Goal: Task Accomplishment & Management: Use online tool/utility

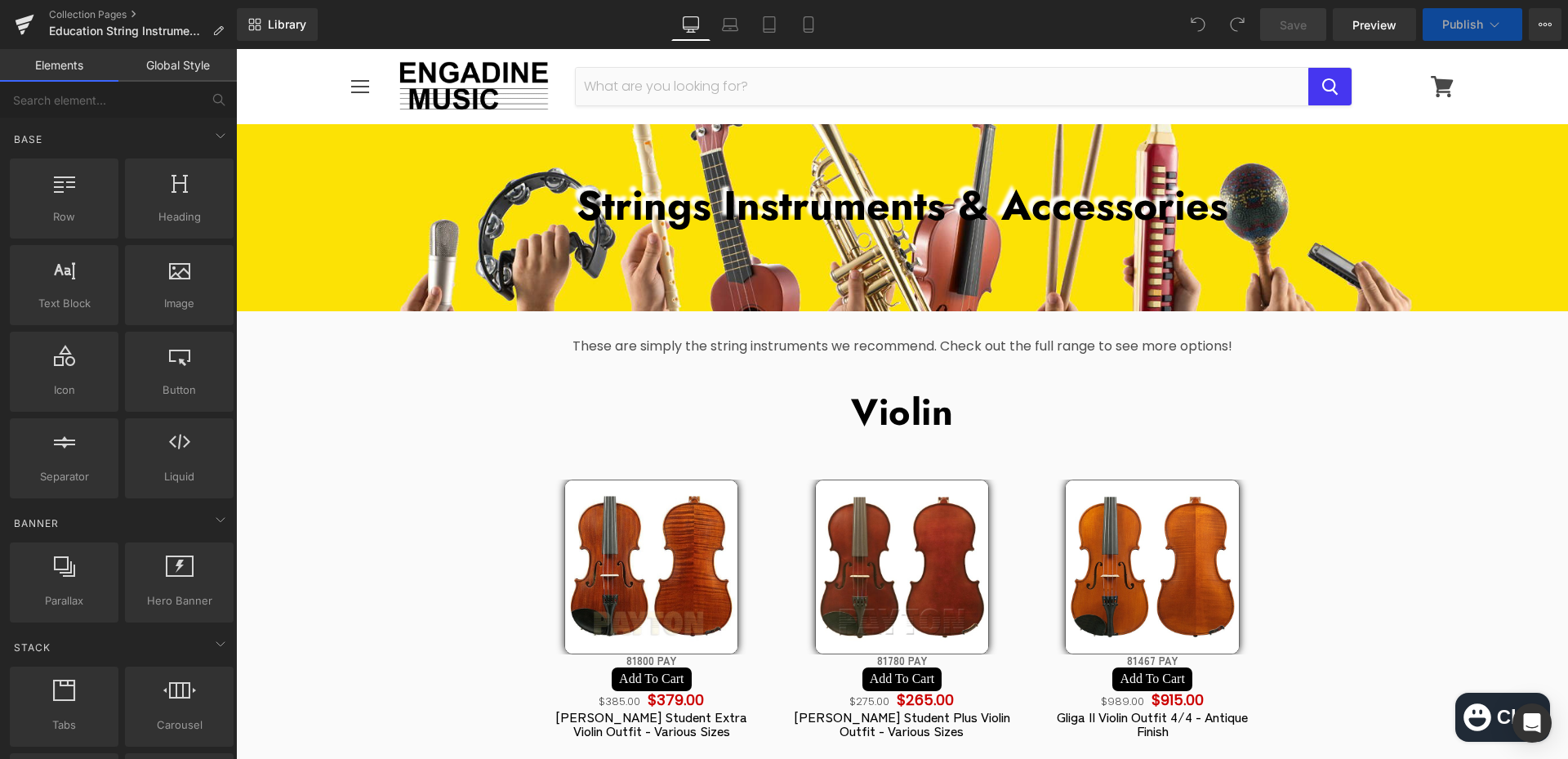
scroll to position [245, 0]
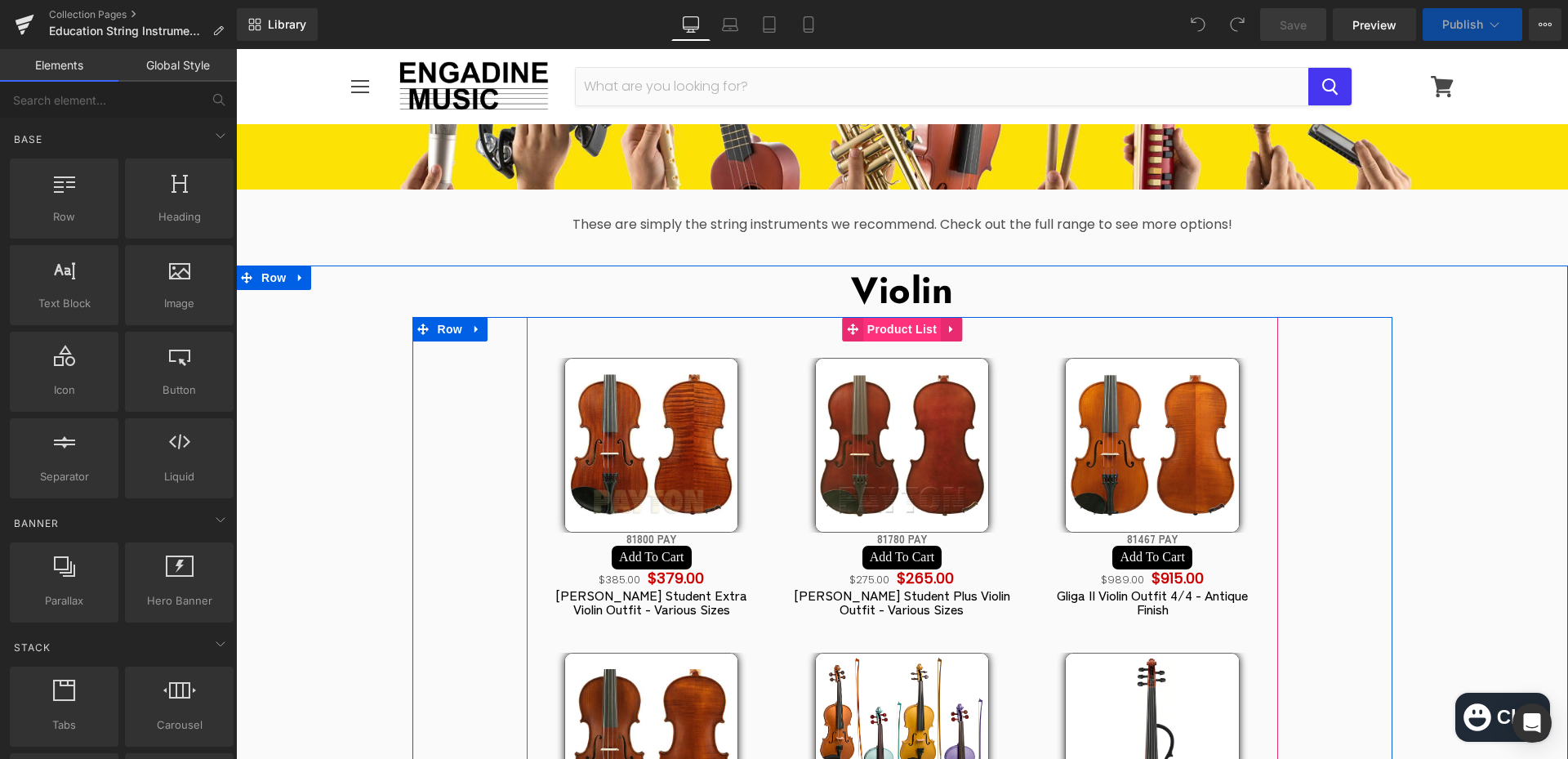
click at [915, 333] on span "Product List" at bounding box center [902, 329] width 77 height 25
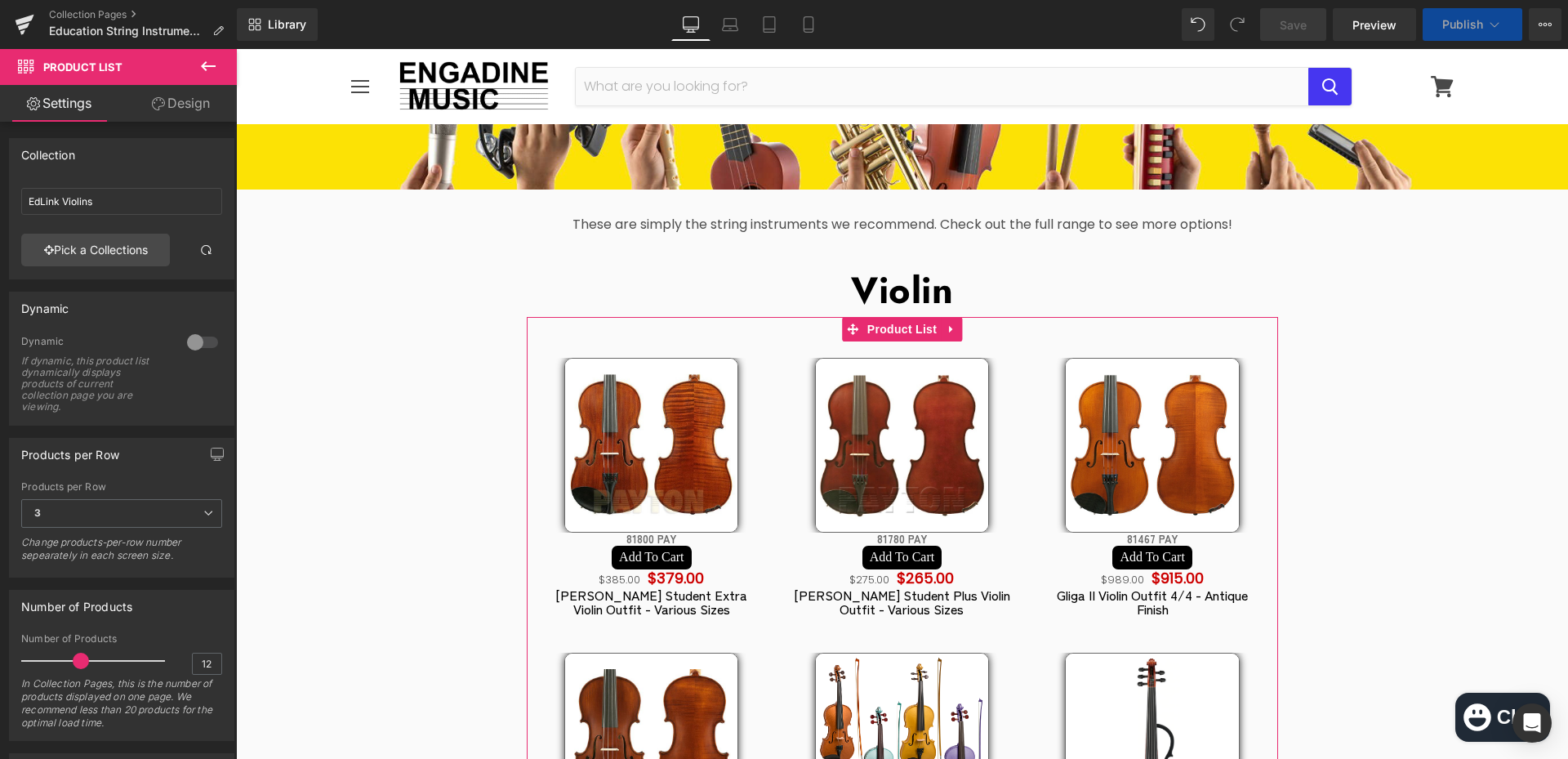
click at [195, 117] on link "Design" at bounding box center [181, 103] width 119 height 37
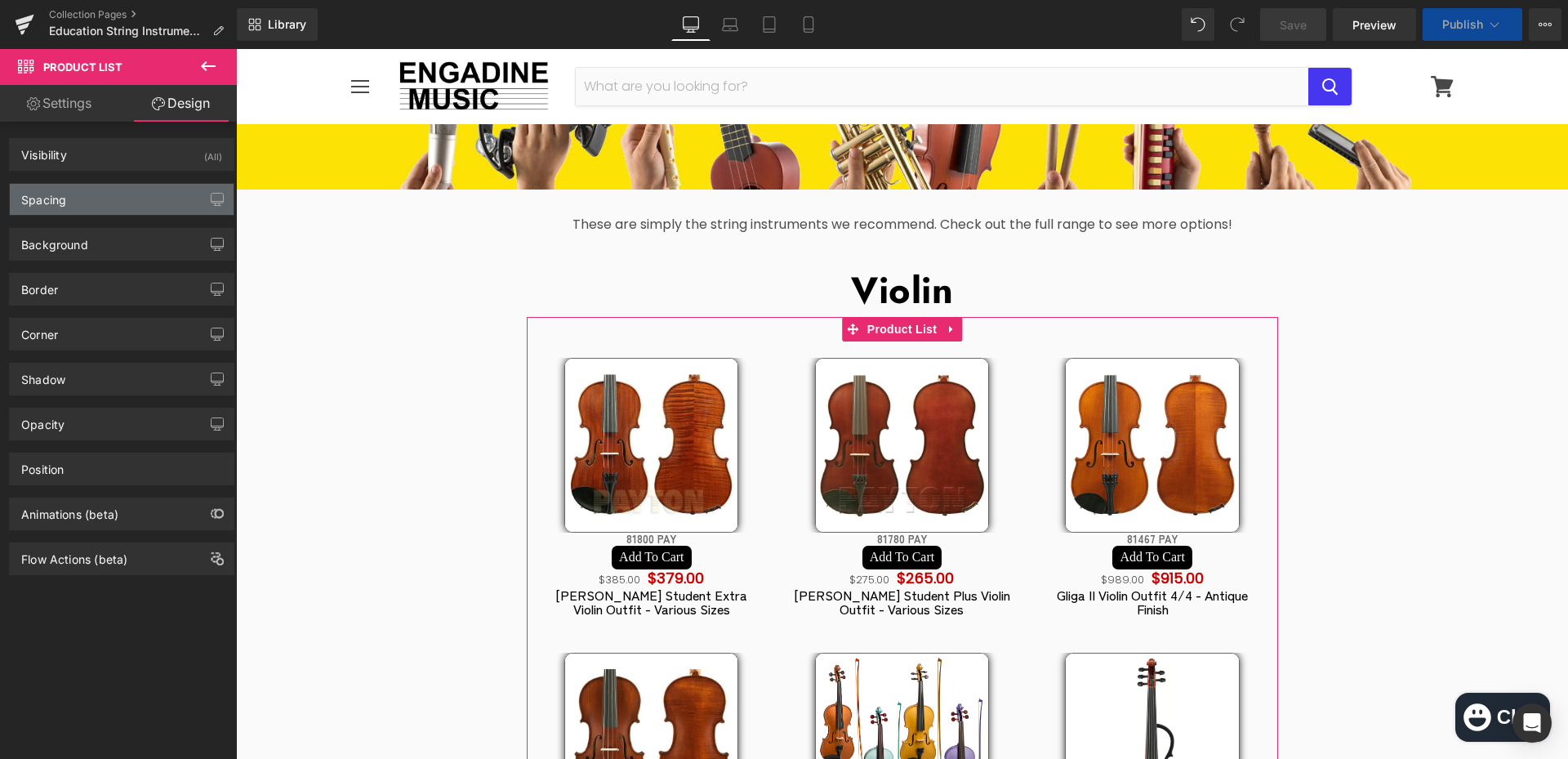
drag, startPoint x: 130, startPoint y: 194, endPoint x: 171, endPoint y: 321, distance: 133.5
click at [129, 195] on div "Spacing" at bounding box center [122, 199] width 224 height 31
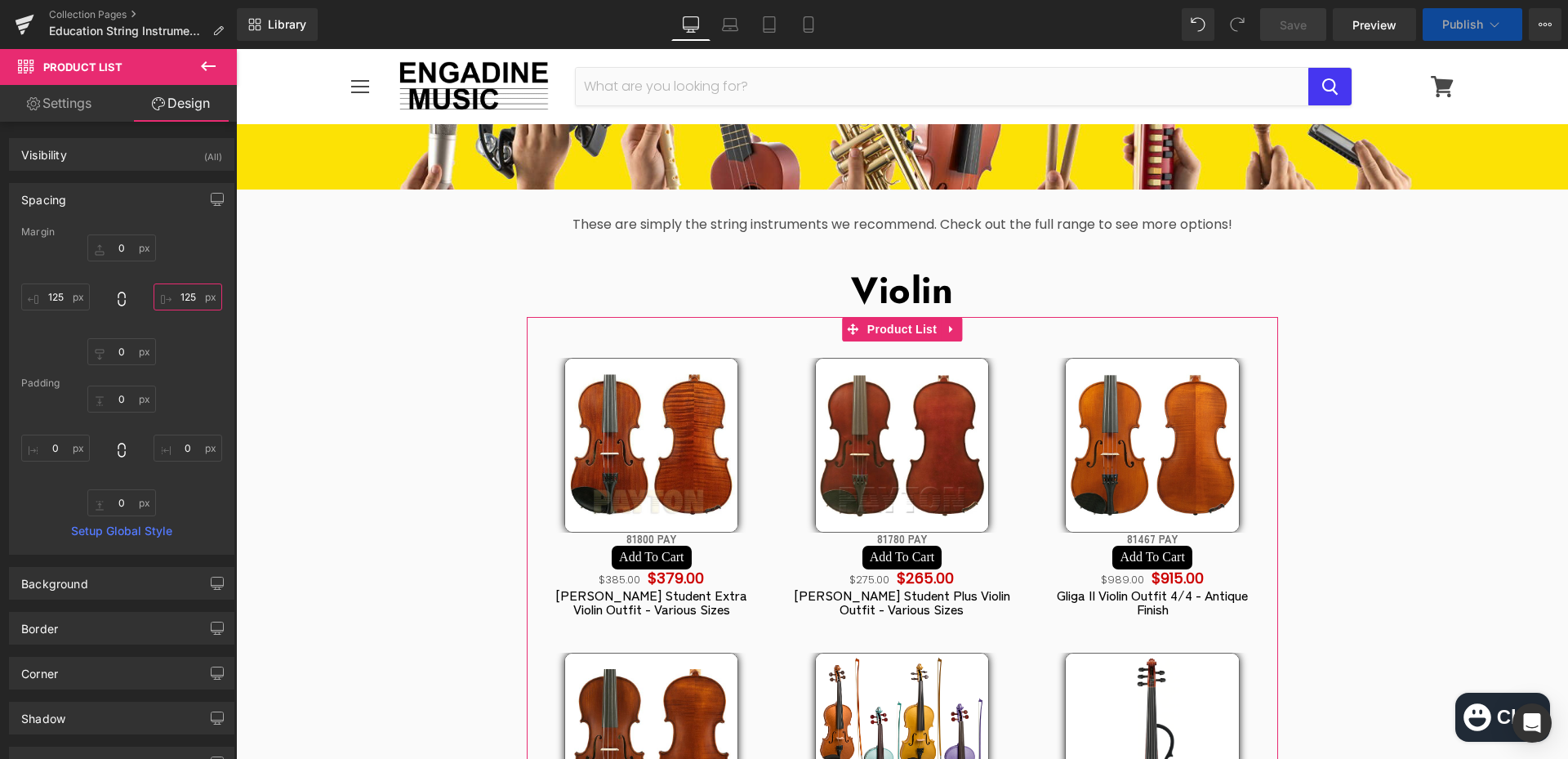
click at [185, 302] on input "125" at bounding box center [187, 297] width 68 height 27
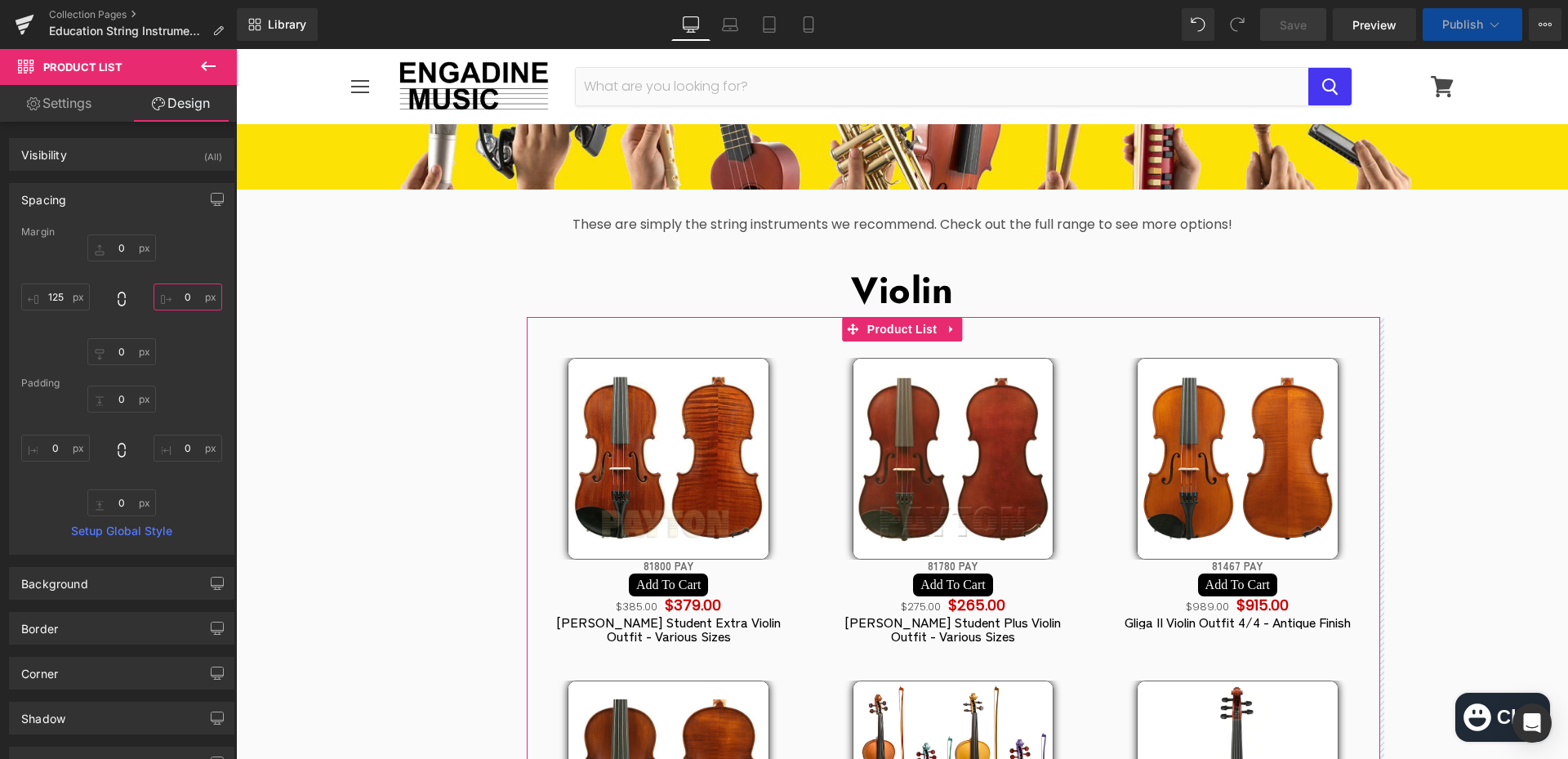
type input "0"
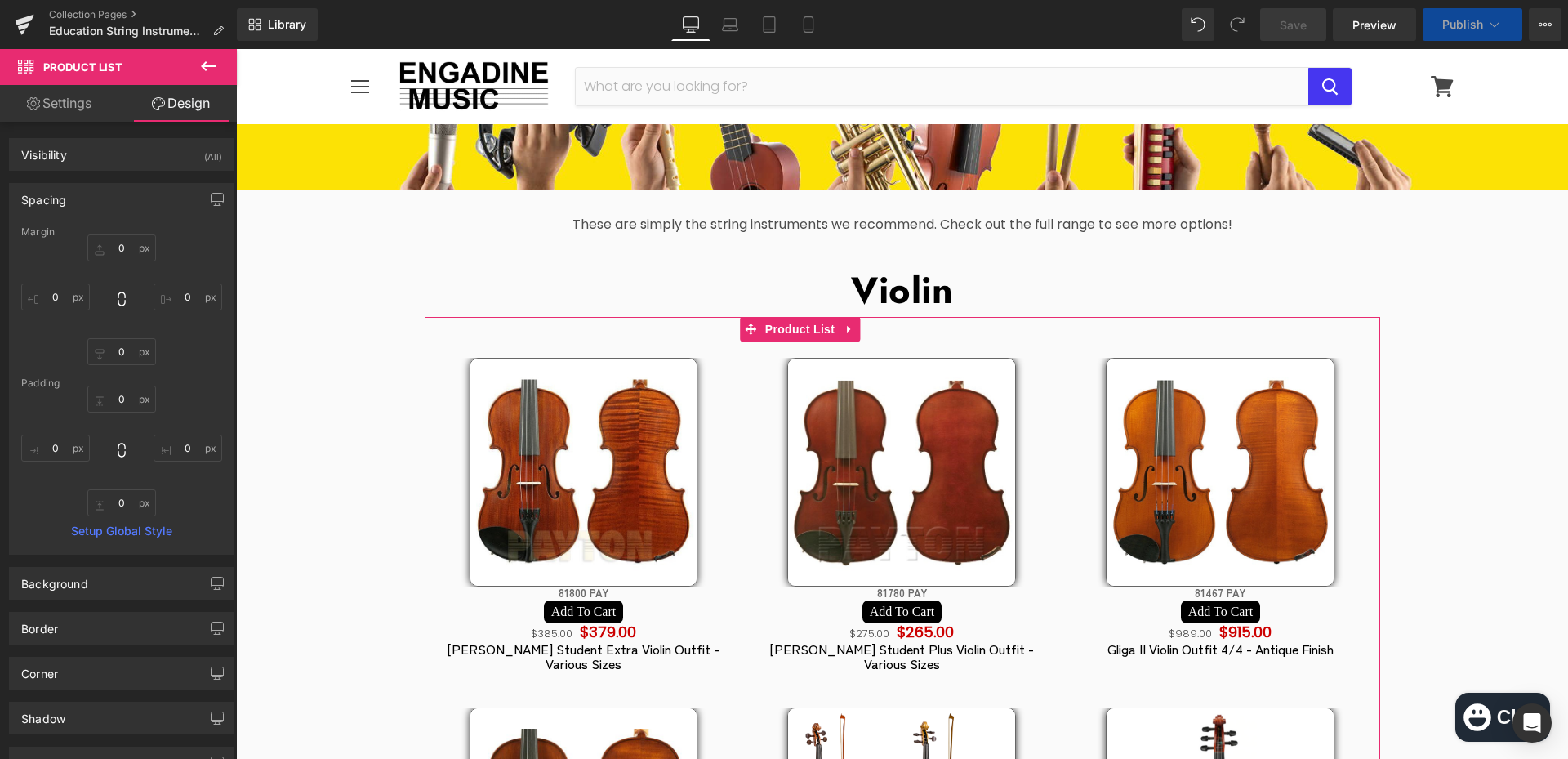
click at [73, 112] on link "Settings" at bounding box center [59, 103] width 119 height 37
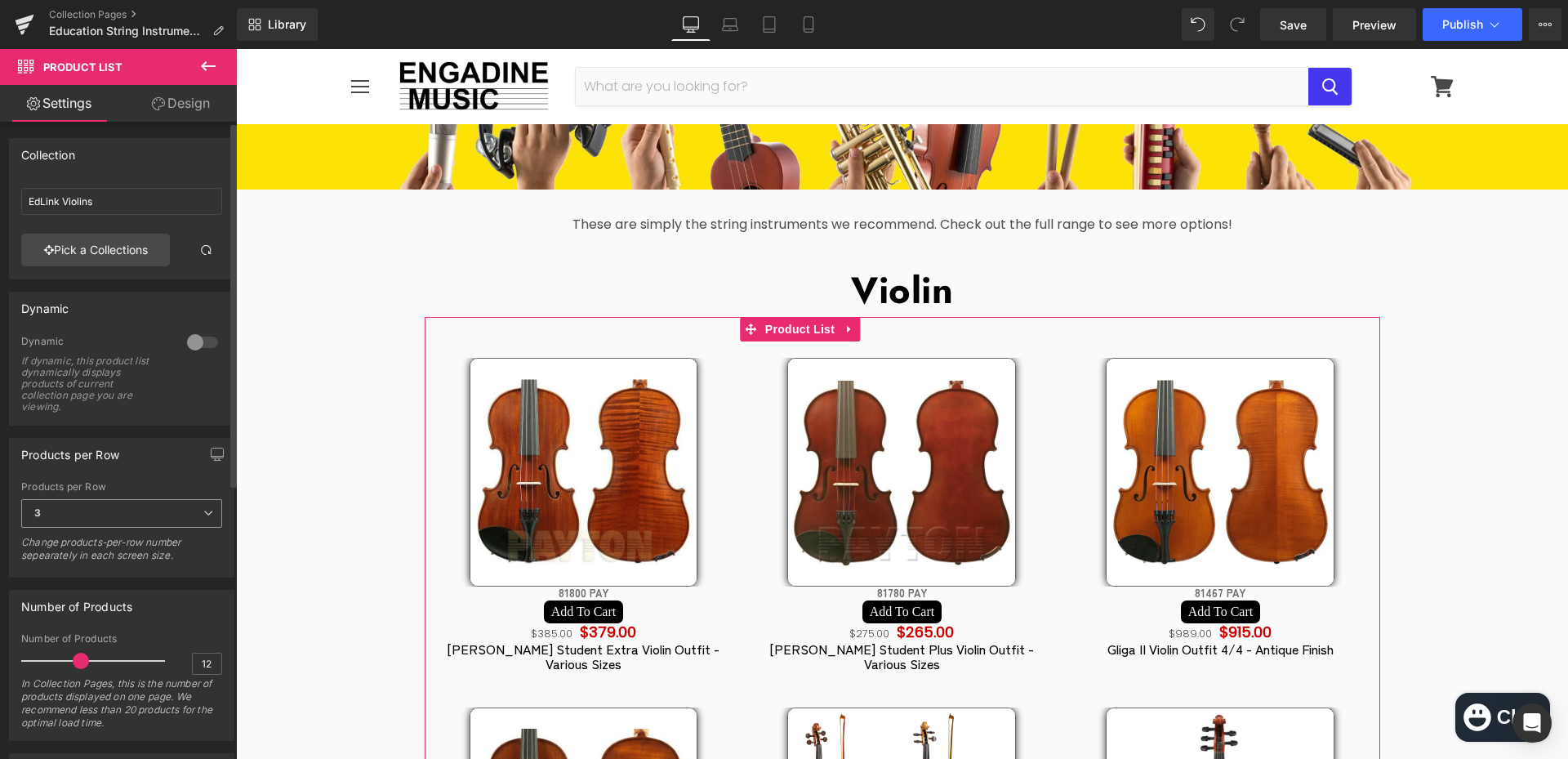
click at [133, 517] on span "3" at bounding box center [121, 514] width 201 height 29
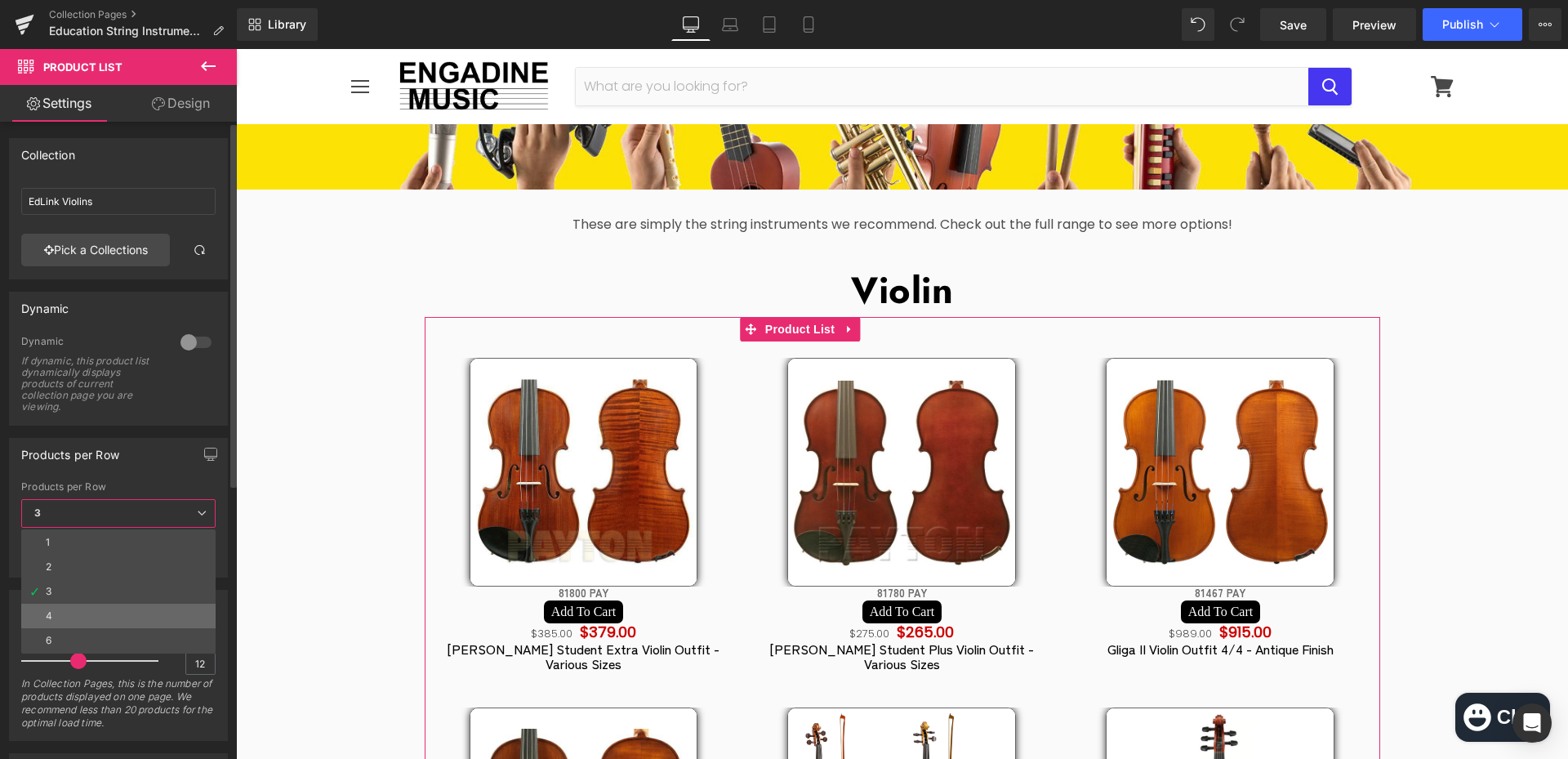
drag, startPoint x: 104, startPoint y: 608, endPoint x: 1126, endPoint y: 495, distance: 1028.2
click at [104, 608] on li "4" at bounding box center [118, 616] width 195 height 25
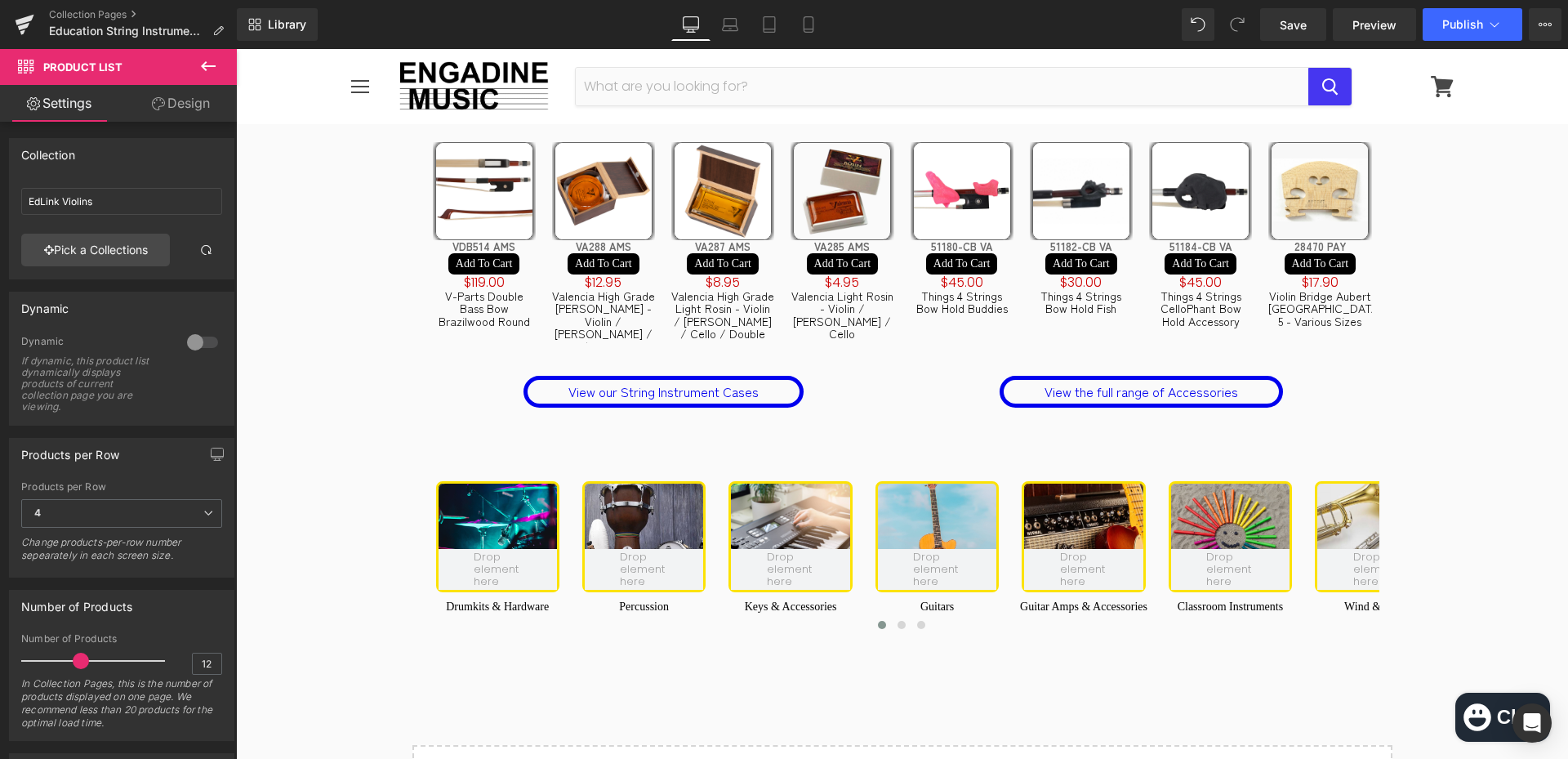
scroll to position [3923, 0]
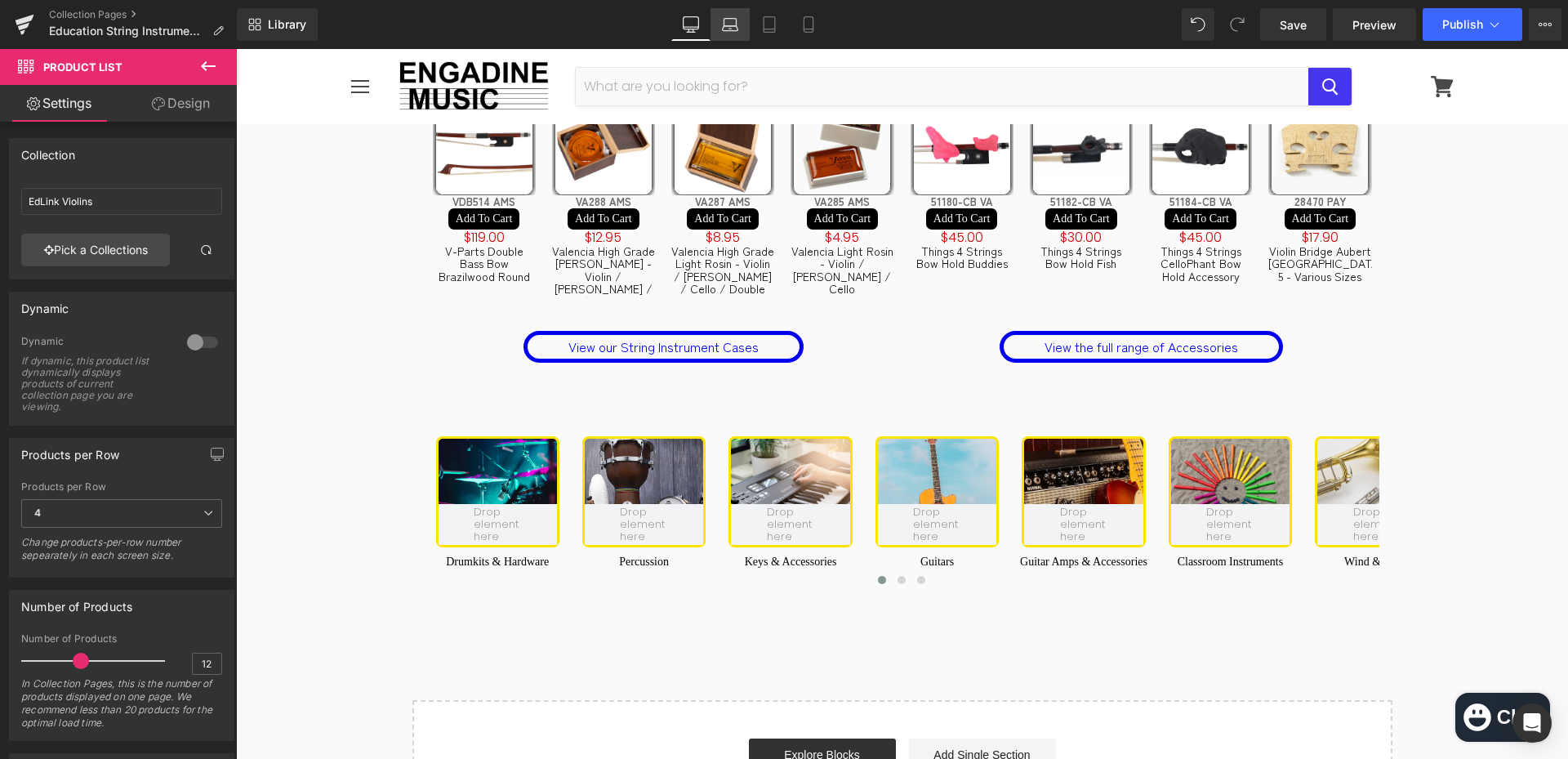
drag, startPoint x: 727, startPoint y: 21, endPoint x: 568, endPoint y: 356, distance: 370.8
click at [727, 21] on icon at bounding box center [730, 25] width 17 height 17
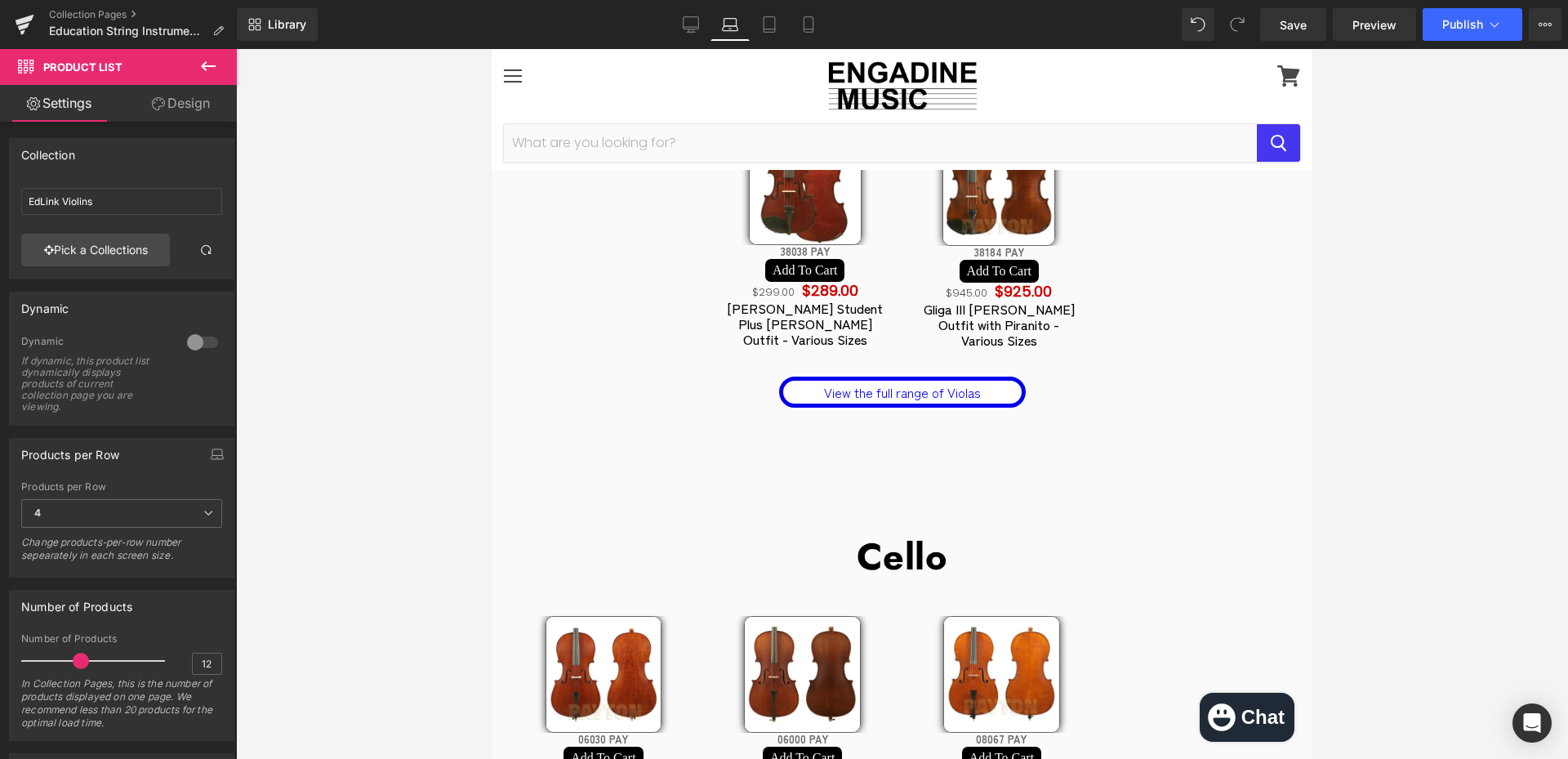
scroll to position [1307, 0]
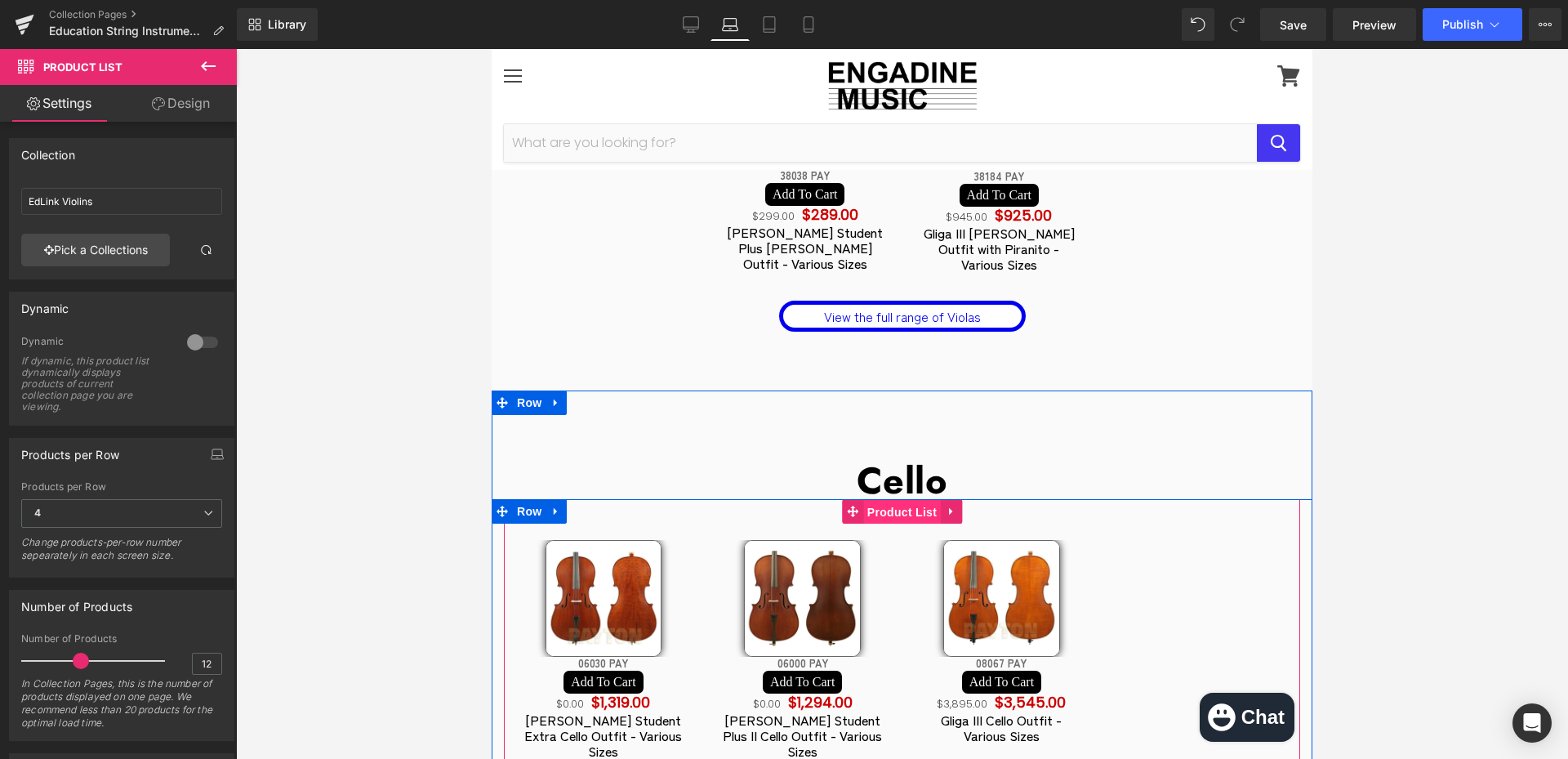
click at [891, 500] on span "Product List" at bounding box center [902, 512] width 77 height 25
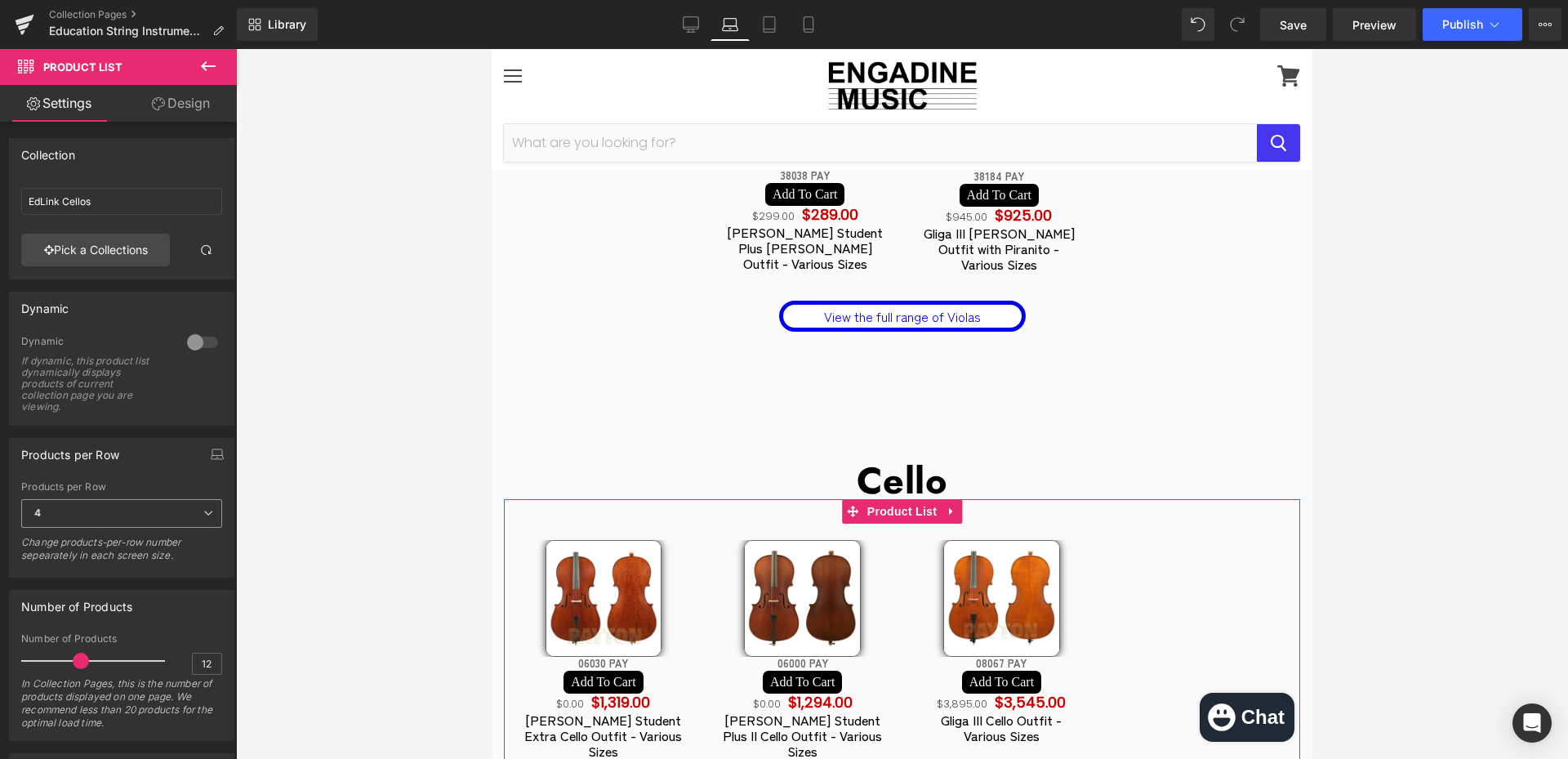
click at [133, 513] on span "4" at bounding box center [121, 514] width 201 height 29
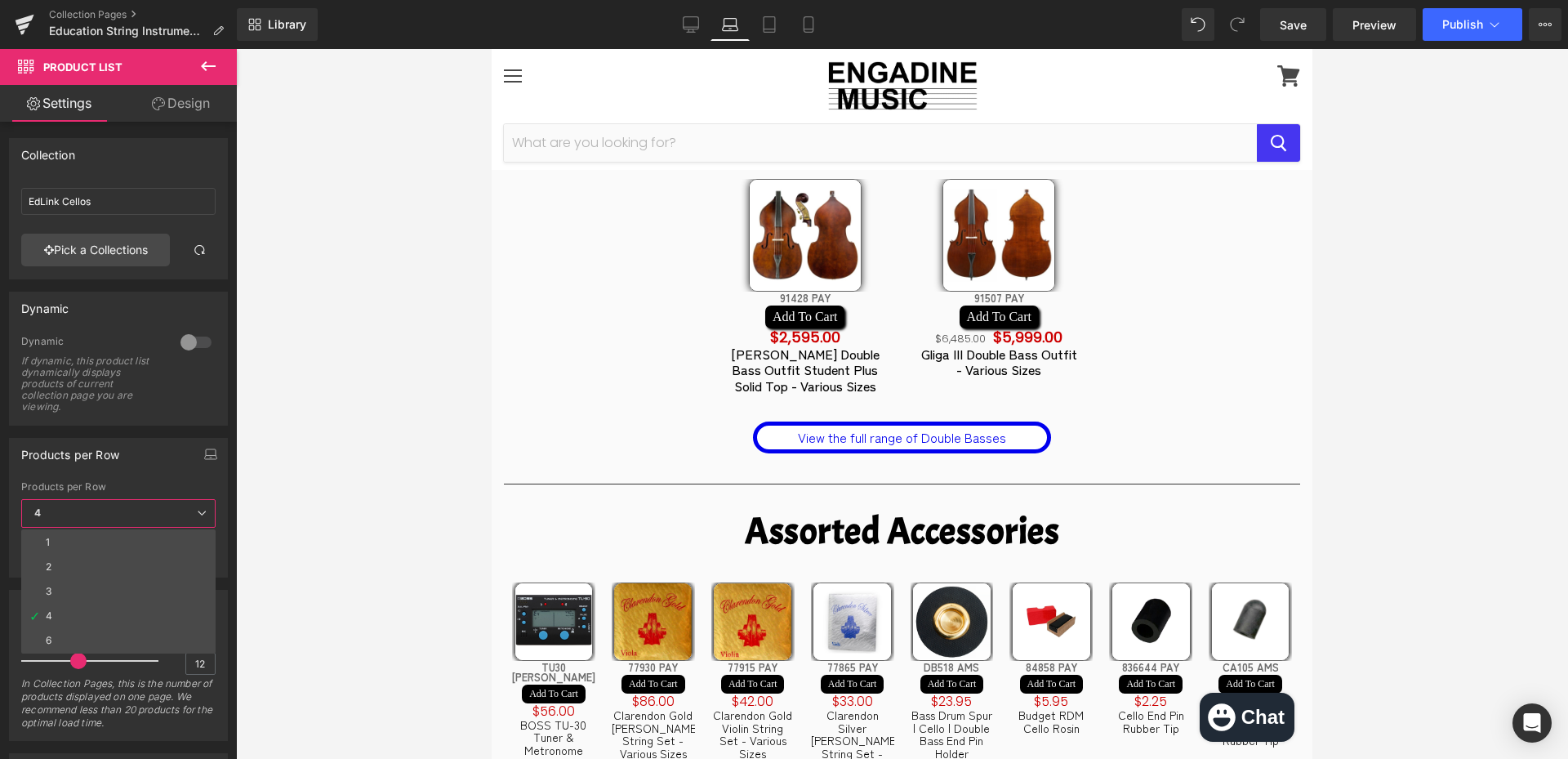
scroll to position [2125, 0]
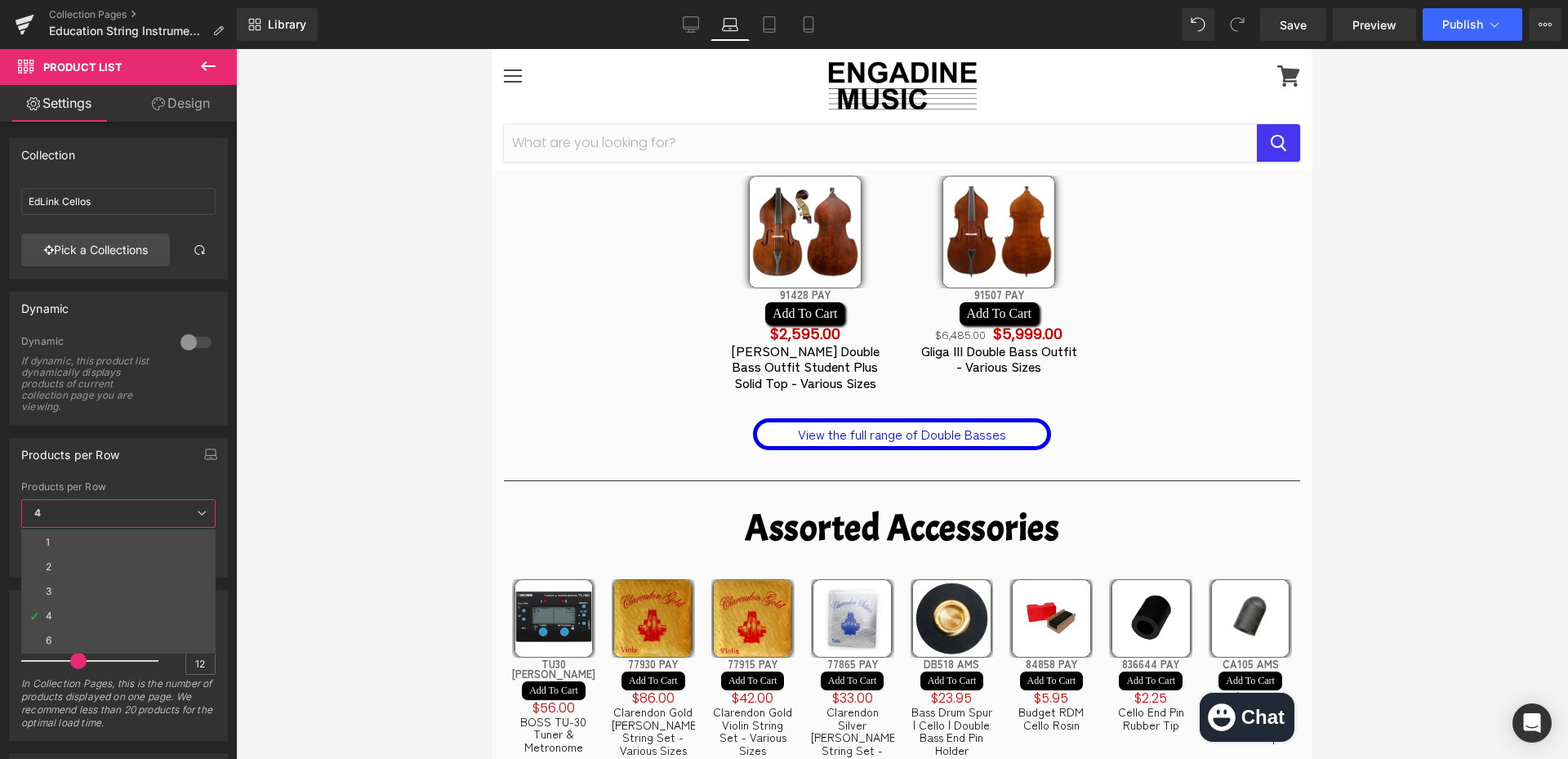
click at [168, 110] on link "Design" at bounding box center [181, 103] width 119 height 37
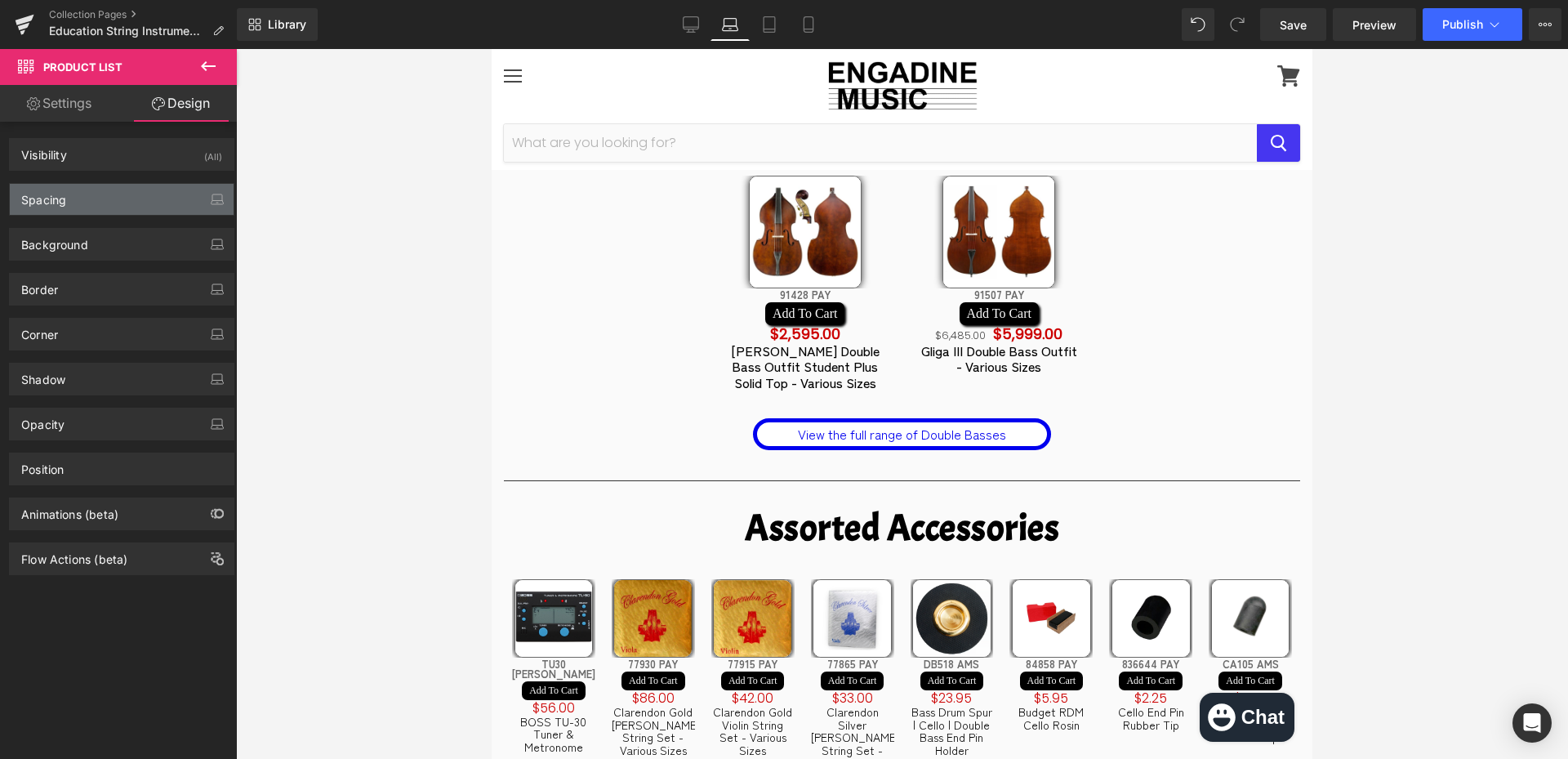
click at [101, 205] on div "Spacing" at bounding box center [122, 199] width 224 height 31
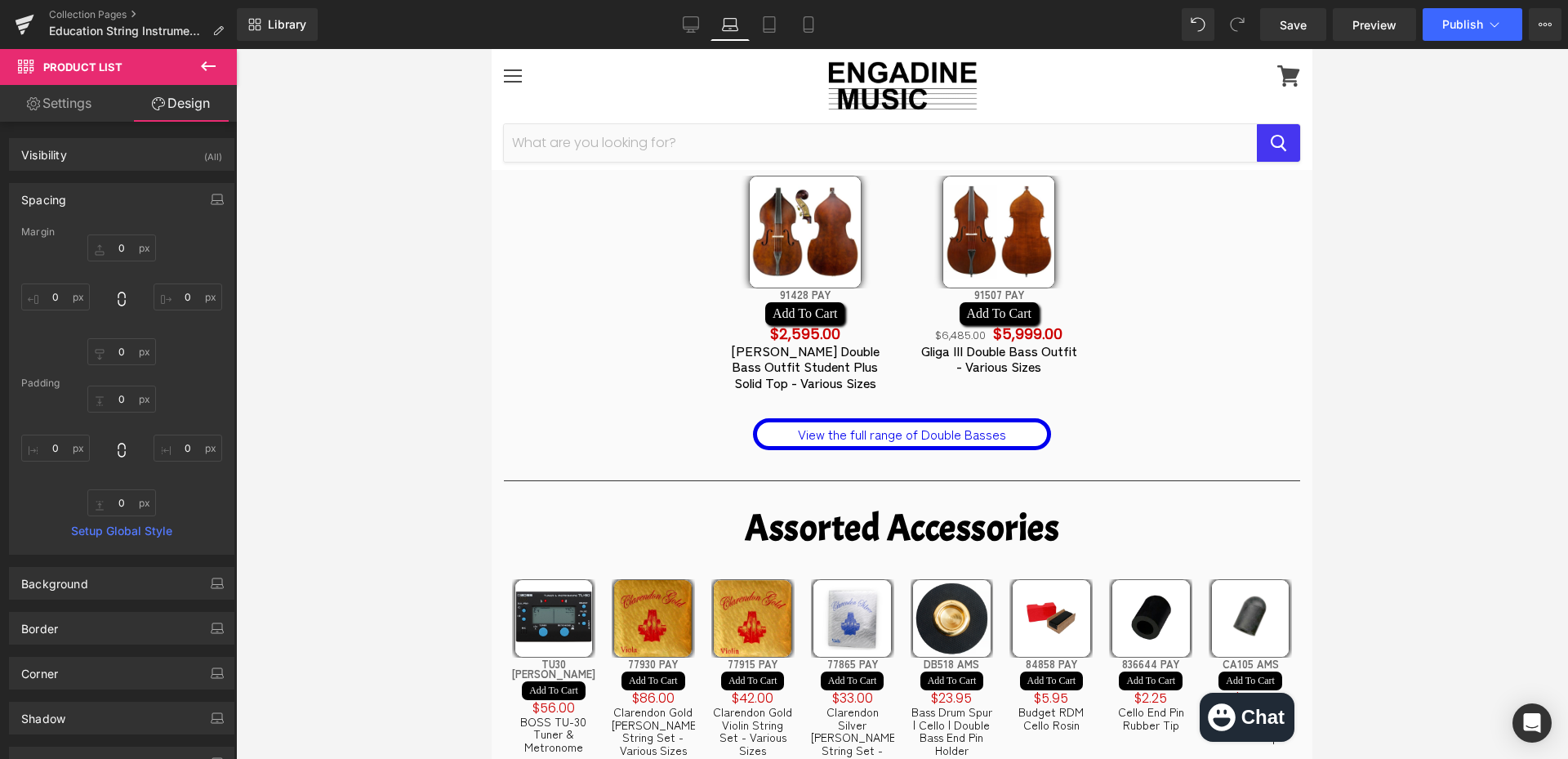
click at [45, 204] on div "Spacing" at bounding box center [43, 195] width 45 height 23
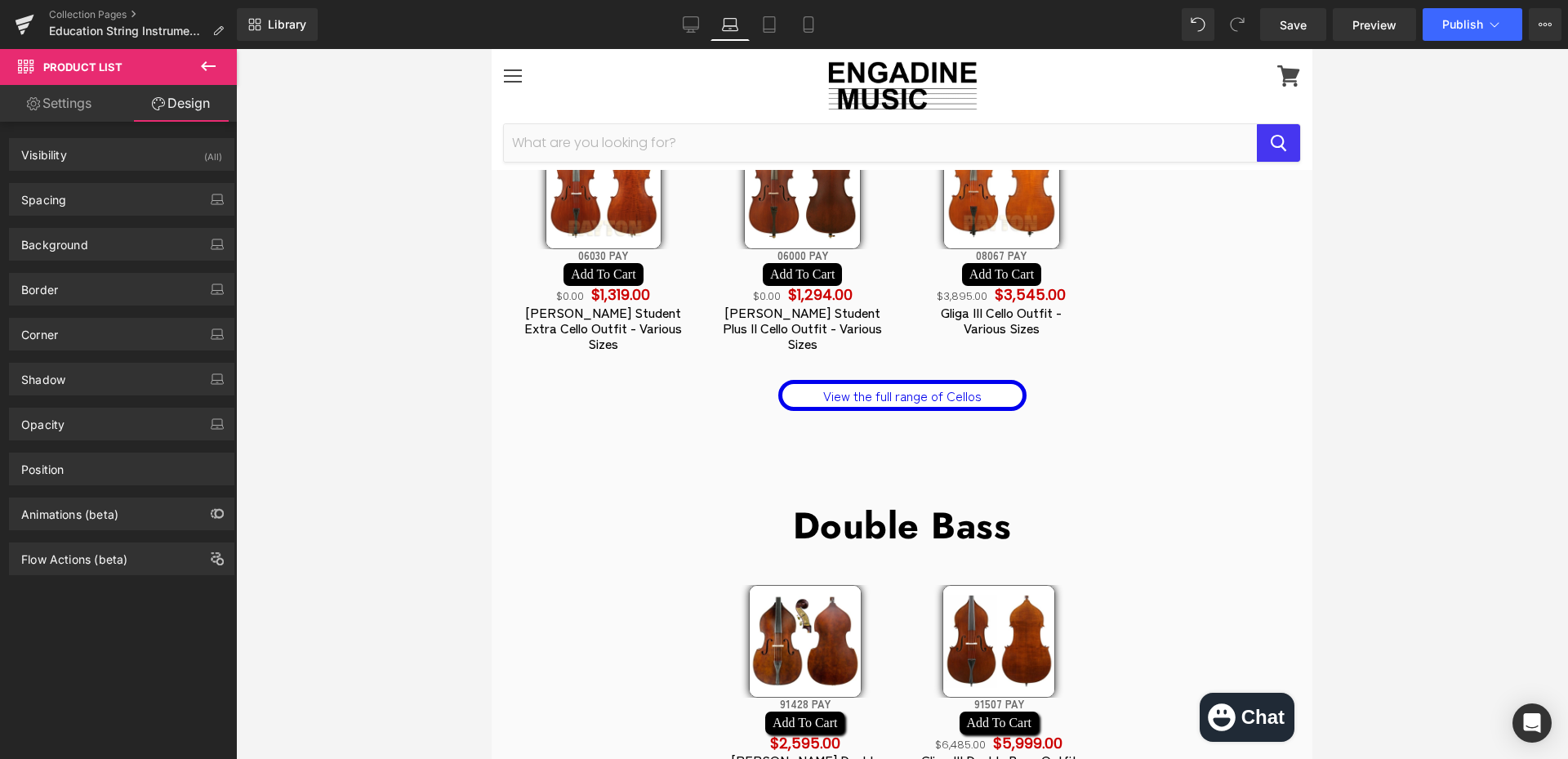
scroll to position [1635, 0]
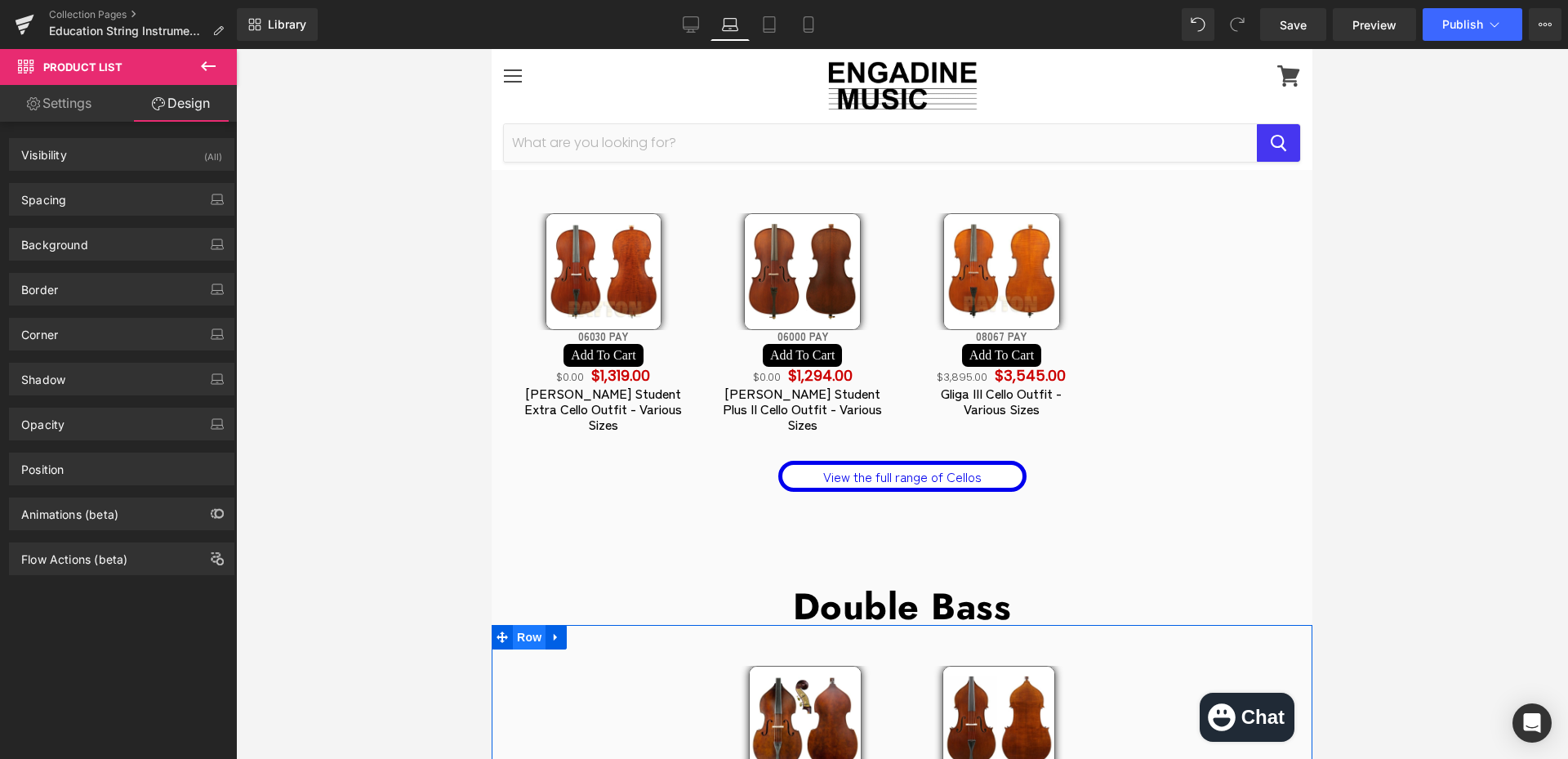
click at [536, 625] on span "Row" at bounding box center [529, 637] width 33 height 25
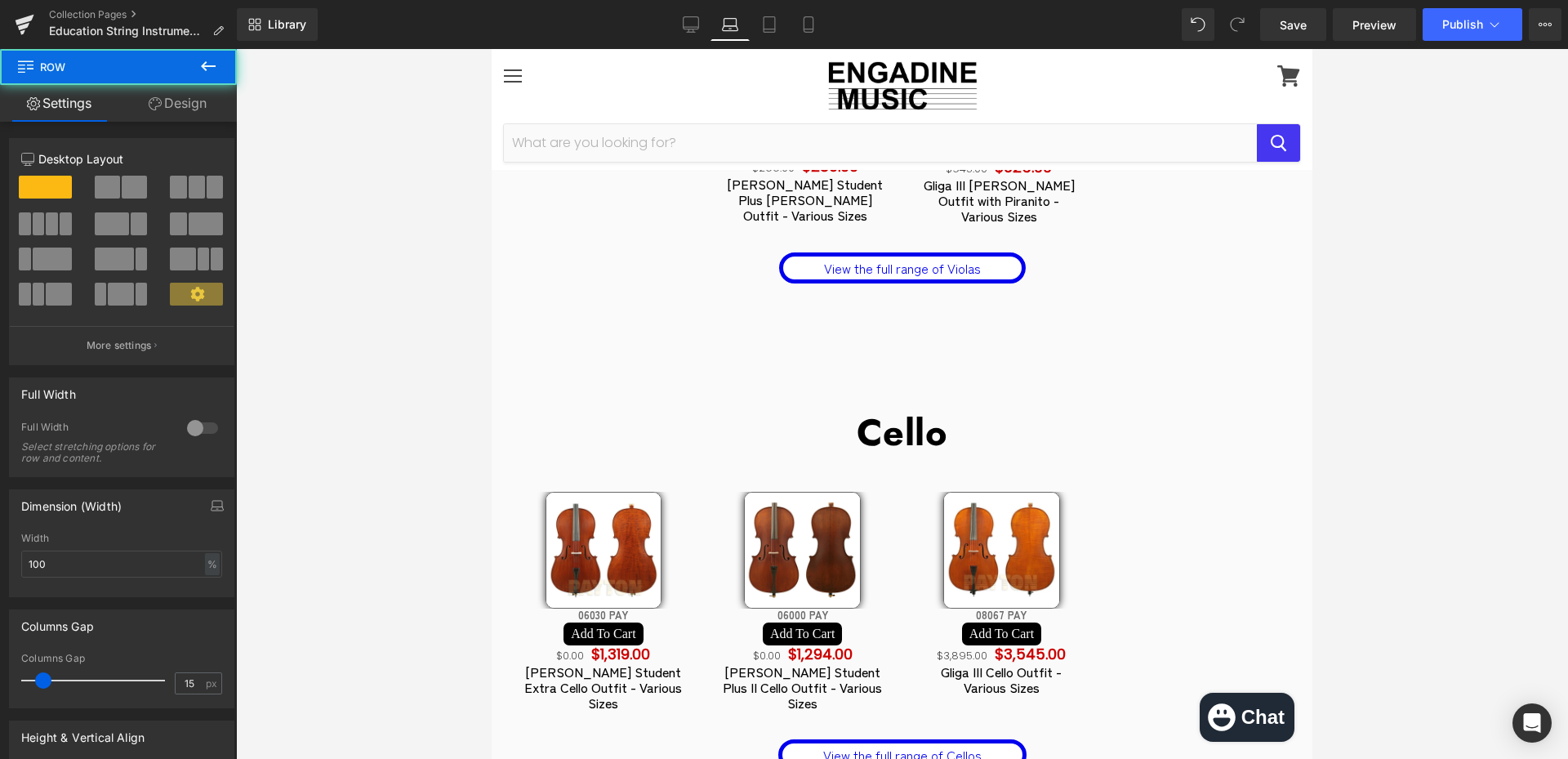
scroll to position [1307, 0]
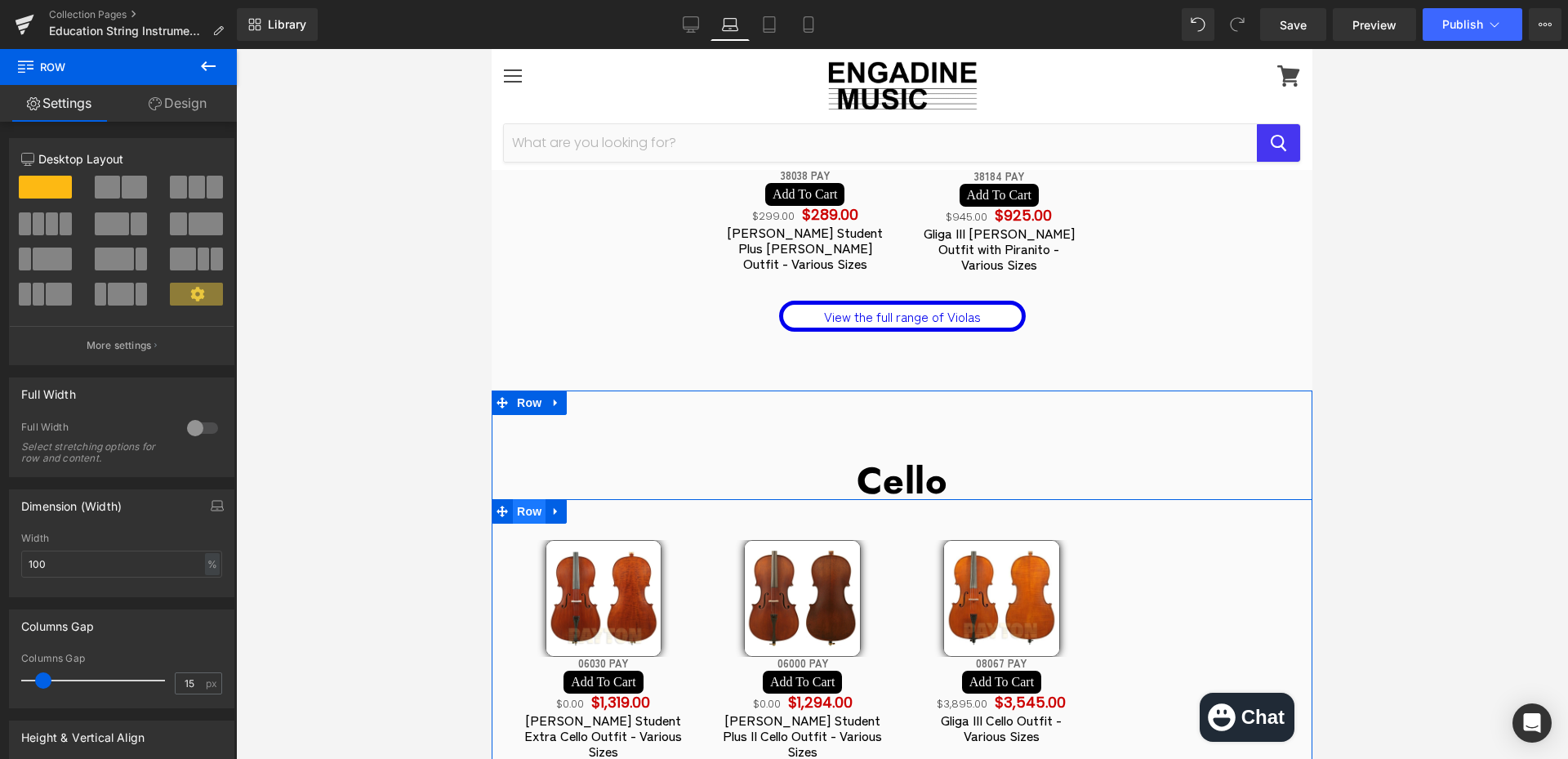
click at [528, 500] on span "Row" at bounding box center [529, 512] width 33 height 25
click at [880, 500] on span "Product List" at bounding box center [902, 512] width 77 height 25
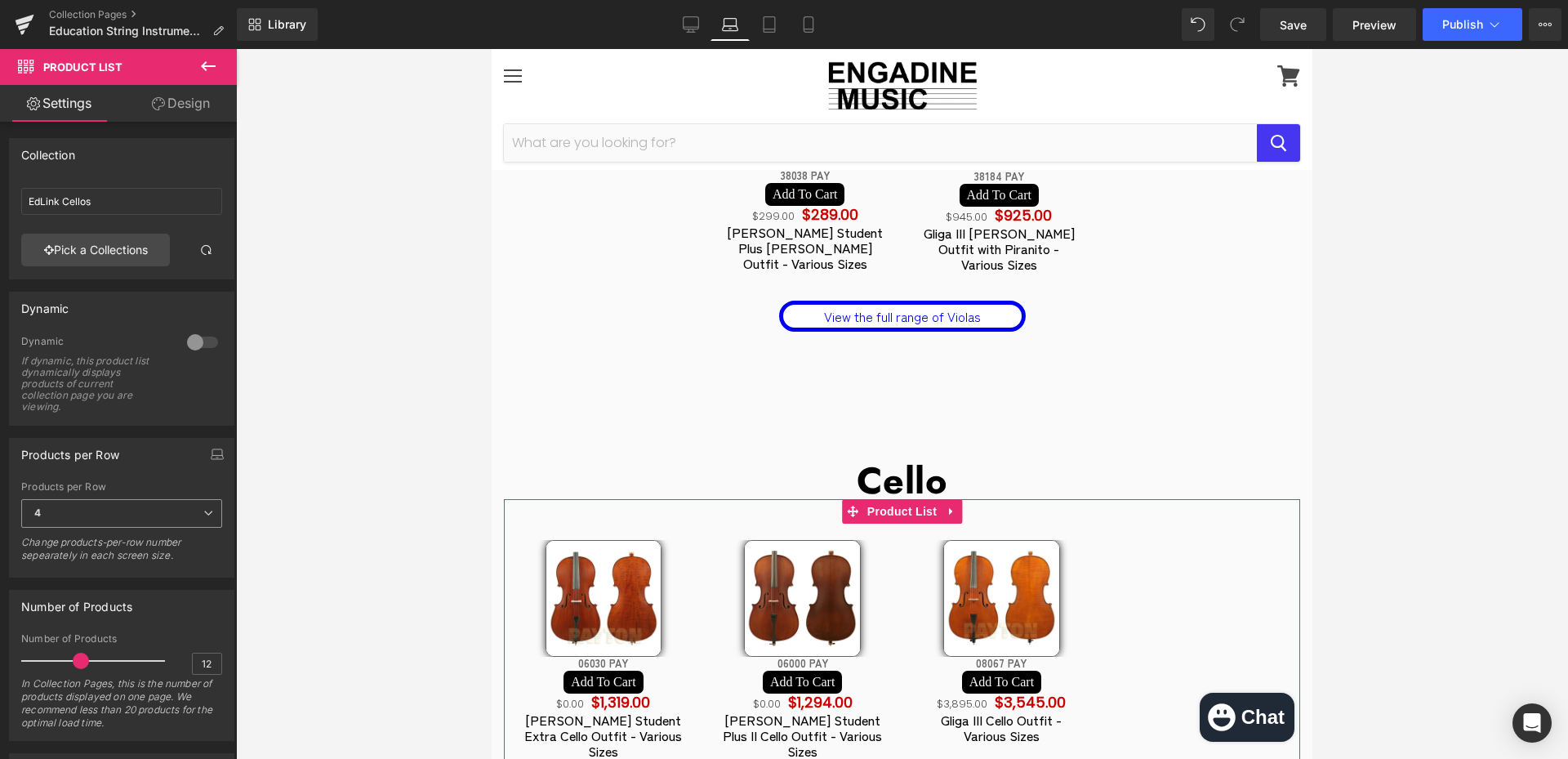
click at [204, 511] on icon at bounding box center [209, 514] width 10 height 10
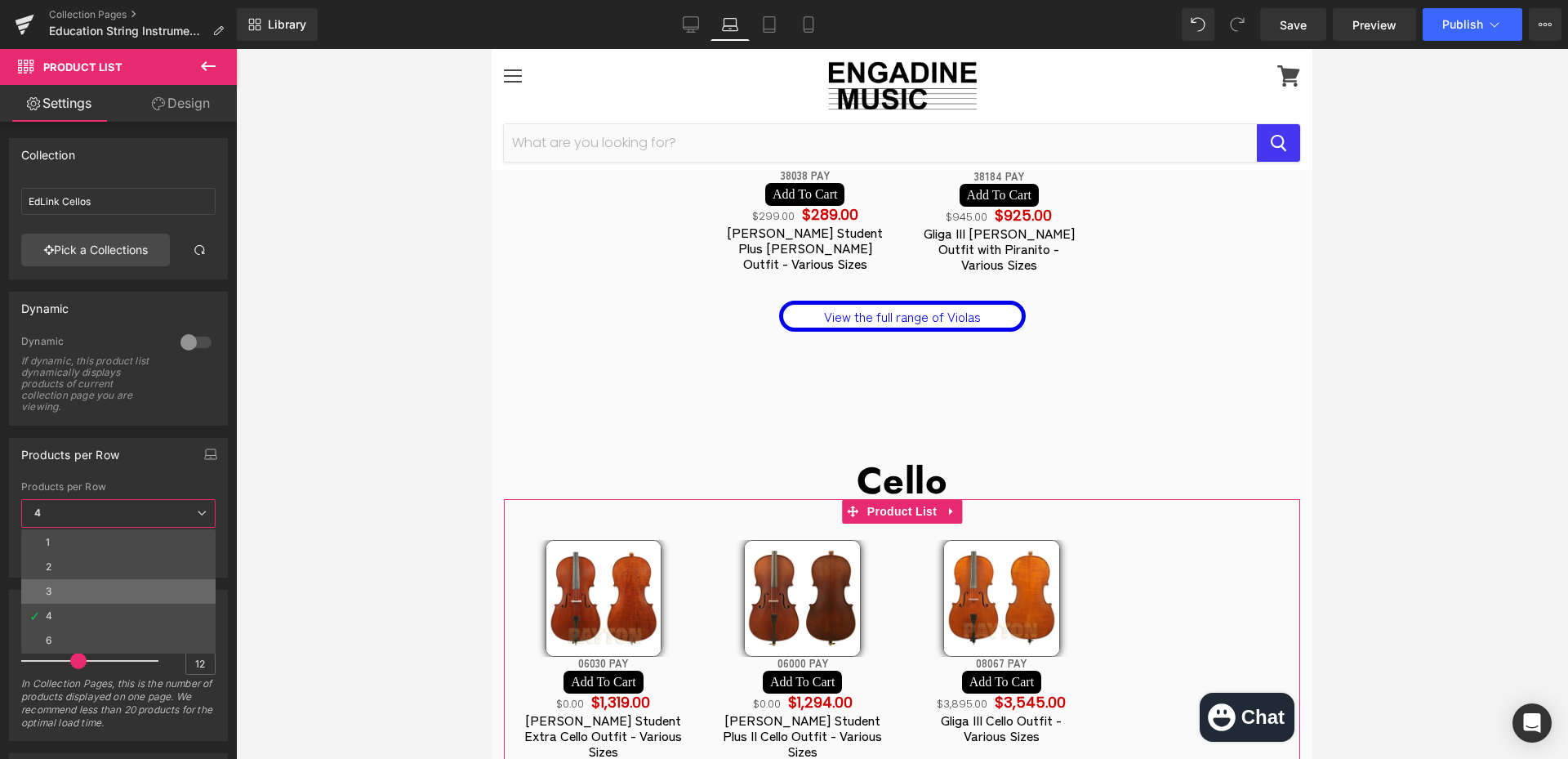
click at [110, 590] on li "3" at bounding box center [118, 591] width 195 height 25
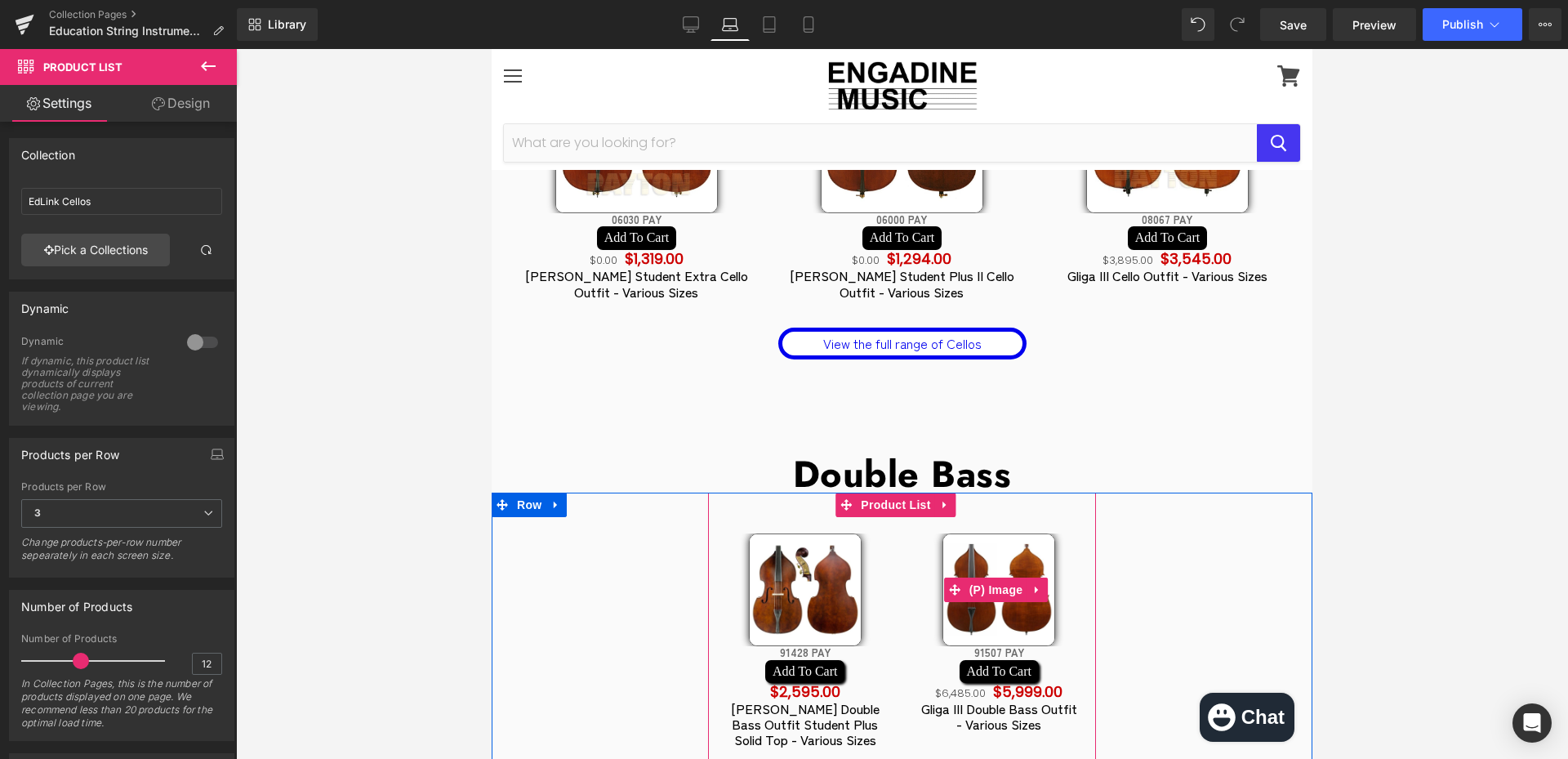
scroll to position [1716, 0]
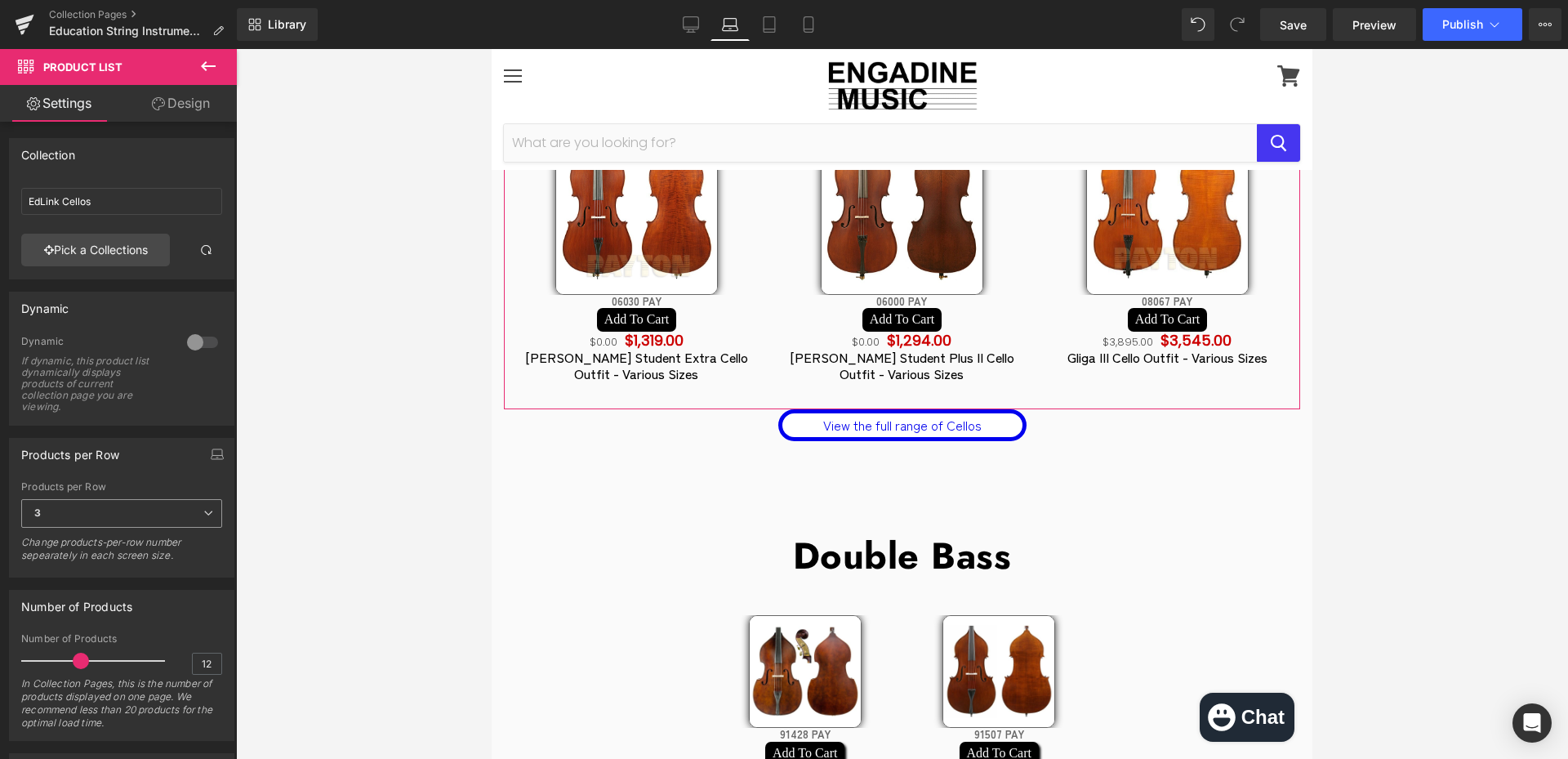
click at [154, 510] on span "3" at bounding box center [121, 514] width 201 height 29
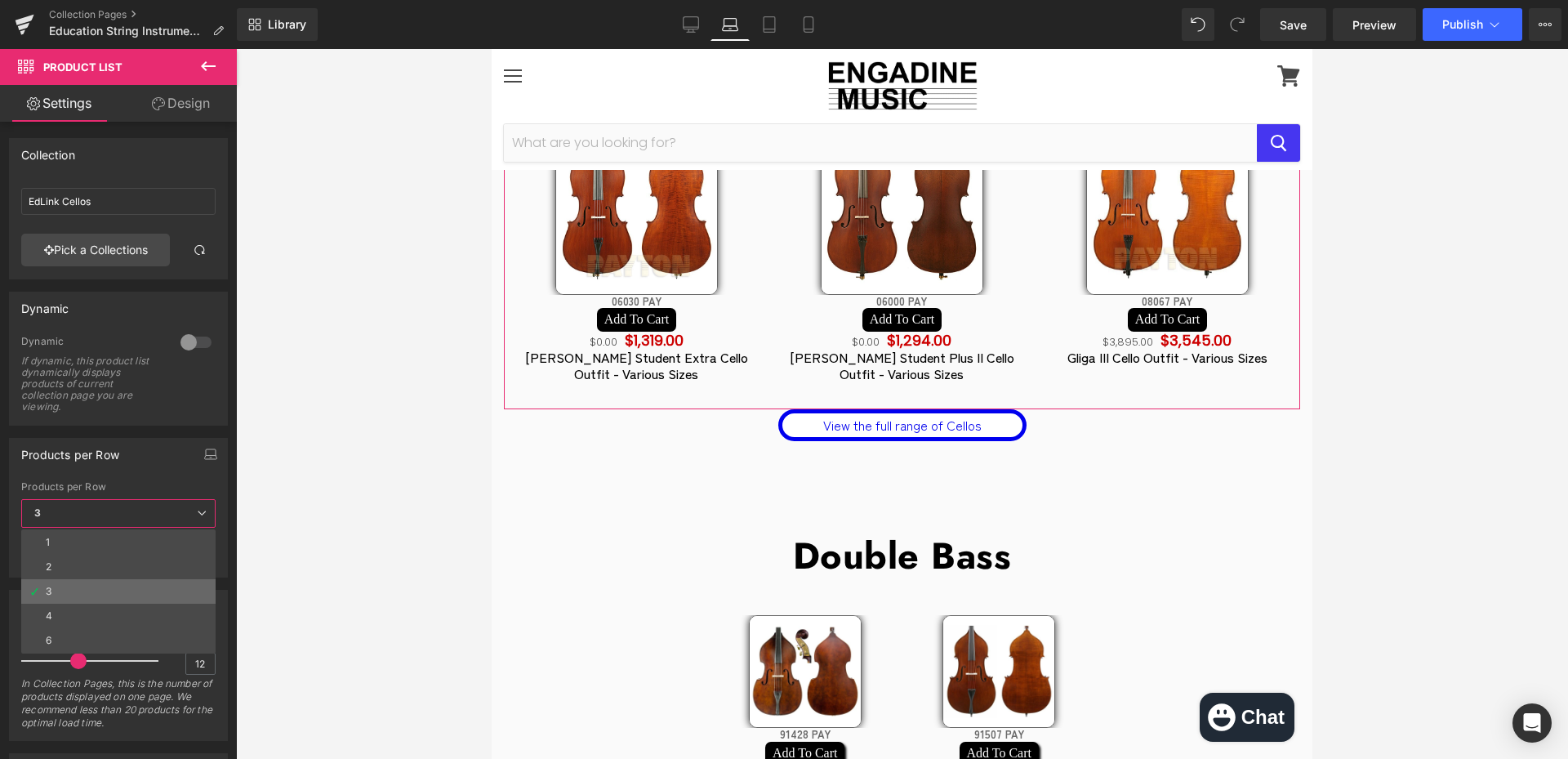
click at [72, 601] on li "3" at bounding box center [118, 591] width 195 height 25
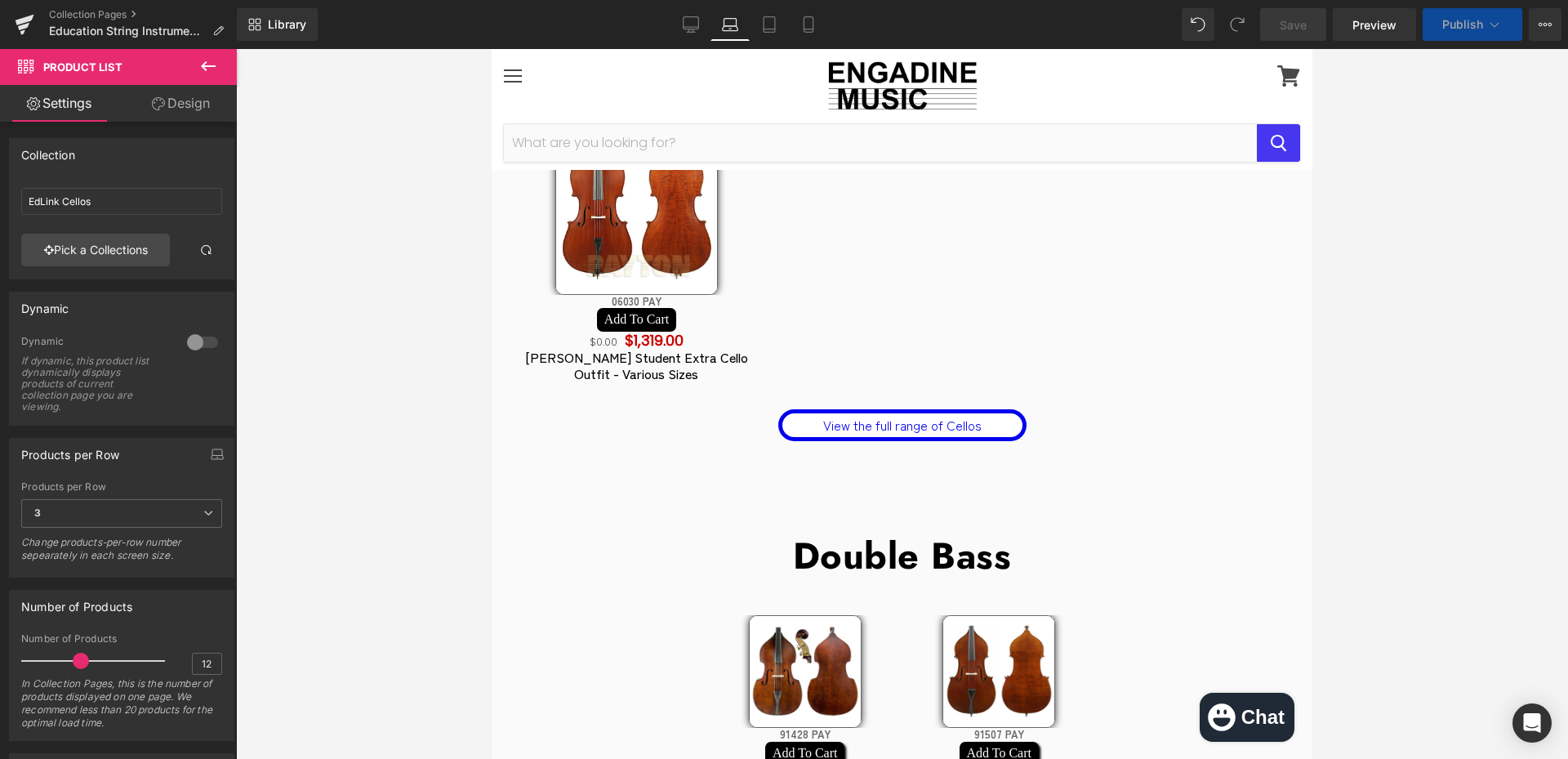
click at [67, 612] on div "Number of Products" at bounding box center [76, 602] width 111 height 23
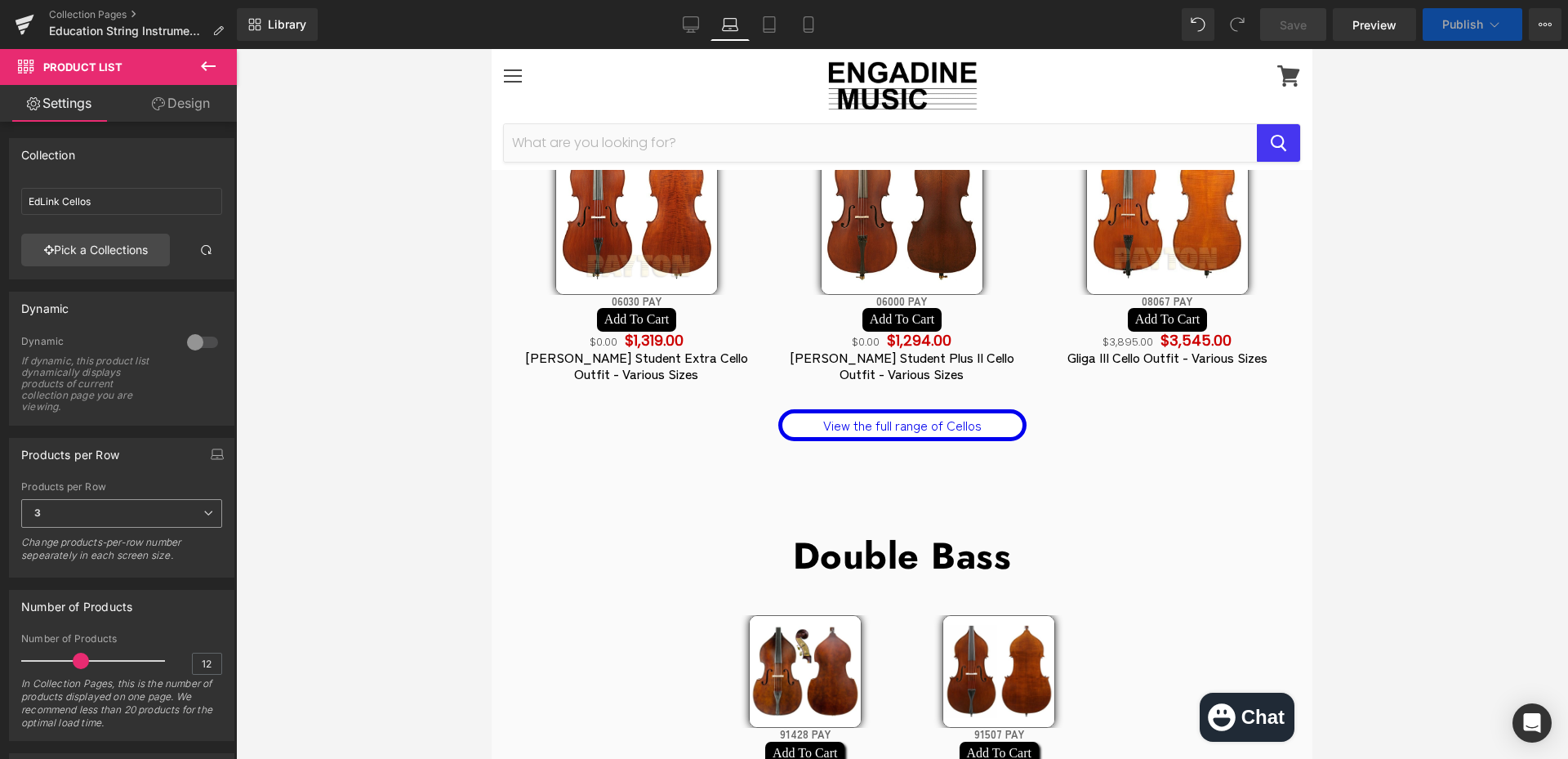
click at [120, 520] on span "3" at bounding box center [121, 514] width 201 height 29
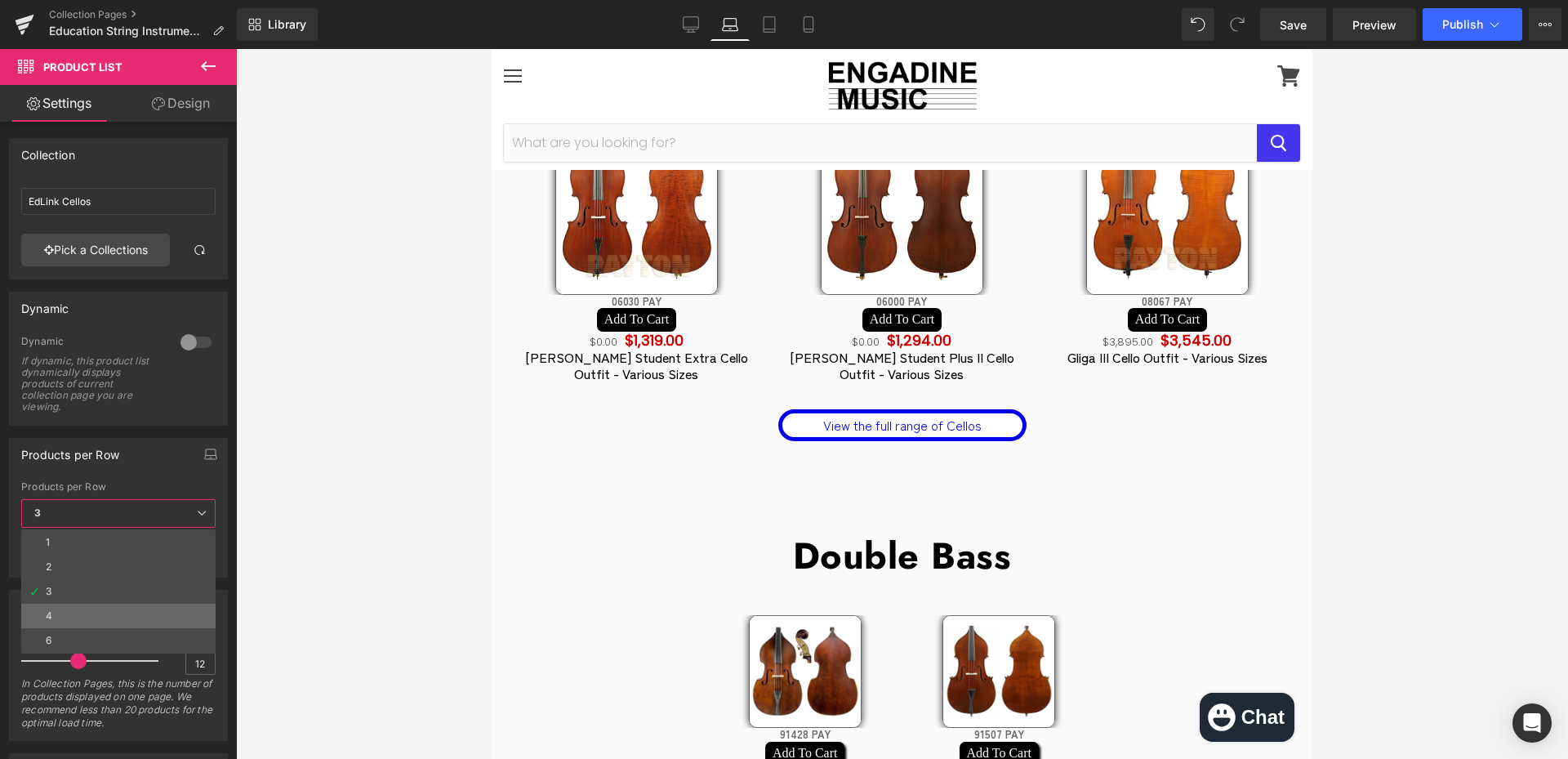
click at [87, 612] on li "4" at bounding box center [118, 616] width 195 height 25
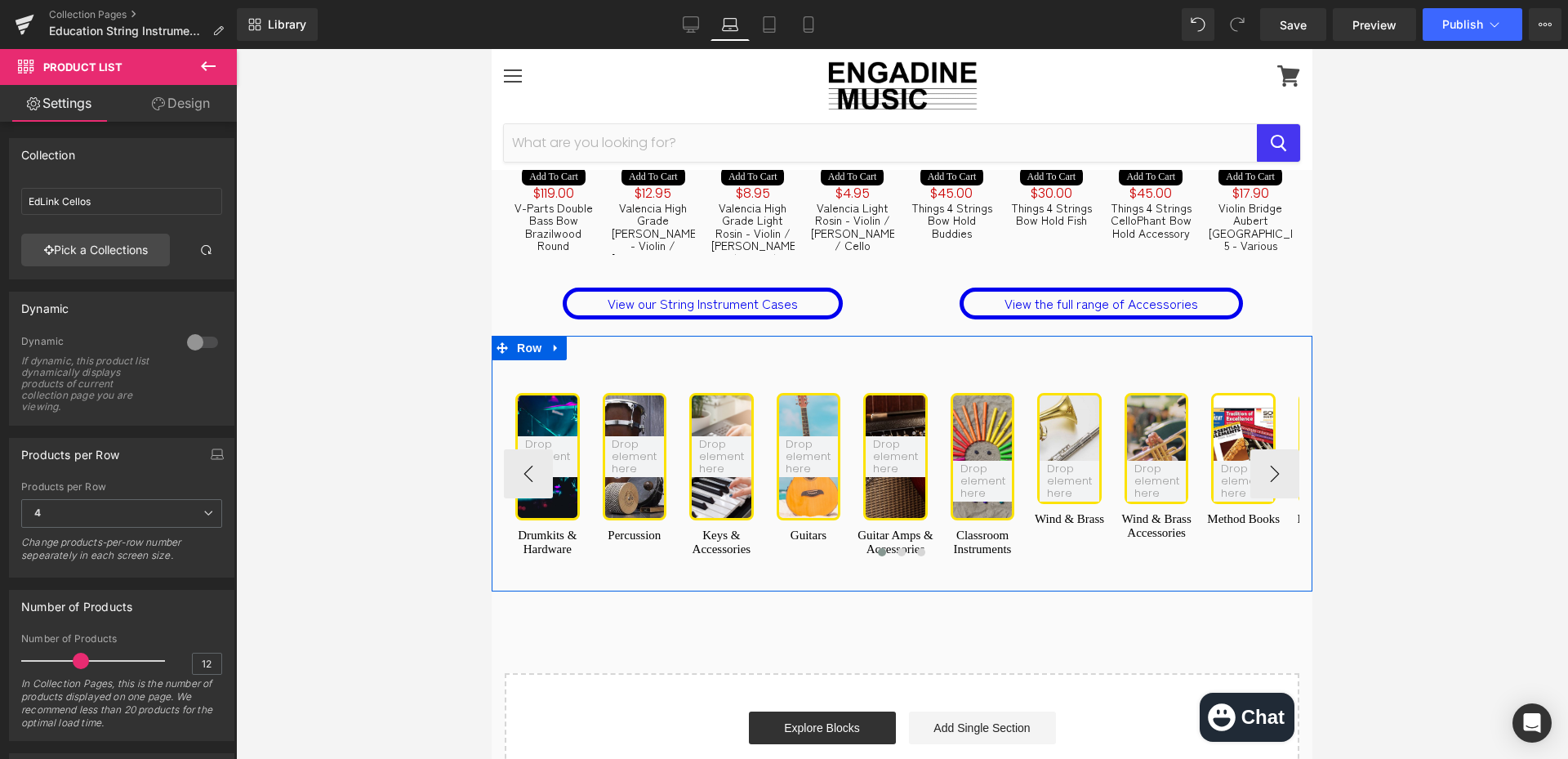
scroll to position [3841, 0]
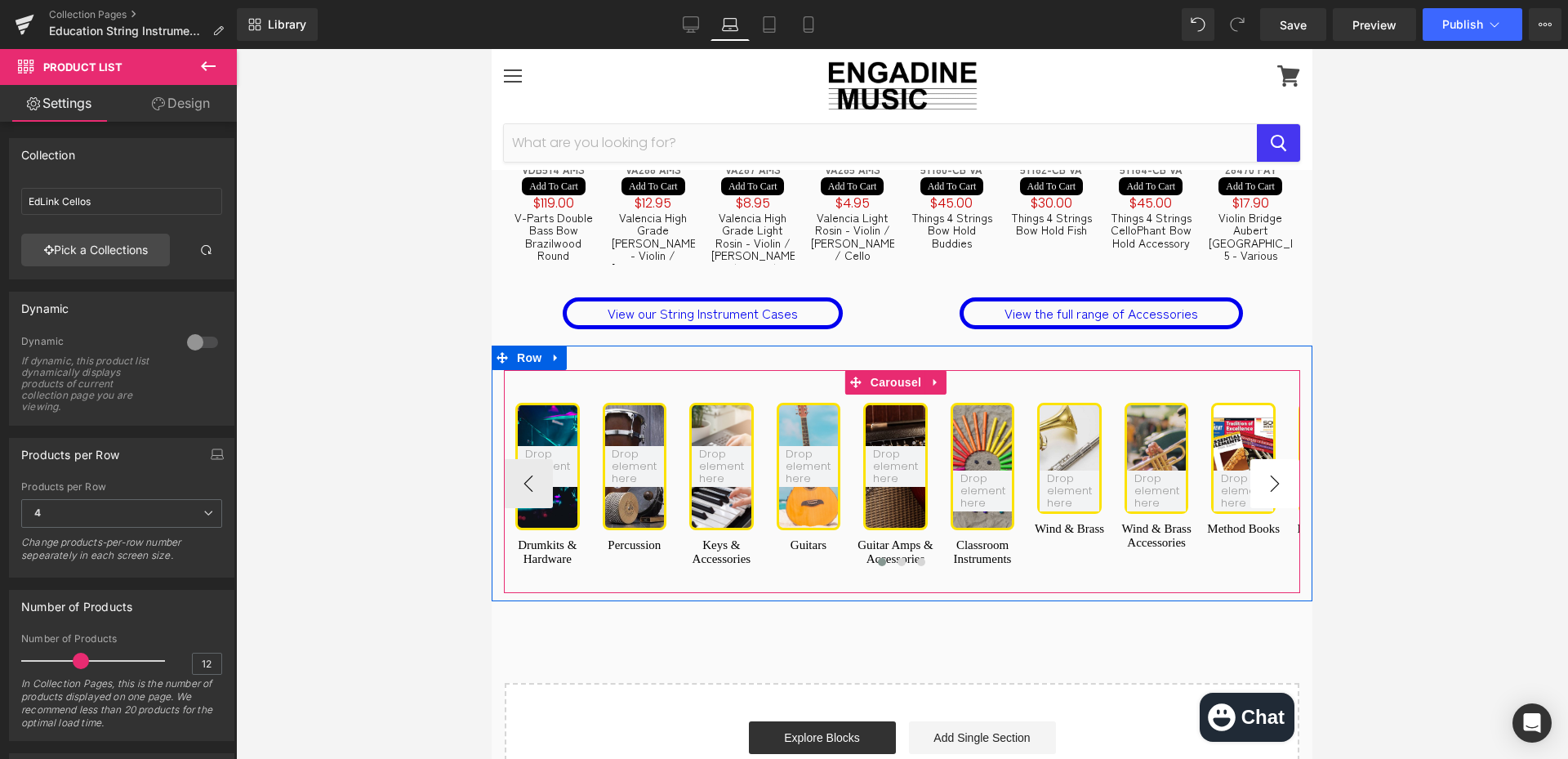
click at [1264, 459] on button "›" at bounding box center [1275, 484] width 49 height 49
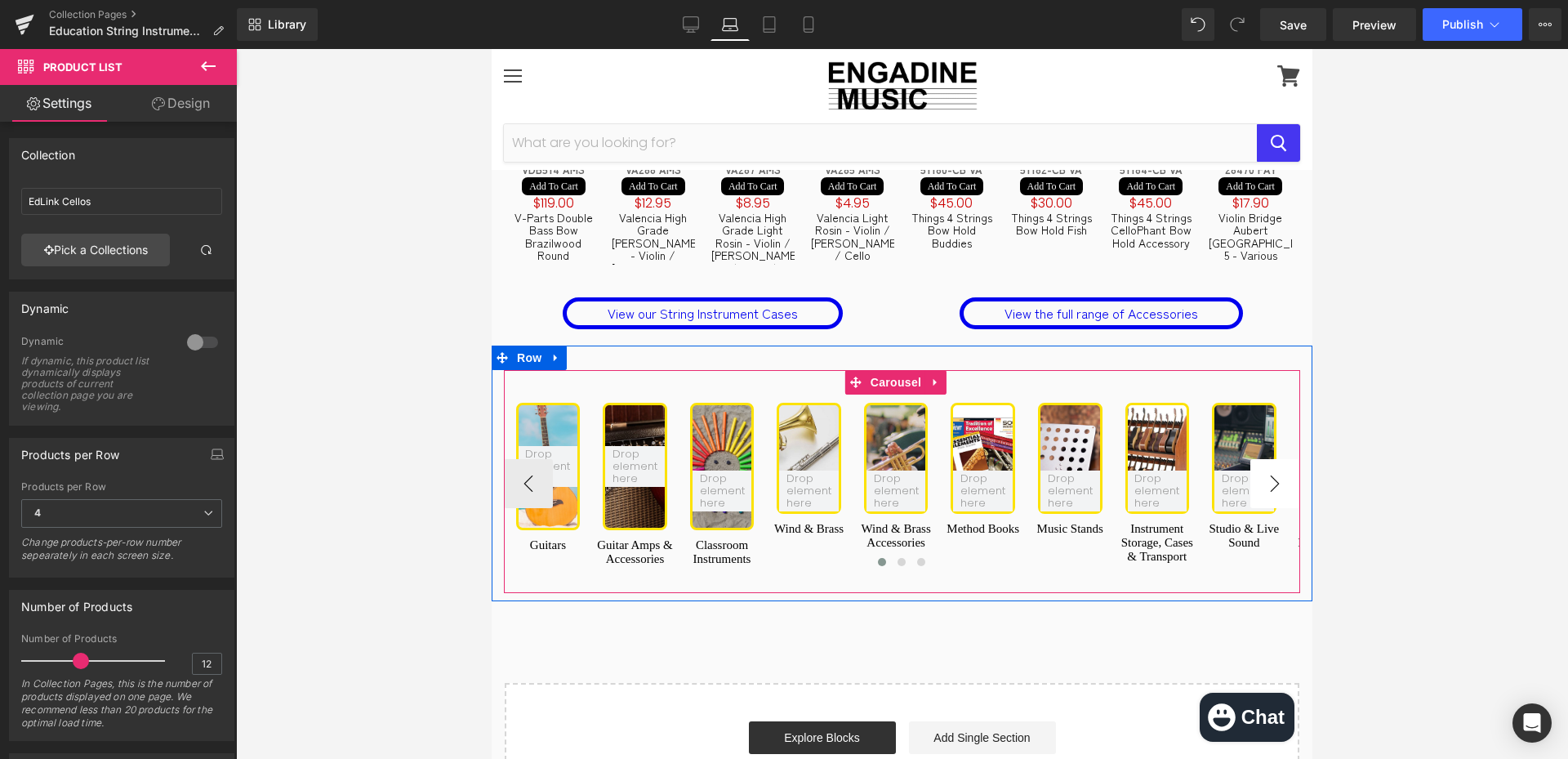
click at [1263, 459] on button "›" at bounding box center [1275, 484] width 49 height 49
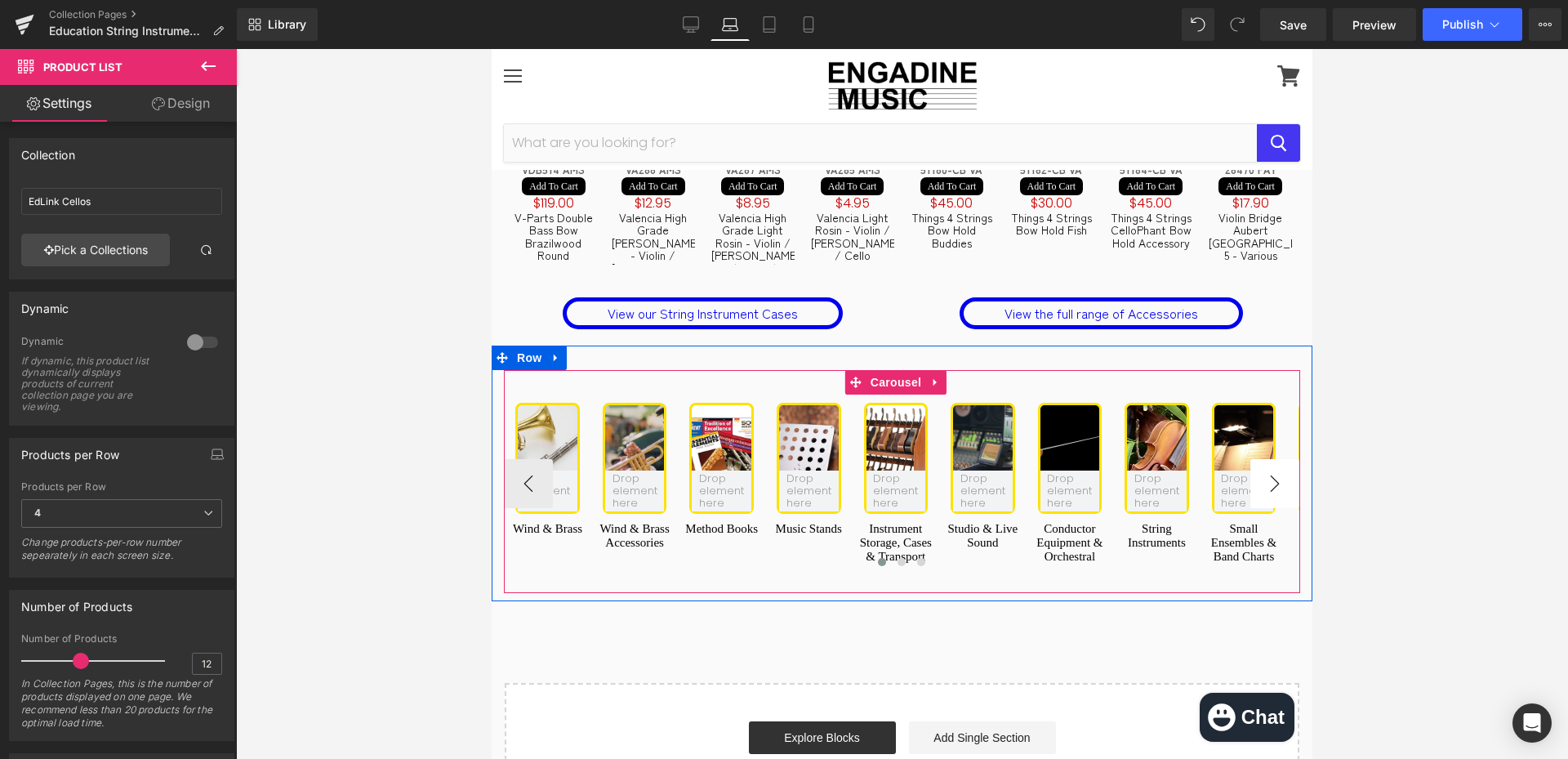
click at [1263, 459] on button "›" at bounding box center [1275, 484] width 49 height 49
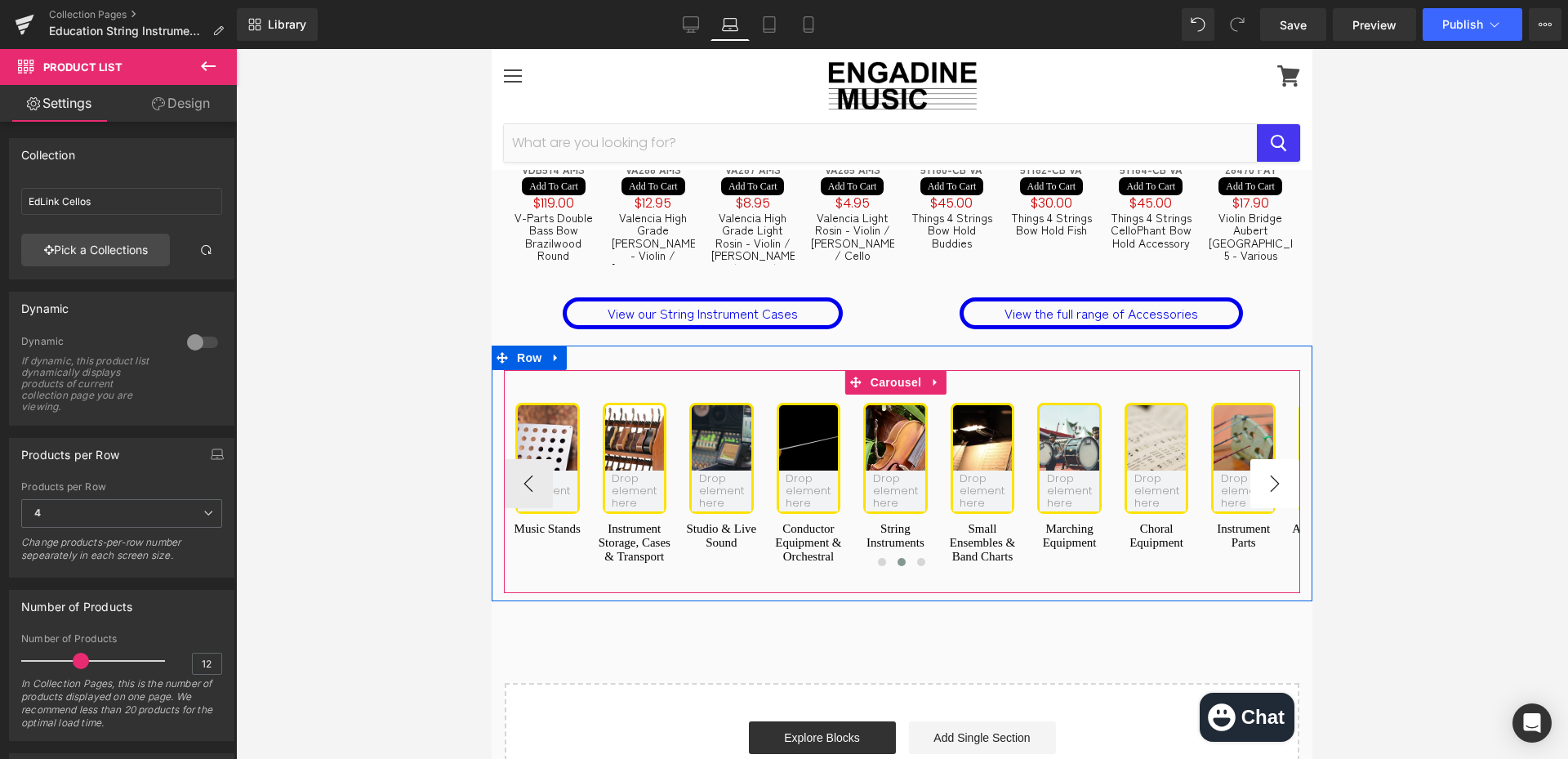
click at [1263, 459] on button "›" at bounding box center [1275, 484] width 49 height 49
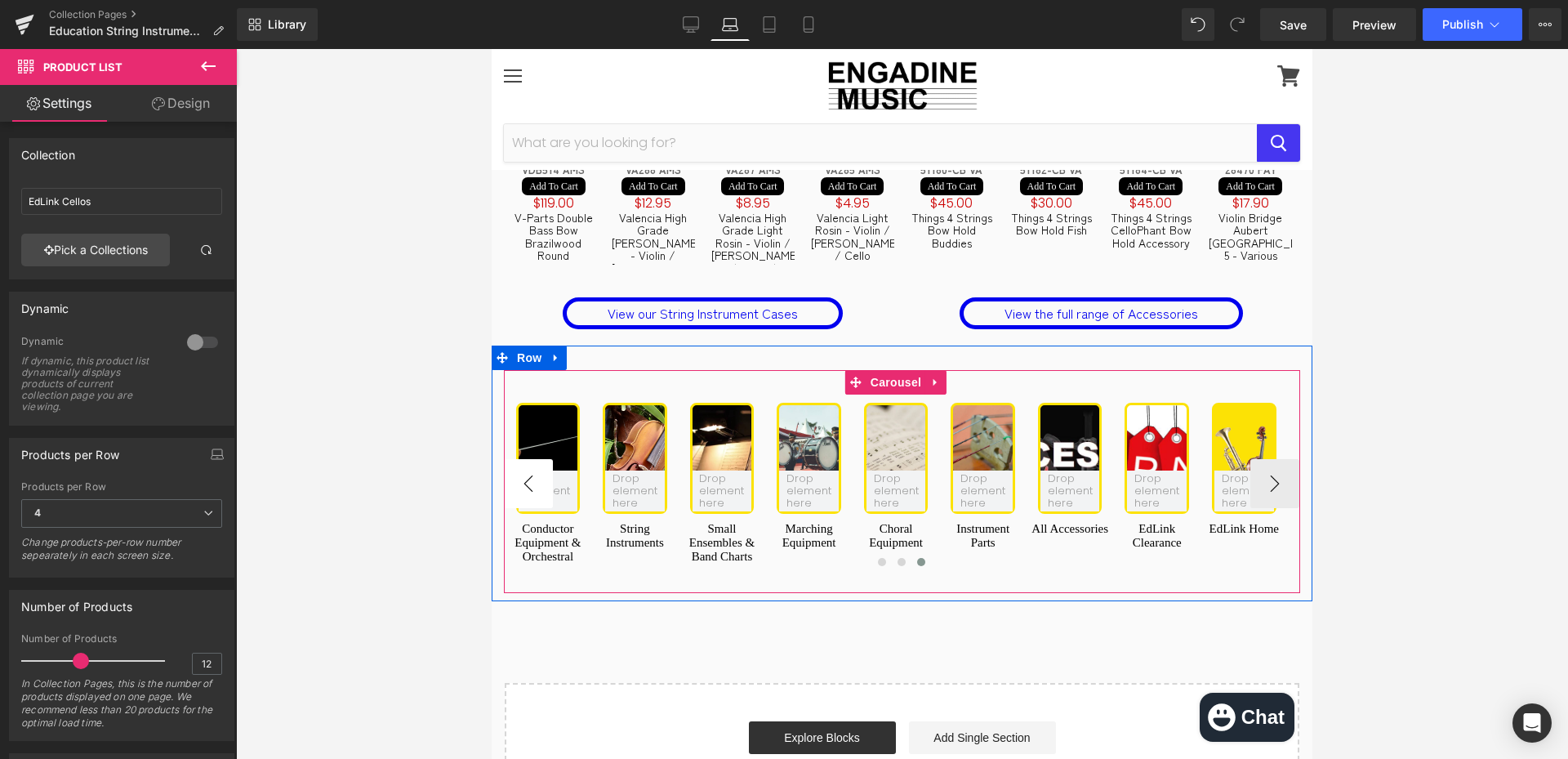
click at [545, 459] on button "‹" at bounding box center [529, 484] width 49 height 49
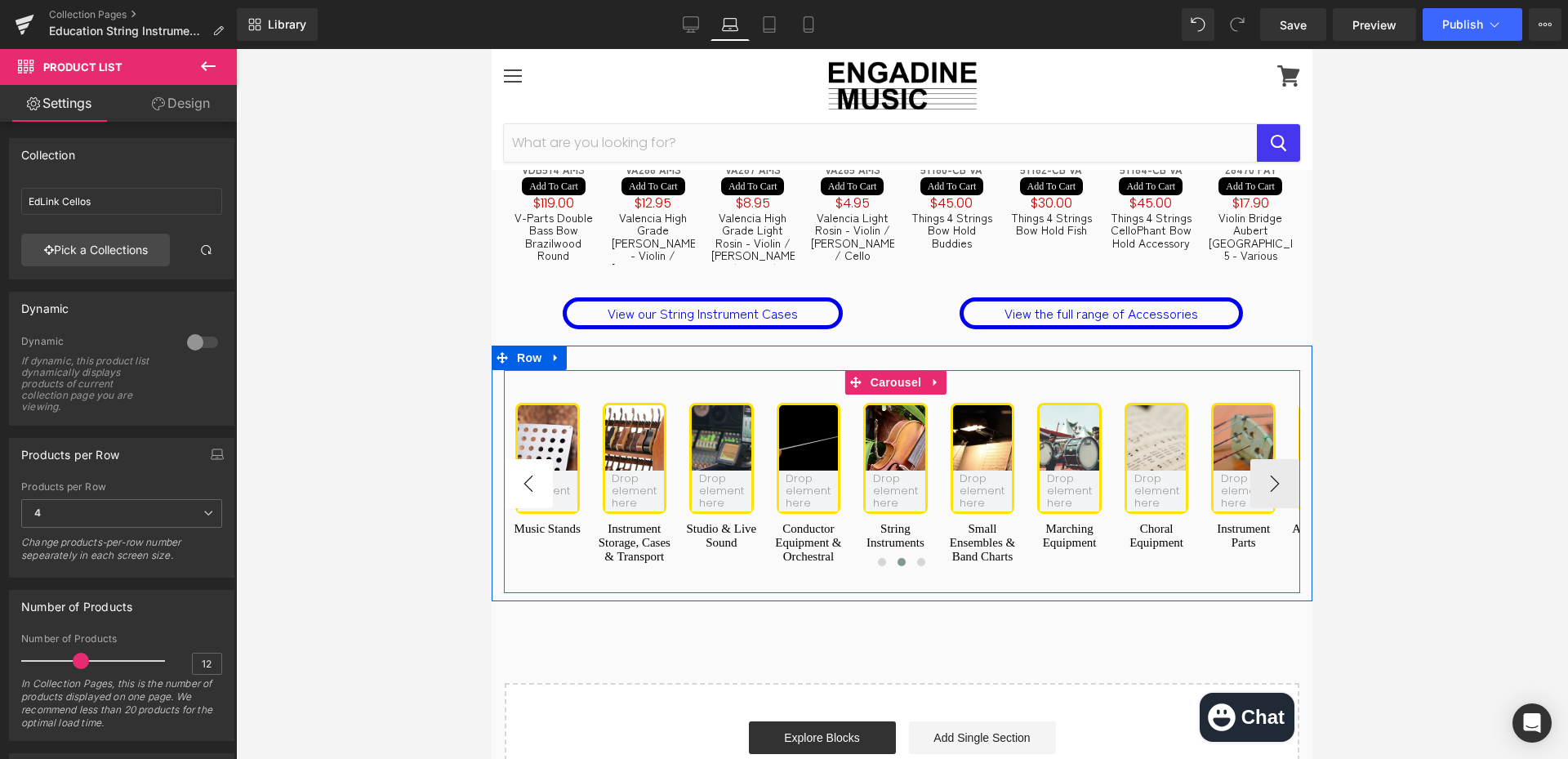
click at [545, 459] on button "‹" at bounding box center [529, 484] width 49 height 49
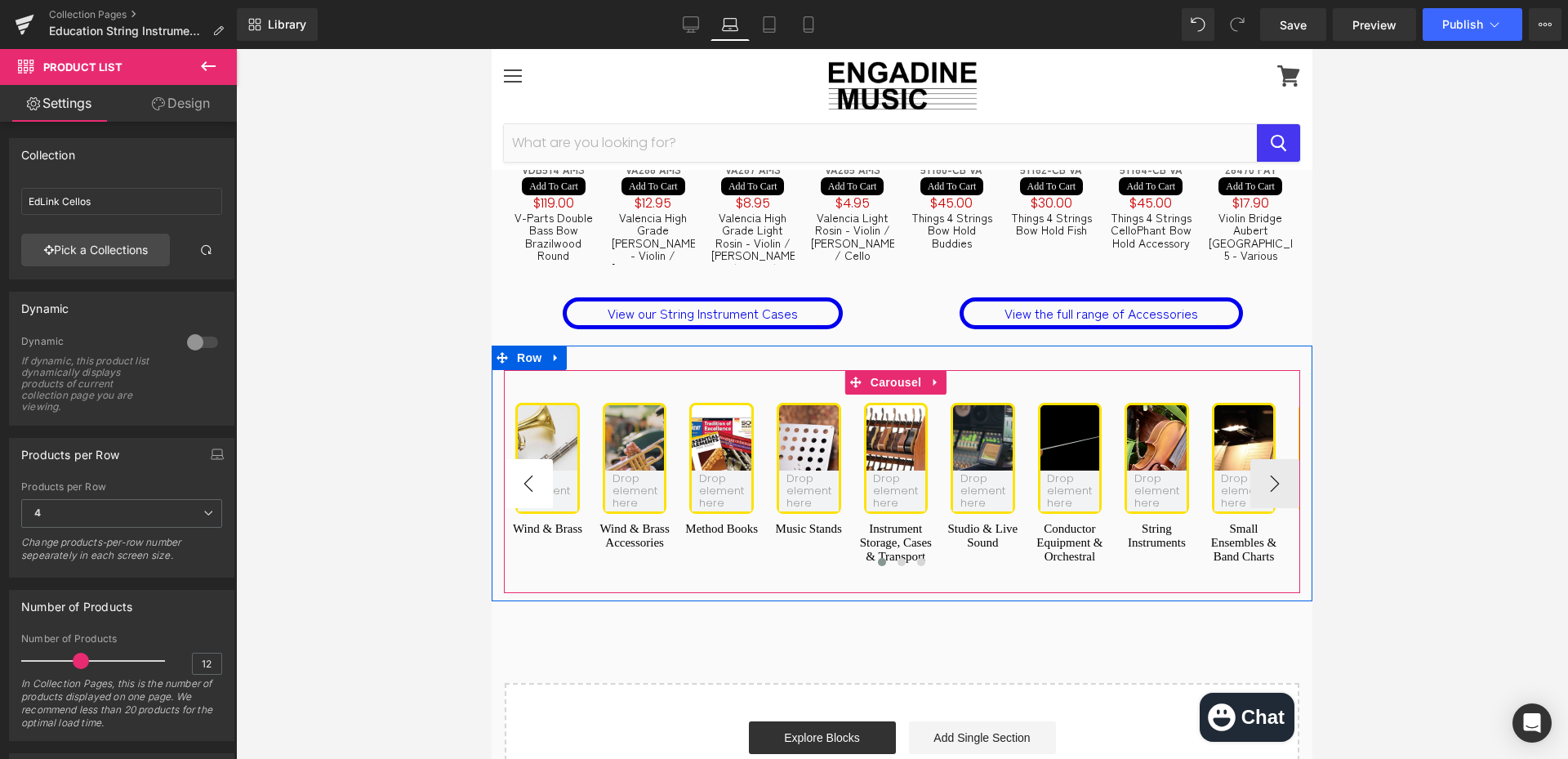
click at [536, 459] on button "‹" at bounding box center [529, 484] width 49 height 49
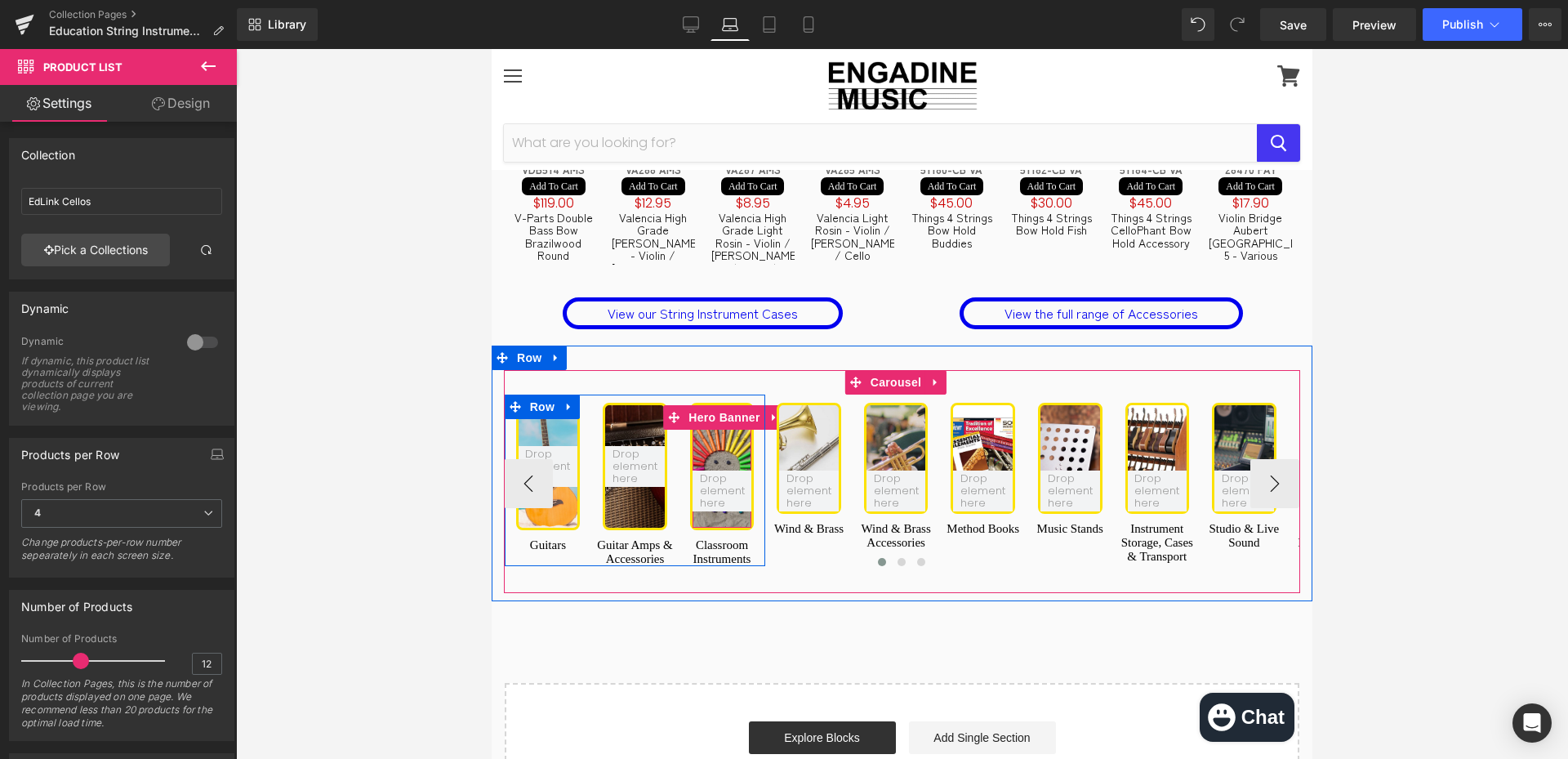
click at [722, 450] on div at bounding box center [722, 467] width 59 height 123
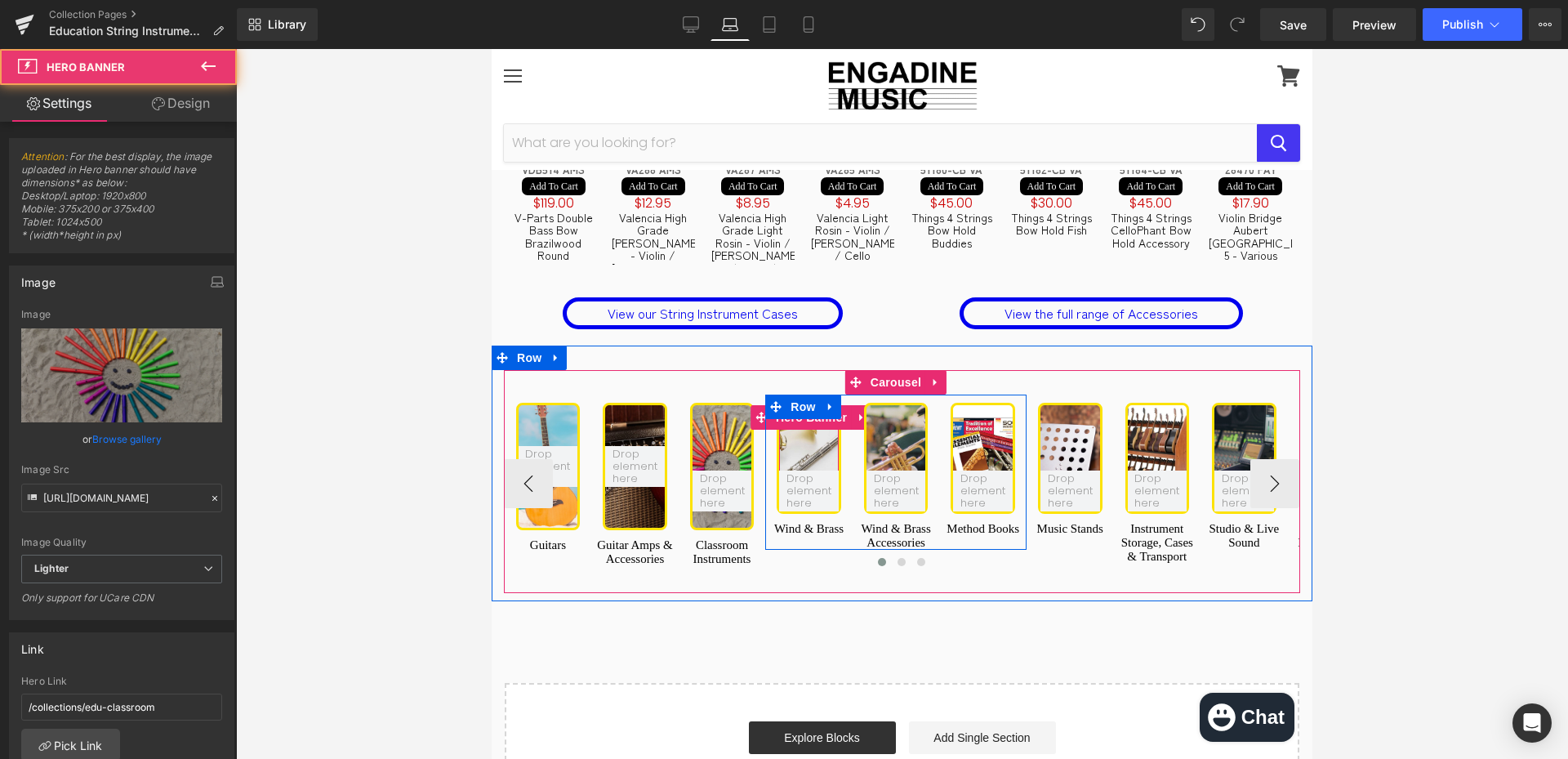
click at [813, 406] on div at bounding box center [809, 458] width 59 height 106
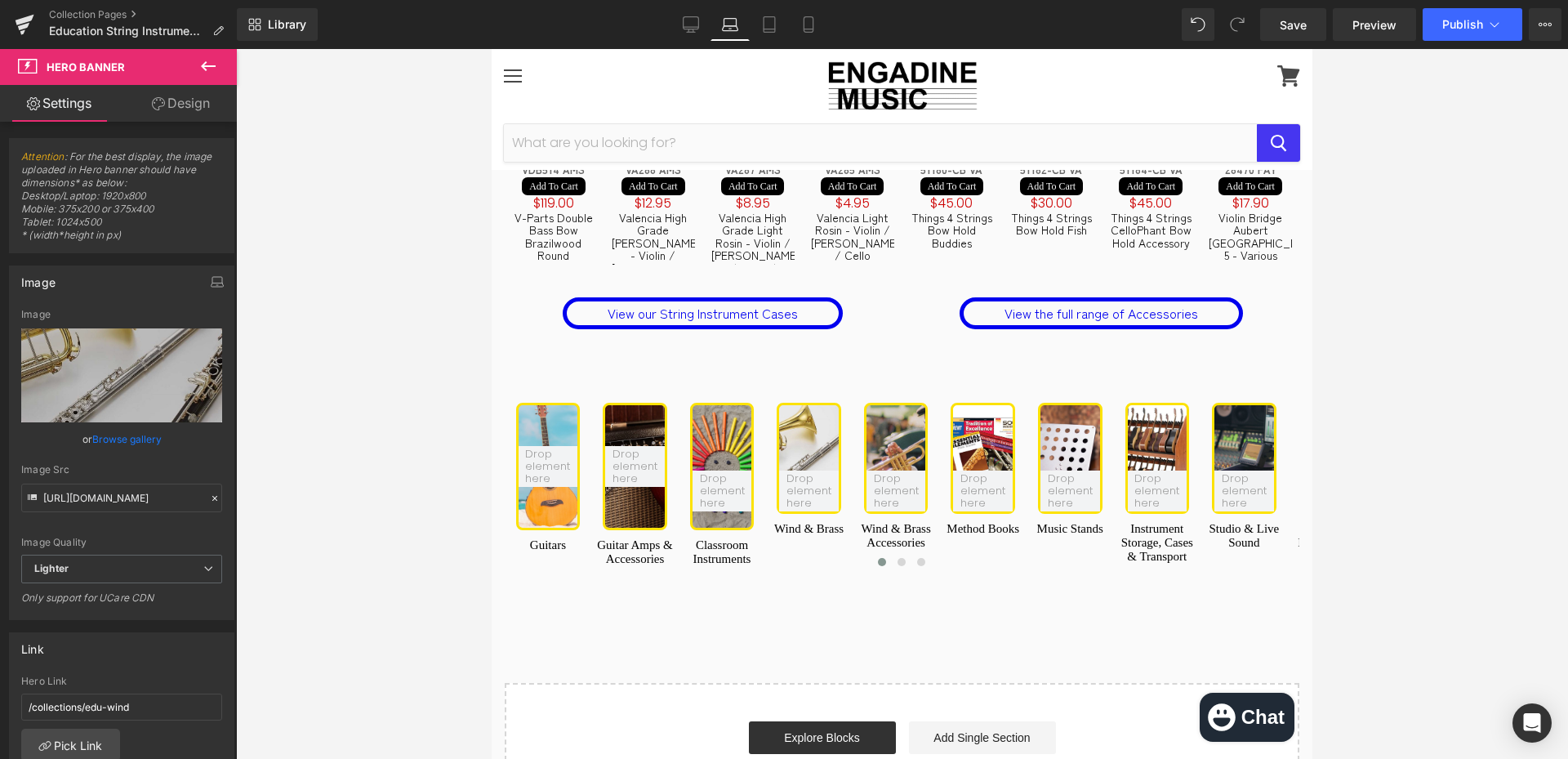
click at [195, 101] on link "Design" at bounding box center [181, 103] width 119 height 37
click at [0, 0] on div "Spacing" at bounding box center [0, 0] width 0 height 0
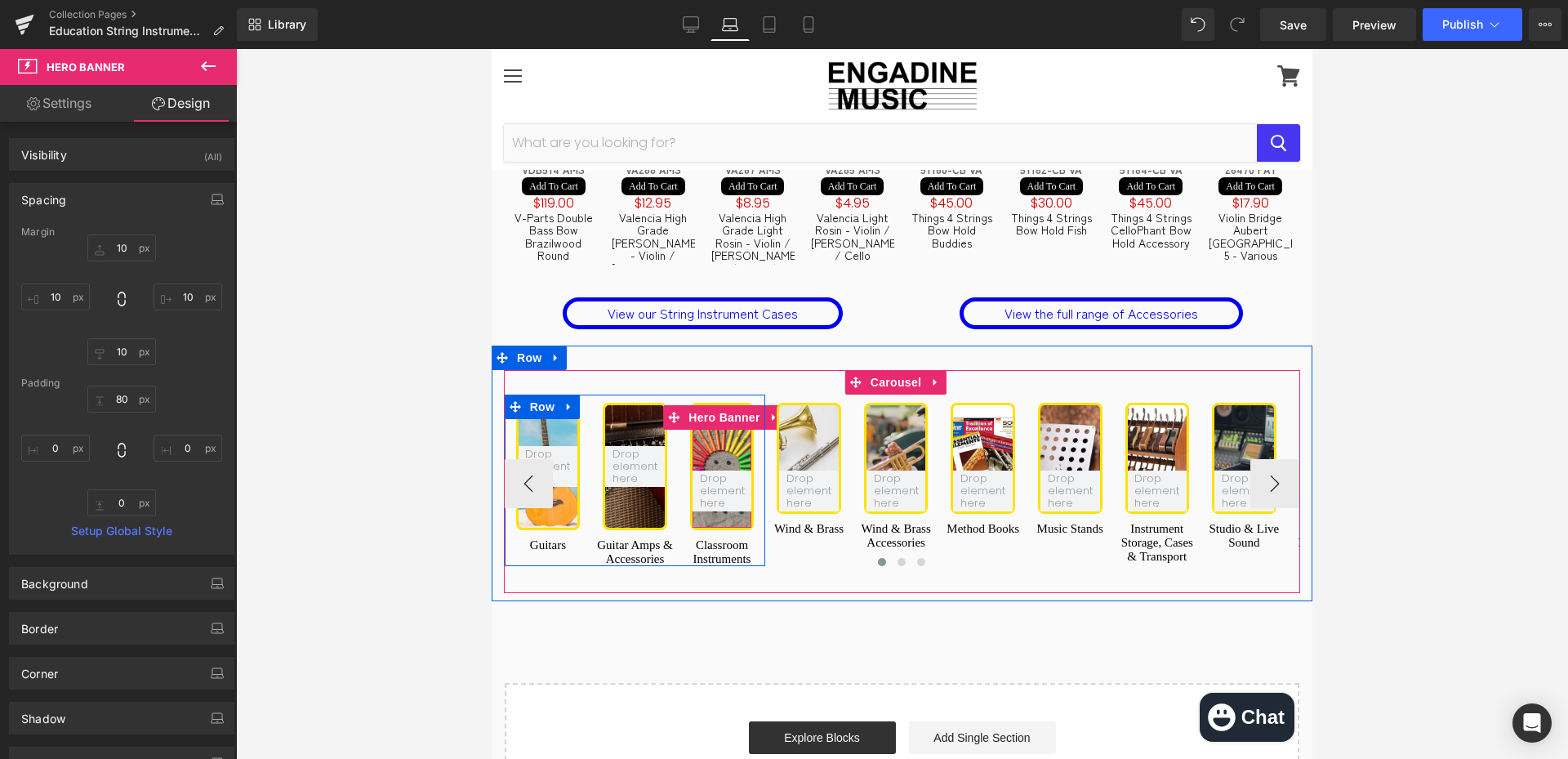
click at [739, 406] on div at bounding box center [722, 467] width 59 height 123
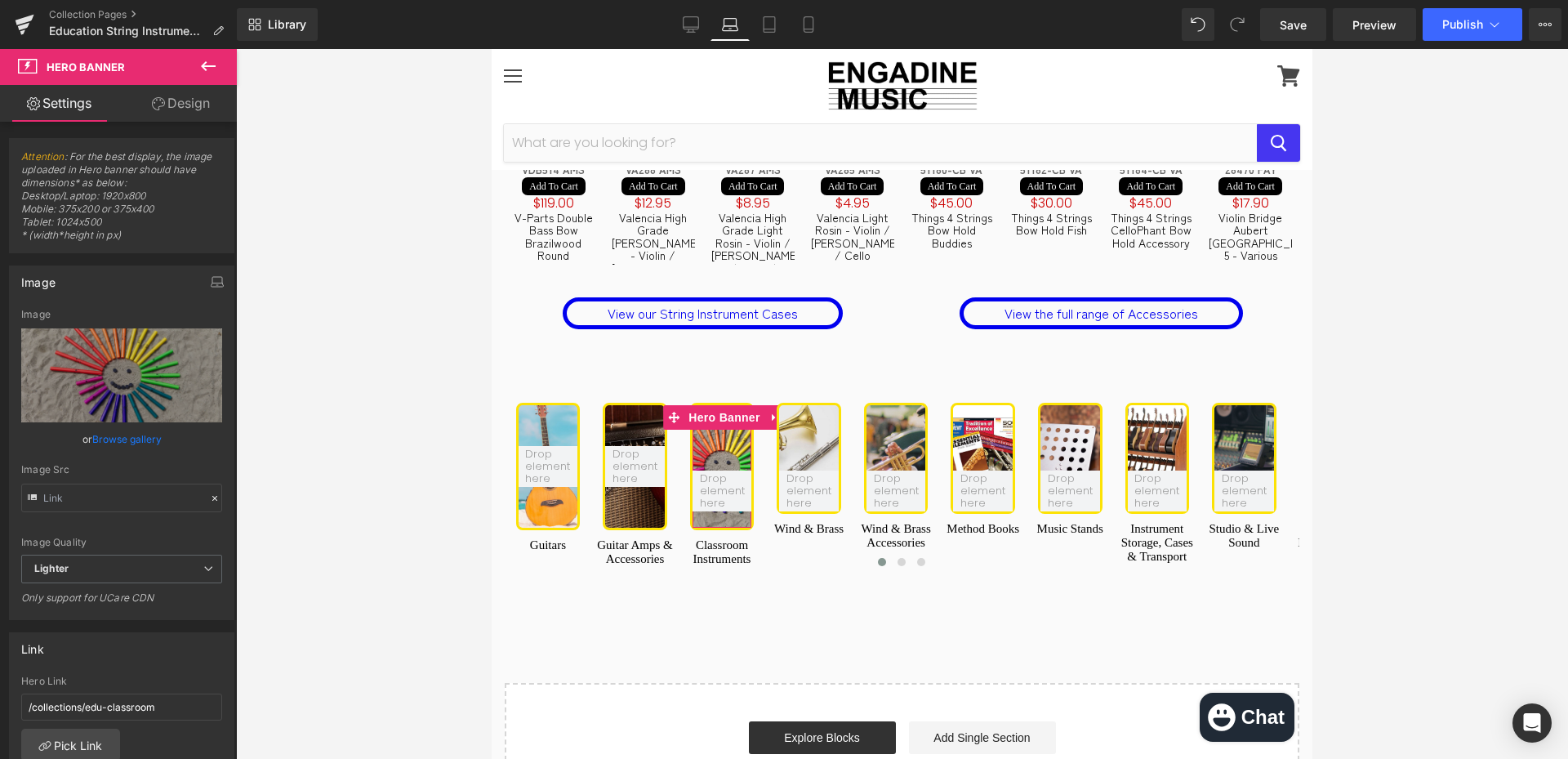
click at [204, 106] on link "Design" at bounding box center [181, 103] width 119 height 37
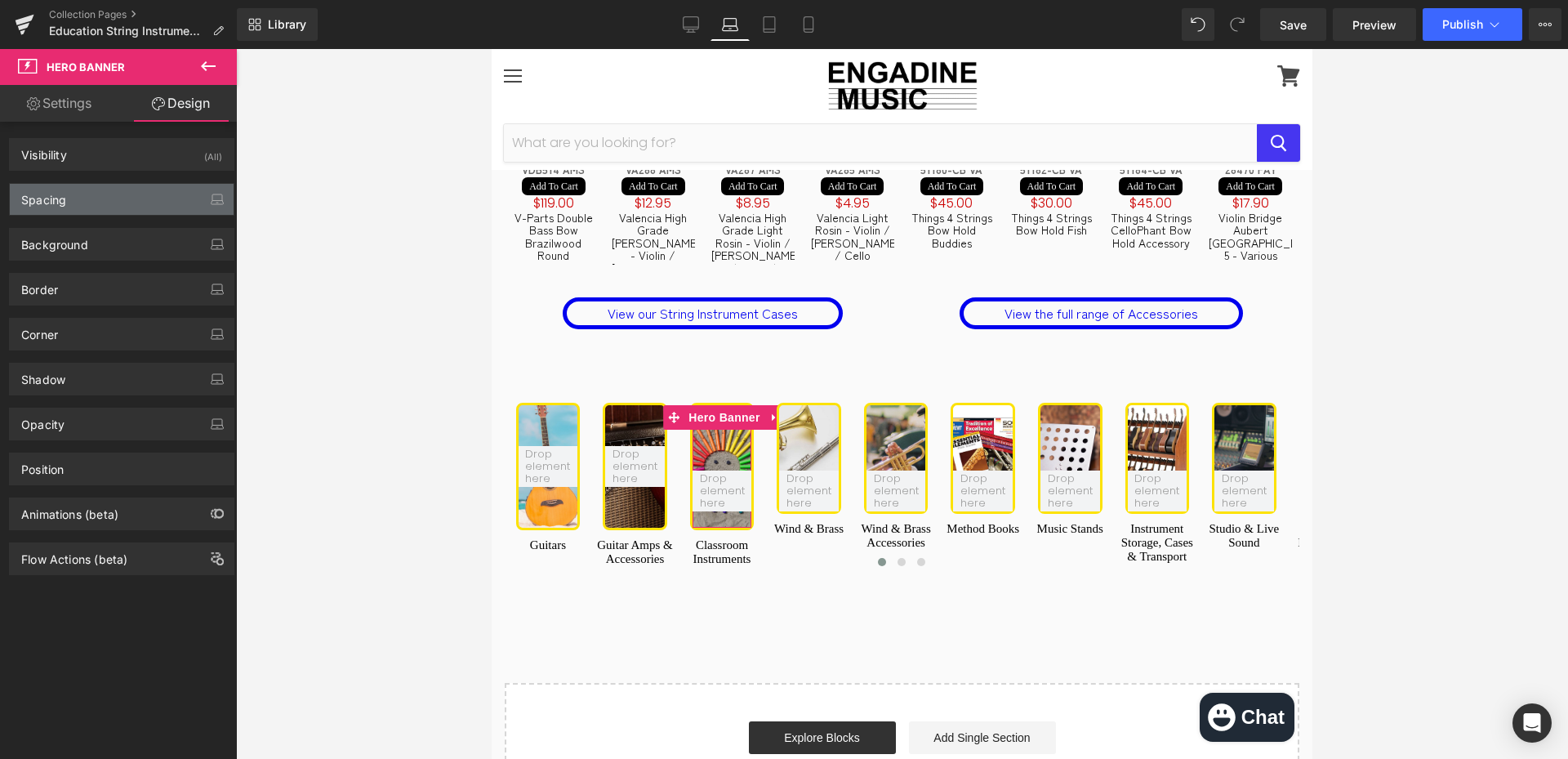
click at [105, 203] on div "Spacing" at bounding box center [122, 199] width 224 height 31
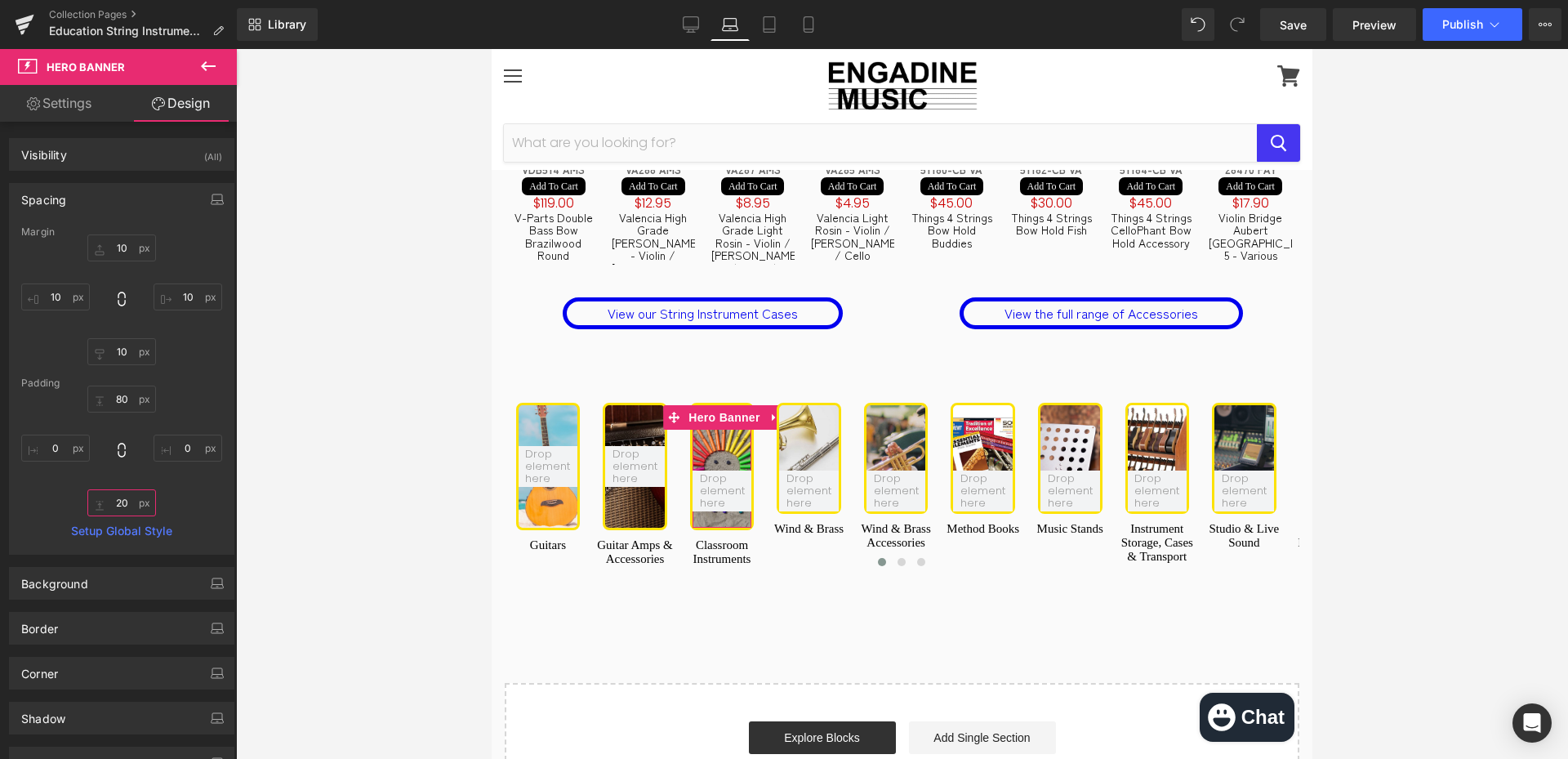
click at [121, 494] on input "20" at bounding box center [121, 503] width 68 height 27
type input "0"
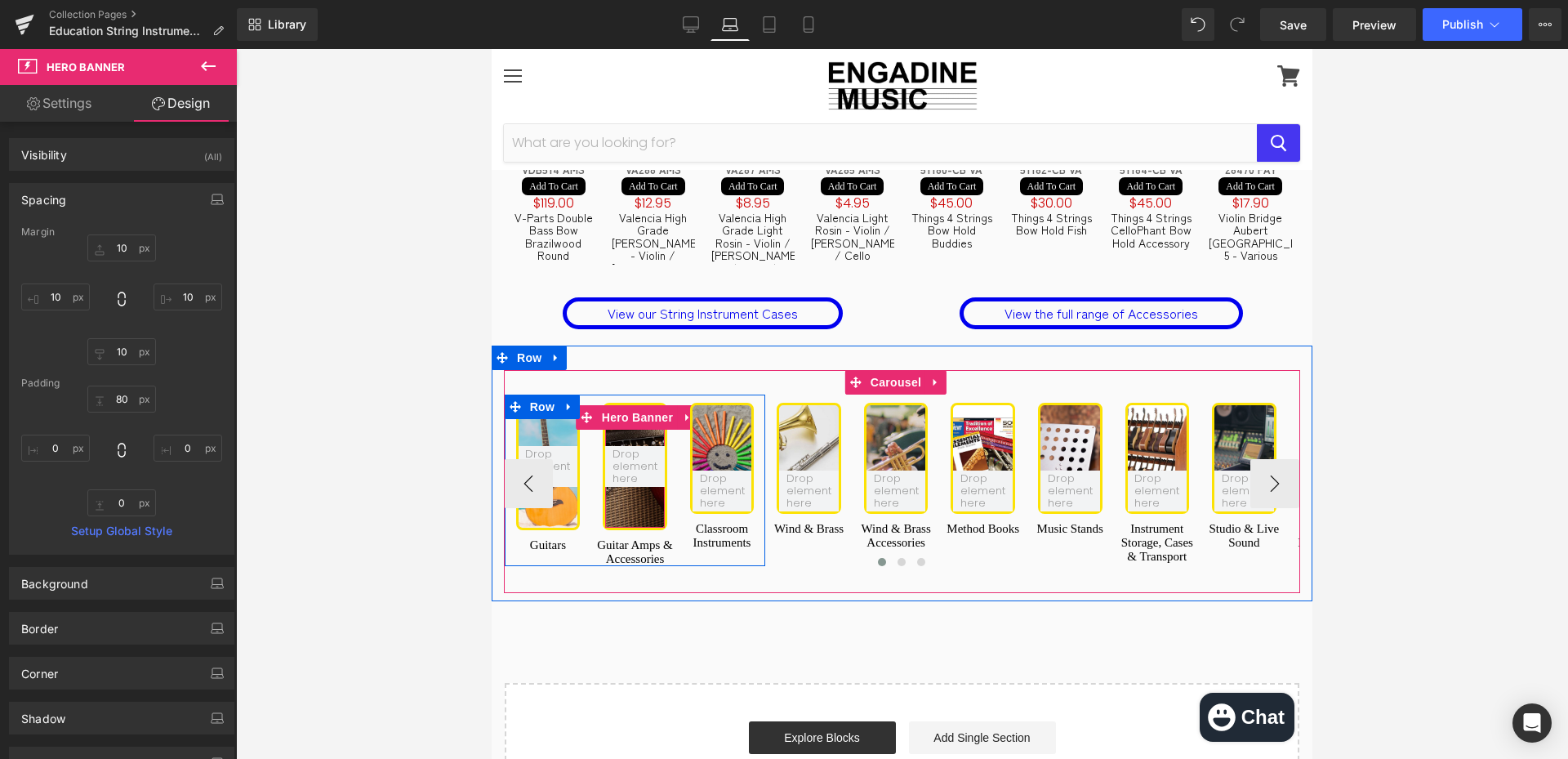
click at [632, 406] on div at bounding box center [635, 467] width 59 height 123
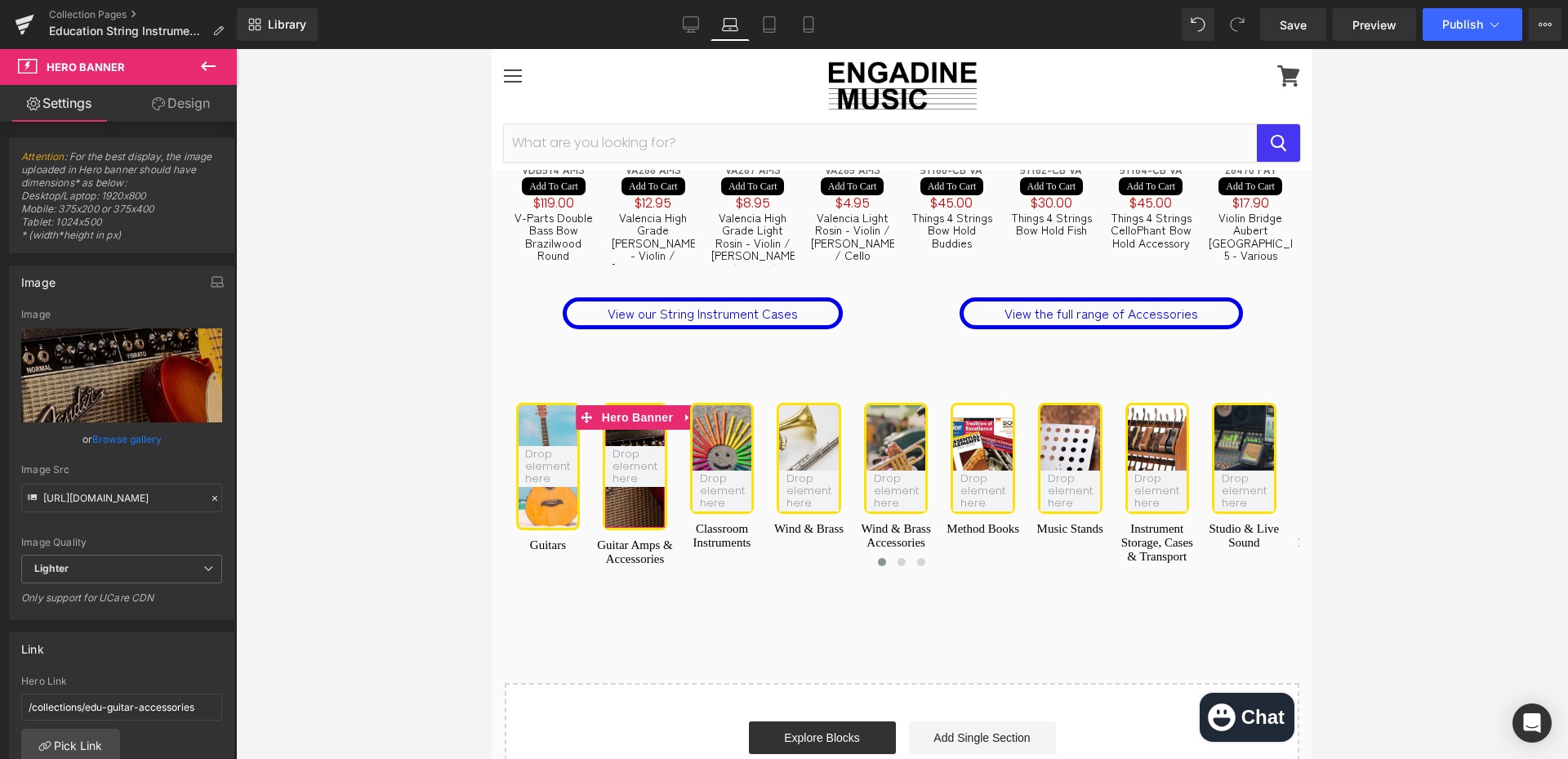
drag, startPoint x: 207, startPoint y: 96, endPoint x: 105, endPoint y: 231, distance: 169.2
click at [206, 96] on link "Design" at bounding box center [181, 103] width 119 height 37
click at [0, 0] on div "Spacing" at bounding box center [0, 0] width 0 height 0
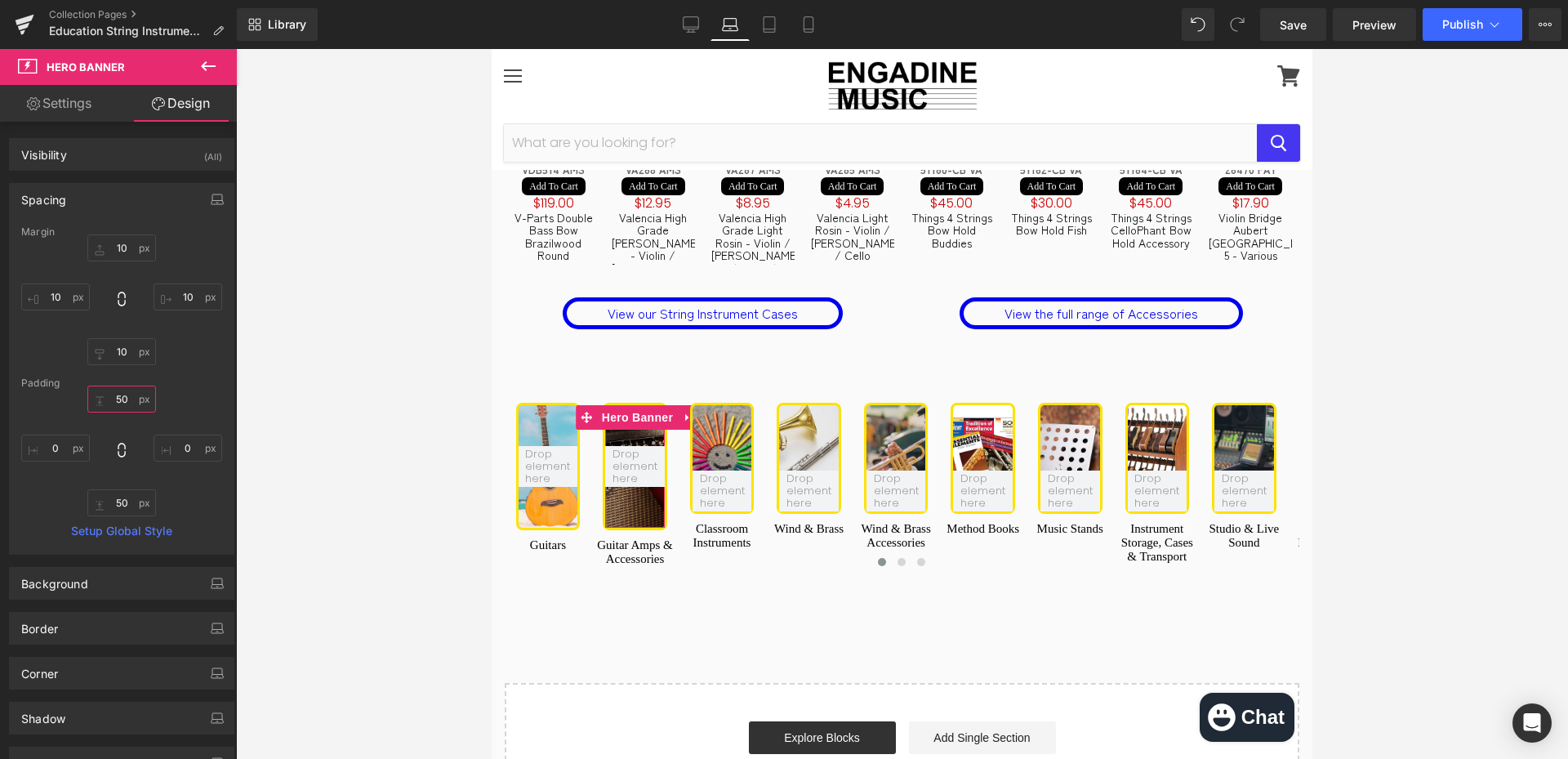
click at [109, 396] on input "text" at bounding box center [121, 399] width 68 height 27
type input "80"
type input "0"
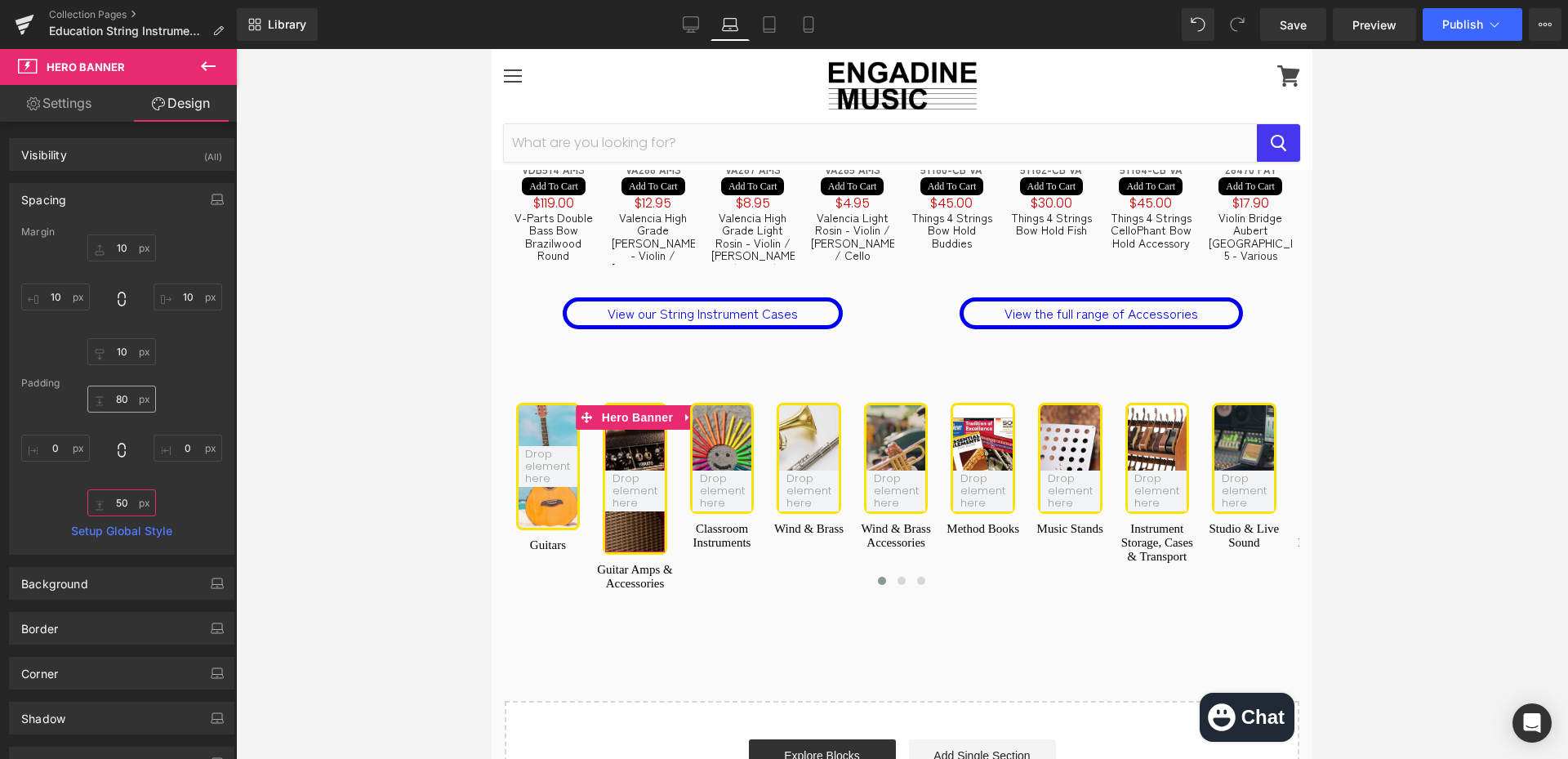
type input "0"
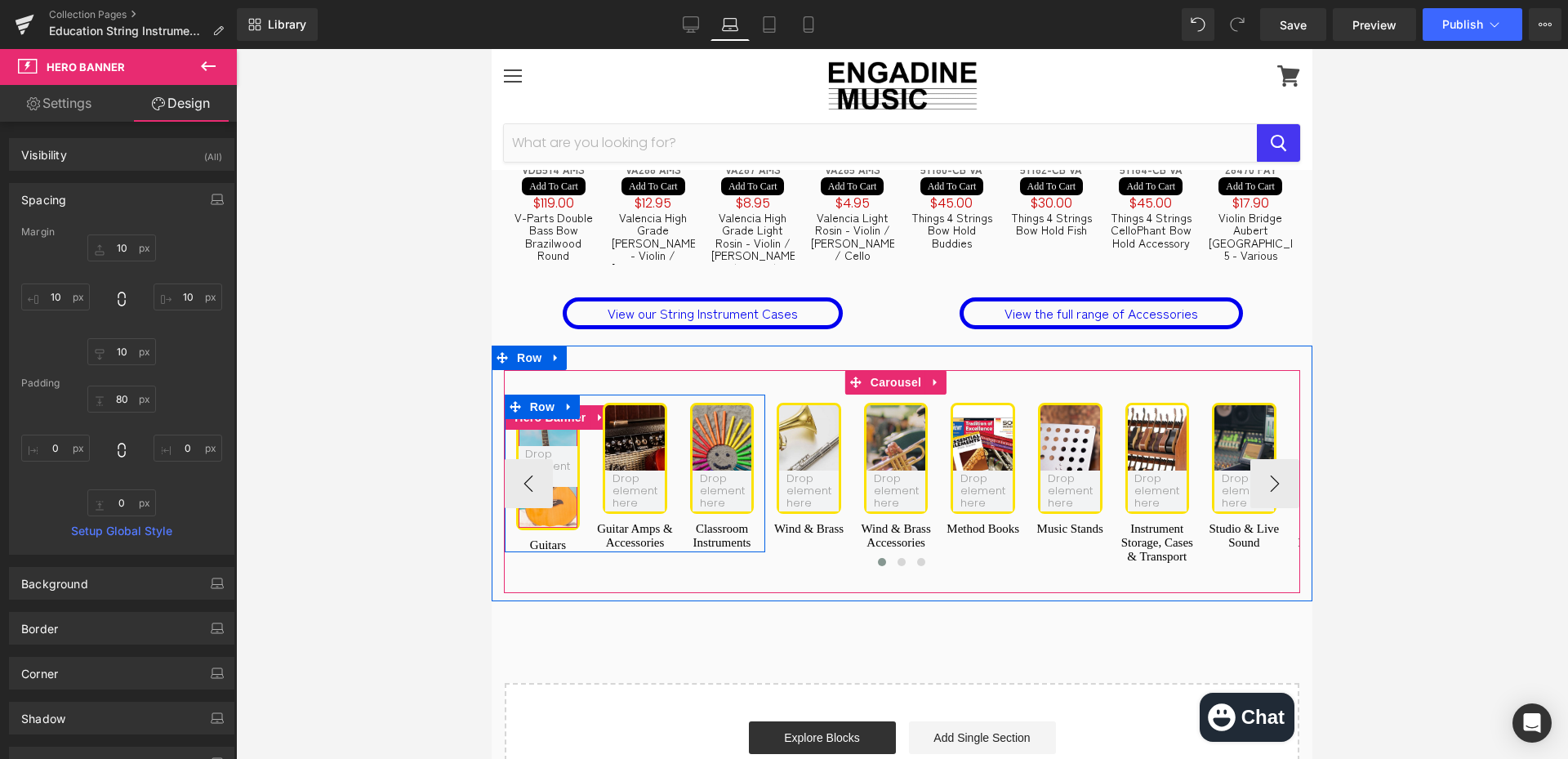
drag, startPoint x: 544, startPoint y: 373, endPoint x: 531, endPoint y: 379, distance: 14.3
click at [543, 406] on div at bounding box center [548, 467] width 59 height 123
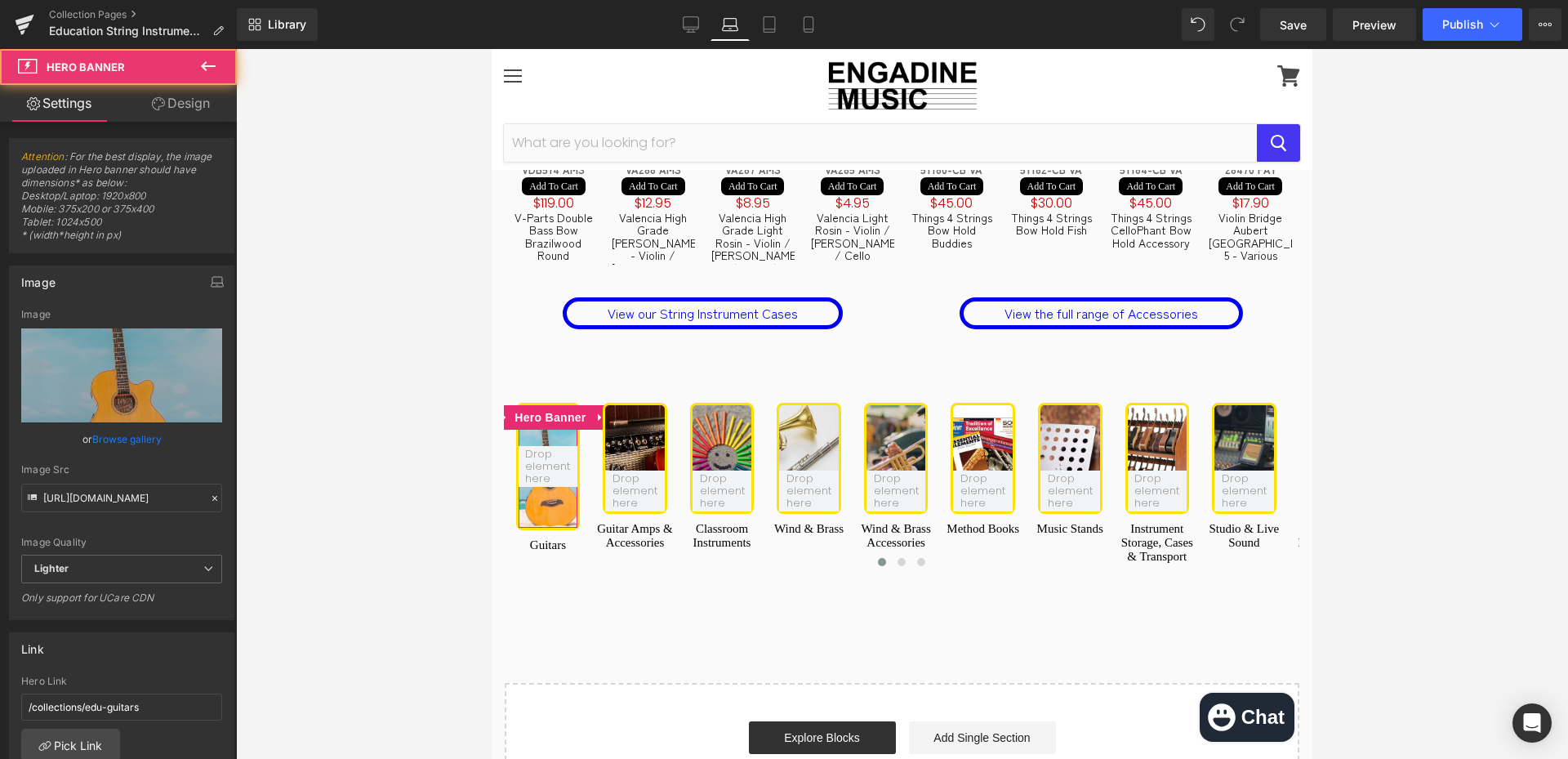
click at [184, 103] on link "Design" at bounding box center [181, 103] width 119 height 37
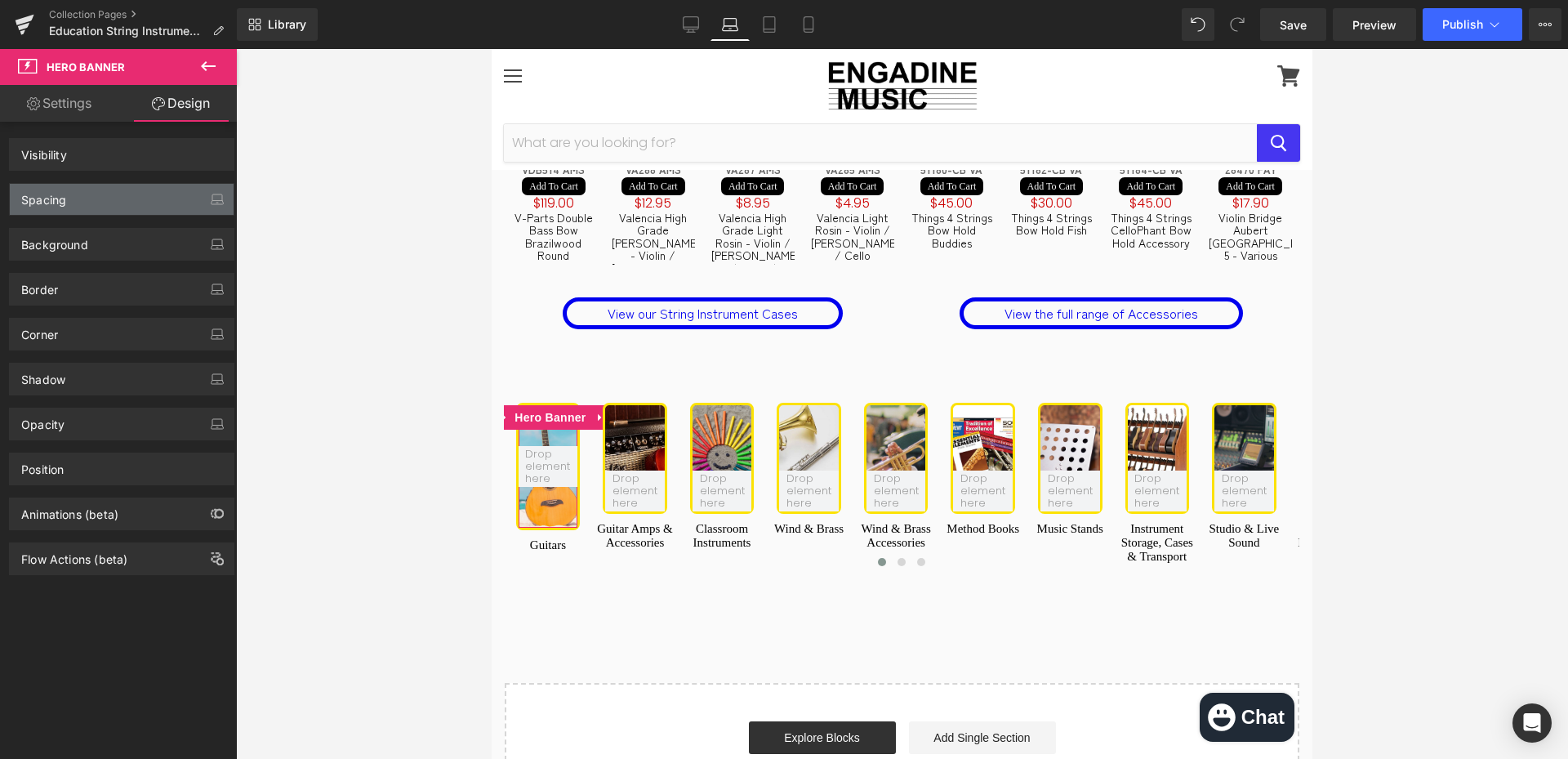
click at [131, 211] on div "Spacing" at bounding box center [122, 199] width 224 height 31
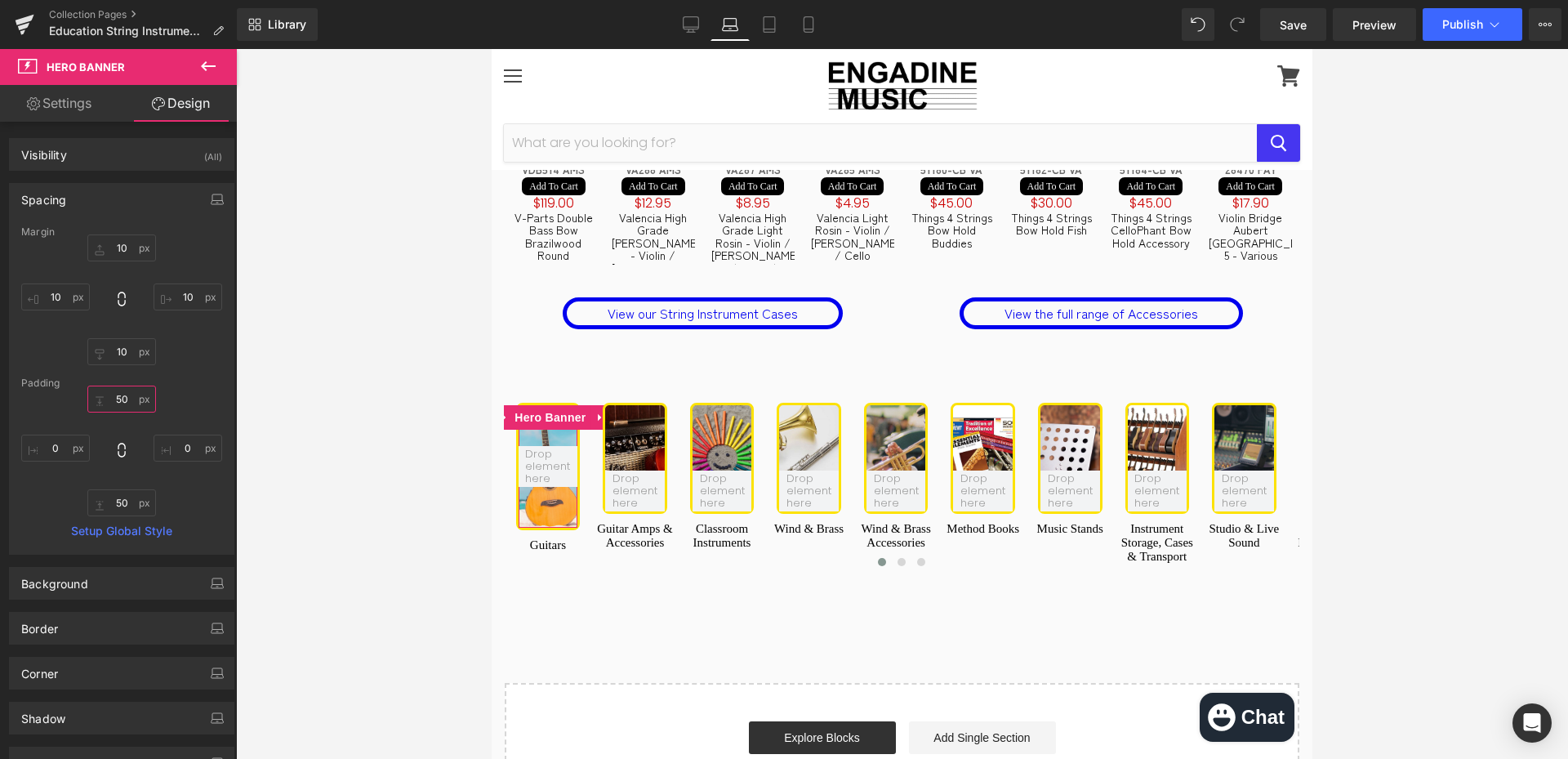
click at [134, 412] on input "50" at bounding box center [121, 399] width 68 height 27
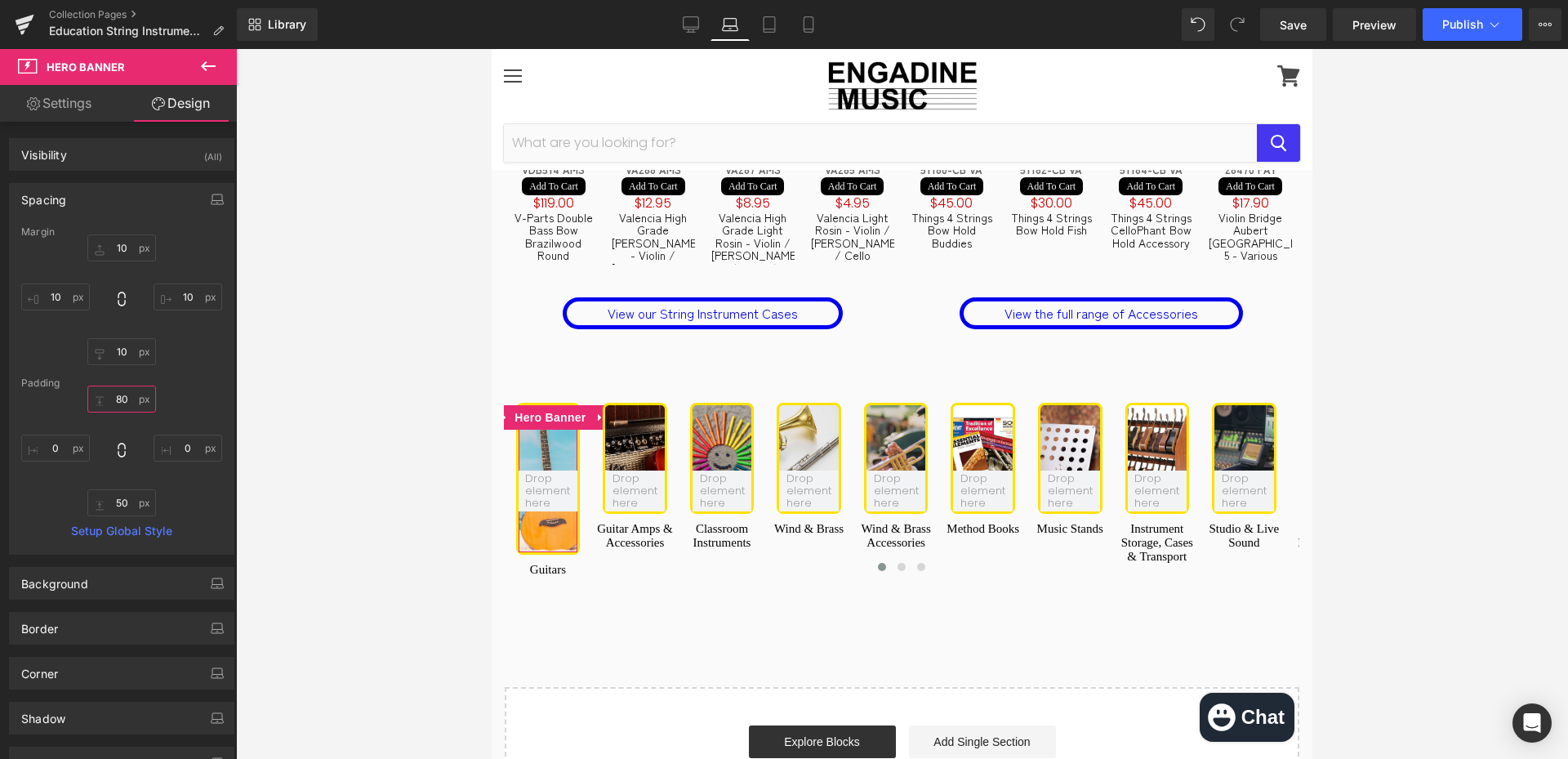
type input "80"
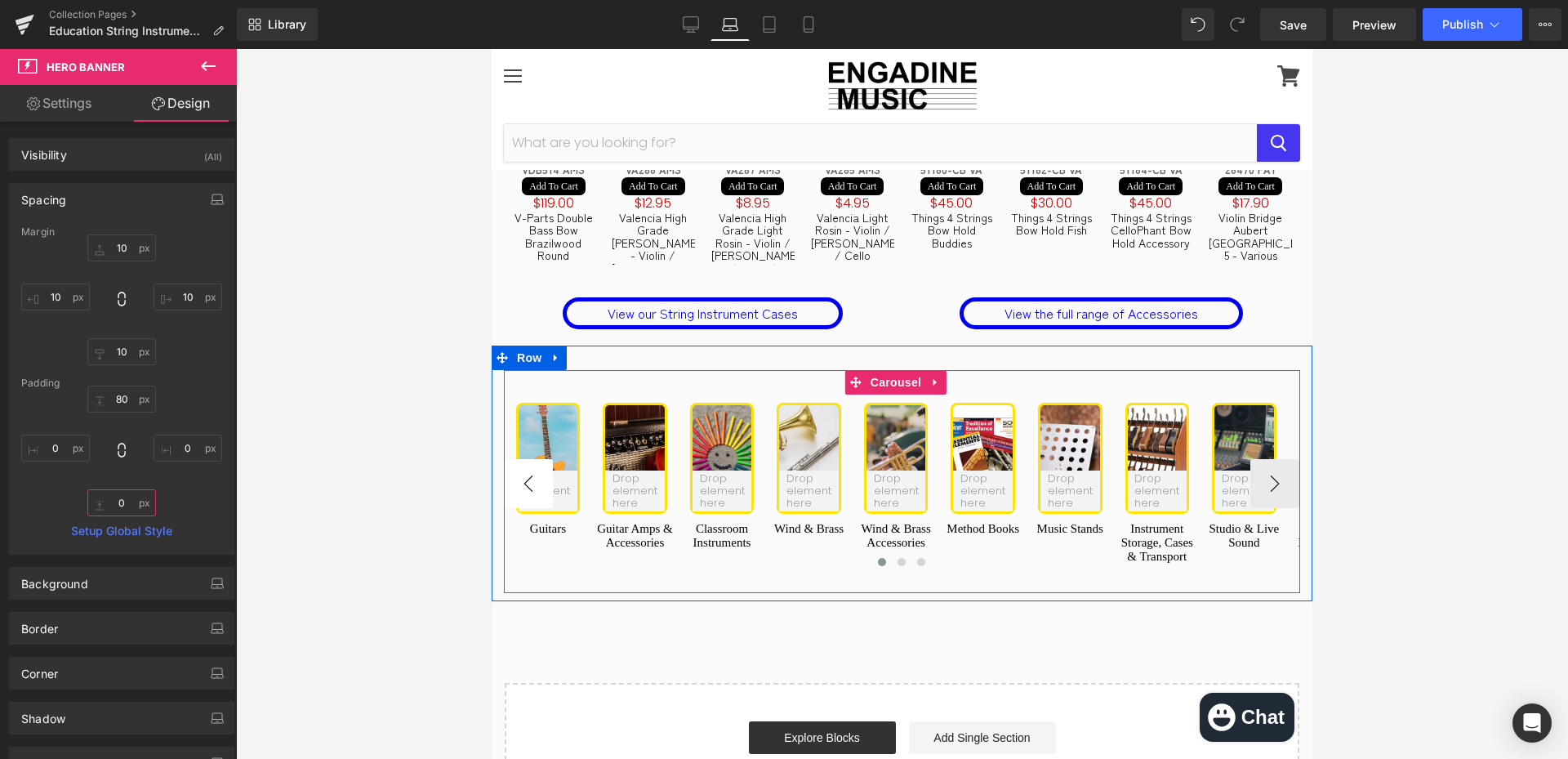
type input "0"
click at [517, 459] on button "‹" at bounding box center [529, 484] width 49 height 49
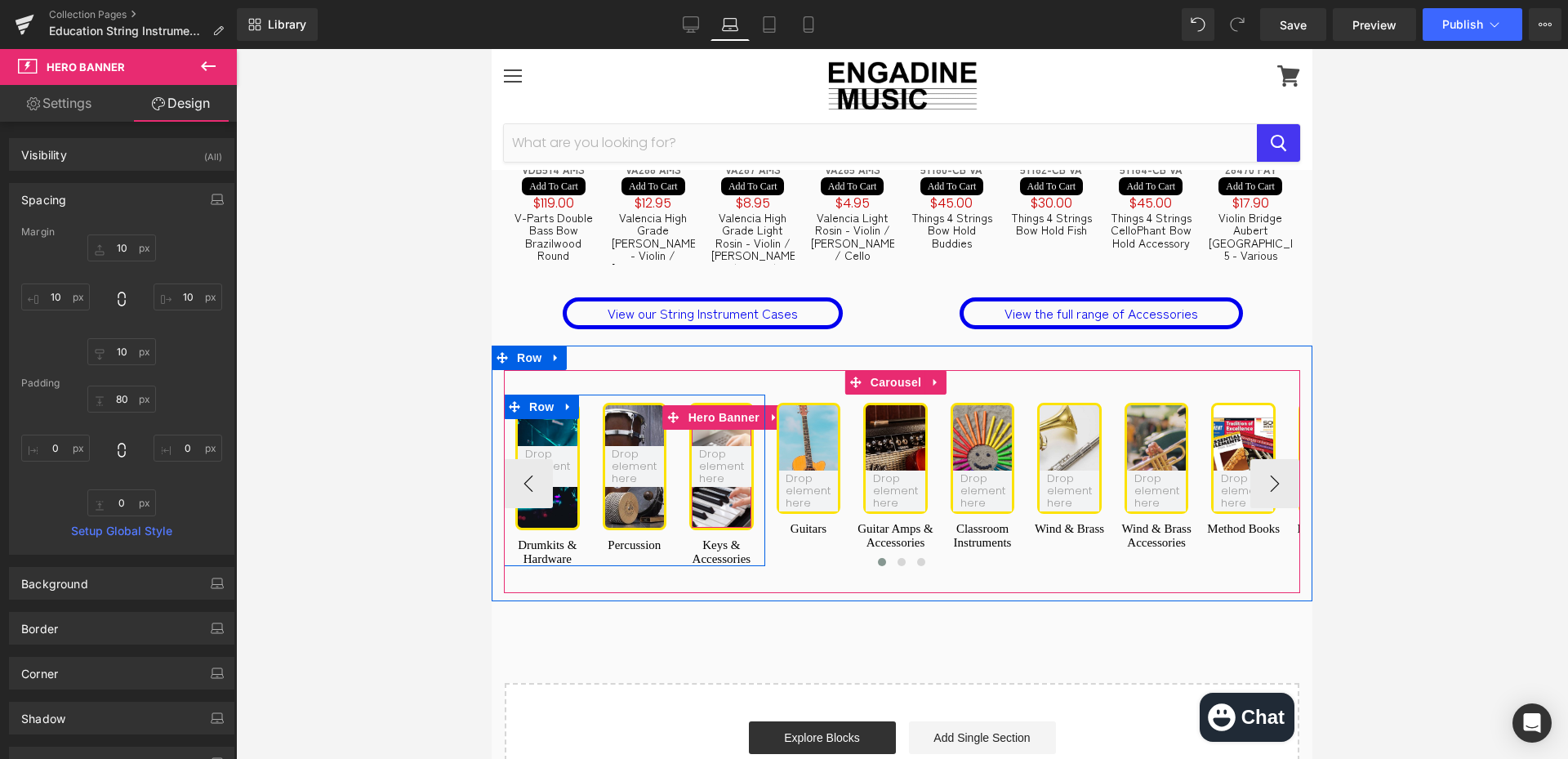
click at [703, 447] on div at bounding box center [721, 467] width 59 height 123
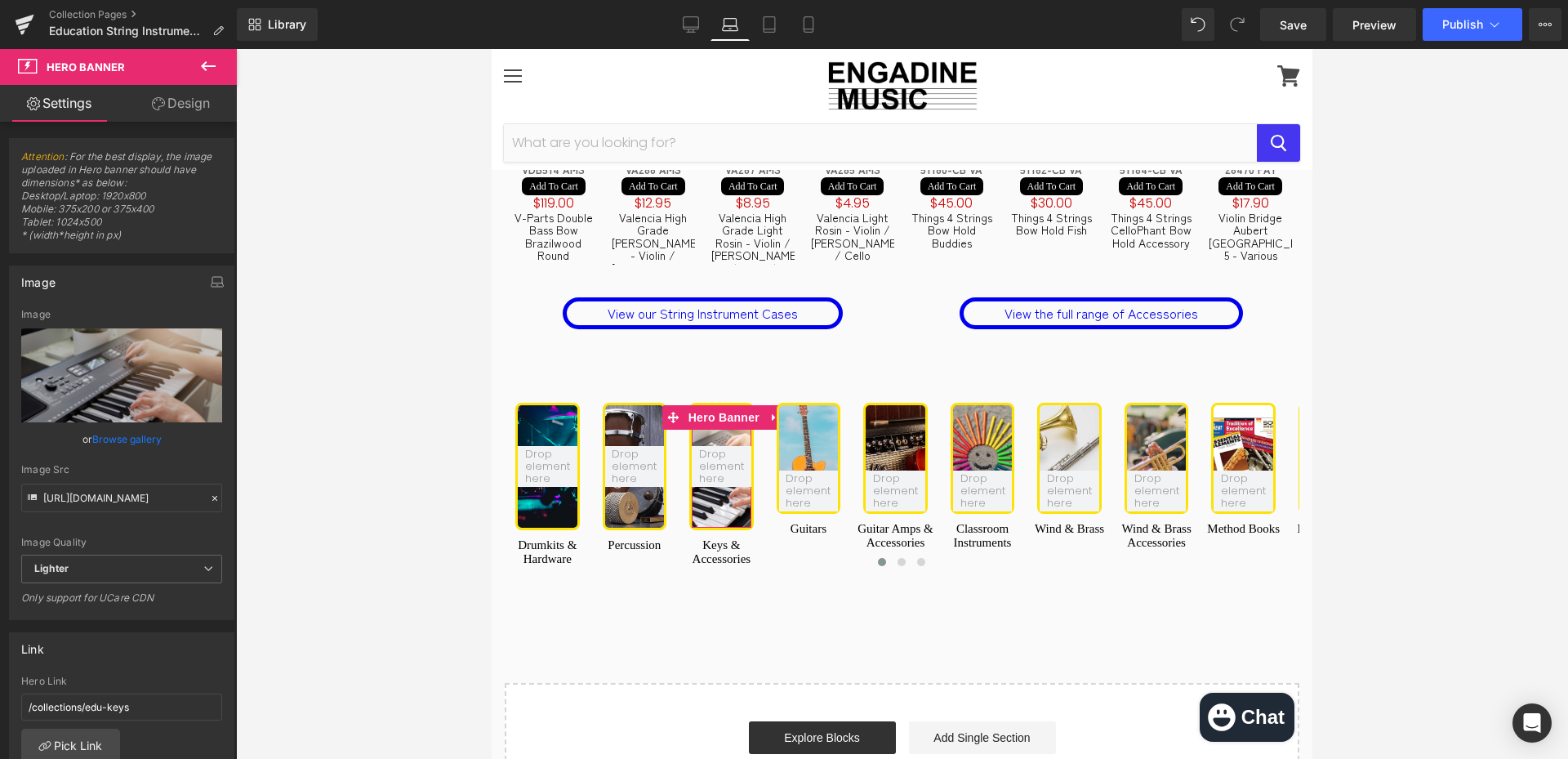
click at [182, 107] on link "Design" at bounding box center [181, 103] width 119 height 37
click at [0, 0] on div "Spacing" at bounding box center [0, 0] width 0 height 0
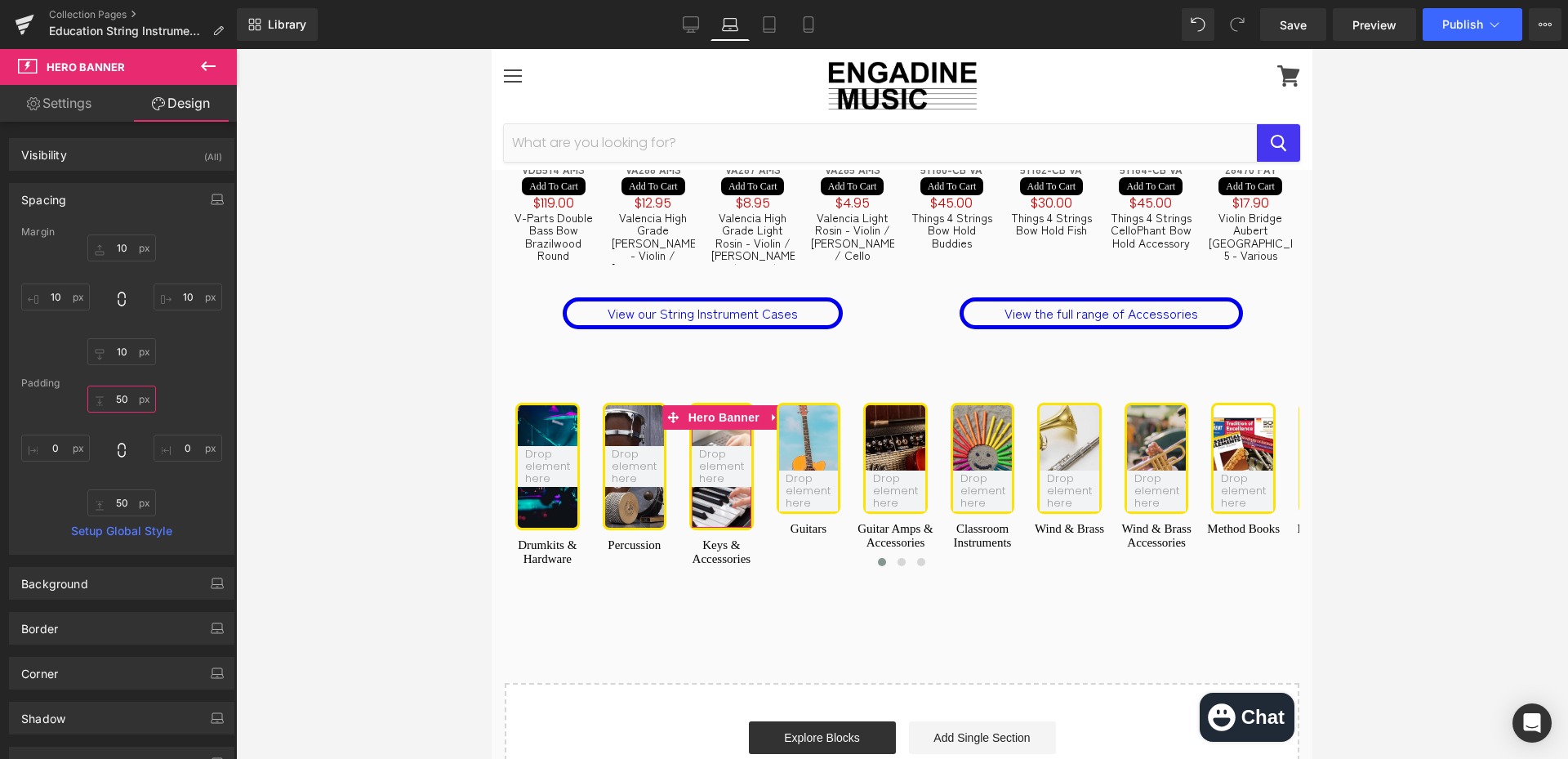
click at [117, 389] on input "text" at bounding box center [121, 399] width 68 height 27
type input "80"
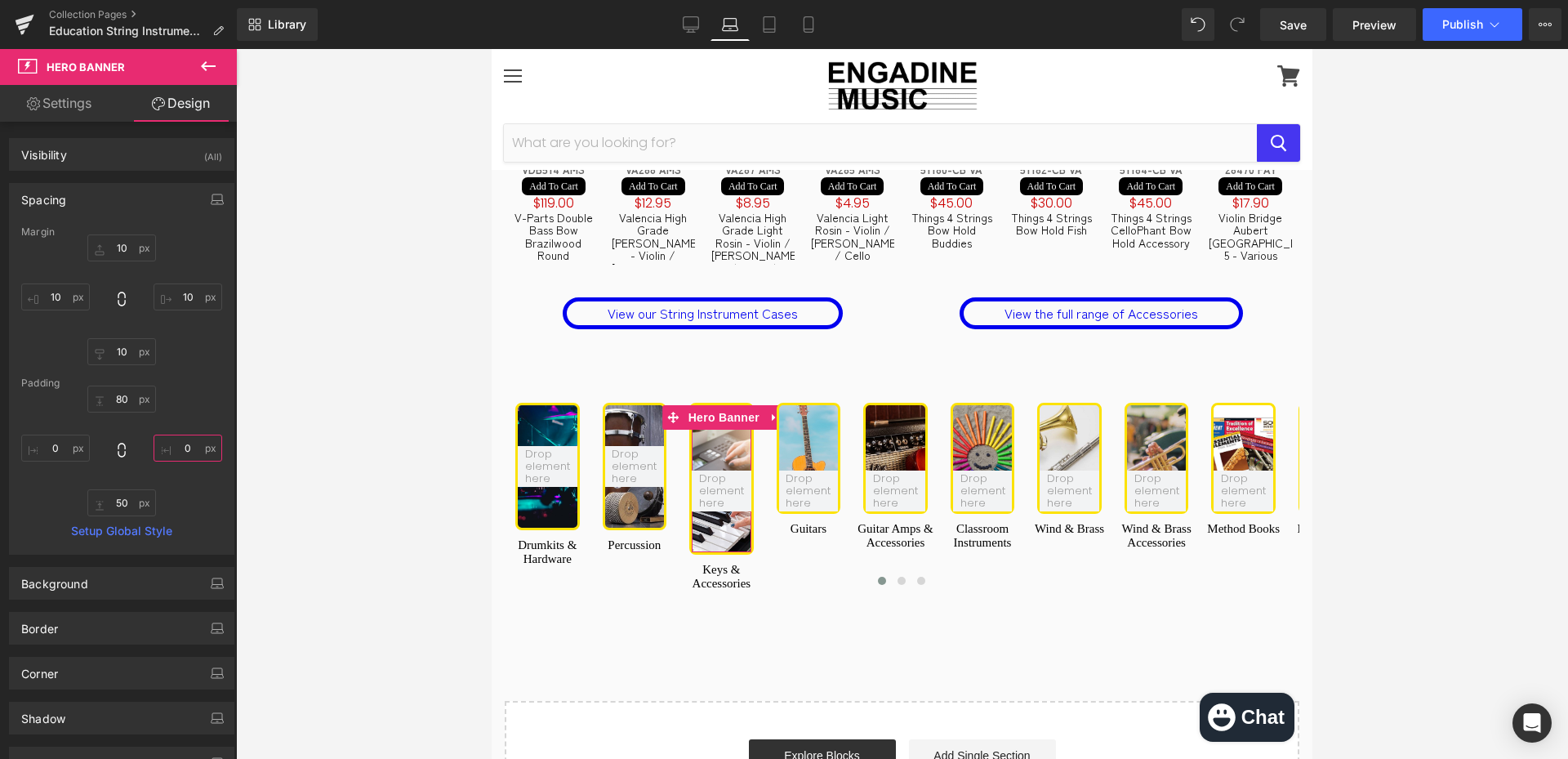
type input "0"
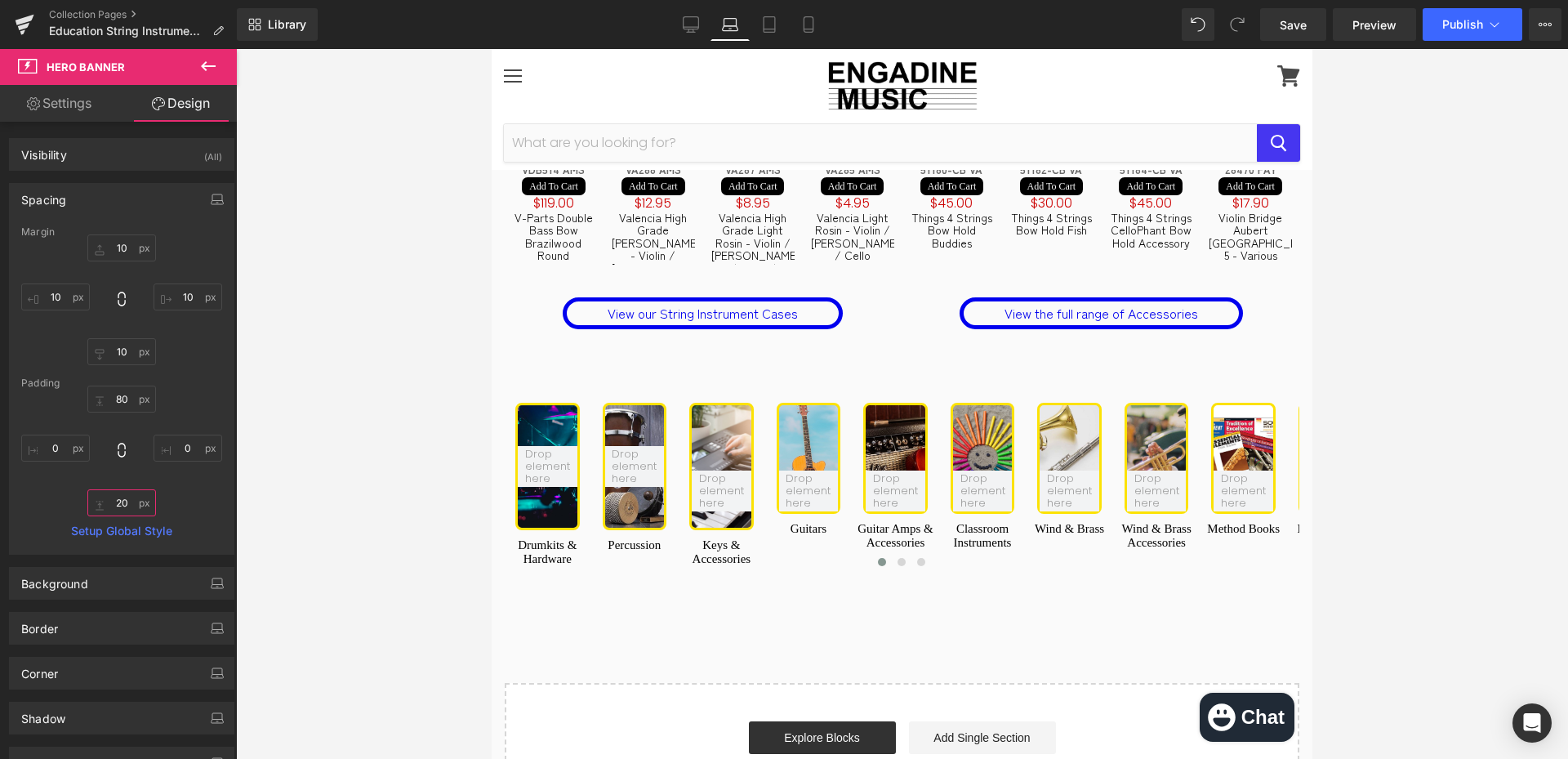
type input "0"
click at [650, 443] on div at bounding box center [635, 467] width 59 height 123
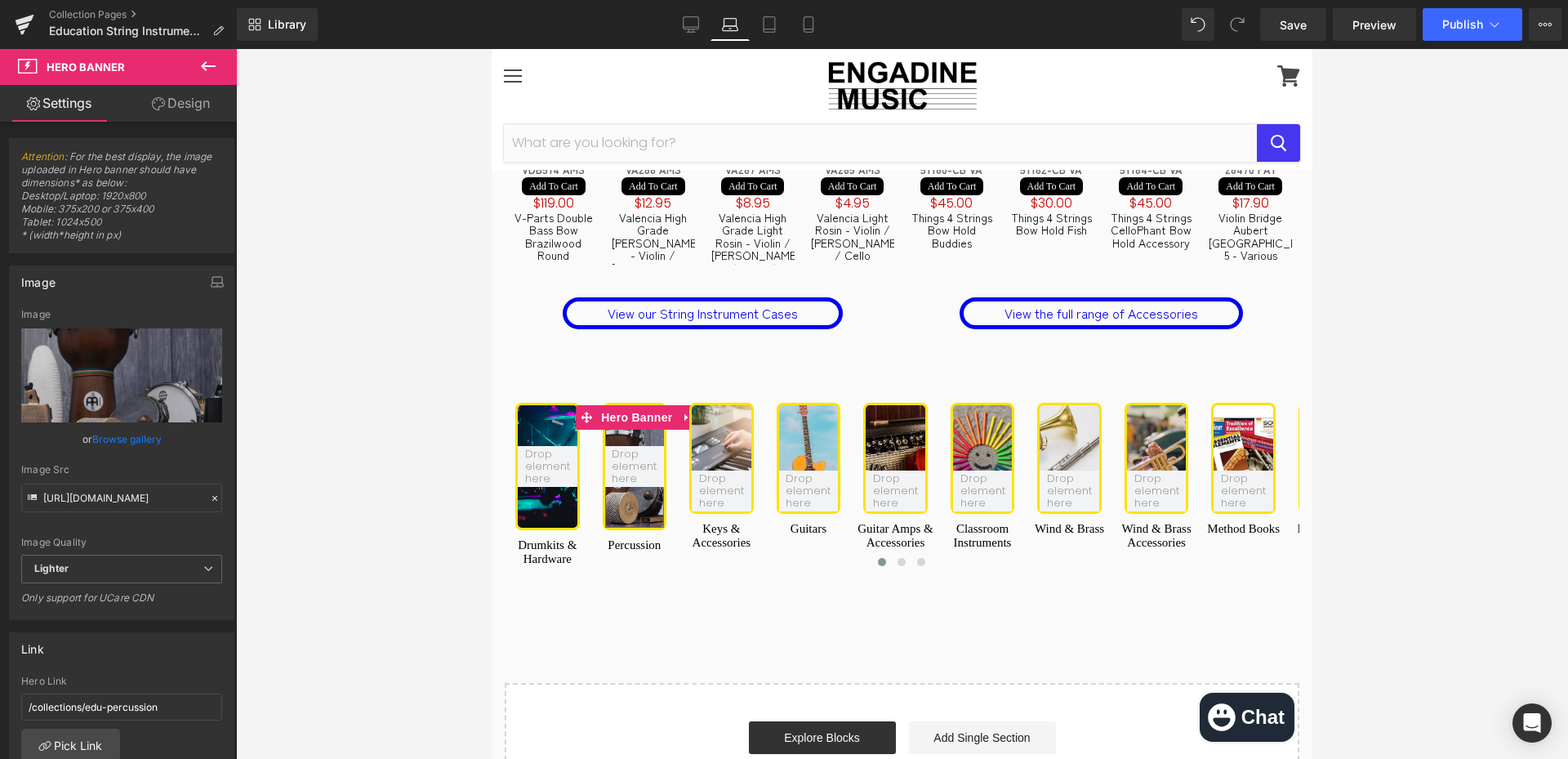
click at [180, 111] on link "Design" at bounding box center [181, 103] width 119 height 37
click at [0, 0] on div "Spacing" at bounding box center [0, 0] width 0 height 0
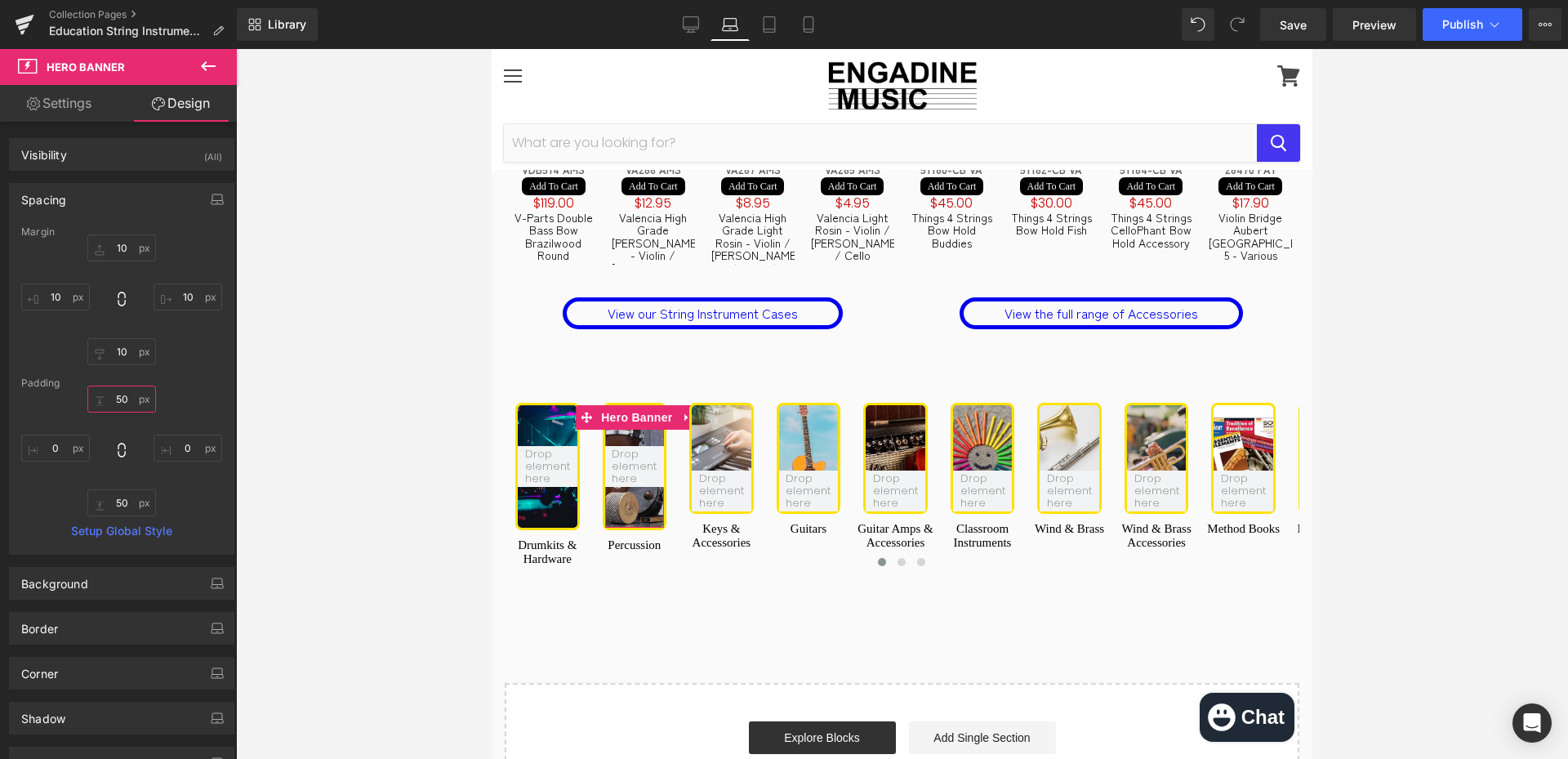
click at [108, 405] on input "text" at bounding box center [121, 399] width 68 height 27
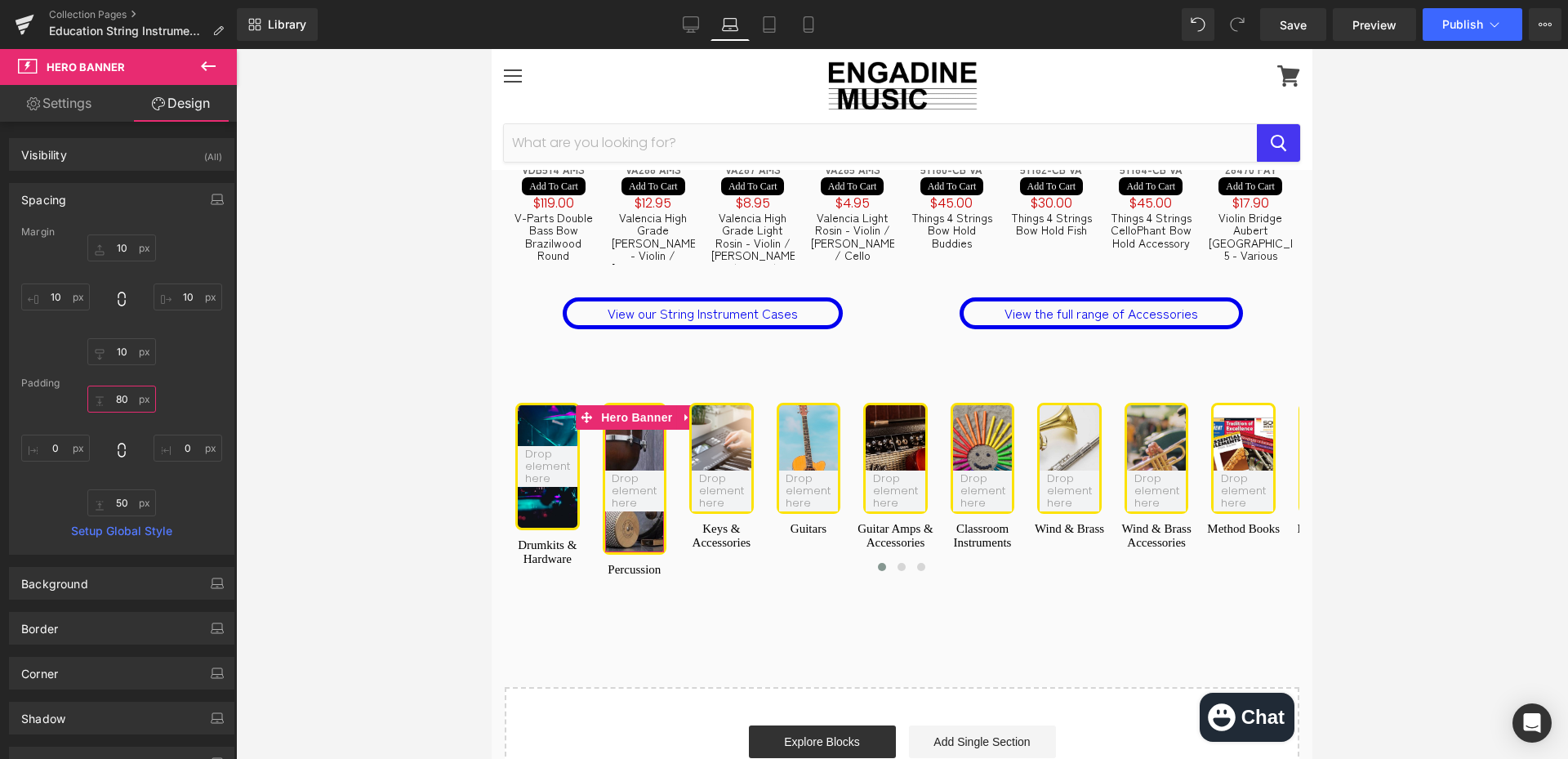
type input "80"
type input "0"
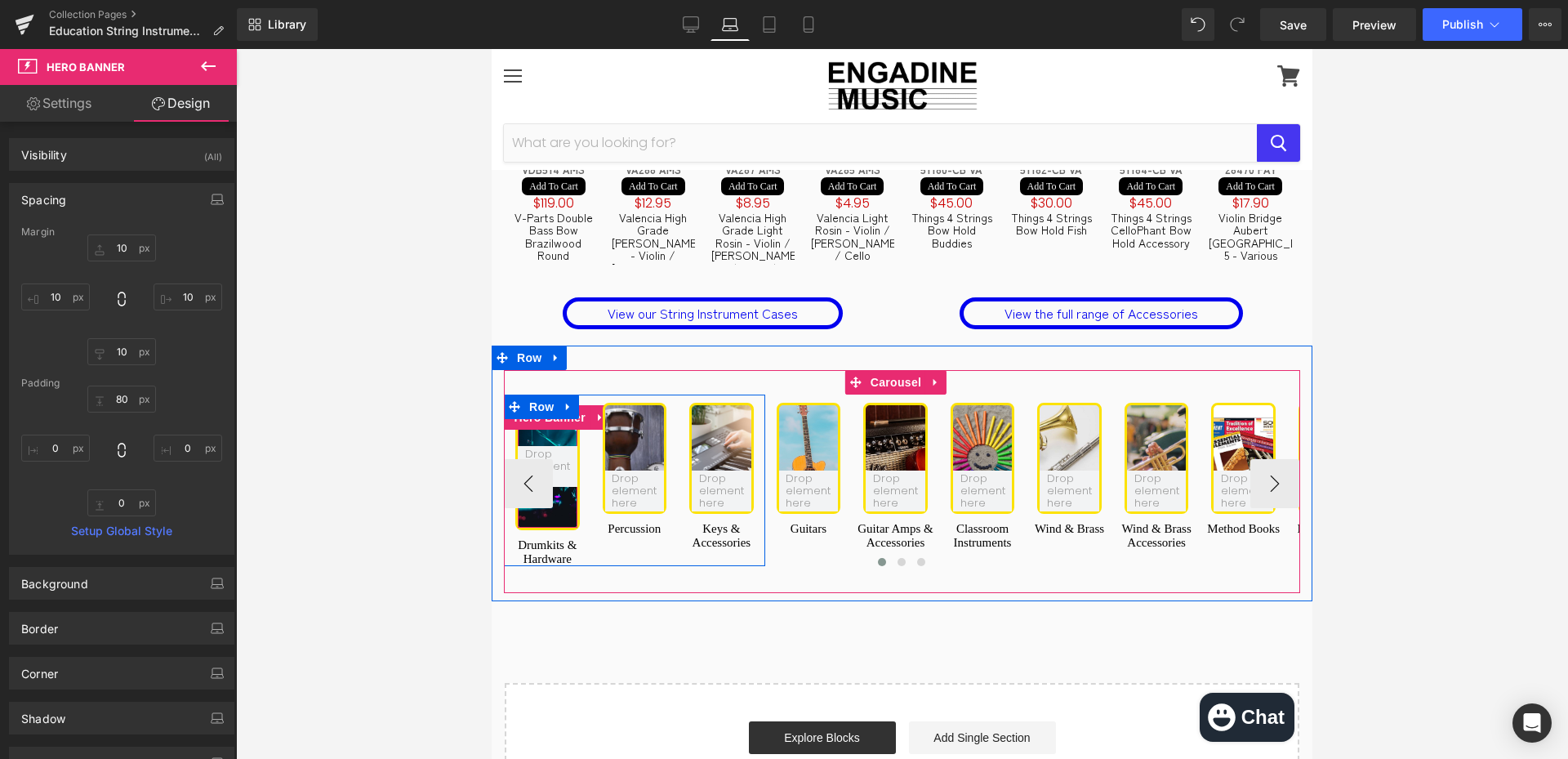
click at [561, 406] on div at bounding box center [548, 467] width 59 height 123
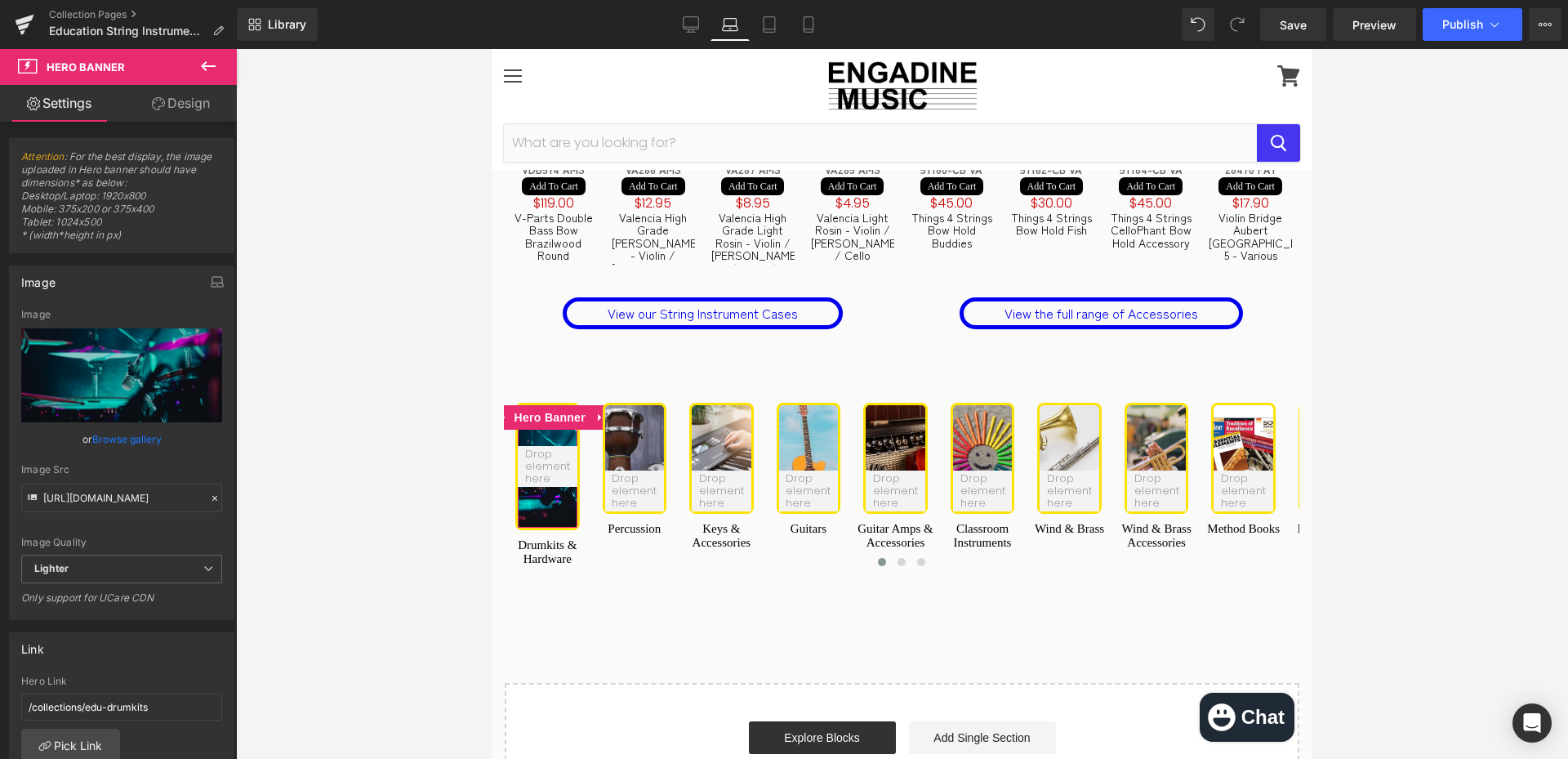
click at [182, 97] on link "Design" at bounding box center [181, 103] width 119 height 37
click at [0, 0] on div "Spacing" at bounding box center [0, 0] width 0 height 0
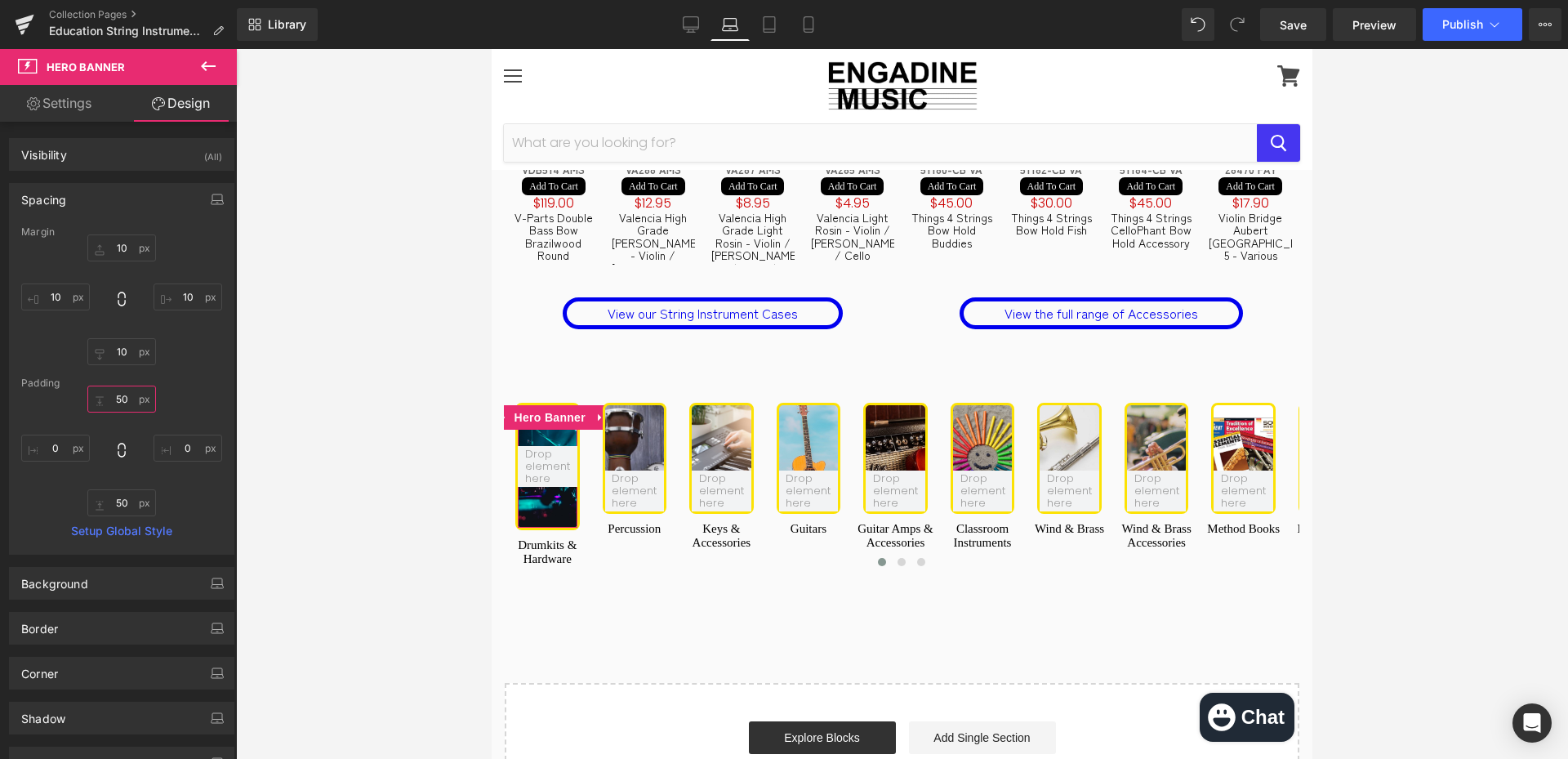
click at [125, 408] on input "text" at bounding box center [121, 399] width 68 height 27
type input "80"
type input "0"
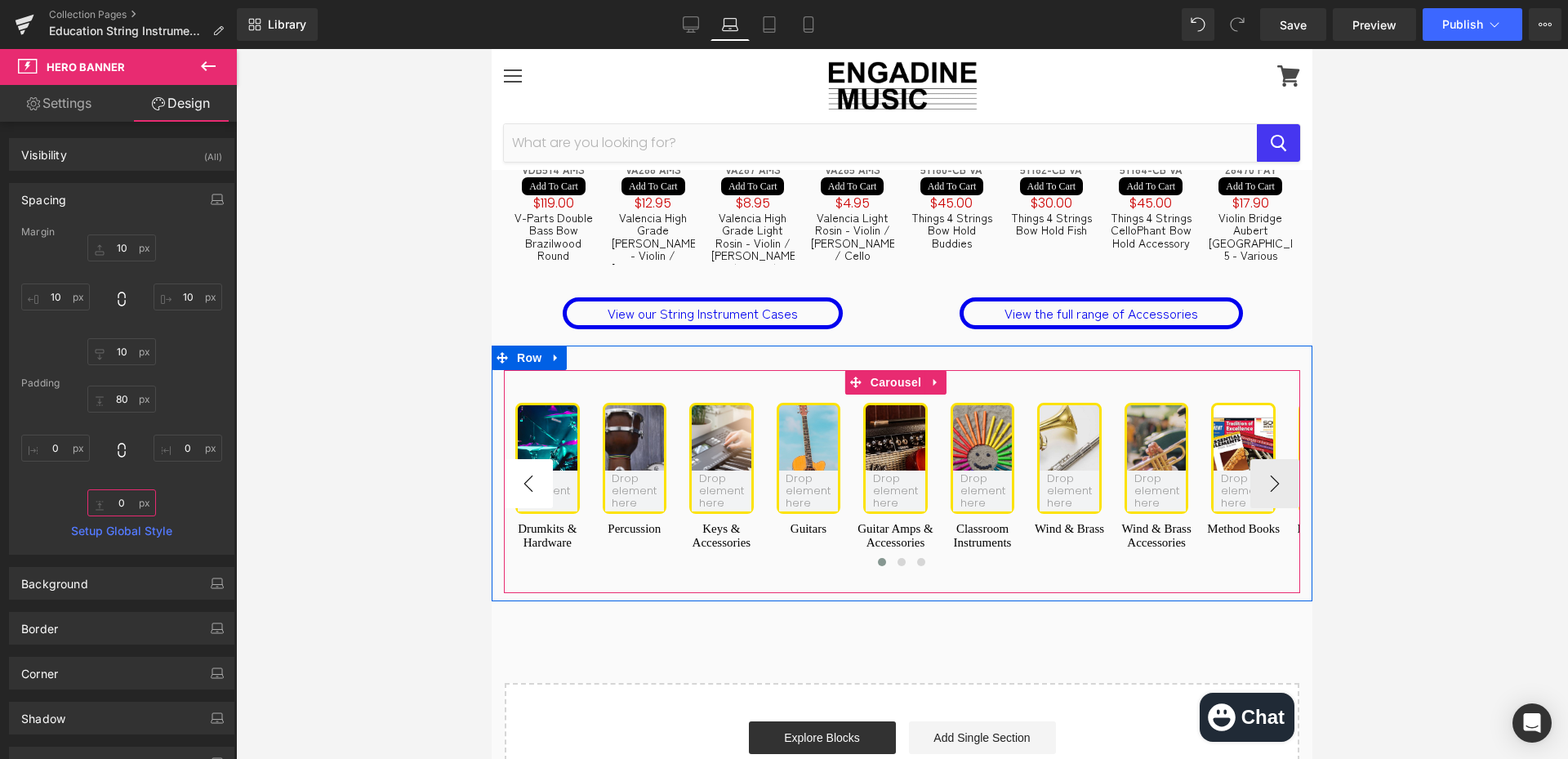
type input "0"
click at [525, 459] on button "‹" at bounding box center [529, 484] width 49 height 49
click at [1275, 459] on button "›" at bounding box center [1275, 484] width 49 height 49
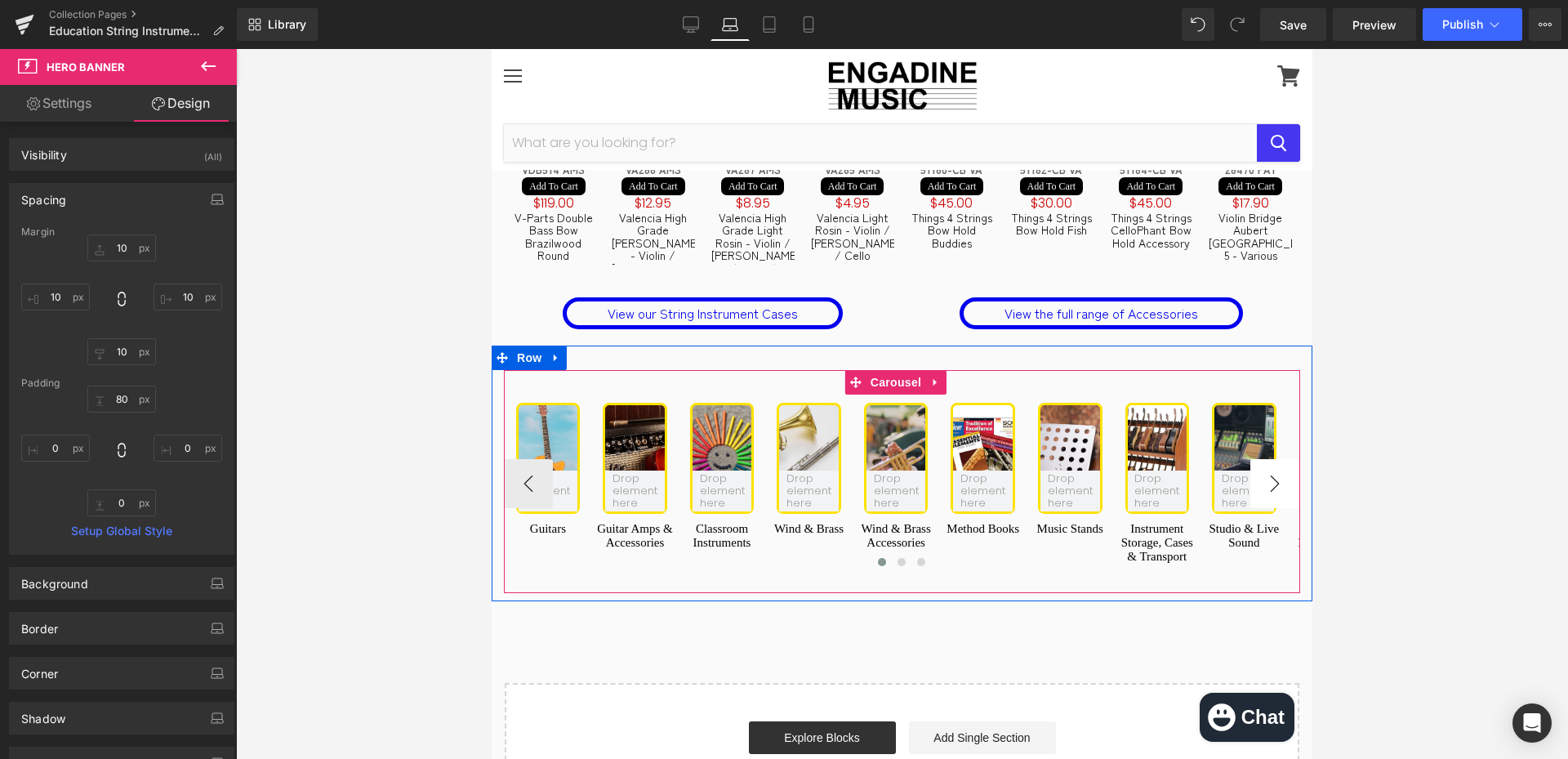
click at [1275, 459] on button "›" at bounding box center [1275, 484] width 49 height 49
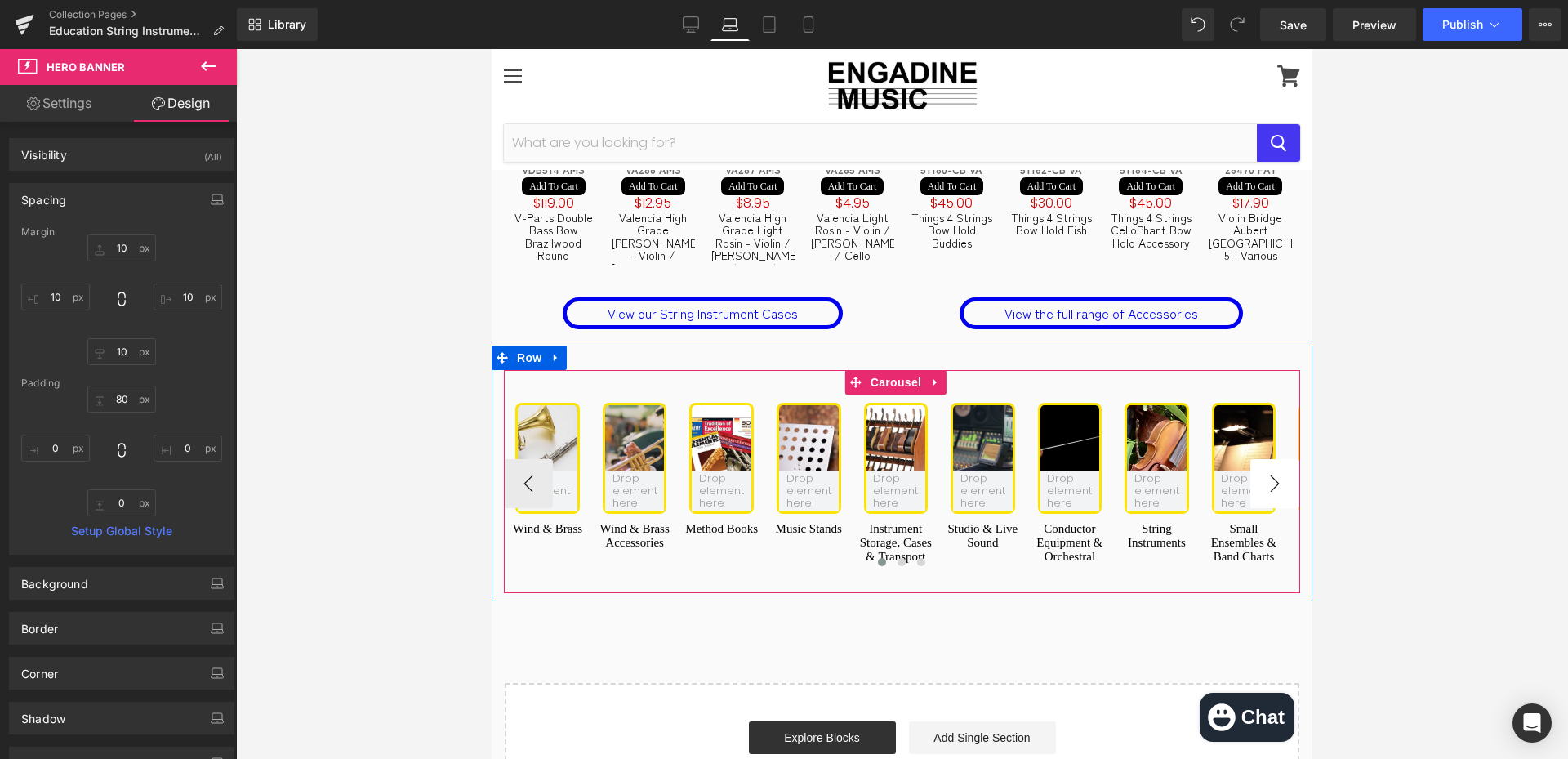
click at [1275, 459] on button "›" at bounding box center [1275, 484] width 49 height 49
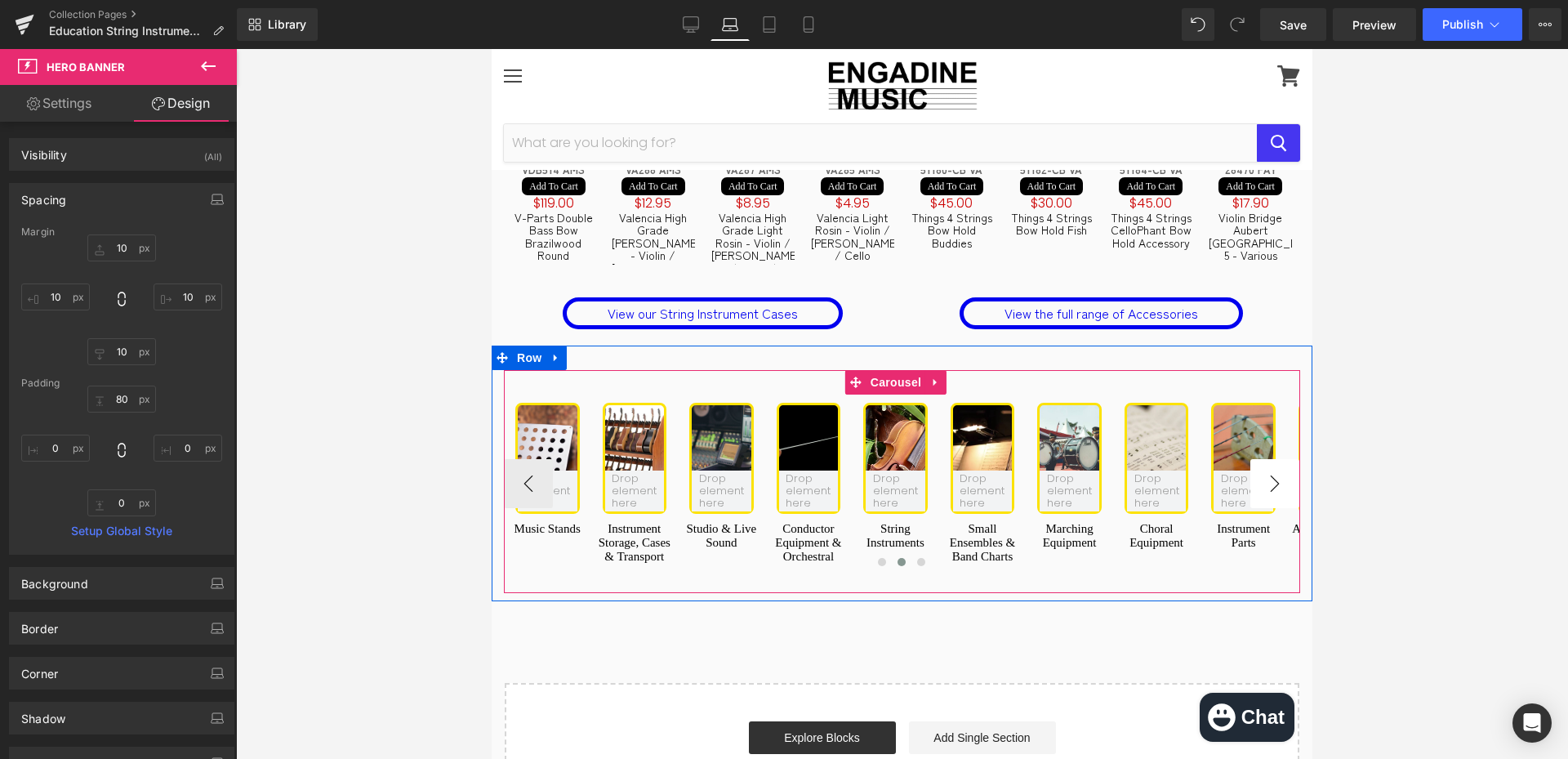
click at [1275, 459] on button "›" at bounding box center [1275, 484] width 49 height 49
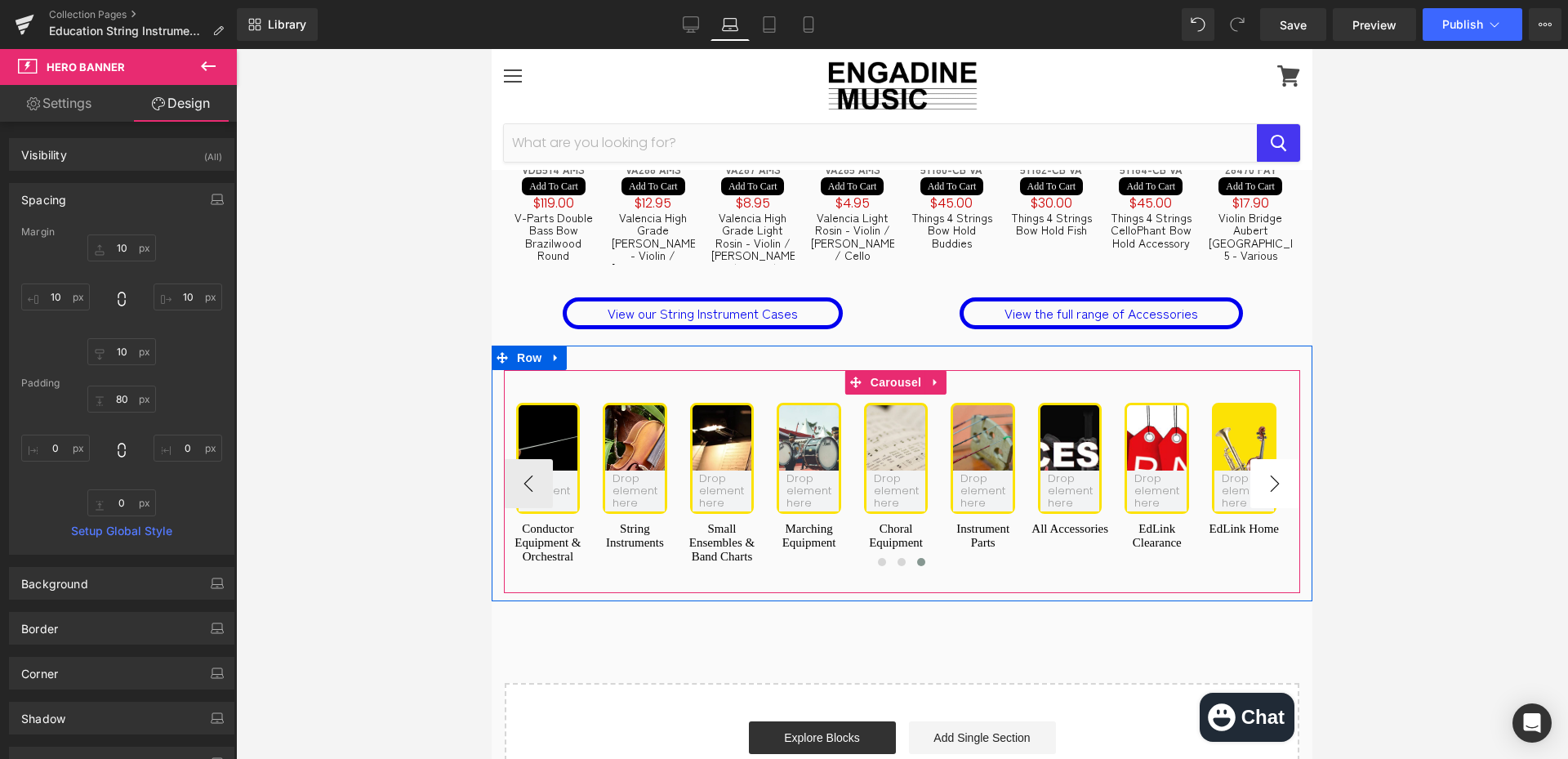
click at [1275, 459] on button "›" at bounding box center [1275, 484] width 49 height 49
click at [1262, 459] on button "›" at bounding box center [1275, 484] width 49 height 49
click at [1260, 459] on button "›" at bounding box center [1275, 484] width 49 height 49
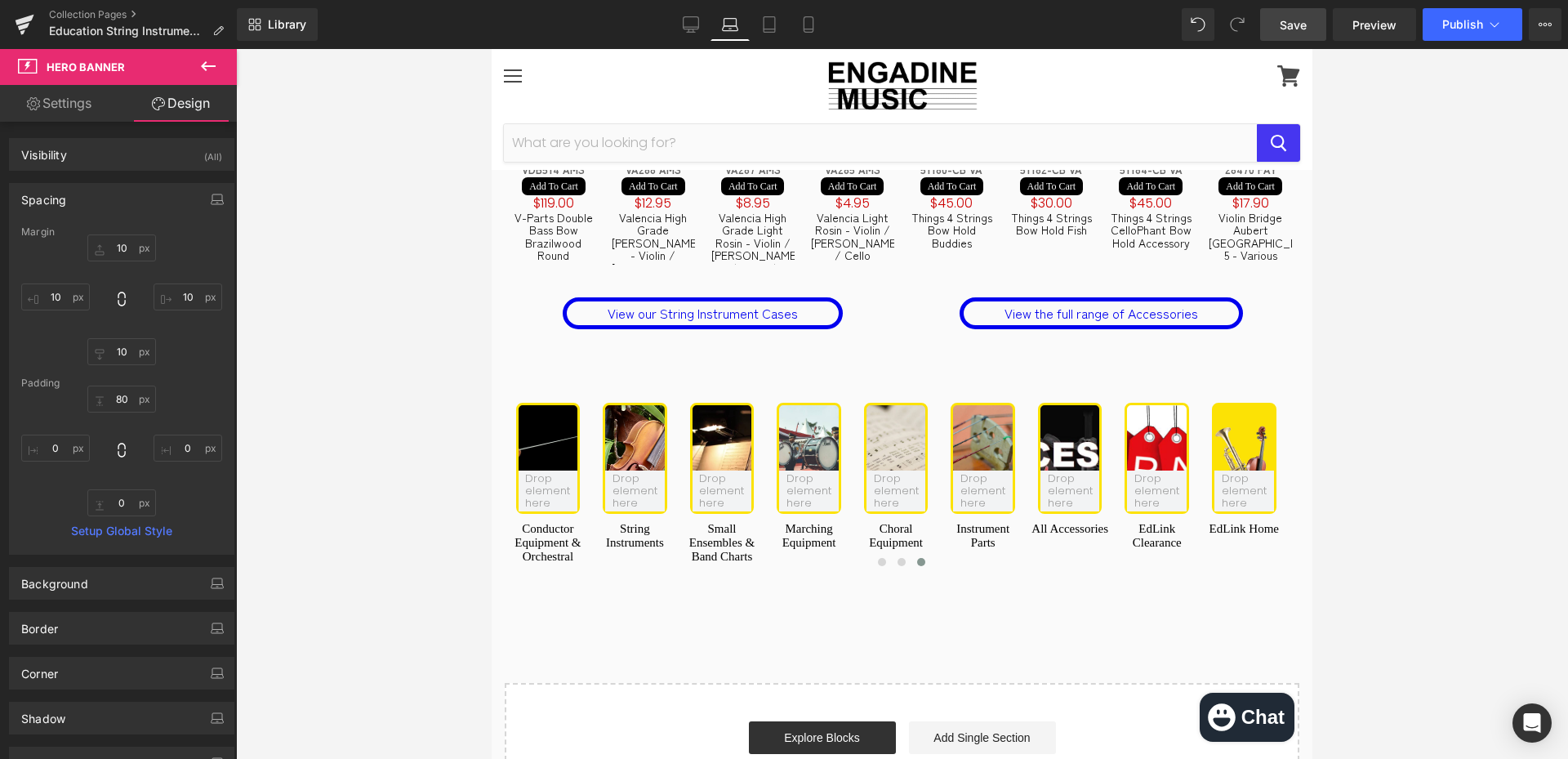
click at [1305, 29] on span "Save" at bounding box center [1293, 25] width 27 height 17
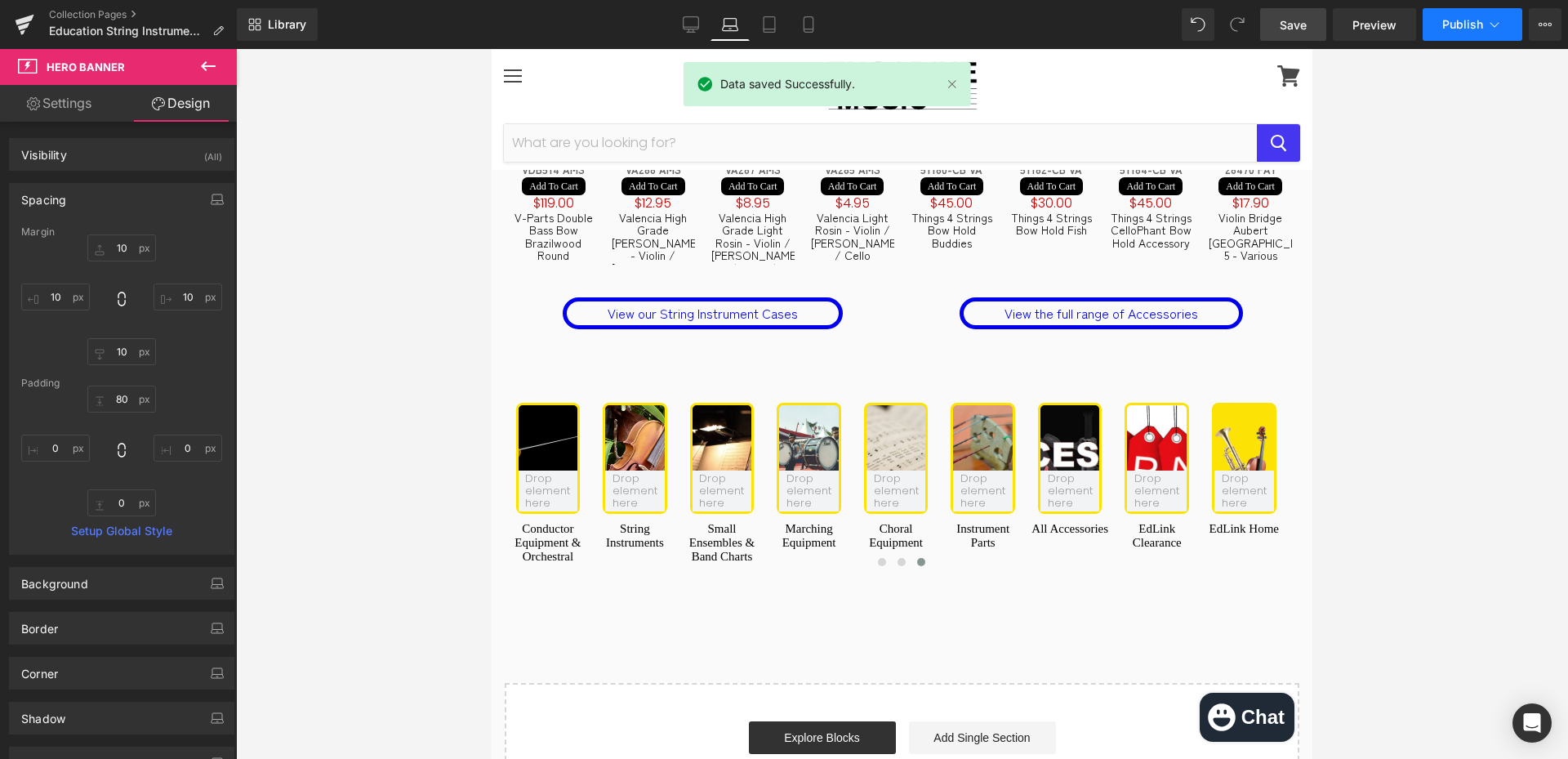
click at [1484, 13] on button "Publish" at bounding box center [1473, 24] width 100 height 33
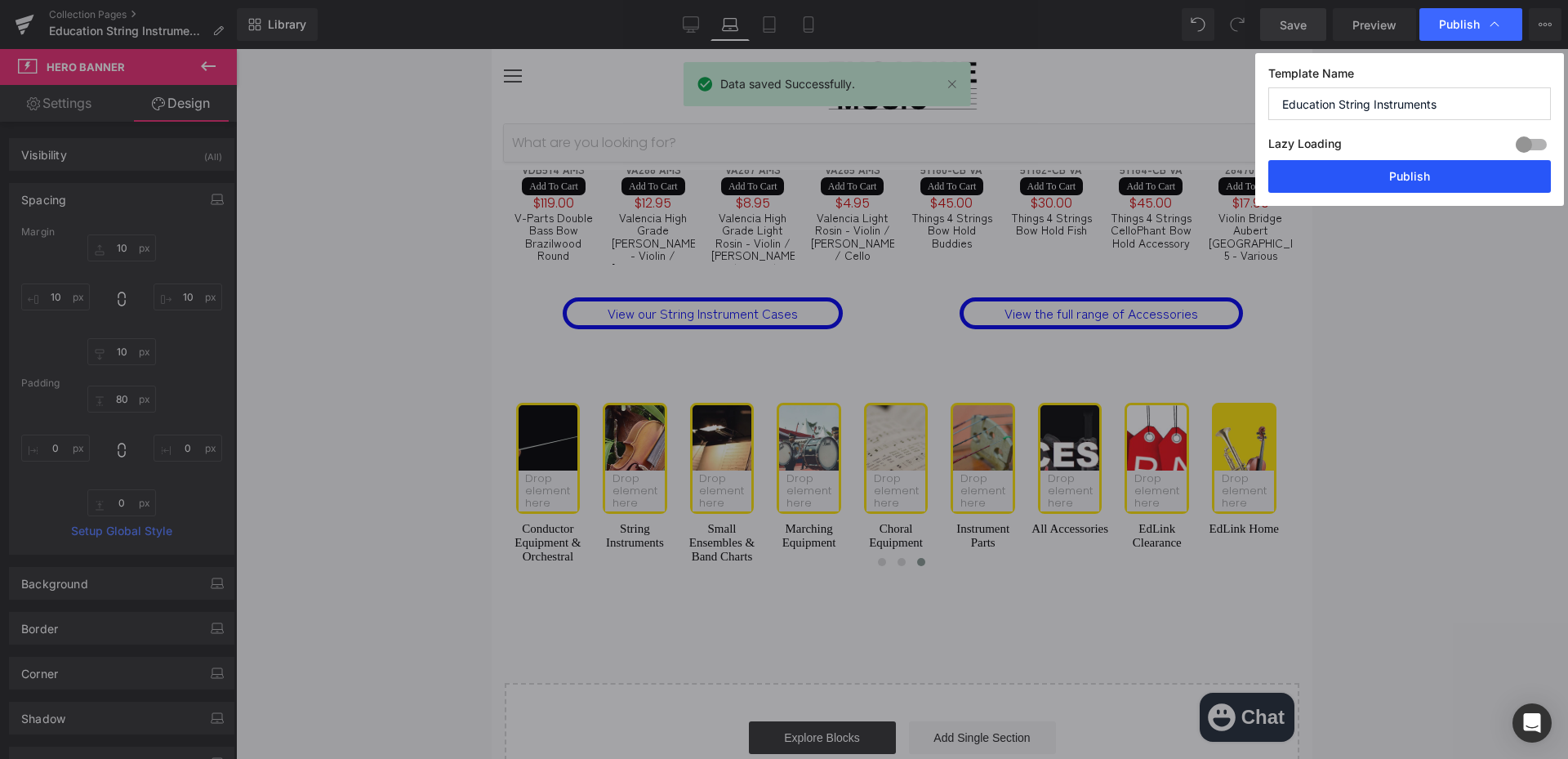
click at [1383, 189] on button "Publish" at bounding box center [1410, 176] width 283 height 33
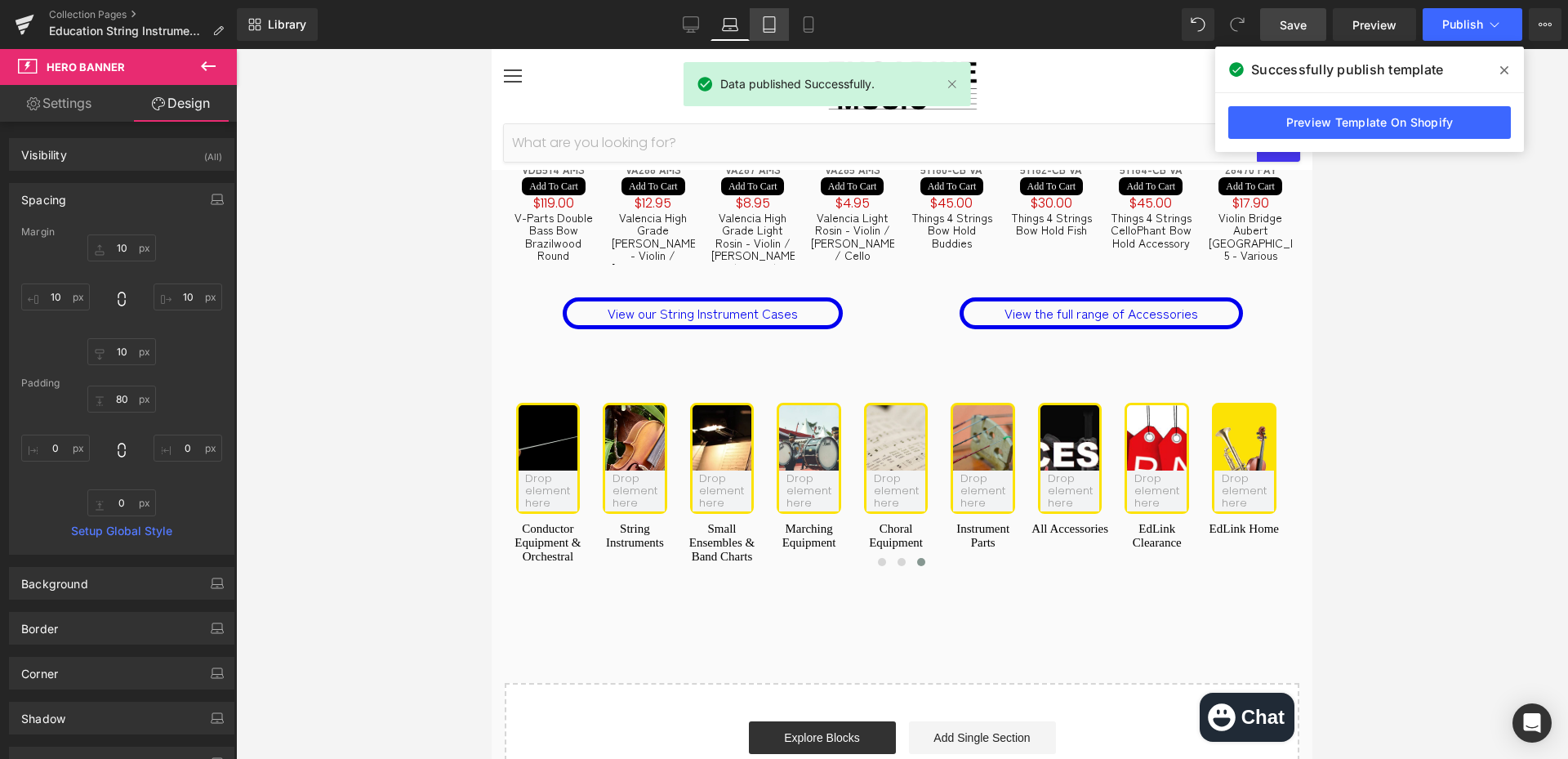
click at [753, 20] on link "Tablet" at bounding box center [770, 24] width 40 height 33
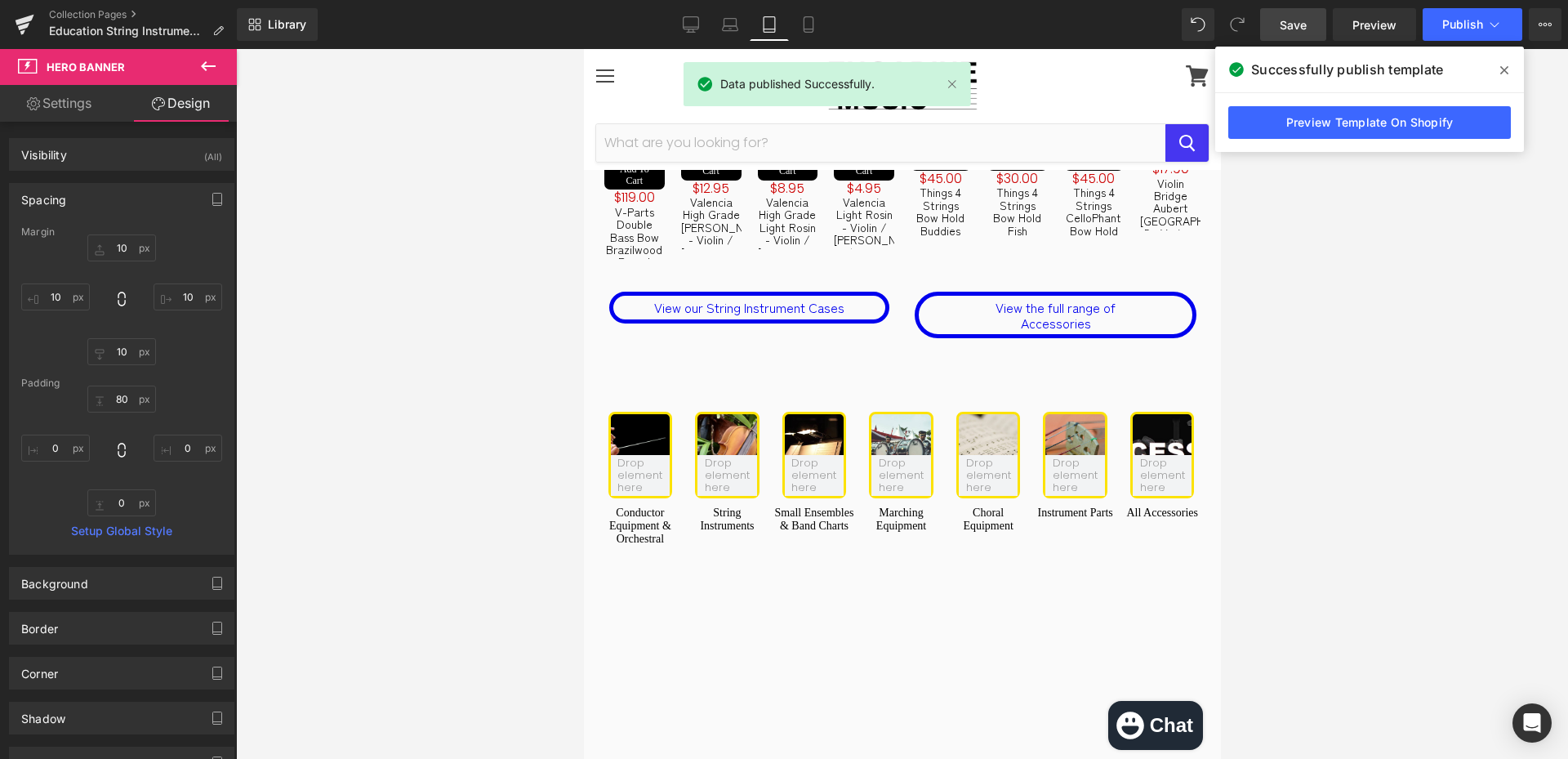
scroll to position [3835, 0]
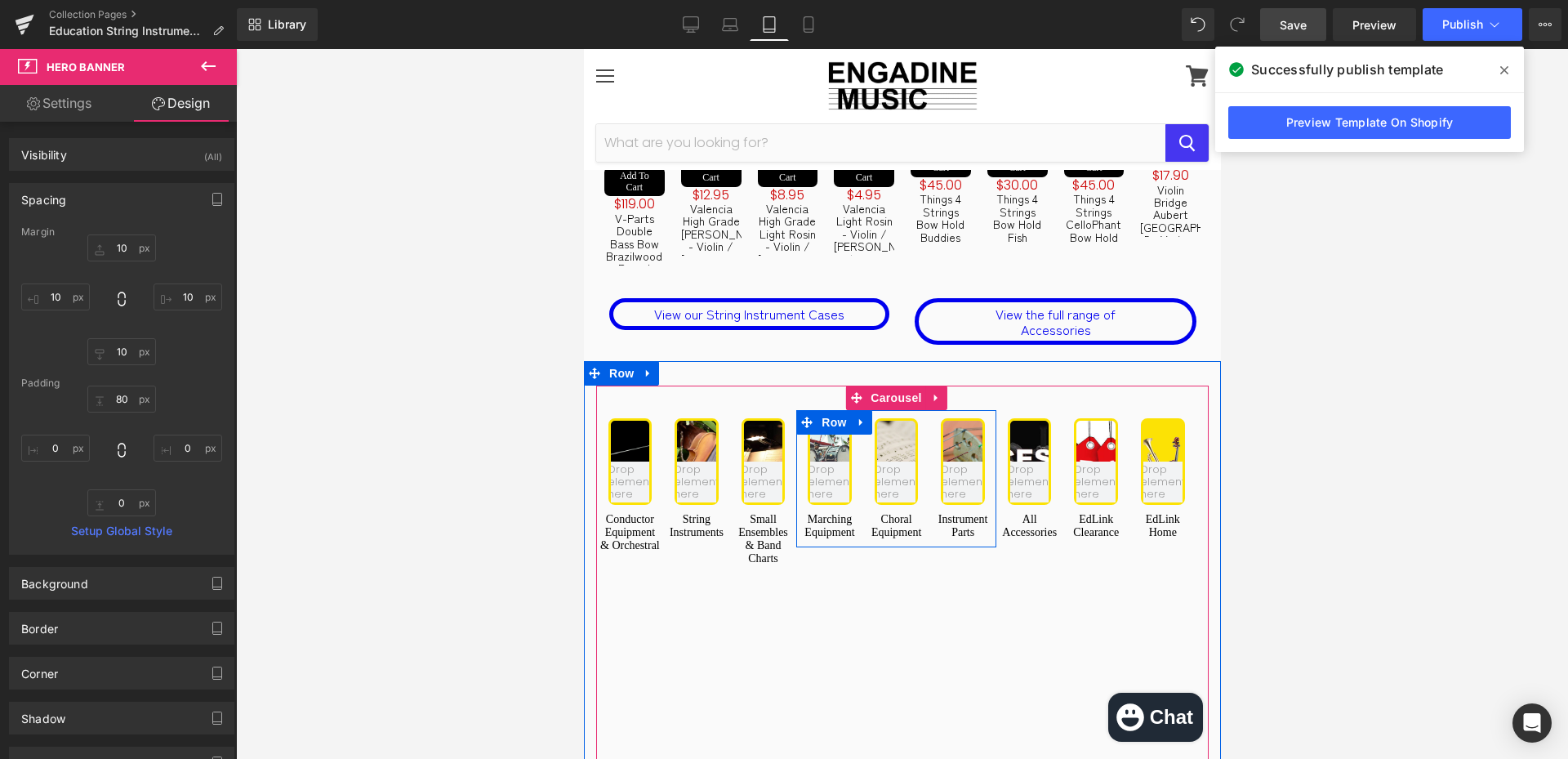
click at [862, 411] on link at bounding box center [861, 423] width 21 height 25
click at [886, 386] on span "Carousel" at bounding box center [894, 398] width 58 height 25
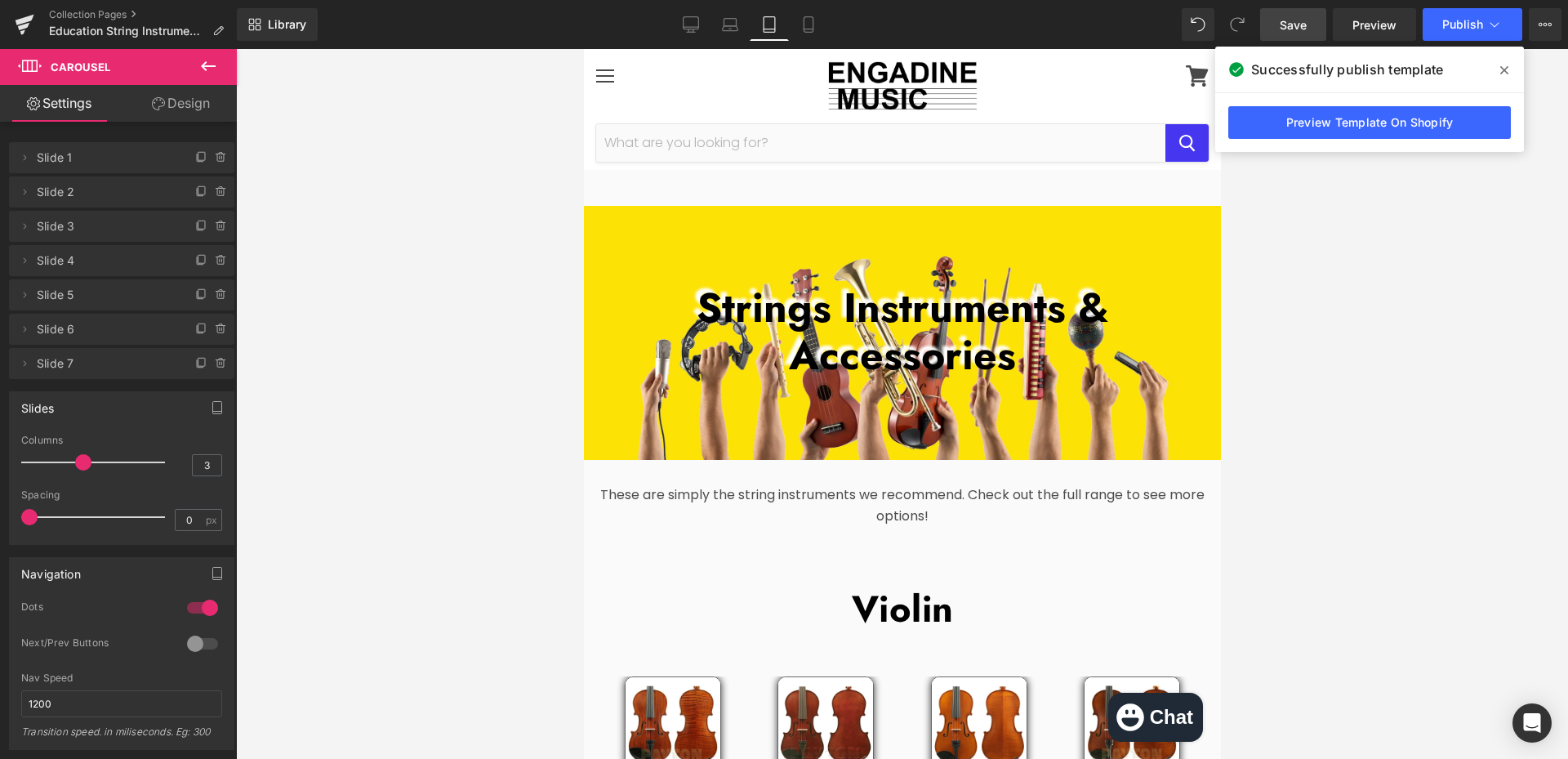
scroll to position [0, 0]
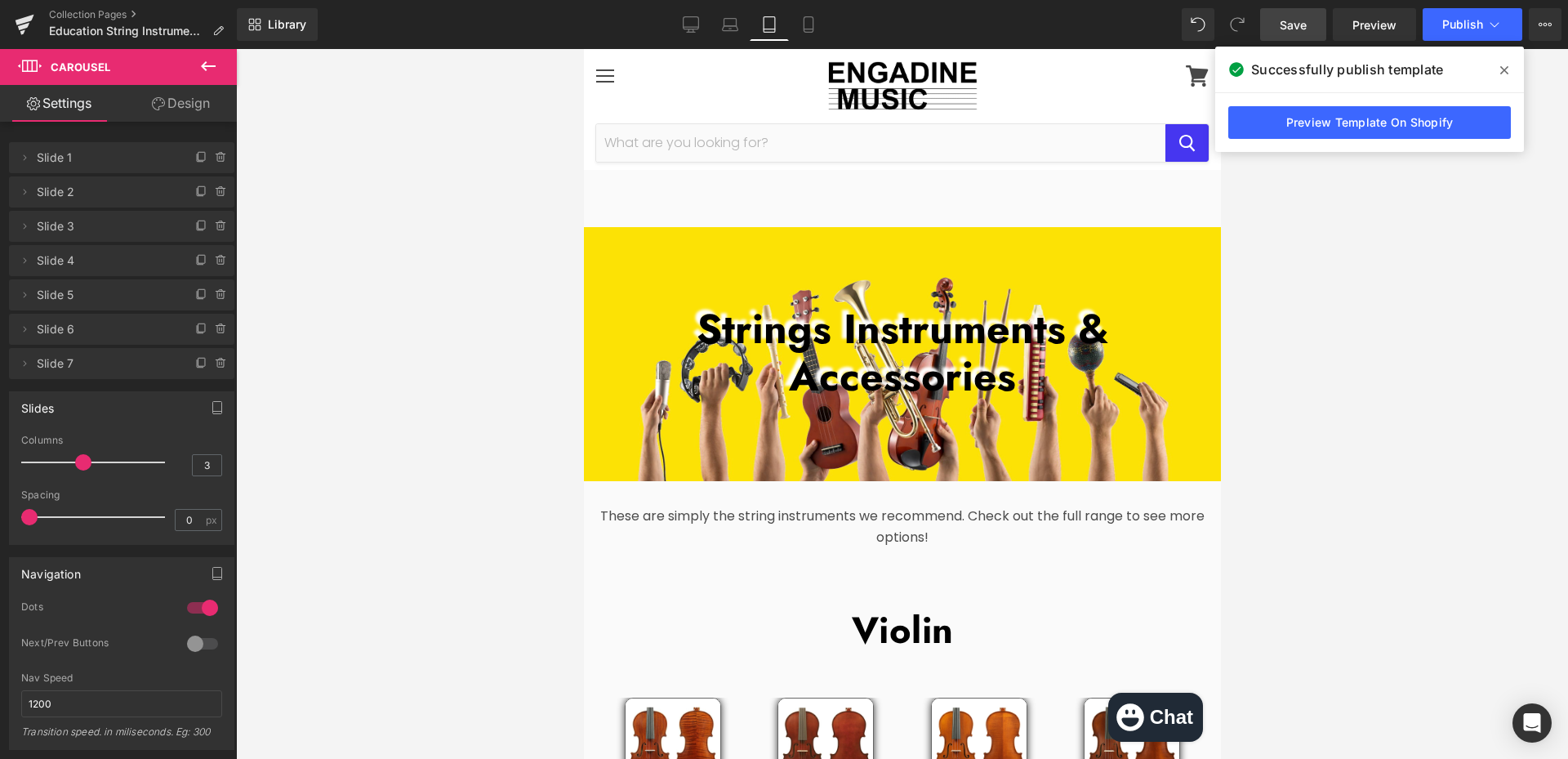
drag, startPoint x: 1212, startPoint y: 558, endPoint x: 1812, endPoint y: 154, distance: 723.3
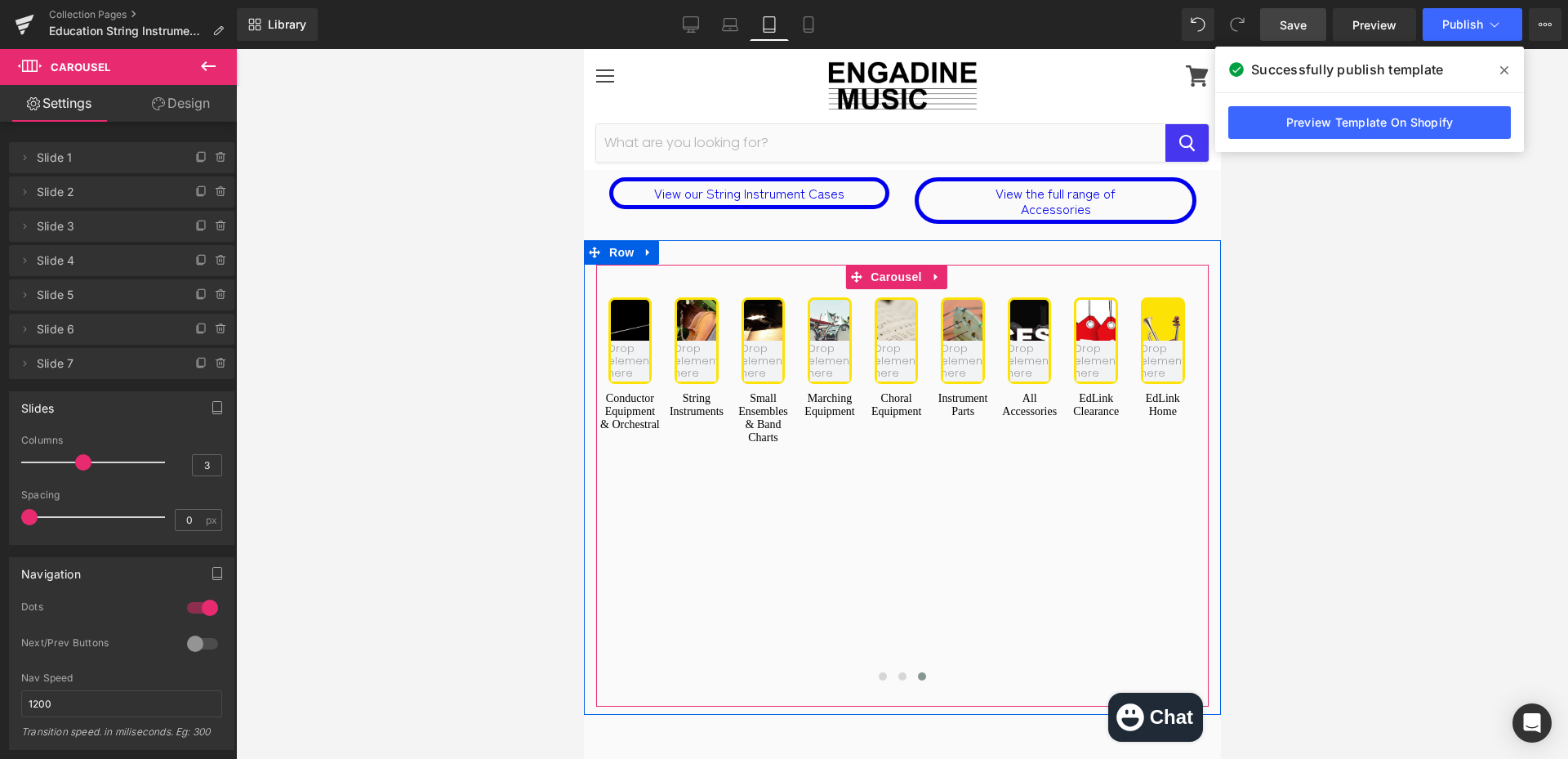
scroll to position [3923, 0]
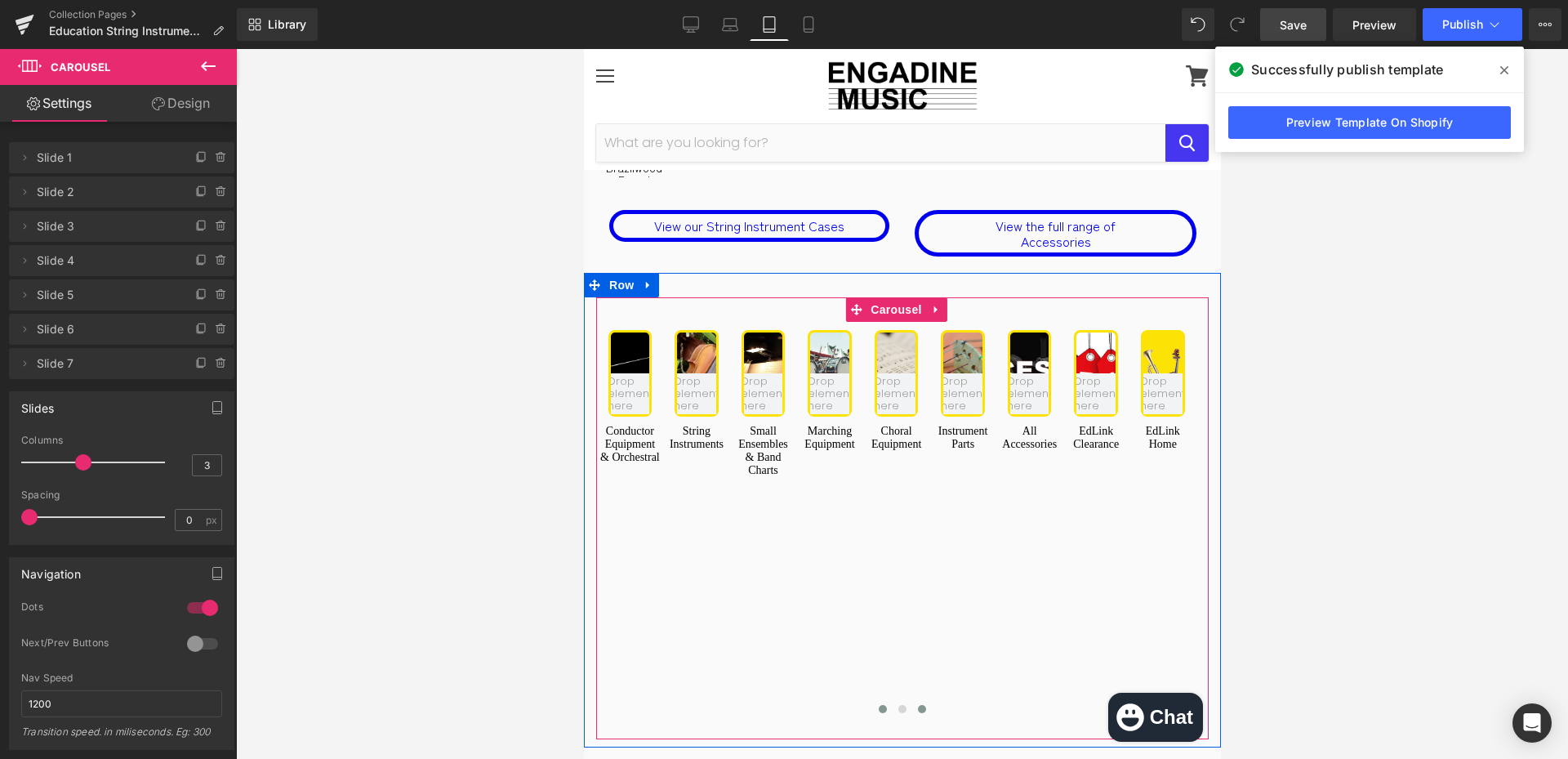
click at [878, 706] on span at bounding box center [882, 710] width 8 height 8
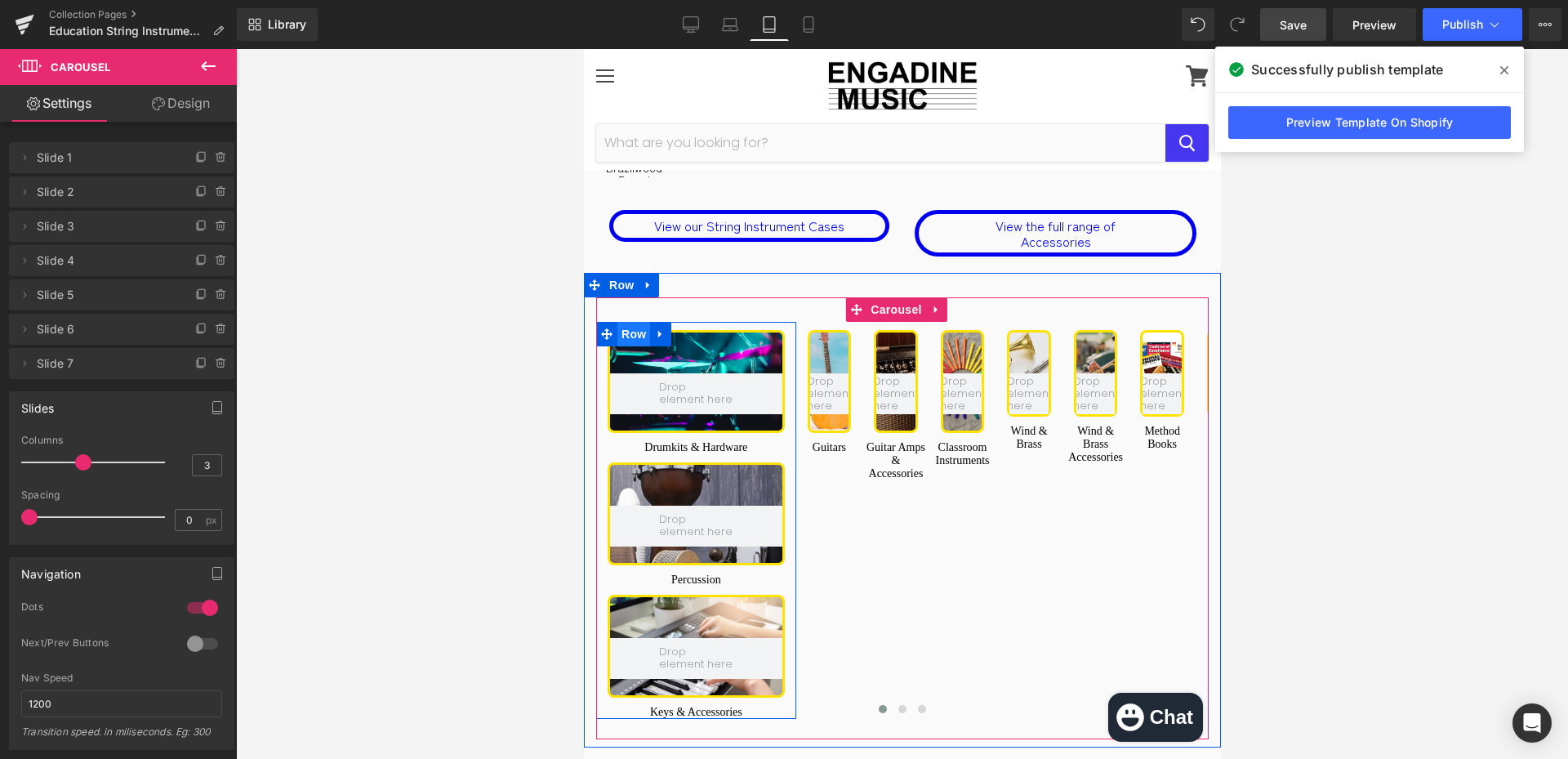
click at [632, 322] on span "Row" at bounding box center [632, 333] width 33 height 25
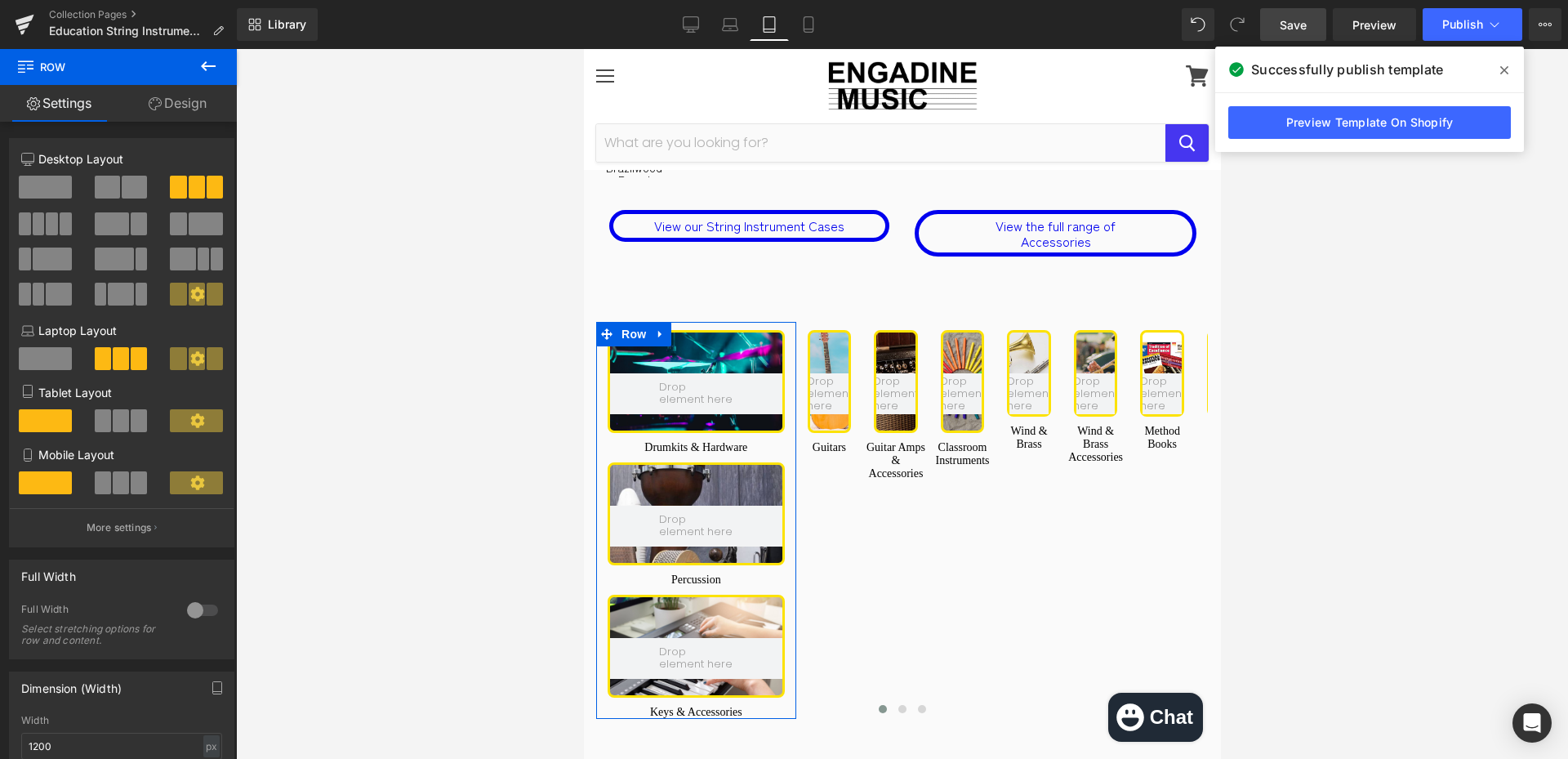
click at [131, 428] on span at bounding box center [138, 421] width 17 height 23
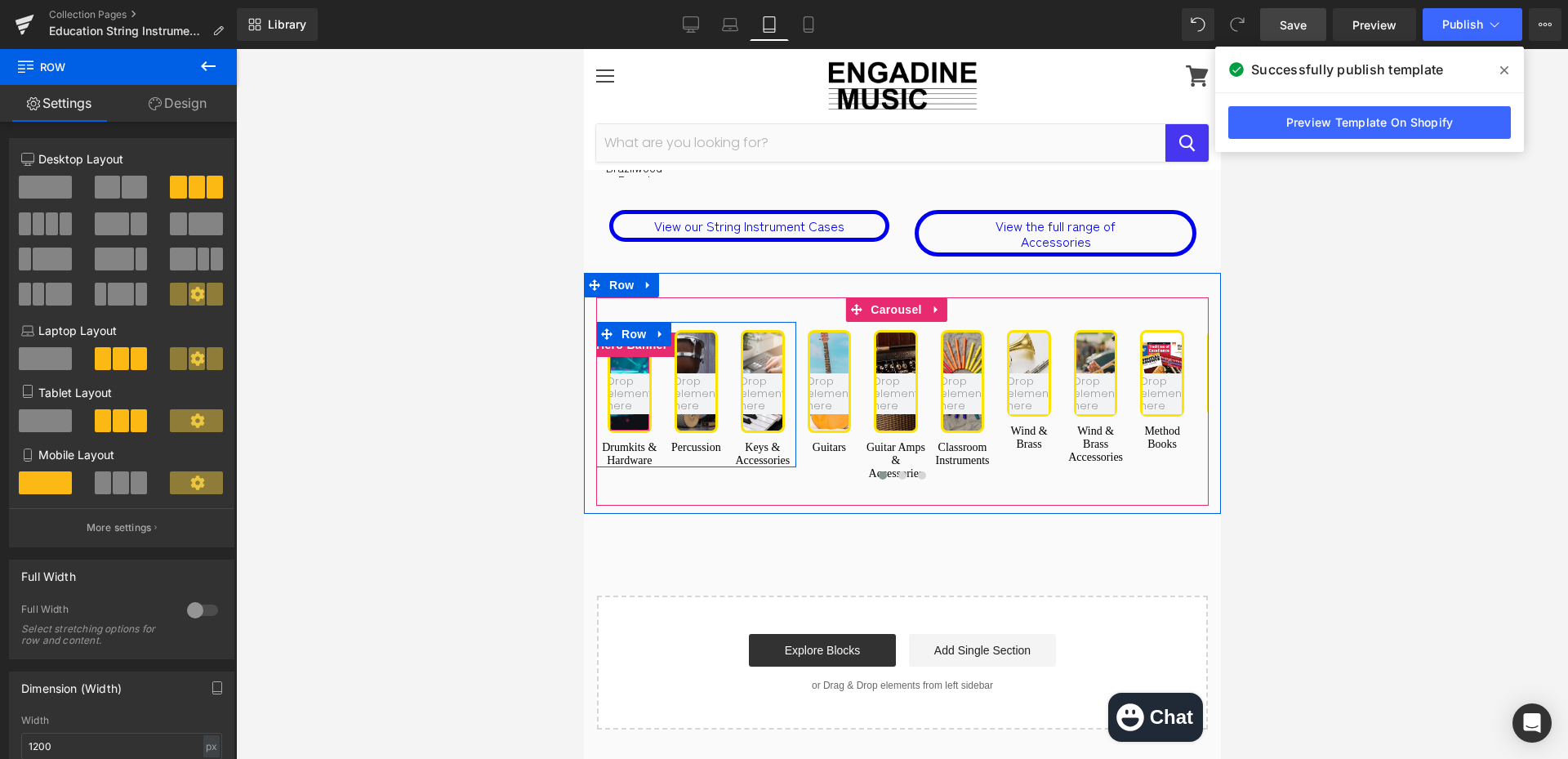
click at [627, 348] on span "50px" at bounding box center [628, 354] width 25 height 12
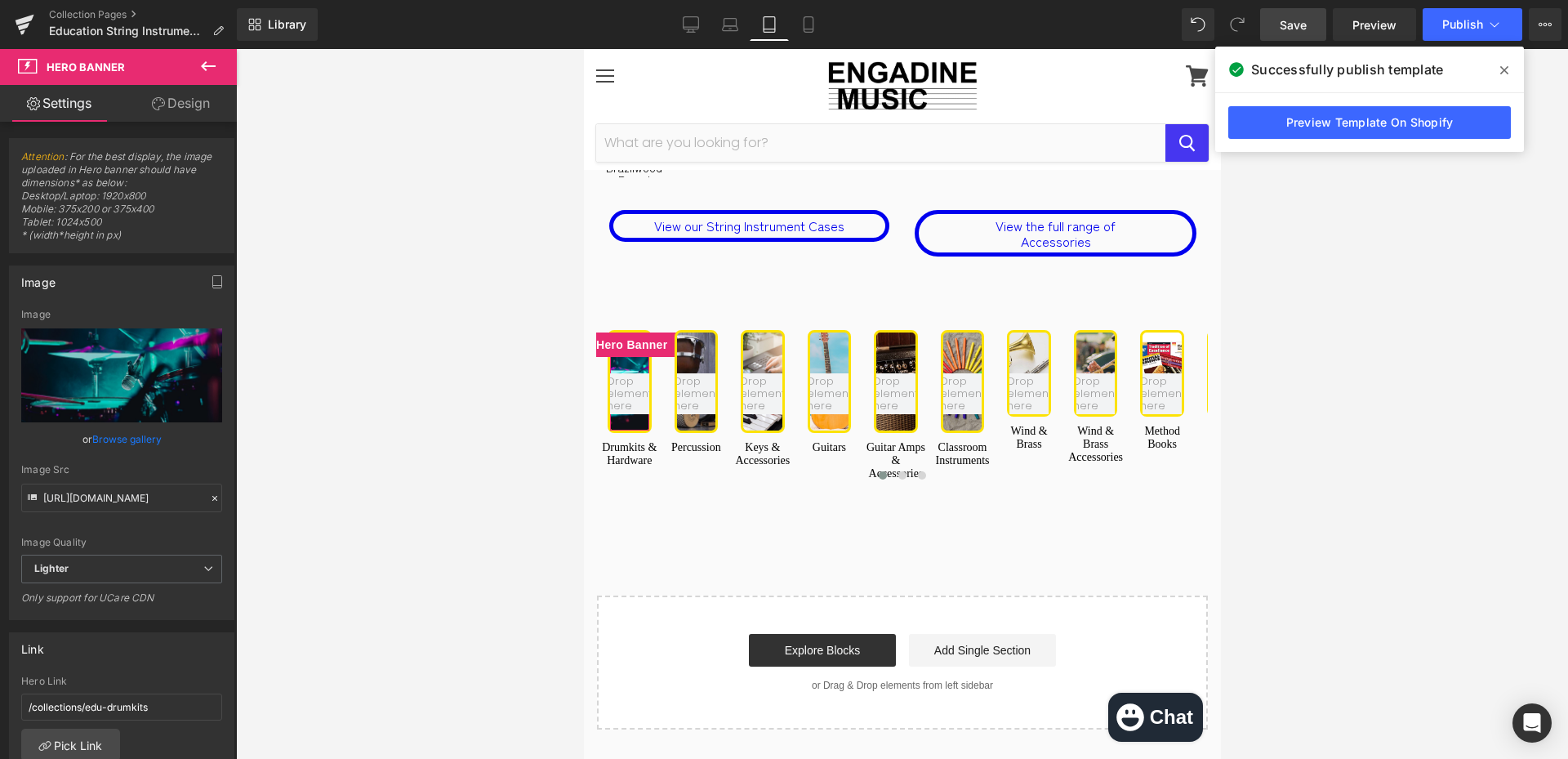
click at [165, 121] on link "Design" at bounding box center [181, 103] width 119 height 37
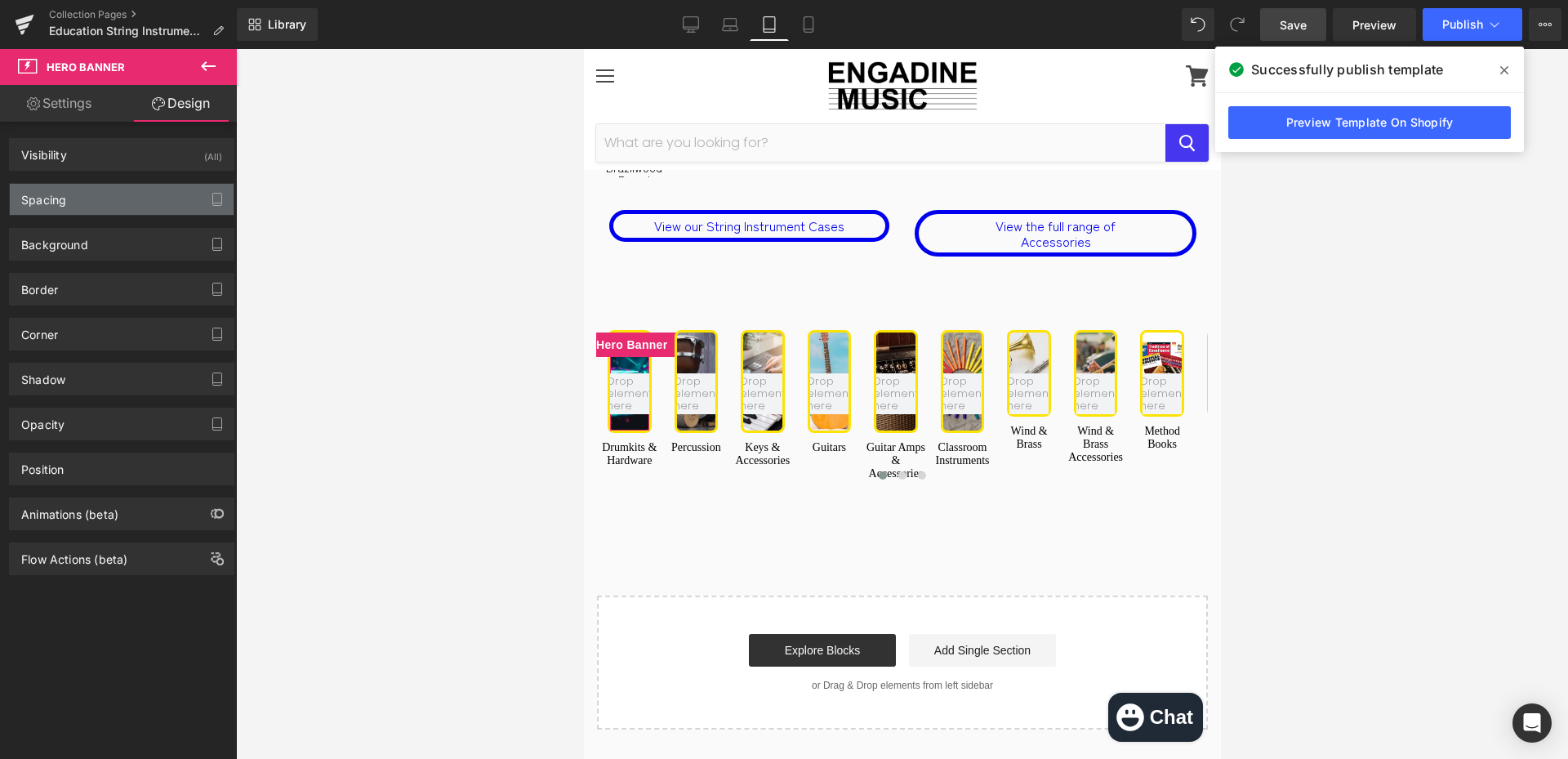
click at [133, 208] on div "Spacing" at bounding box center [122, 199] width 224 height 31
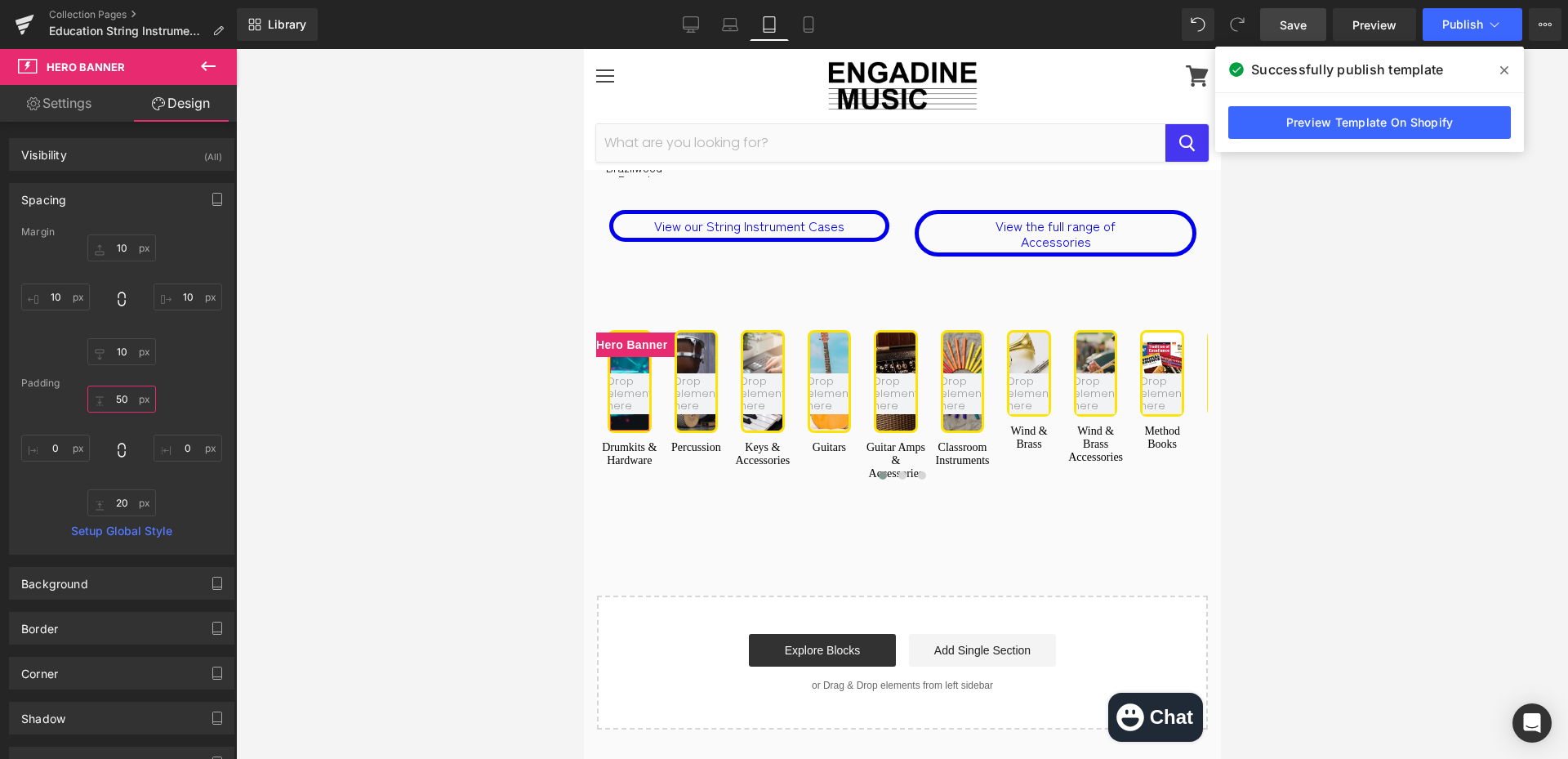
click at [115, 401] on input "text" at bounding box center [121, 399] width 68 height 27
type input "80"
type input "0"
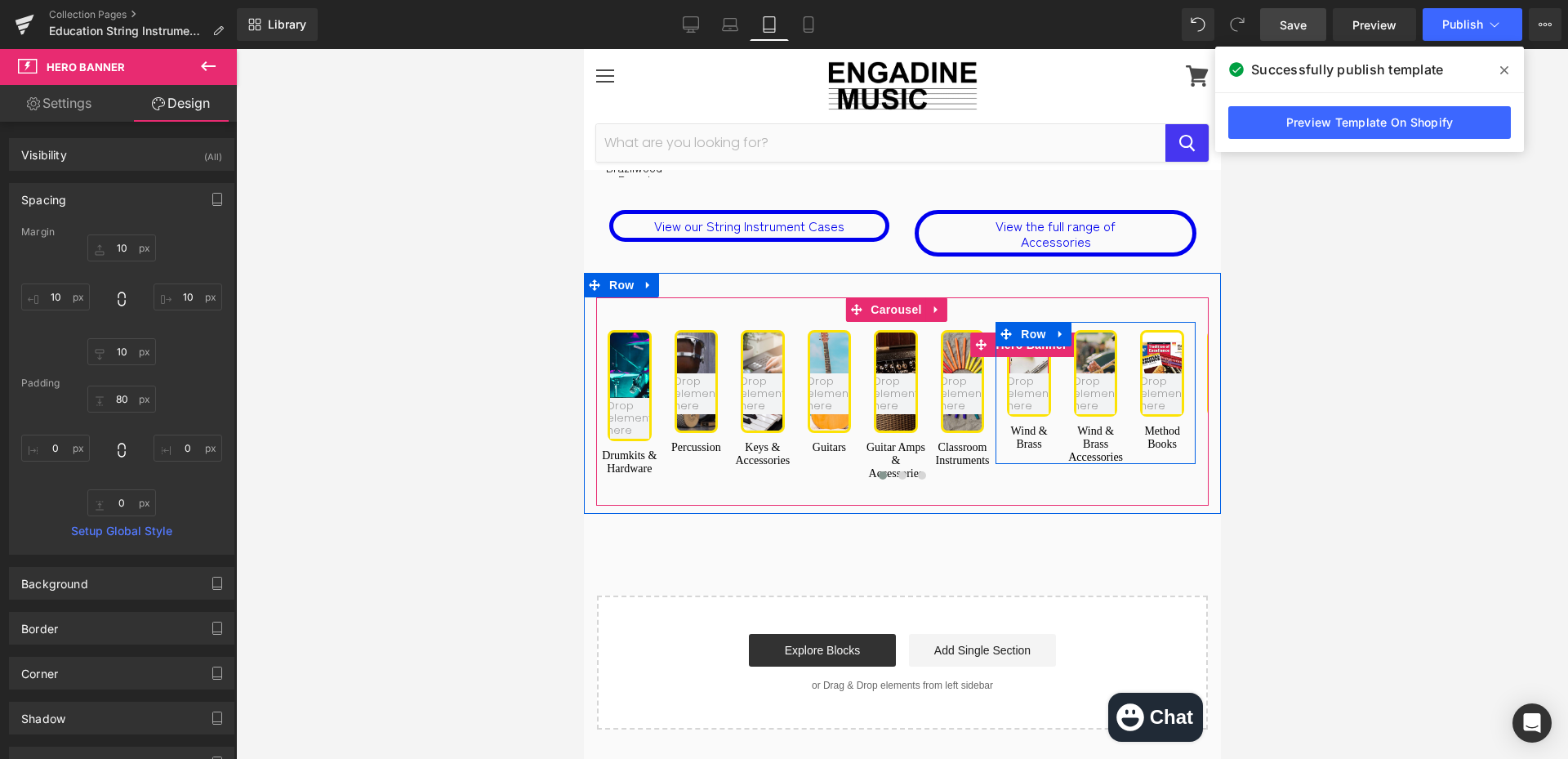
click at [1025, 332] on div at bounding box center [1029, 373] width 40 height 82
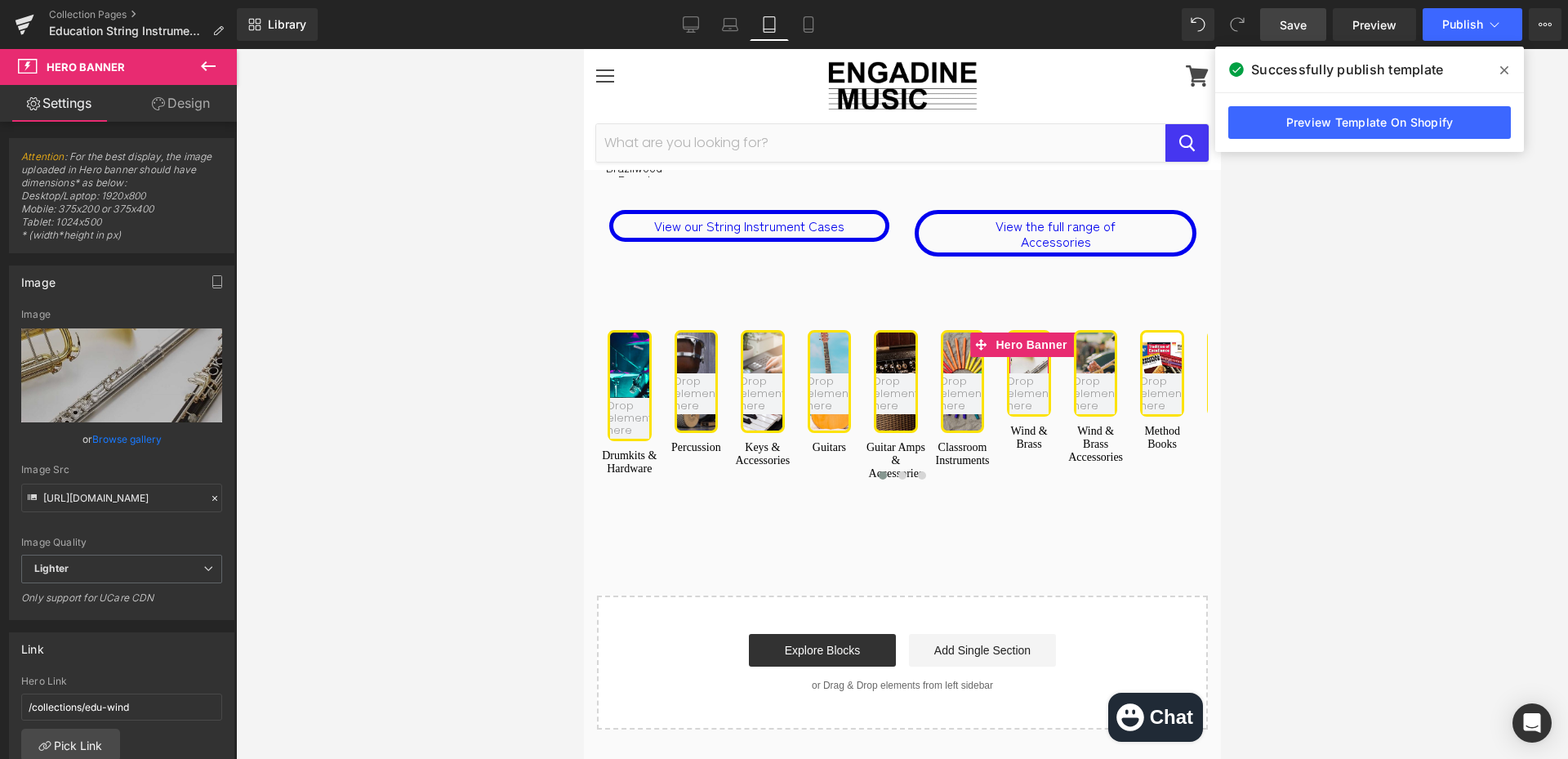
click at [194, 102] on link "Design" at bounding box center [181, 103] width 119 height 37
click at [0, 0] on div "Spacing" at bounding box center [0, 0] width 0 height 0
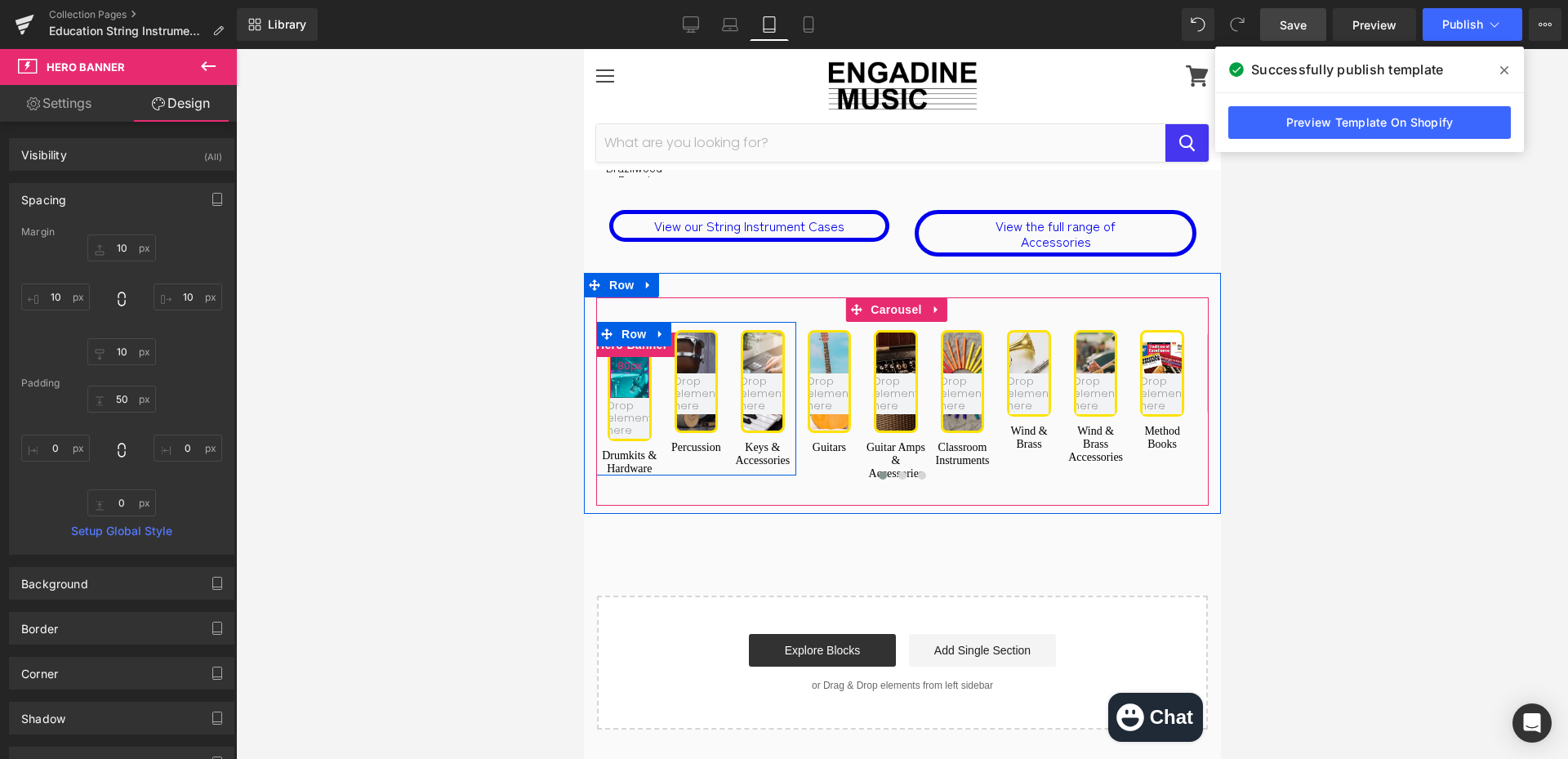
click at [625, 332] on div "80px" at bounding box center [629, 365] width 40 height 65
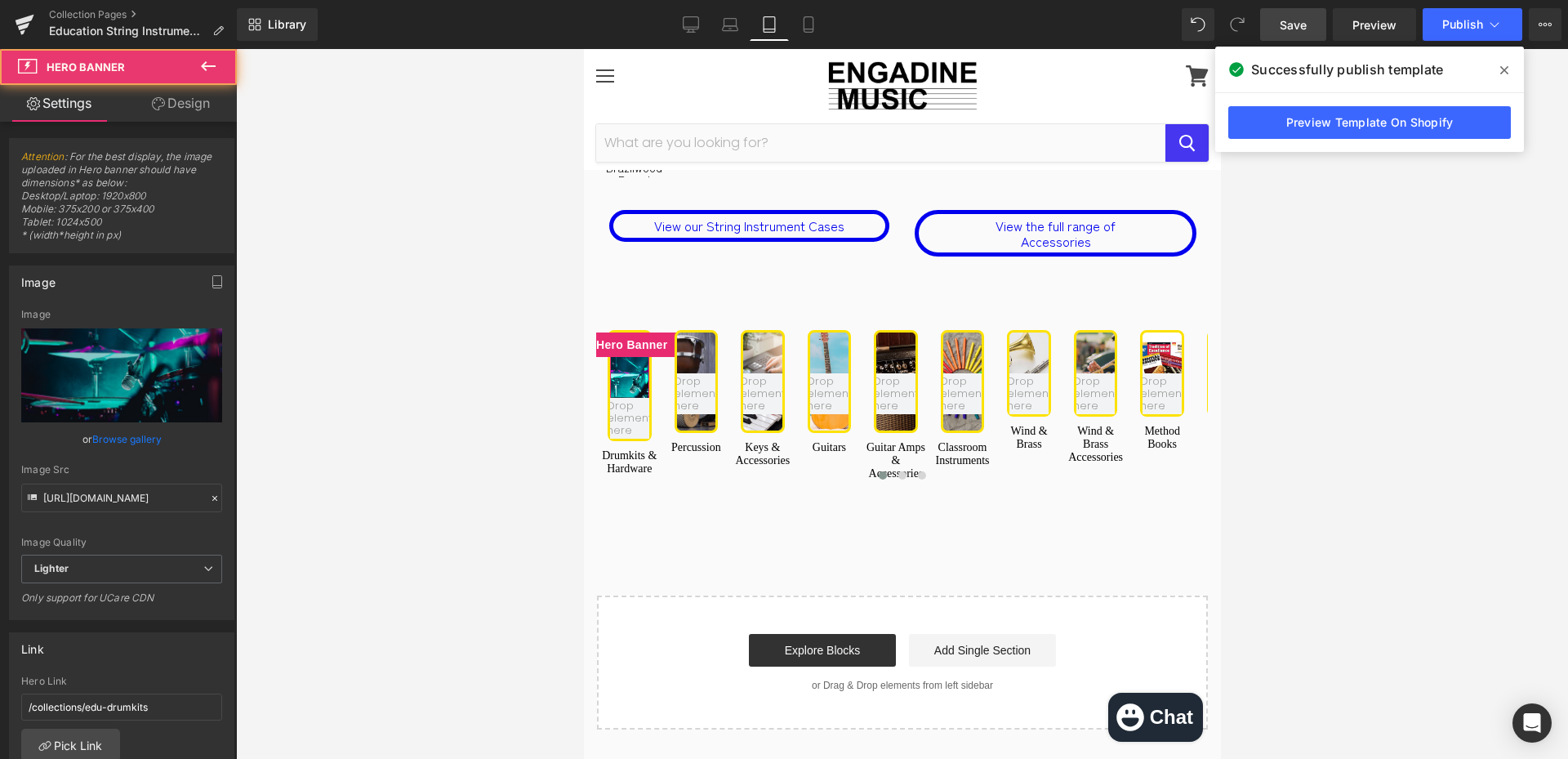
drag, startPoint x: 190, startPoint y: 101, endPoint x: 106, endPoint y: 251, distance: 171.9
click at [189, 101] on link "Design" at bounding box center [181, 103] width 119 height 37
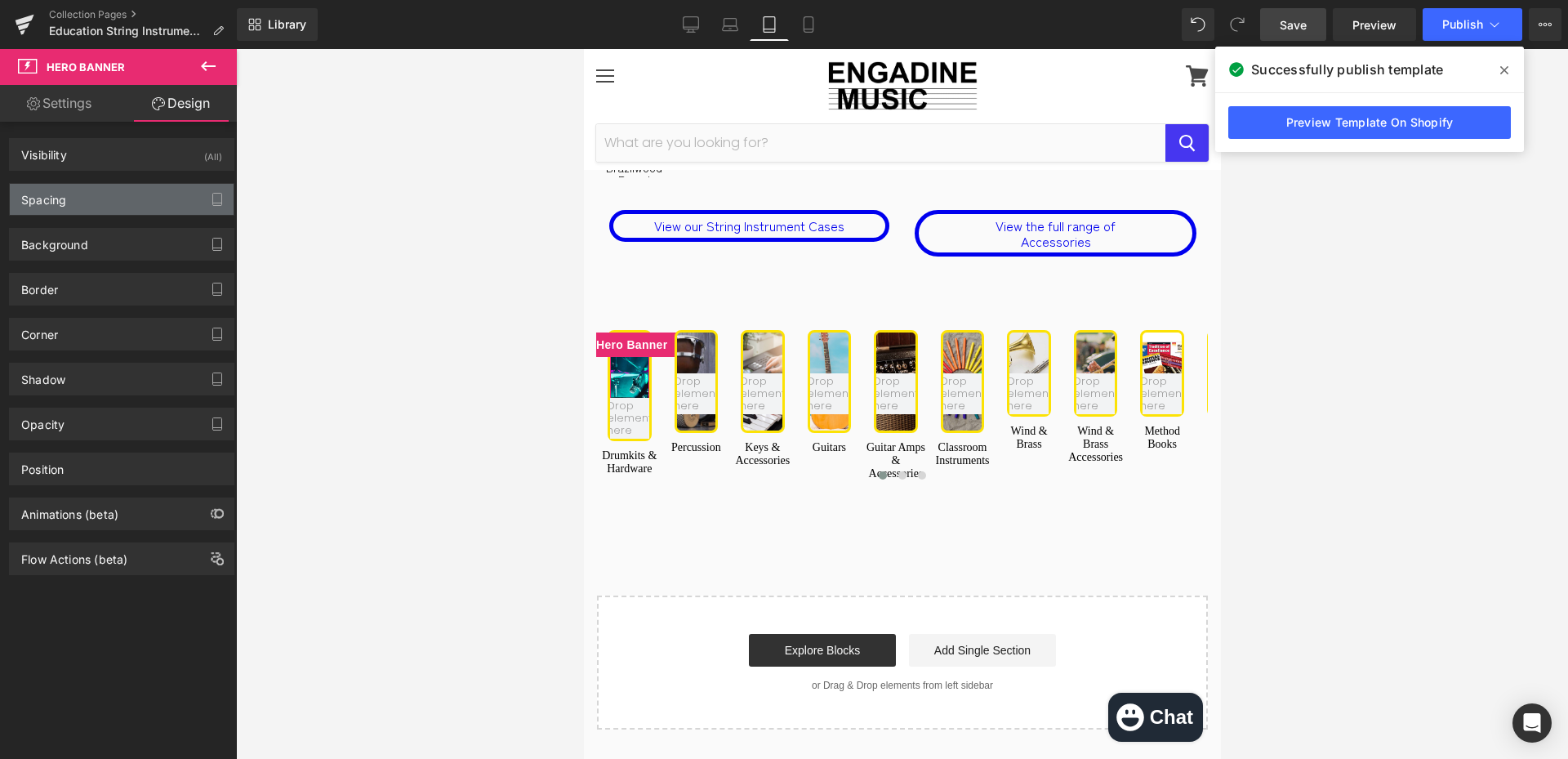
click at [106, 201] on div "Spacing" at bounding box center [122, 199] width 224 height 31
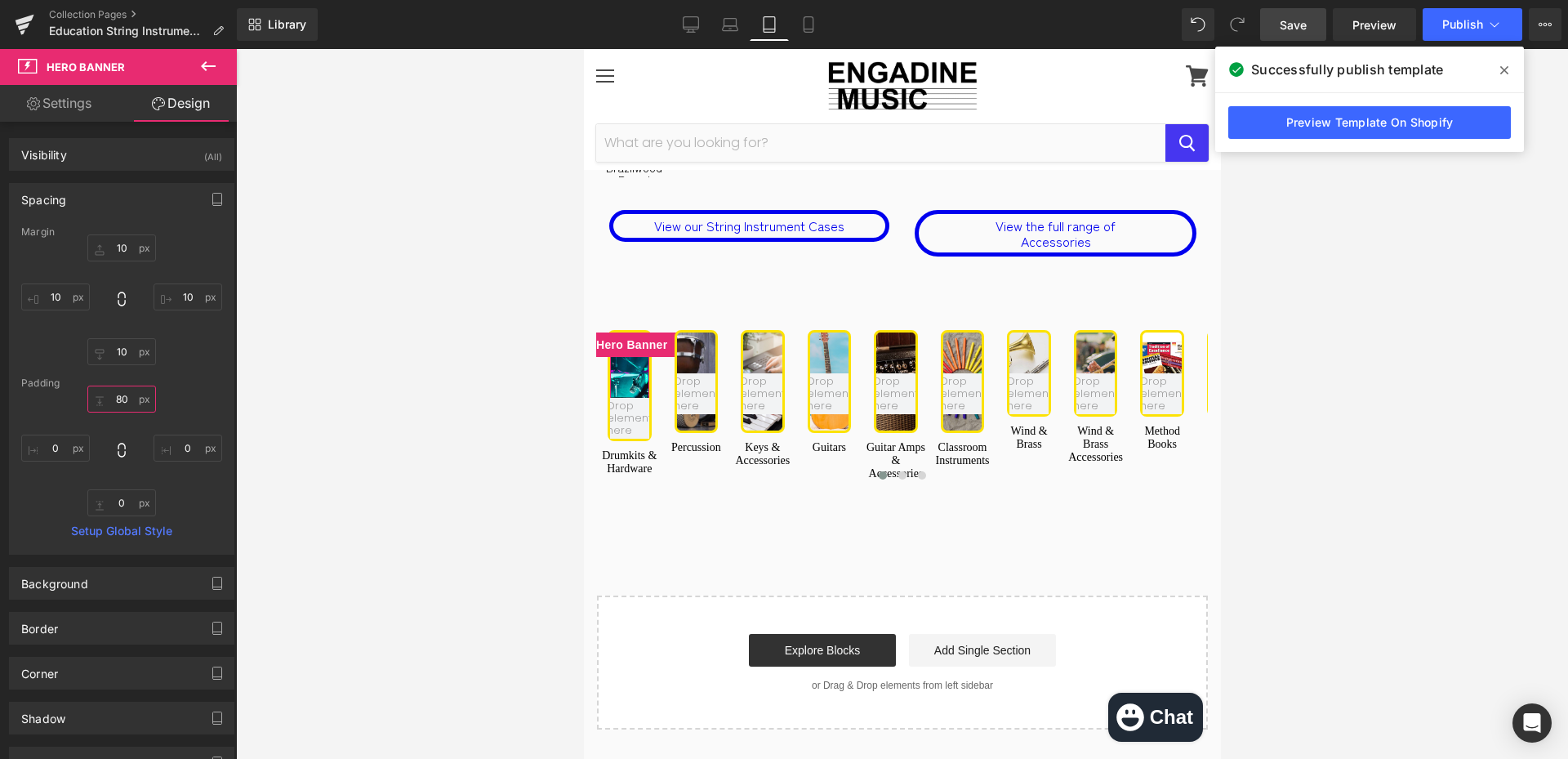
click at [123, 393] on input "text" at bounding box center [121, 399] width 68 height 27
type input "50"
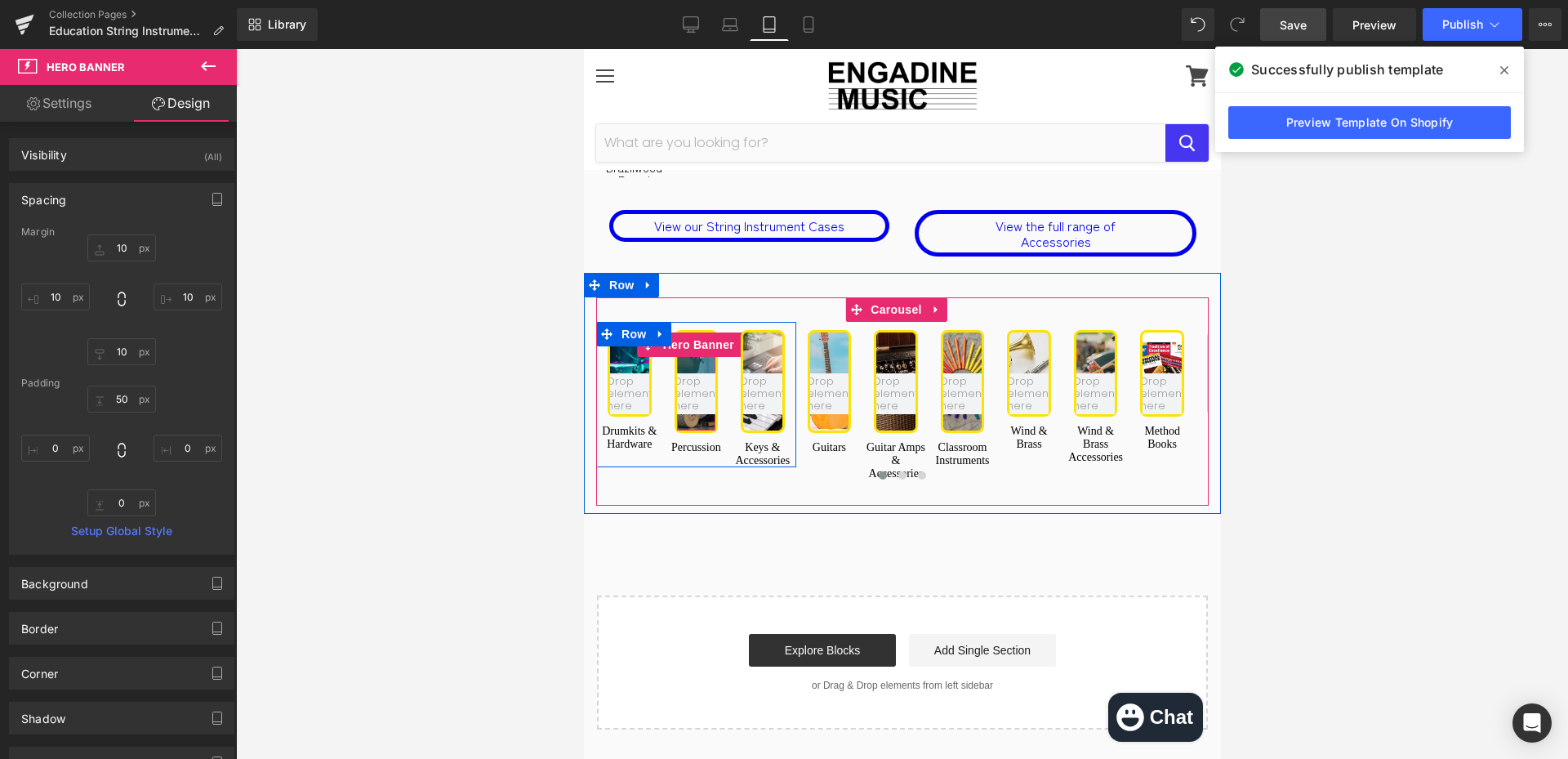
click at [696, 332] on div "50px" at bounding box center [696, 352] width 40 height 41
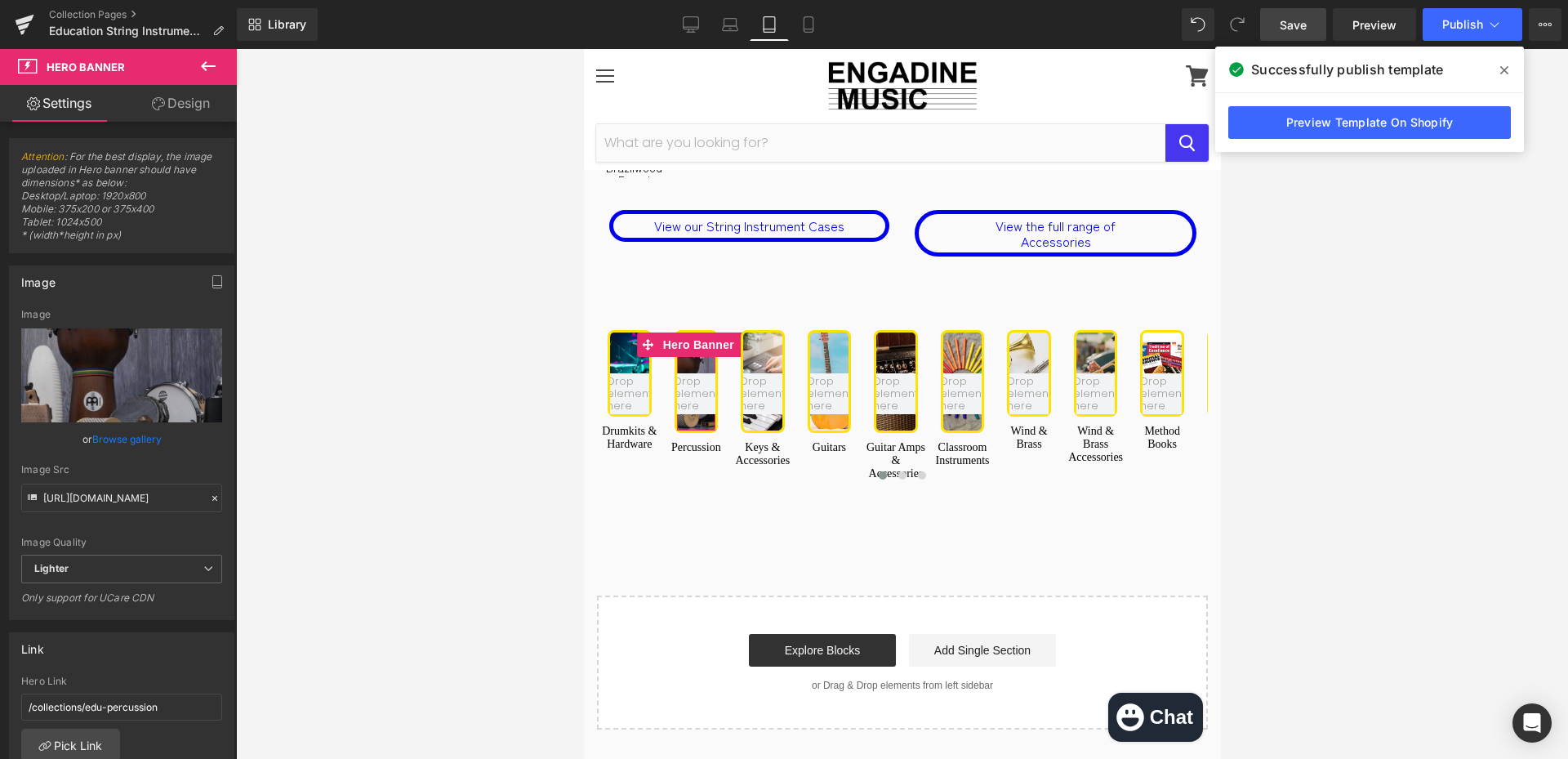
click at [193, 103] on link "Design" at bounding box center [181, 103] width 119 height 37
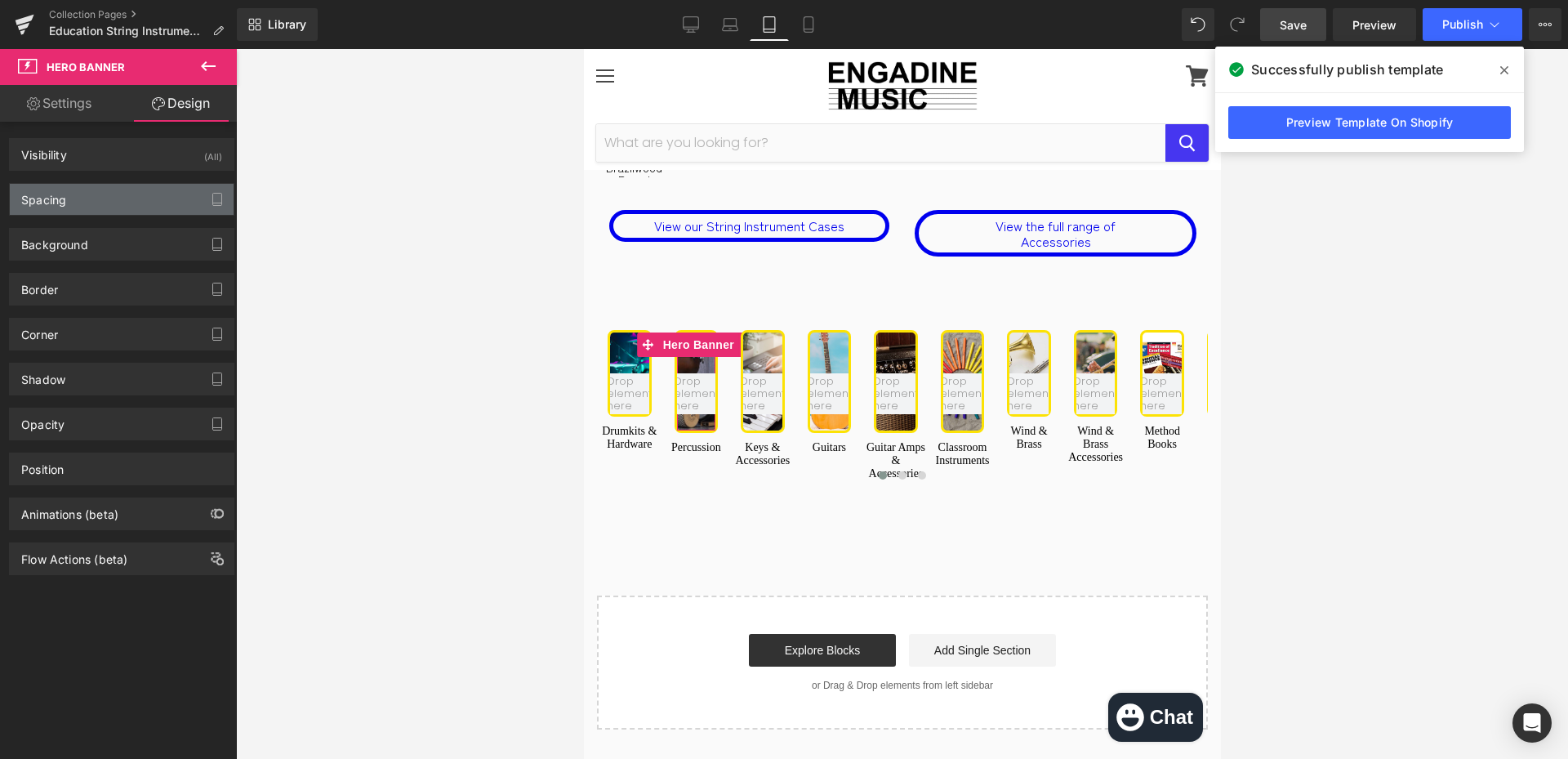
click at [137, 197] on div "Spacing" at bounding box center [122, 199] width 224 height 31
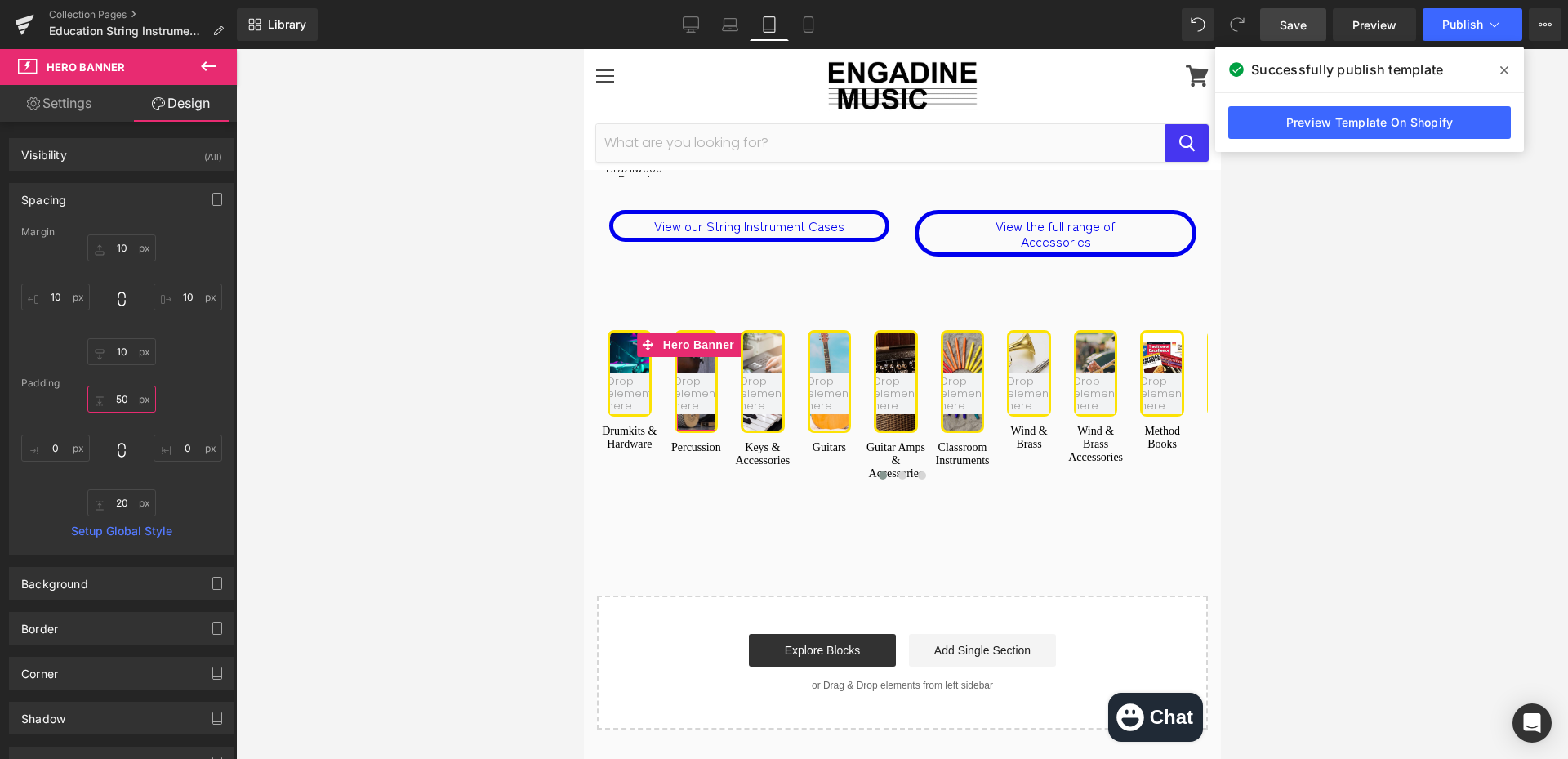
click at [120, 392] on input "text" at bounding box center [121, 399] width 68 height 27
type input "50"
type input "0"
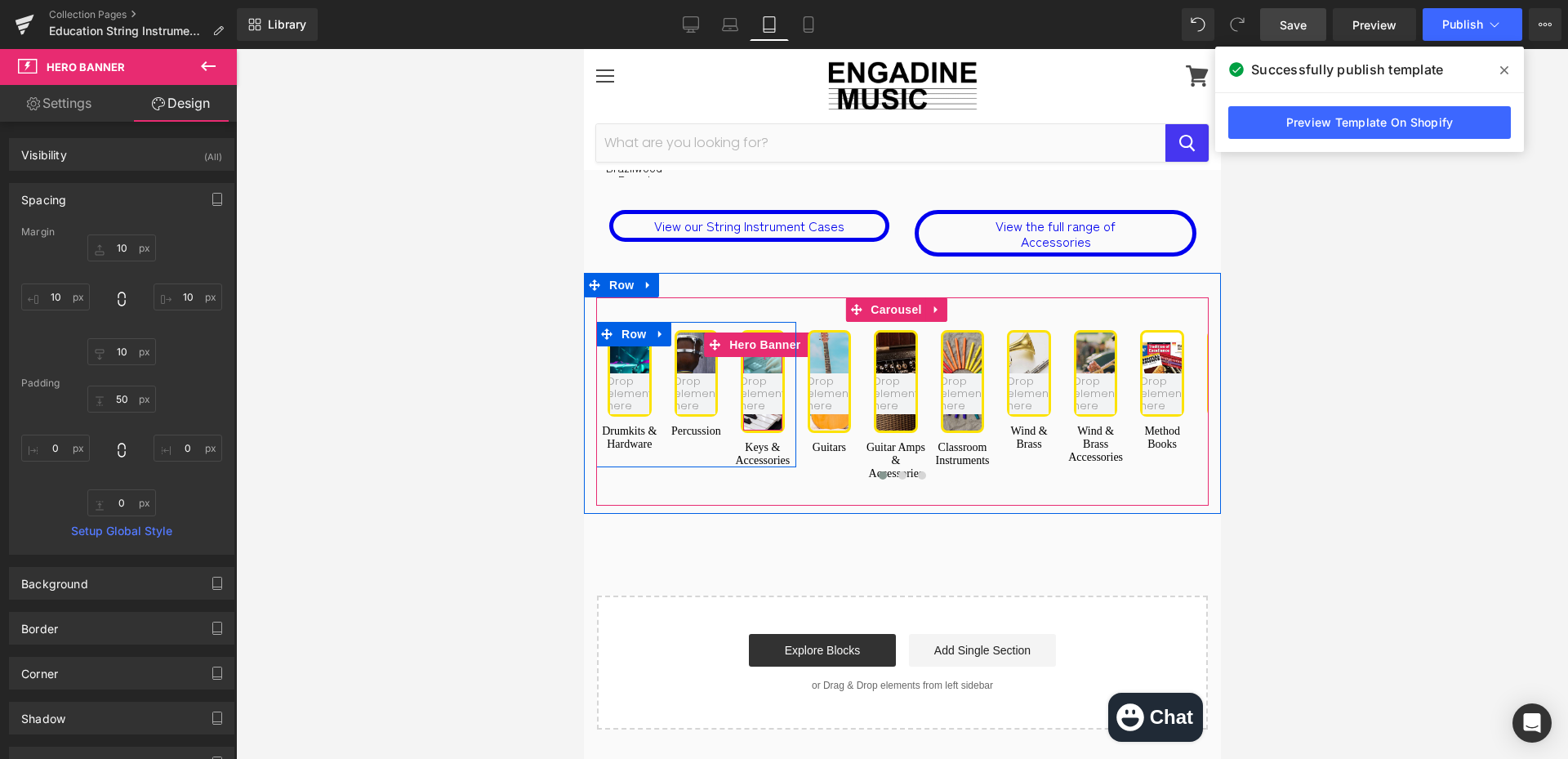
click at [762, 332] on div "50px" at bounding box center [763, 352] width 40 height 41
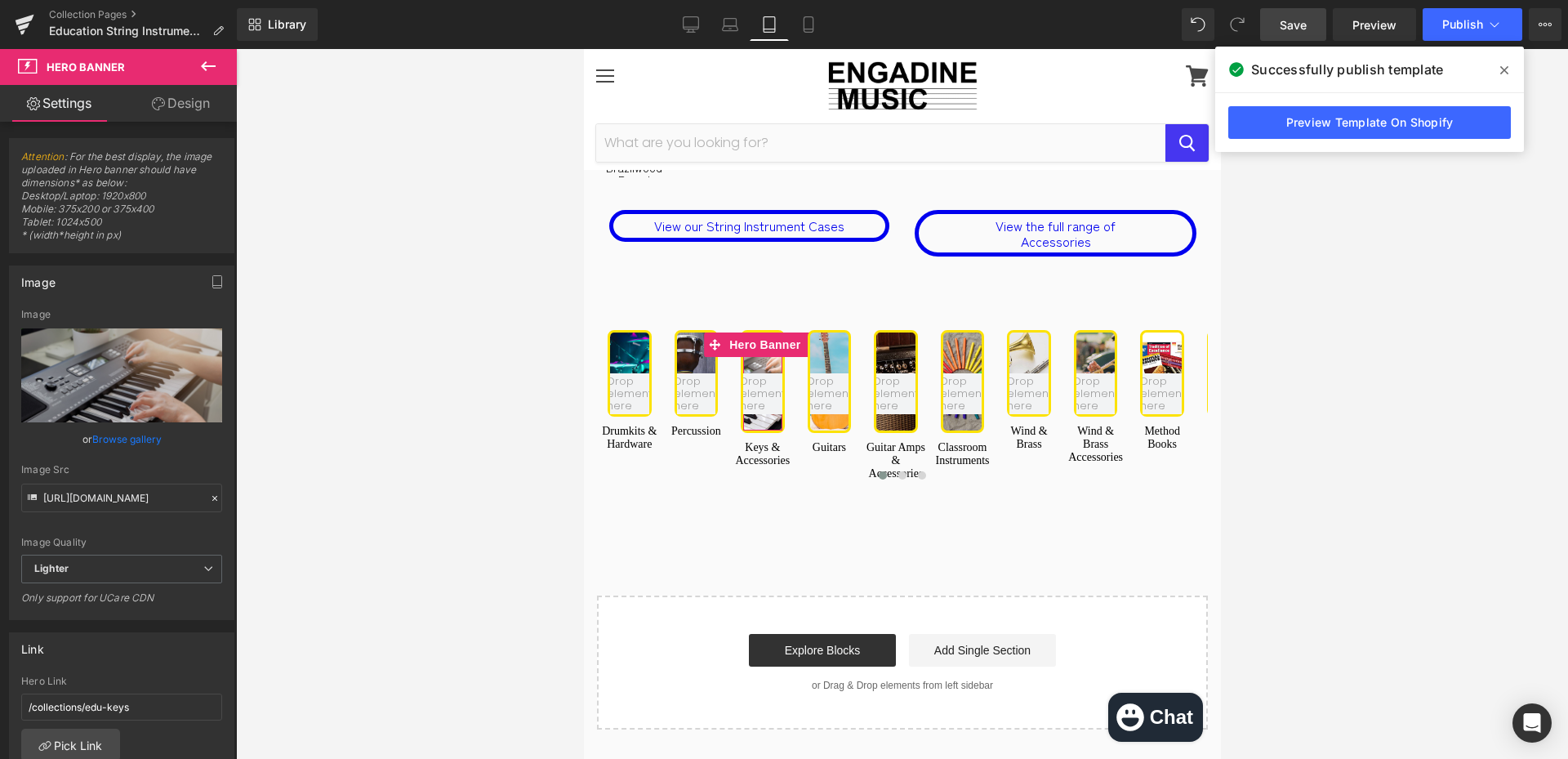
click at [194, 101] on link "Design" at bounding box center [181, 103] width 119 height 37
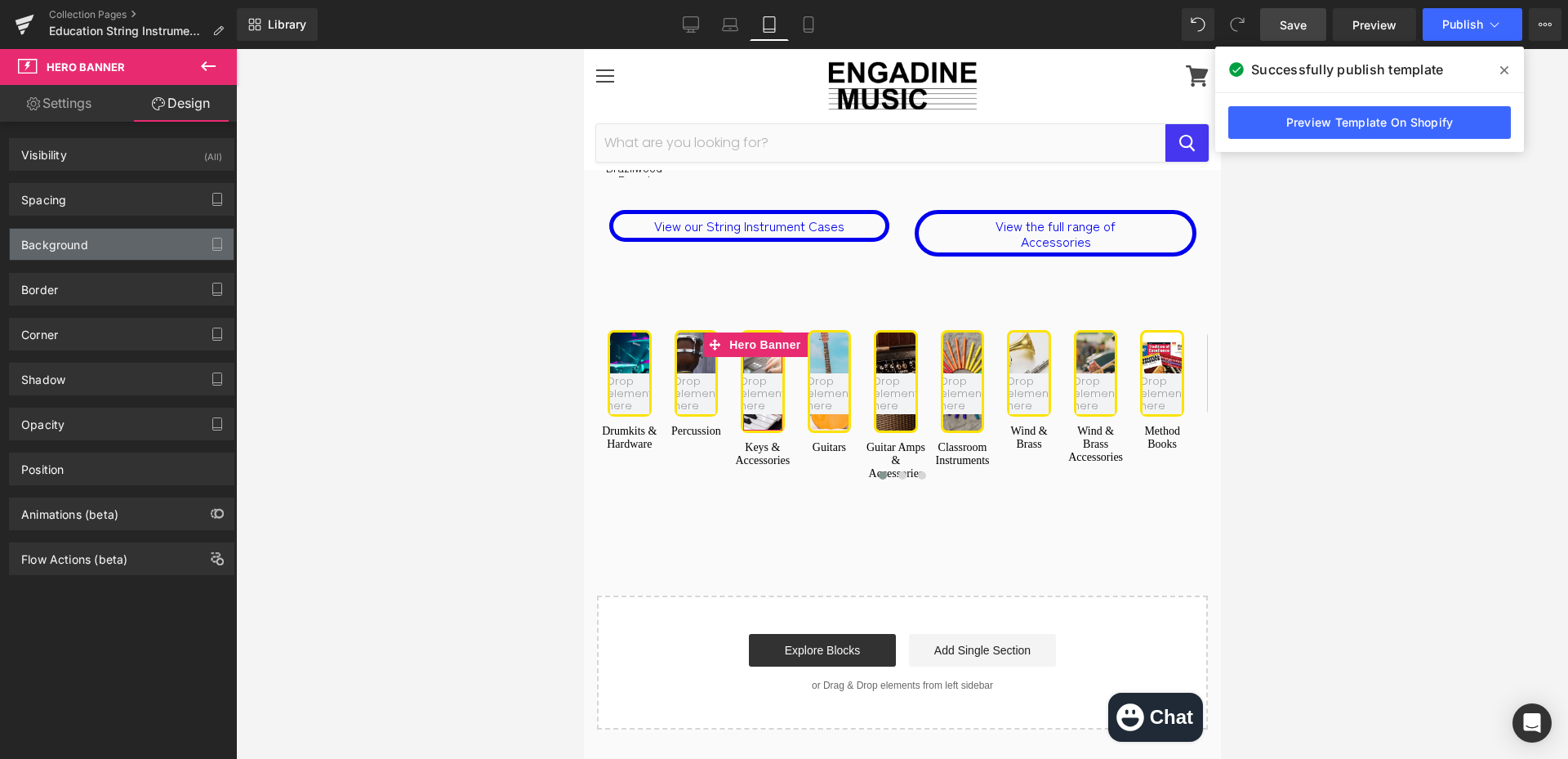
click at [100, 254] on div "Background" at bounding box center [122, 243] width 224 height 31
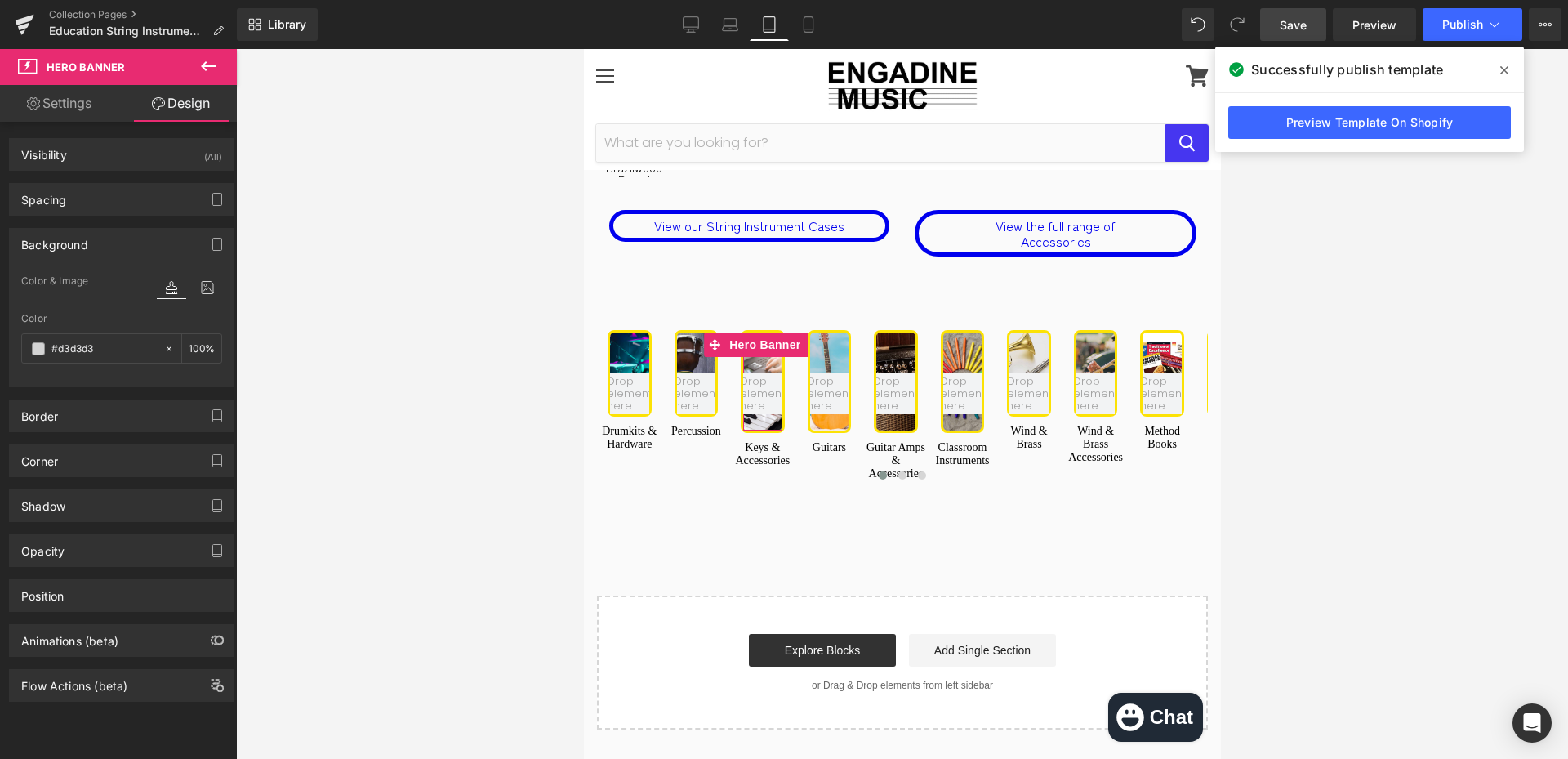
click at [115, 244] on div "Background" at bounding box center [122, 243] width 224 height 31
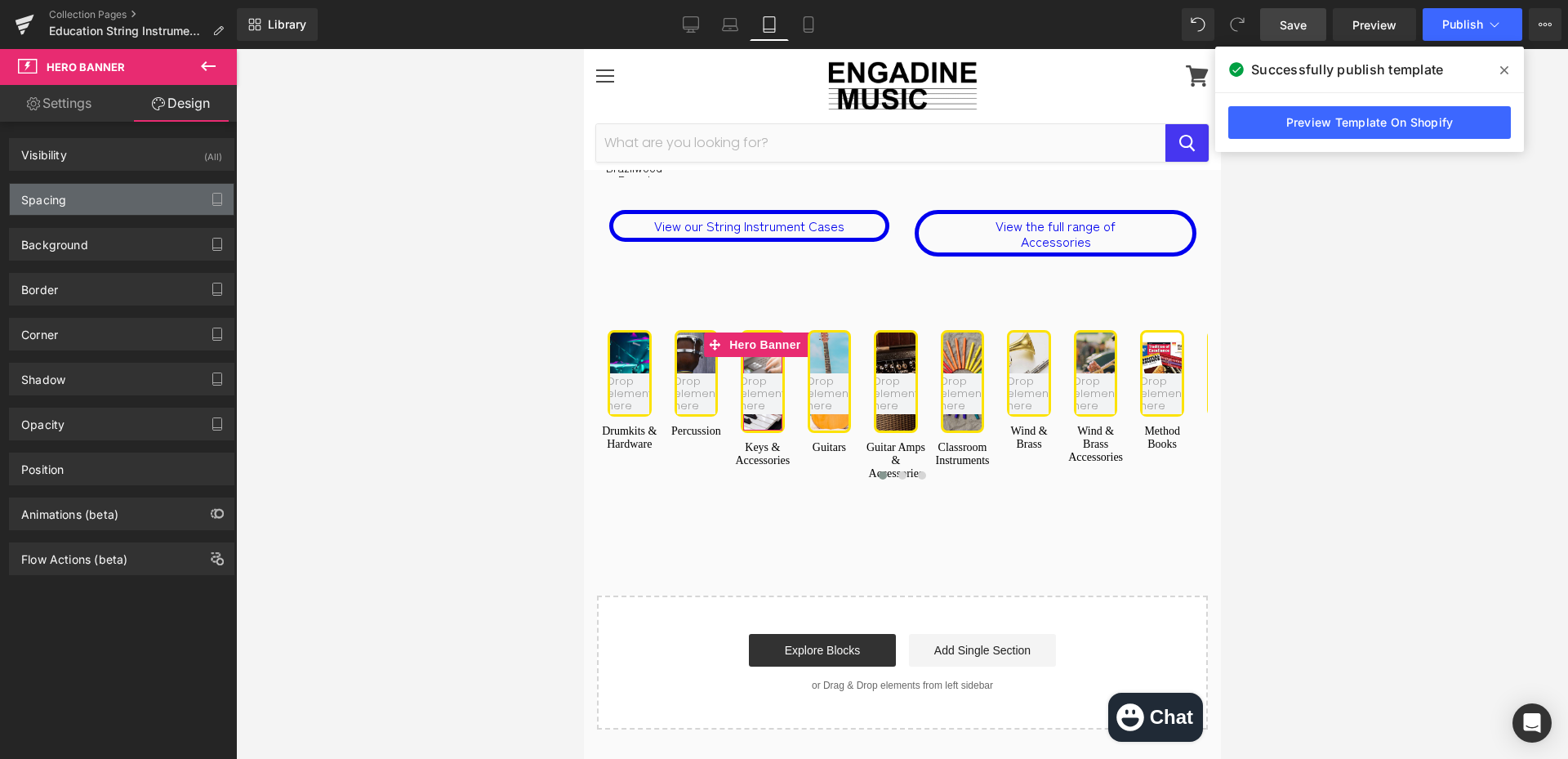
click at [114, 199] on div "Spacing" at bounding box center [122, 199] width 224 height 31
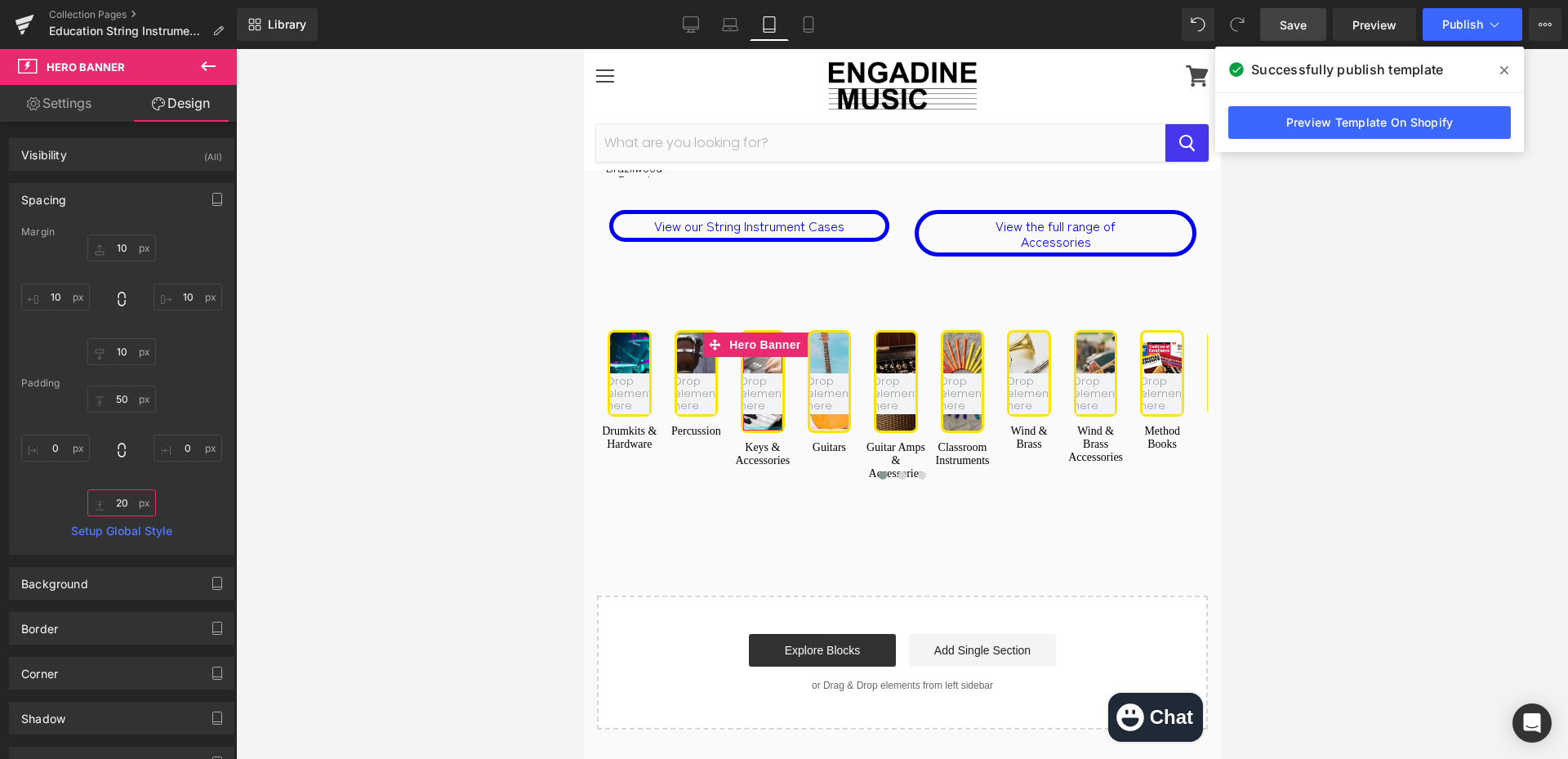
click at [118, 506] on input "text" at bounding box center [121, 503] width 68 height 27
type input "0"
click at [584, 49] on div "80px" at bounding box center [584, 49] width 0 height 0
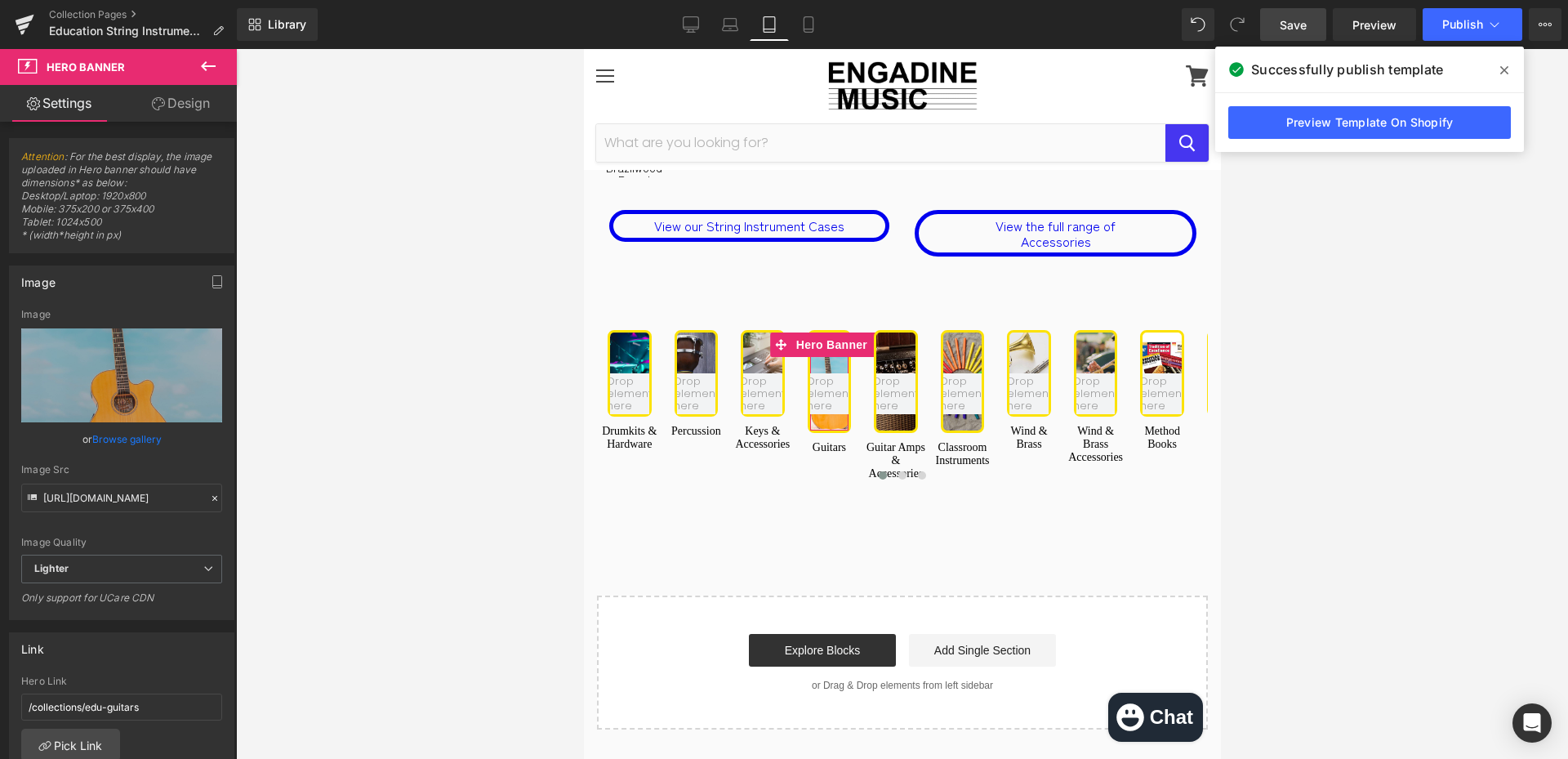
click at [202, 106] on link "Design" at bounding box center [181, 103] width 119 height 37
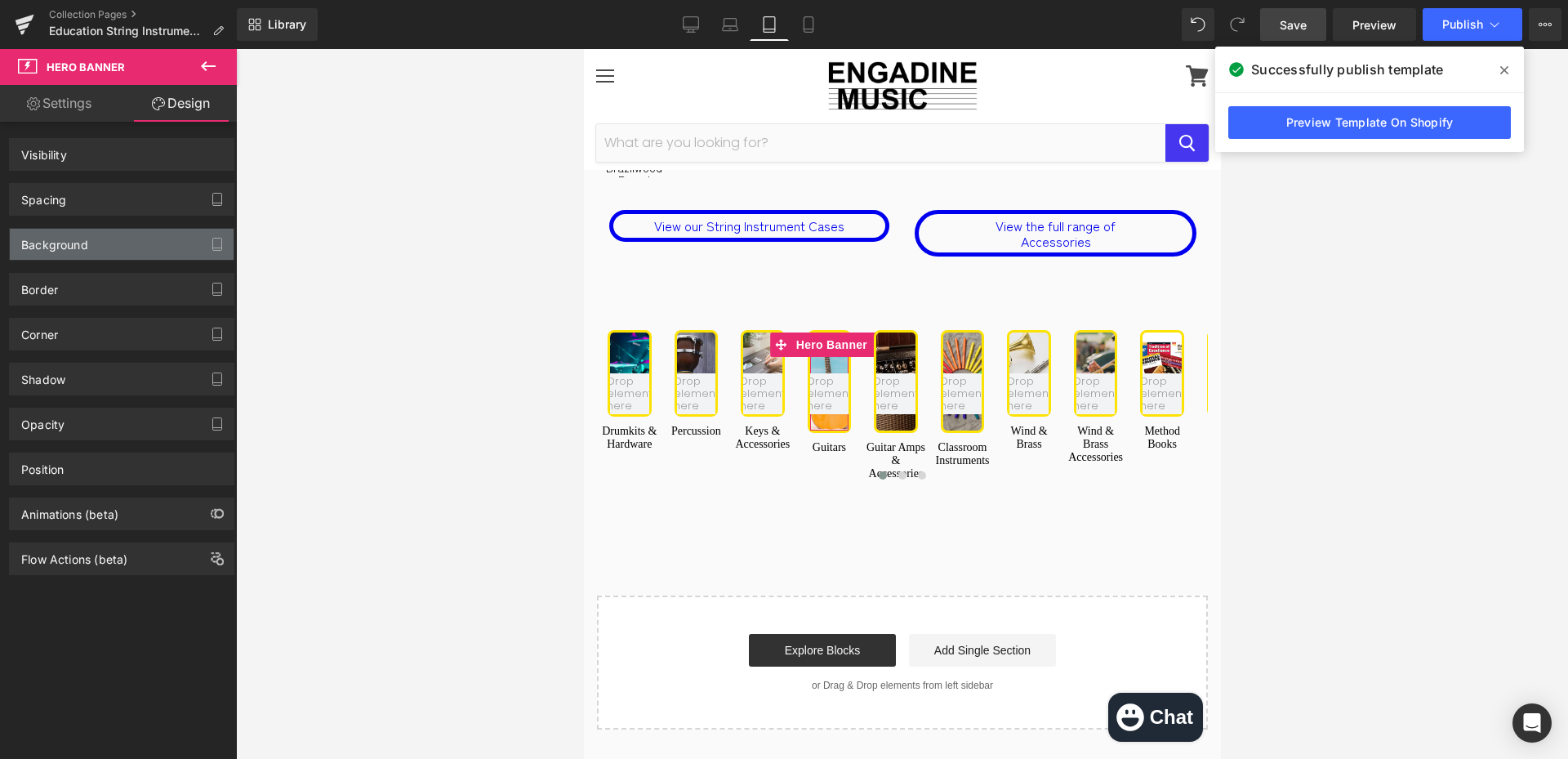
click at [85, 245] on div "Background" at bounding box center [54, 239] width 67 height 23
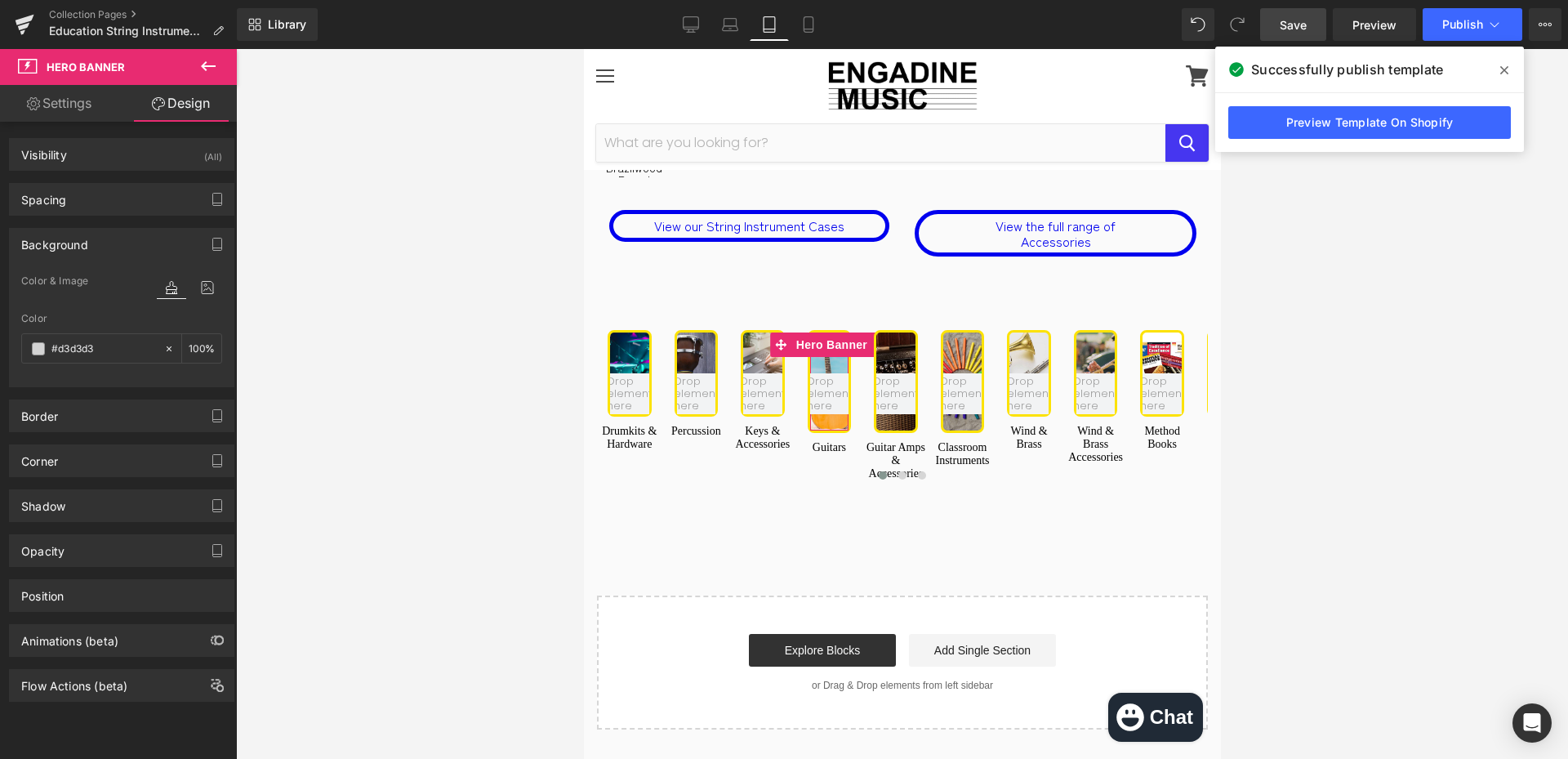
click at [85, 245] on div "Background" at bounding box center [54, 239] width 67 height 23
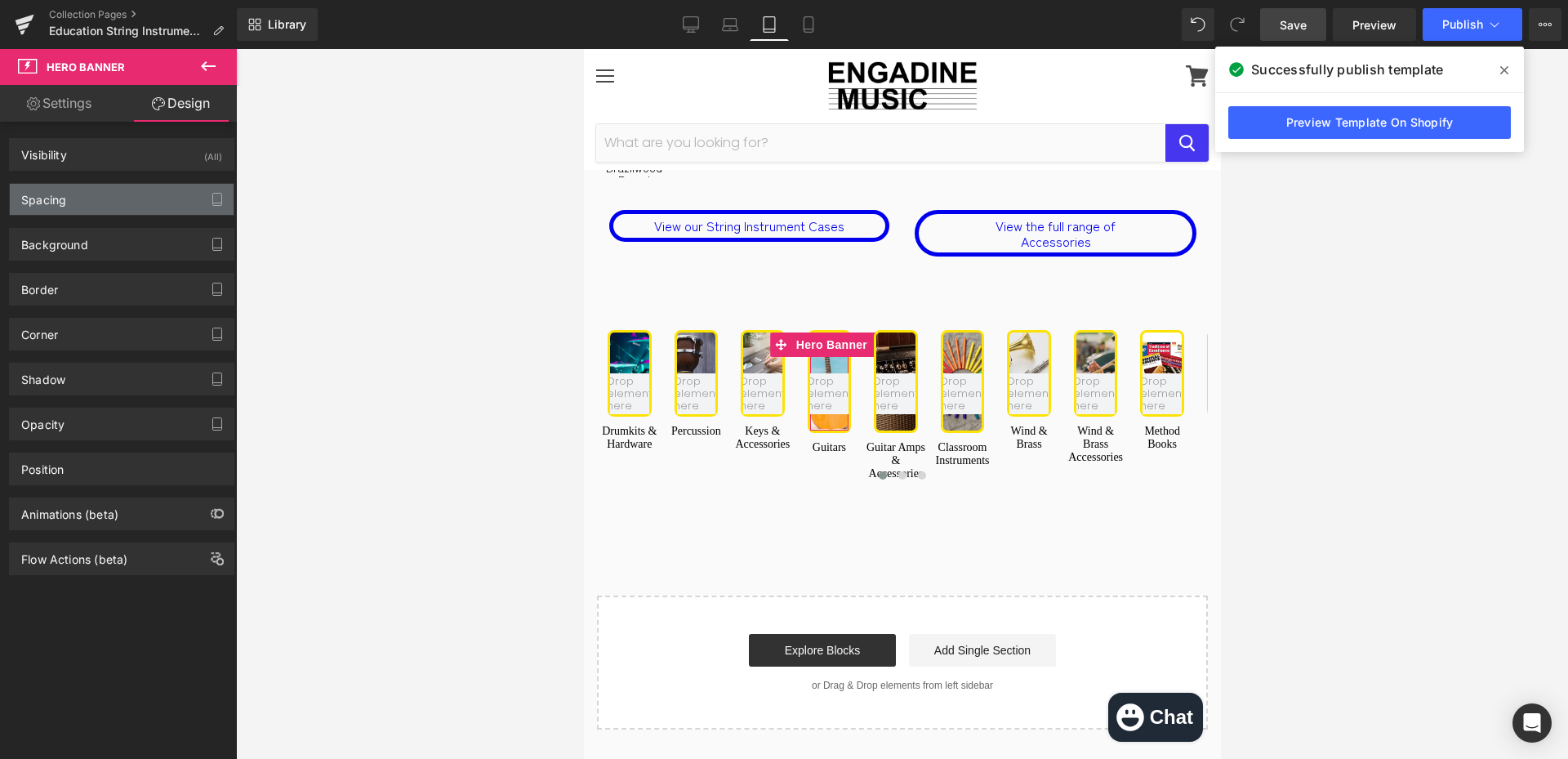
click at [106, 207] on div "Spacing" at bounding box center [122, 199] width 224 height 31
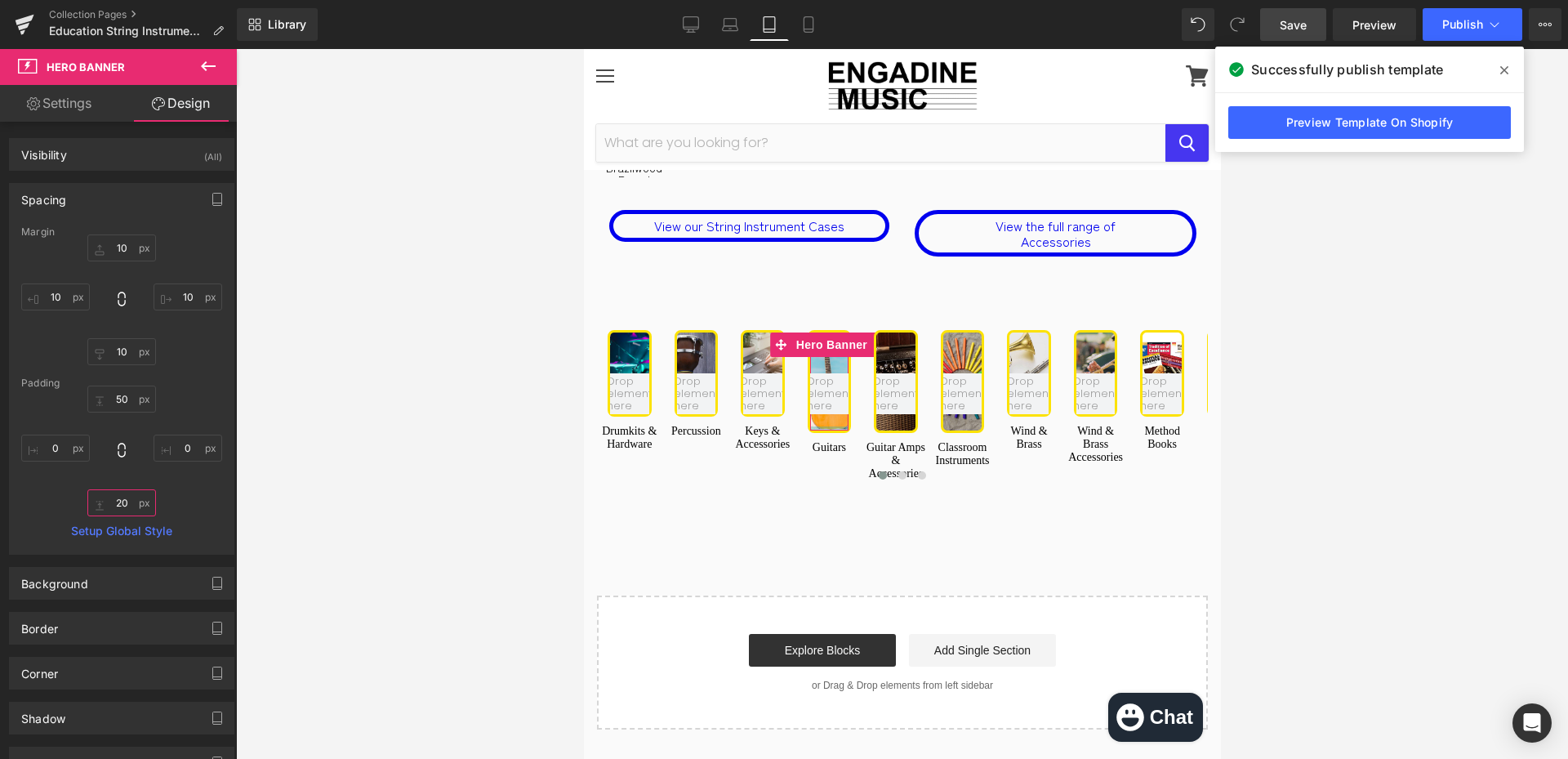
click at [124, 509] on input "20" at bounding box center [121, 503] width 68 height 27
type input "0"
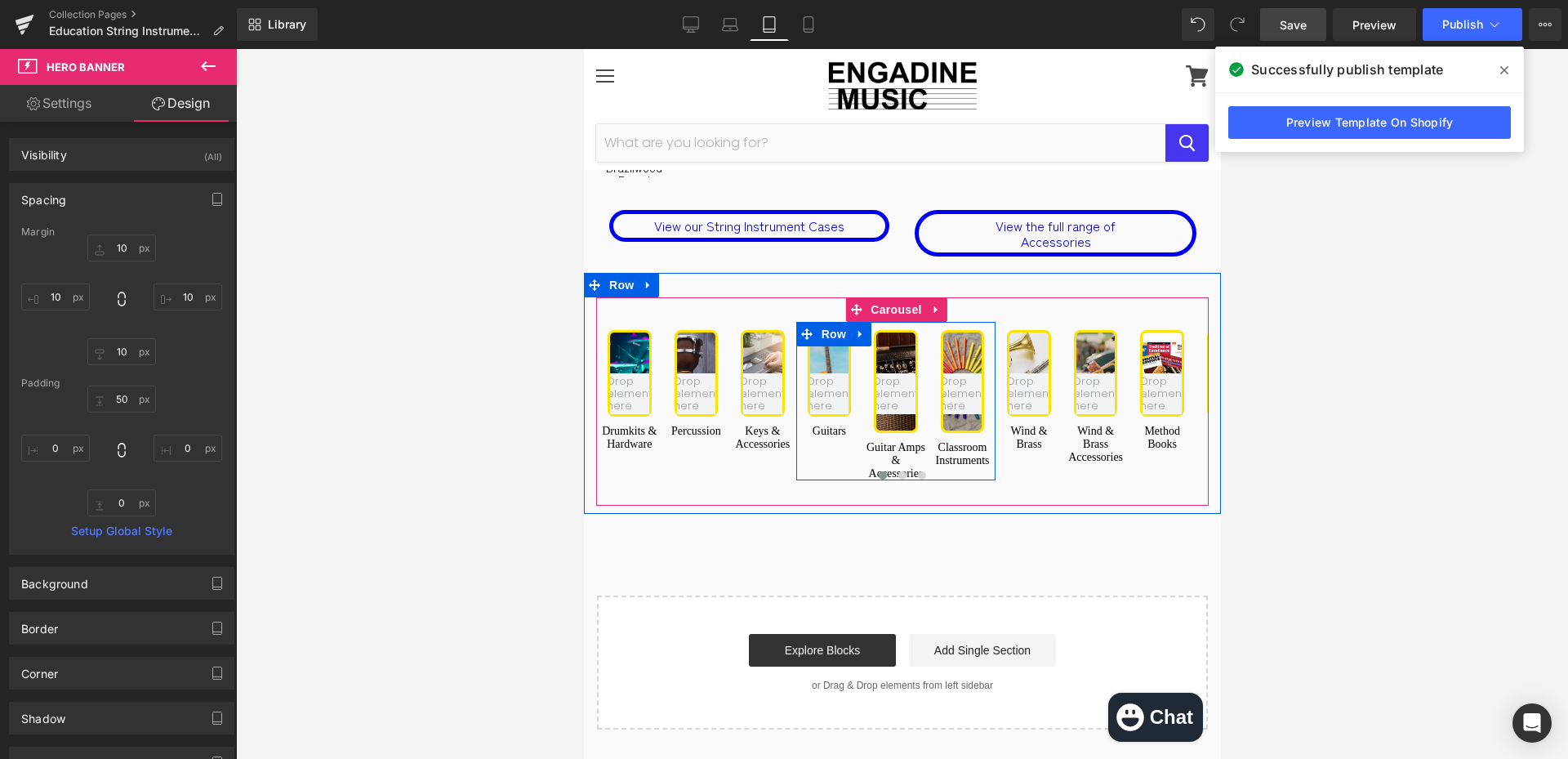
click at [584, 49] on div "80px" at bounding box center [584, 49] width 0 height 0
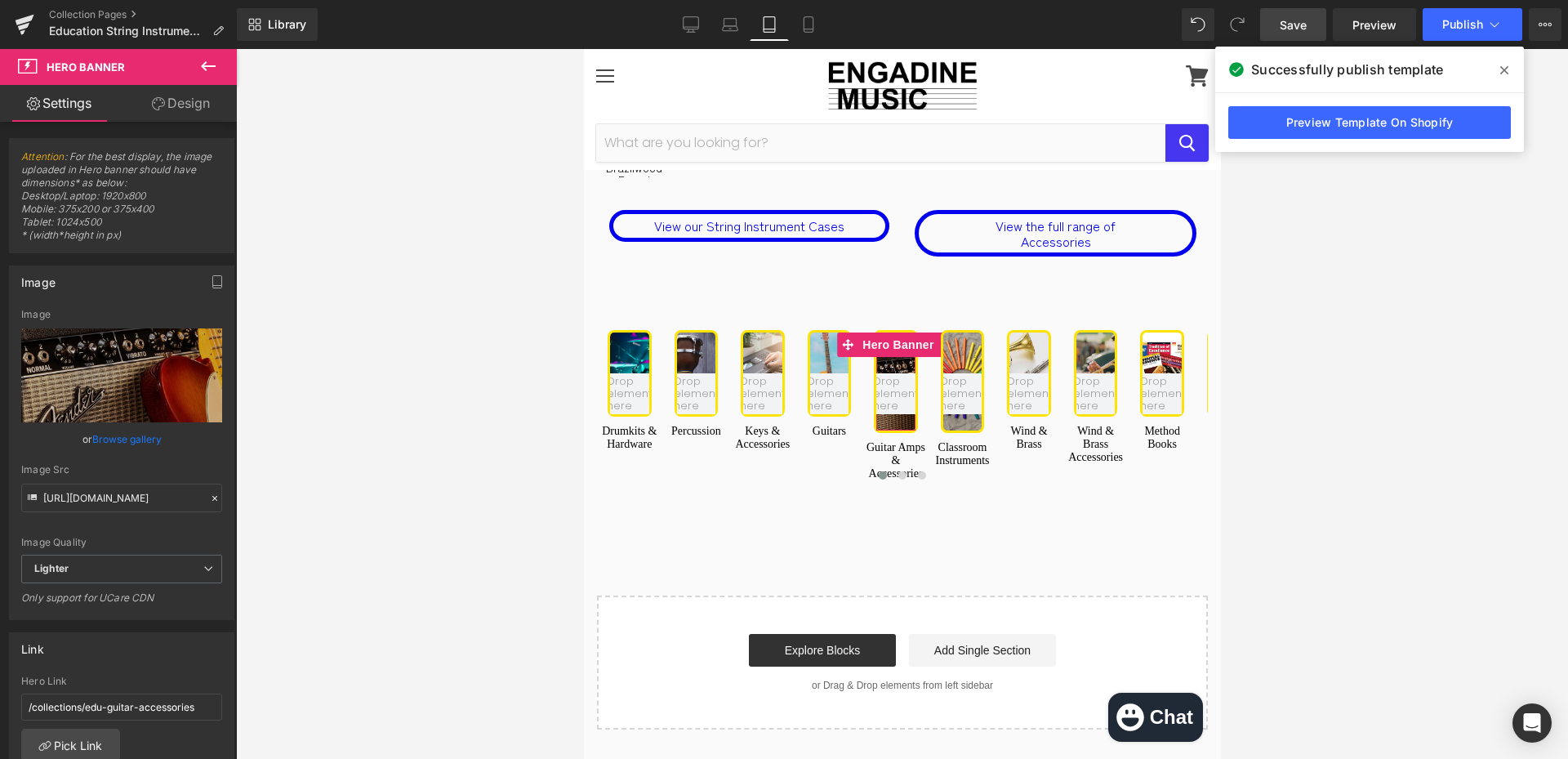
click at [204, 110] on link "Design" at bounding box center [181, 103] width 119 height 37
click at [0, 0] on div "Spacing" at bounding box center [0, 0] width 0 height 0
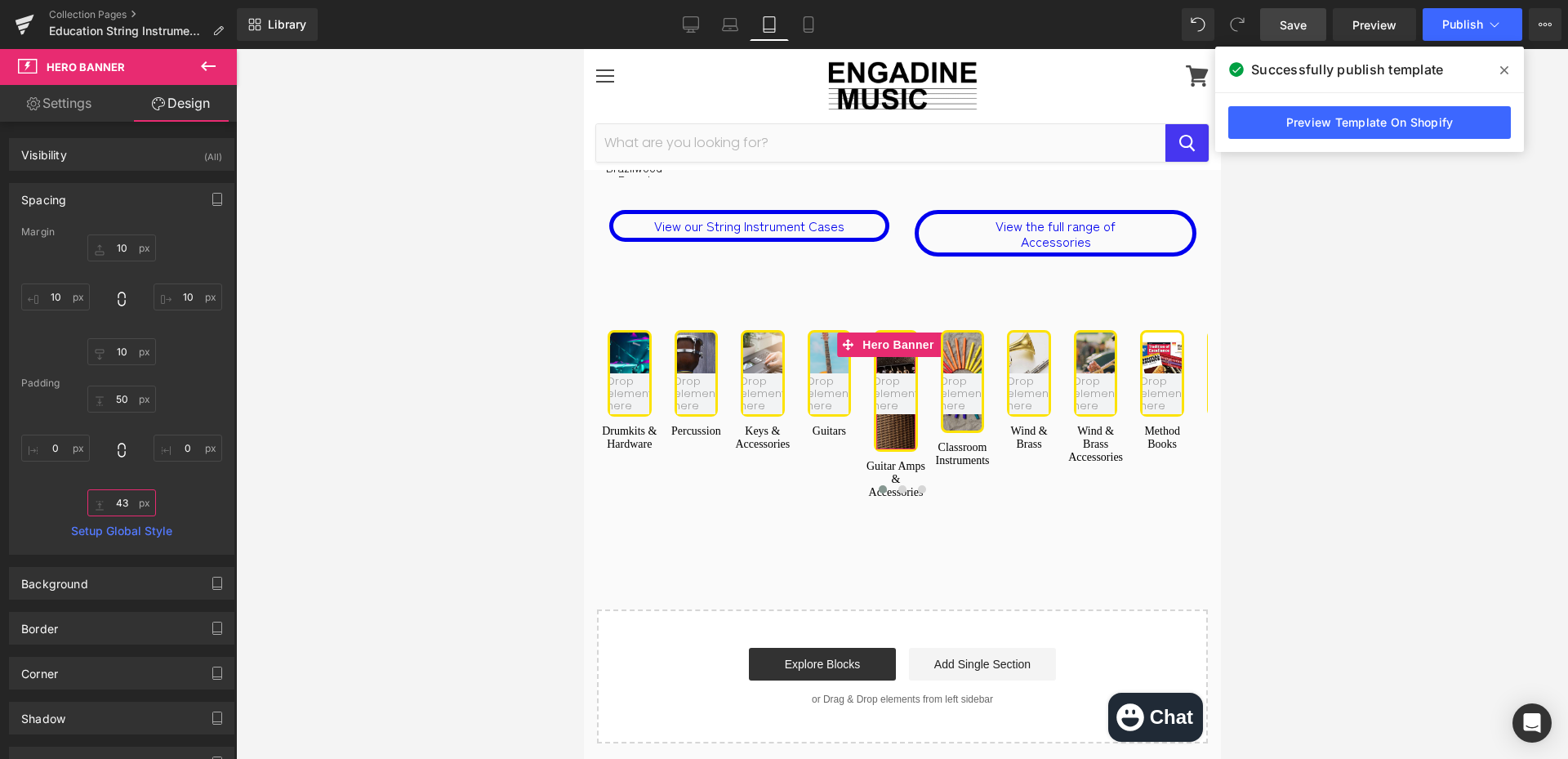
type input "0"
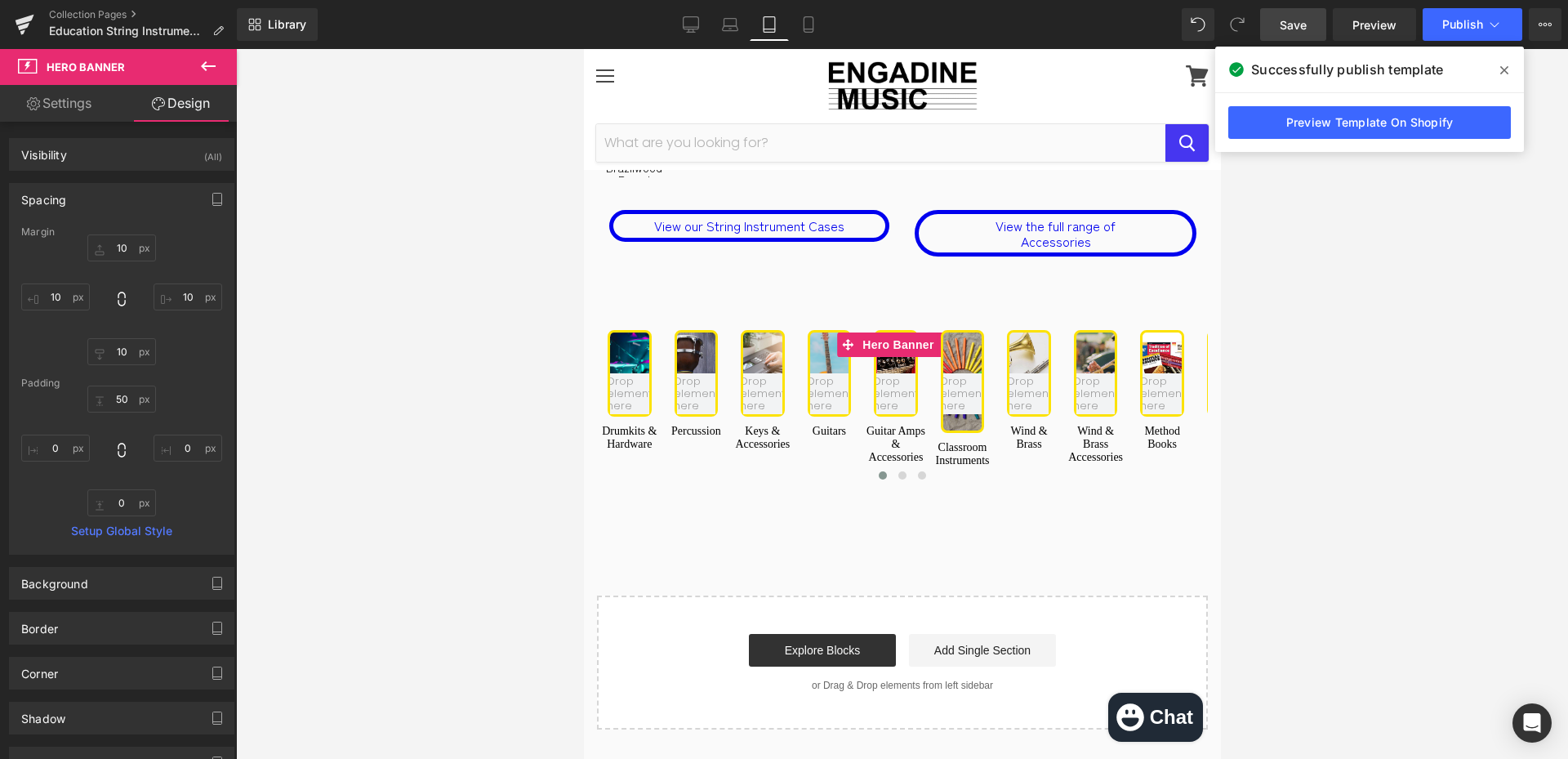
click at [972, 332] on div at bounding box center [963, 381] width 40 height 98
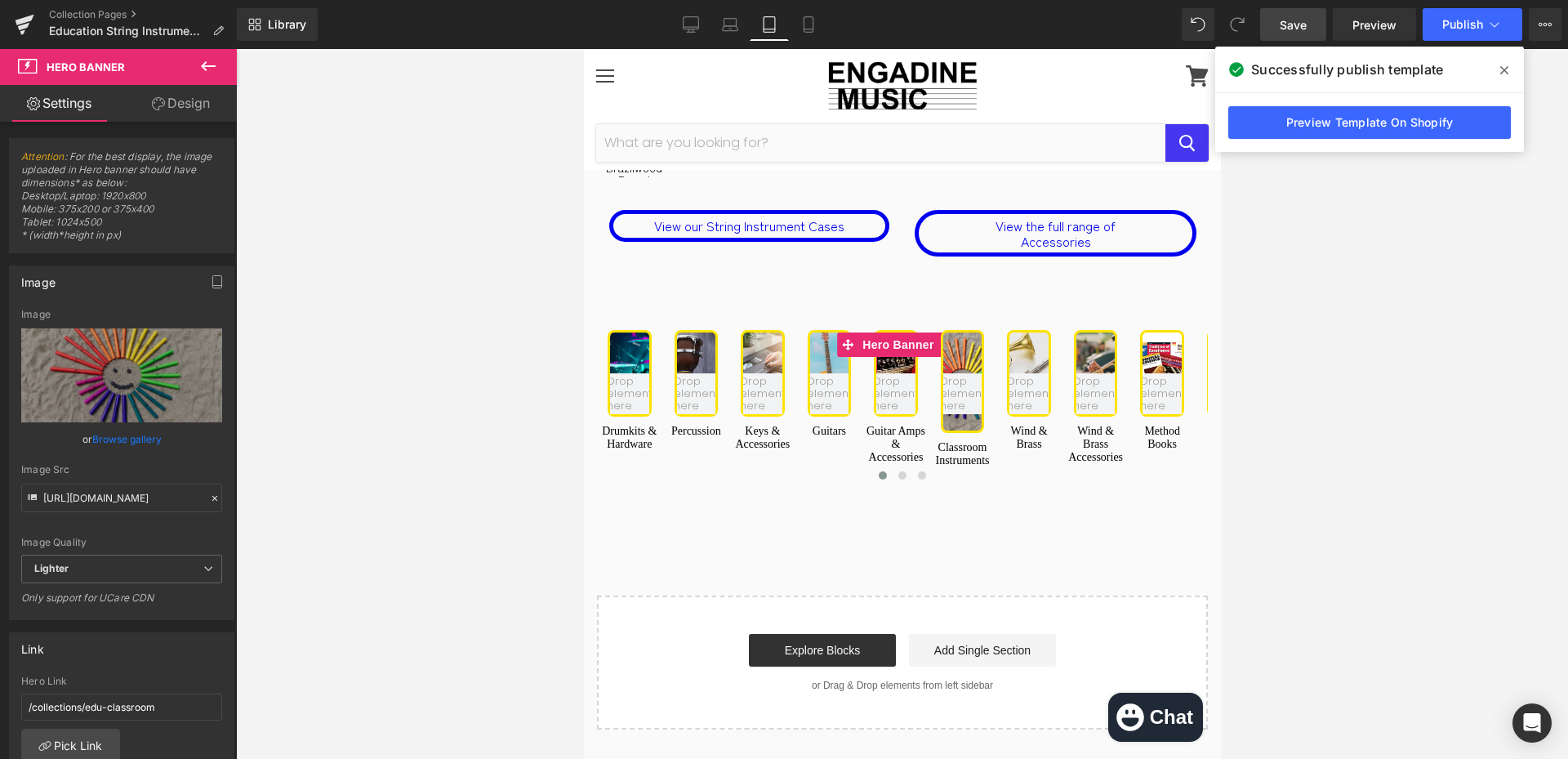
click at [197, 120] on link "Design" at bounding box center [181, 103] width 119 height 37
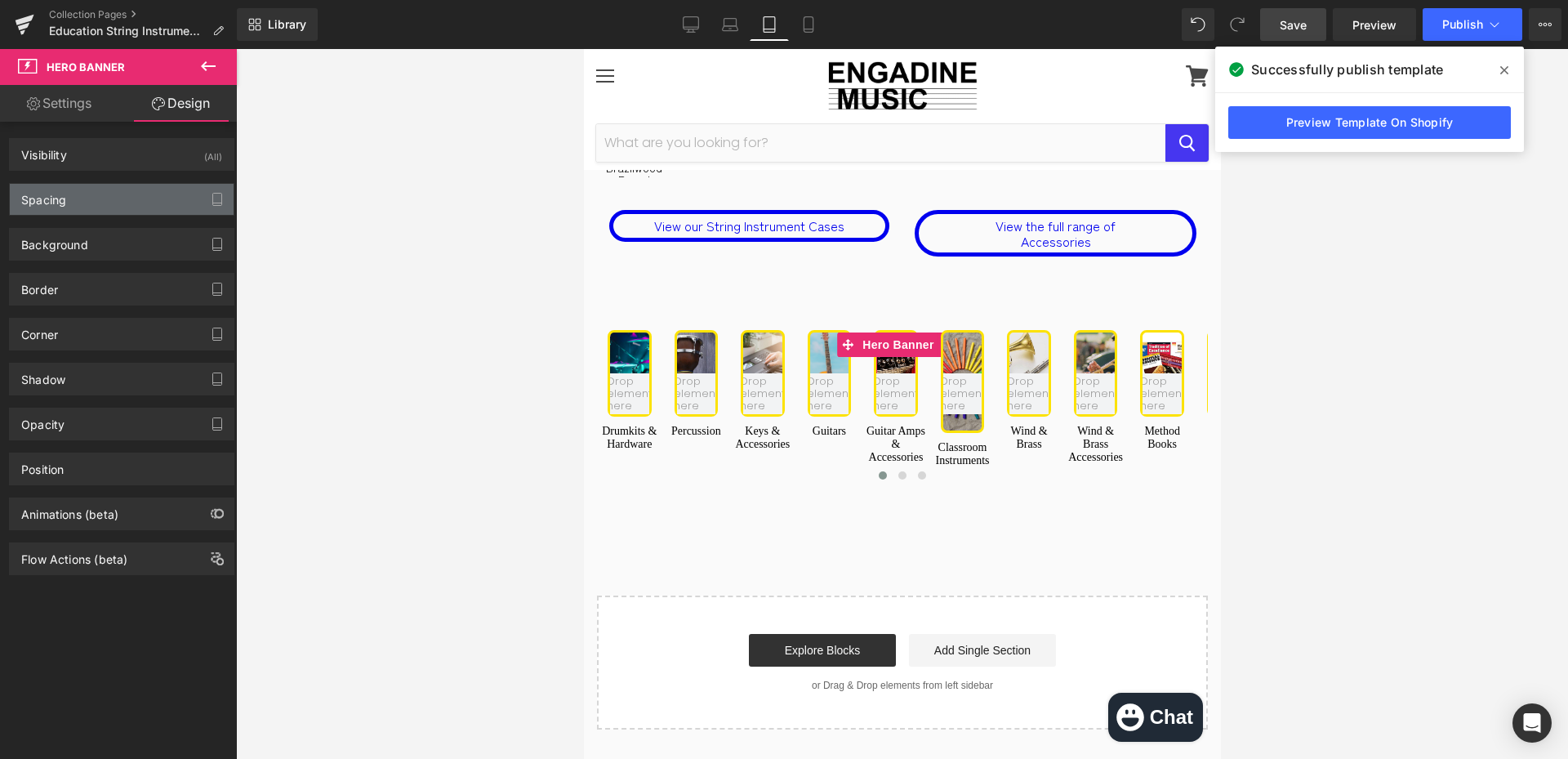
click at [104, 211] on div "Spacing" at bounding box center [122, 199] width 224 height 31
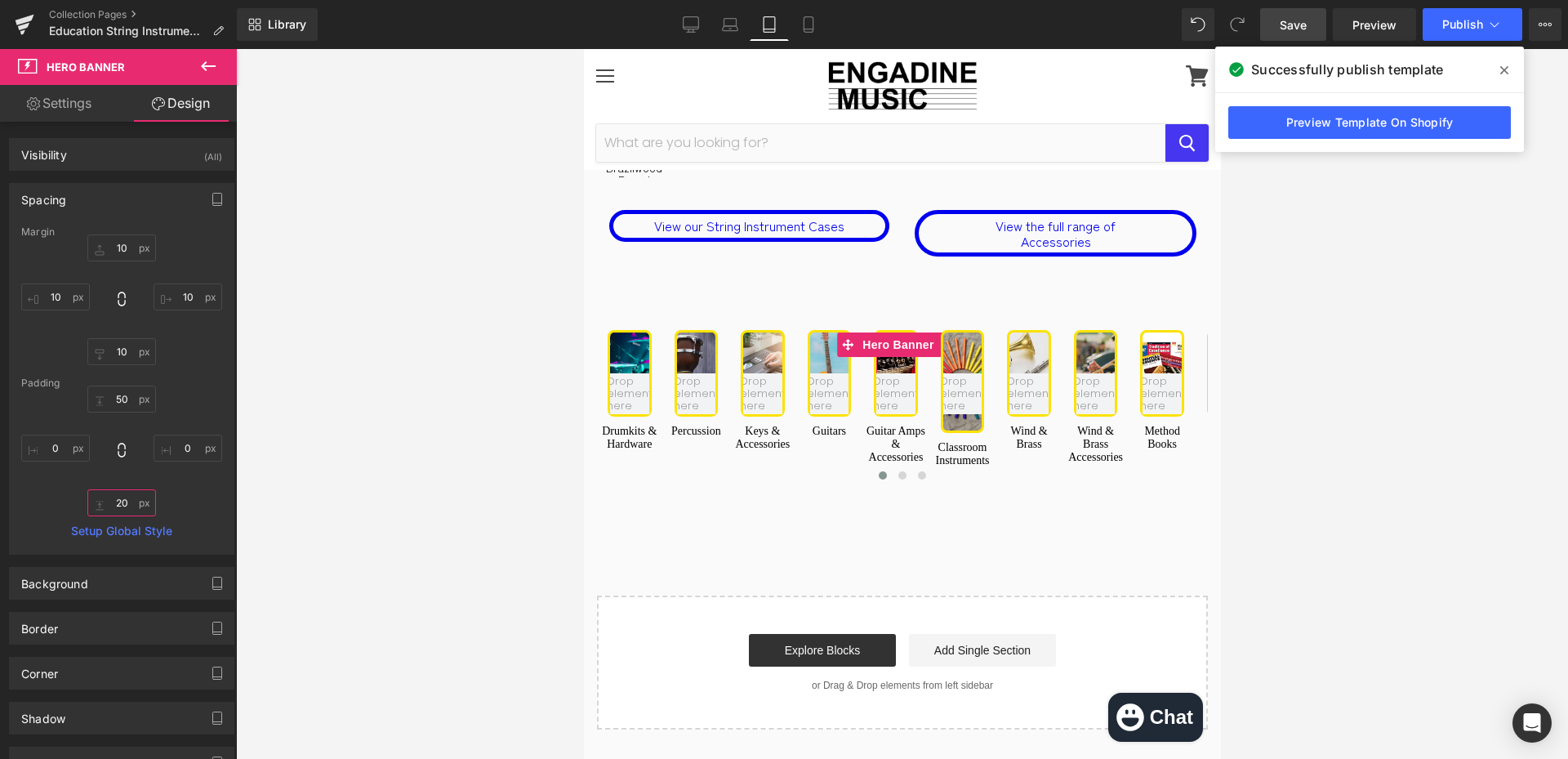
click at [121, 510] on input "text" at bounding box center [121, 503] width 68 height 27
type input "0"
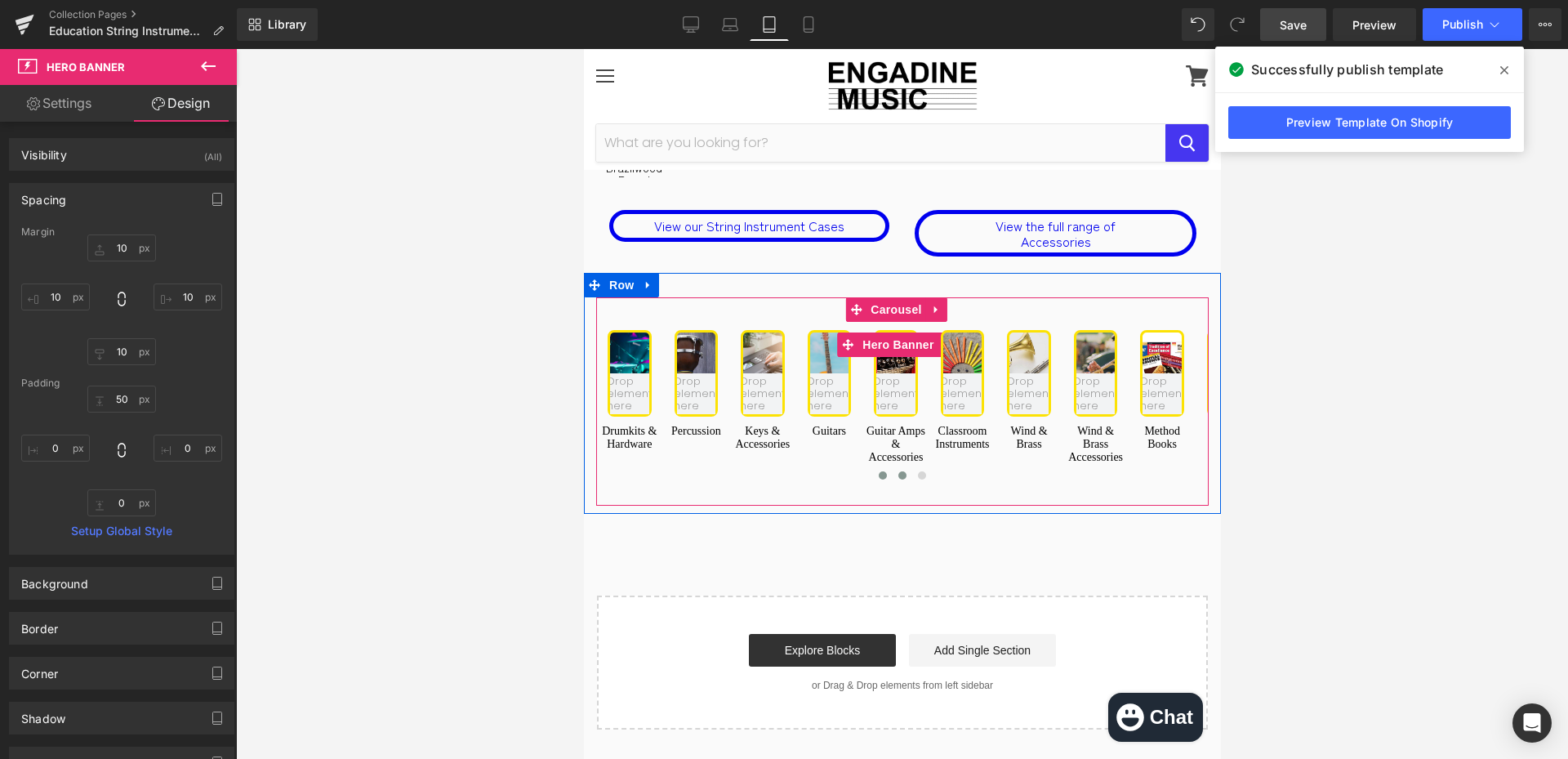
drag, startPoint x: 896, startPoint y: 400, endPoint x: 911, endPoint y: 399, distance: 15.0
click at [898, 471] on span at bounding box center [902, 475] width 8 height 8
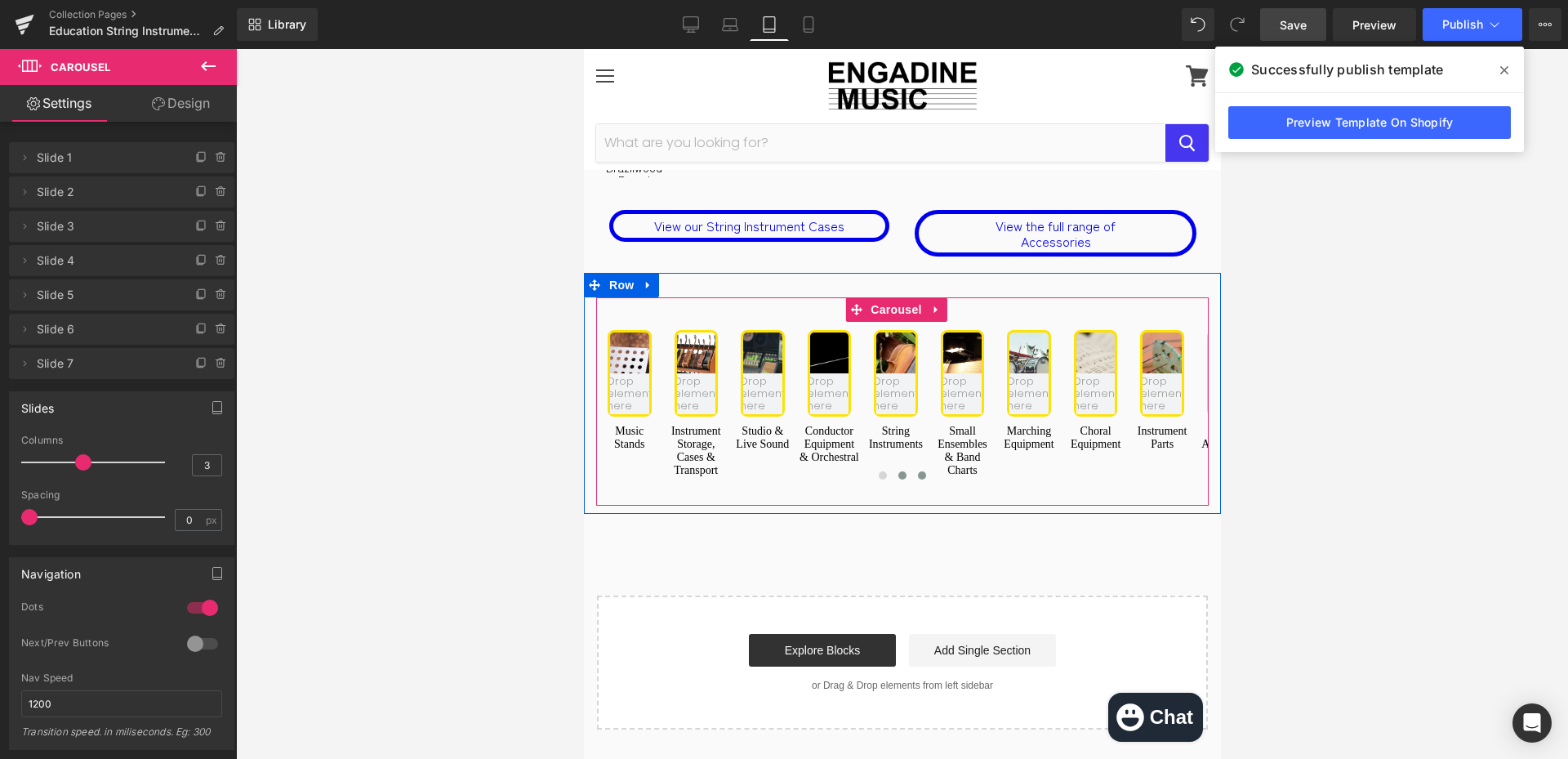
click at [917, 471] on span at bounding box center [921, 475] width 8 height 8
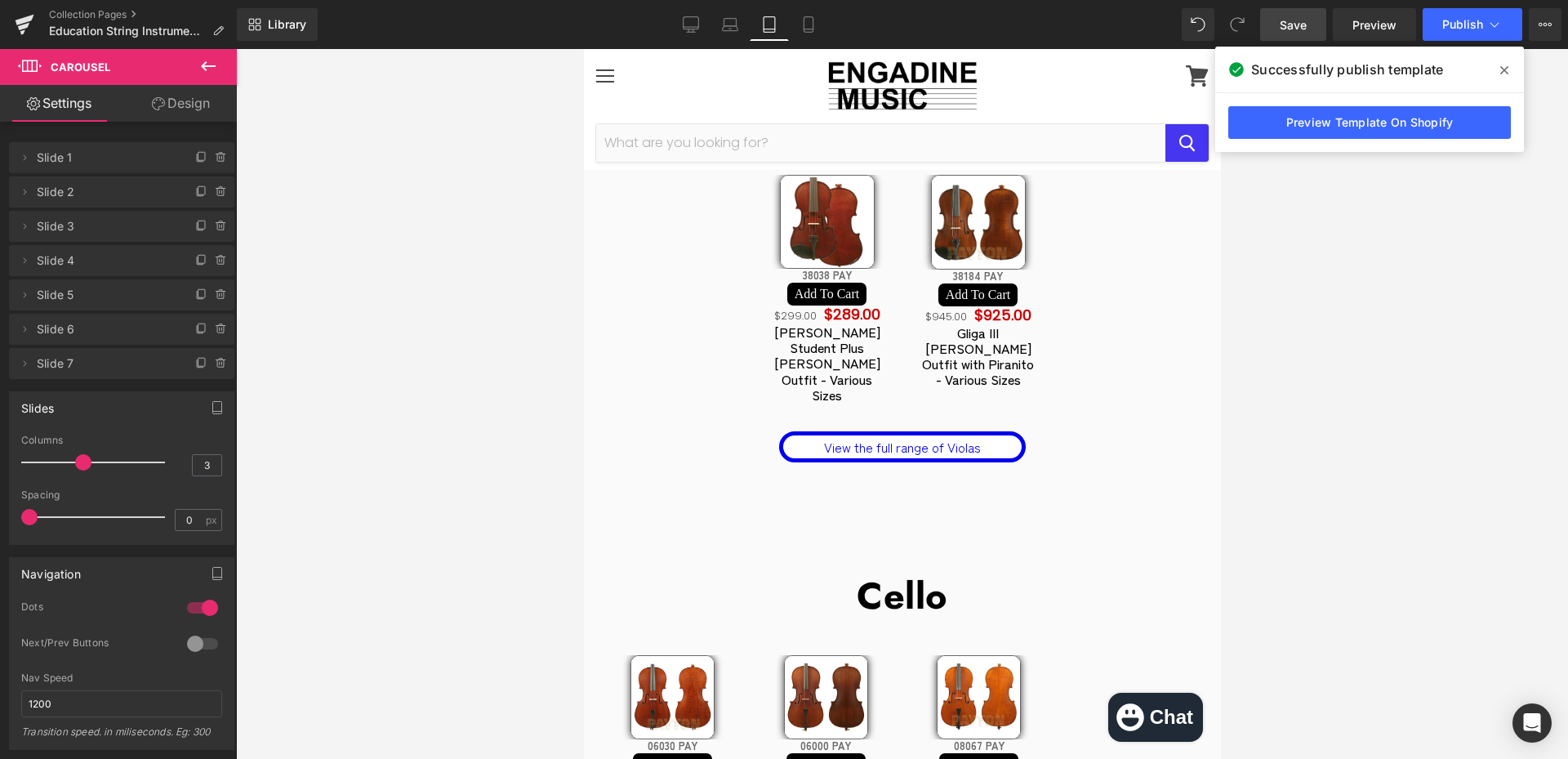
scroll to position [899, 0]
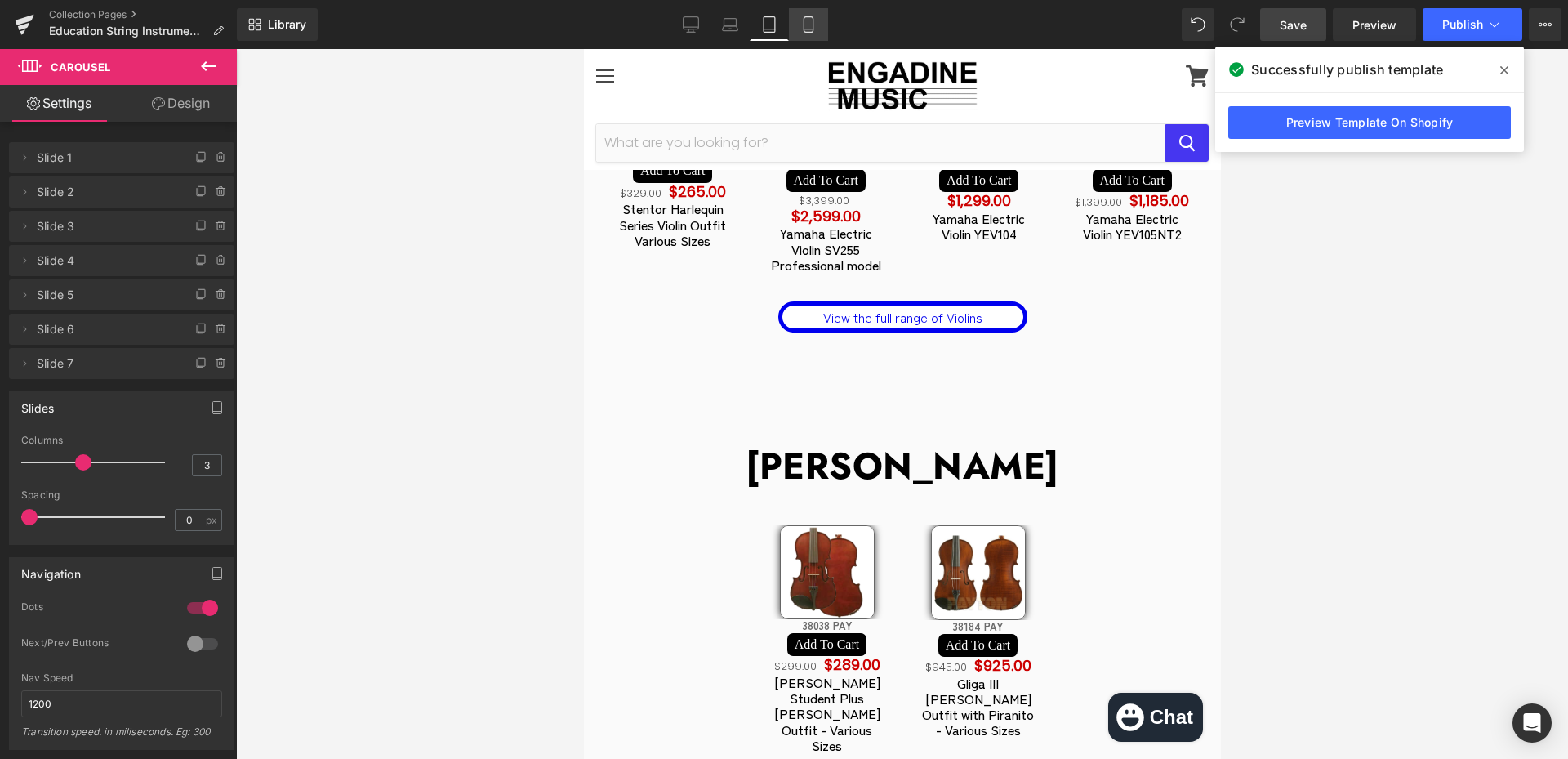
click at [820, 25] on link "Mobile" at bounding box center [809, 24] width 40 height 33
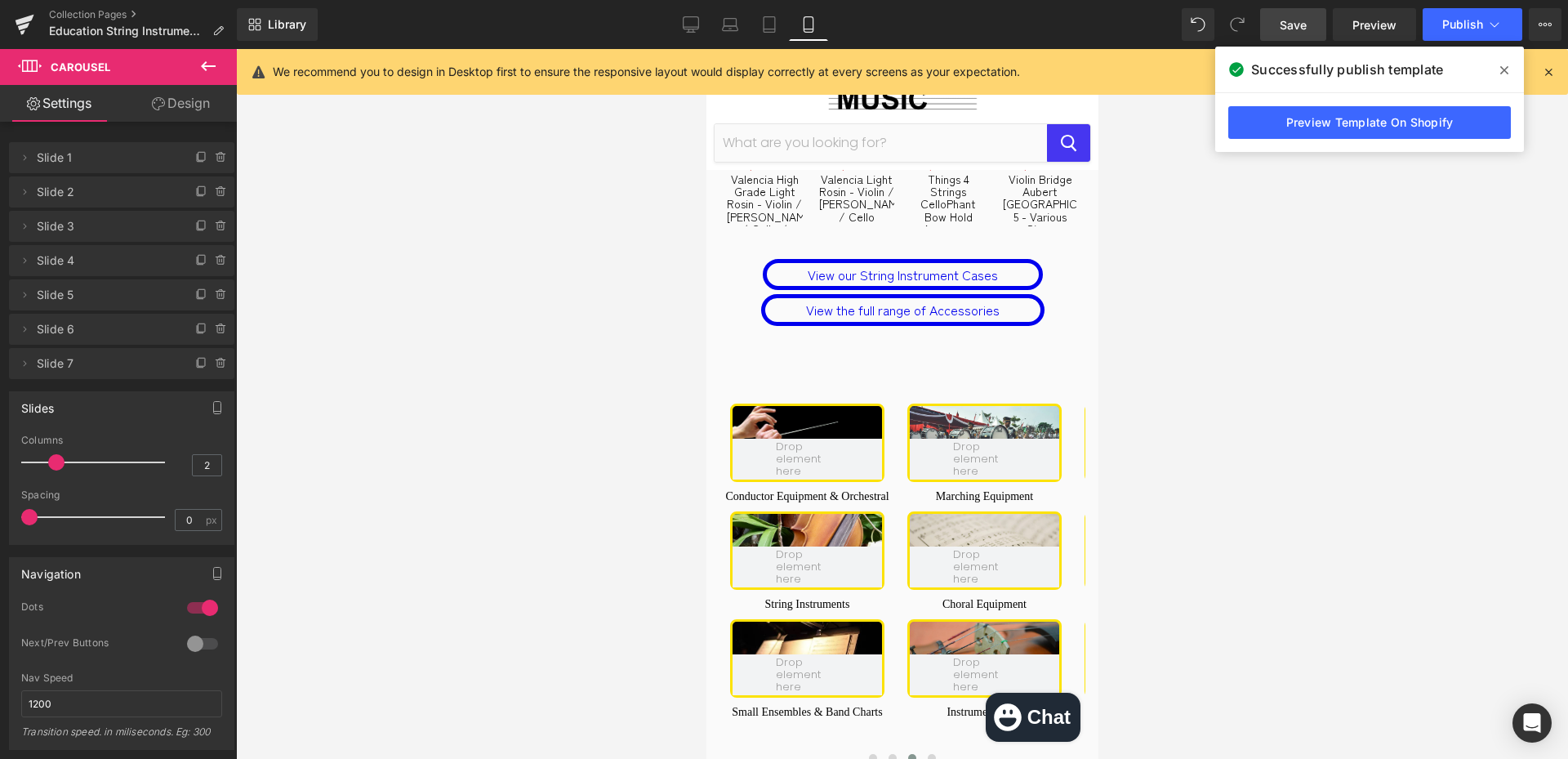
scroll to position [6086, 0]
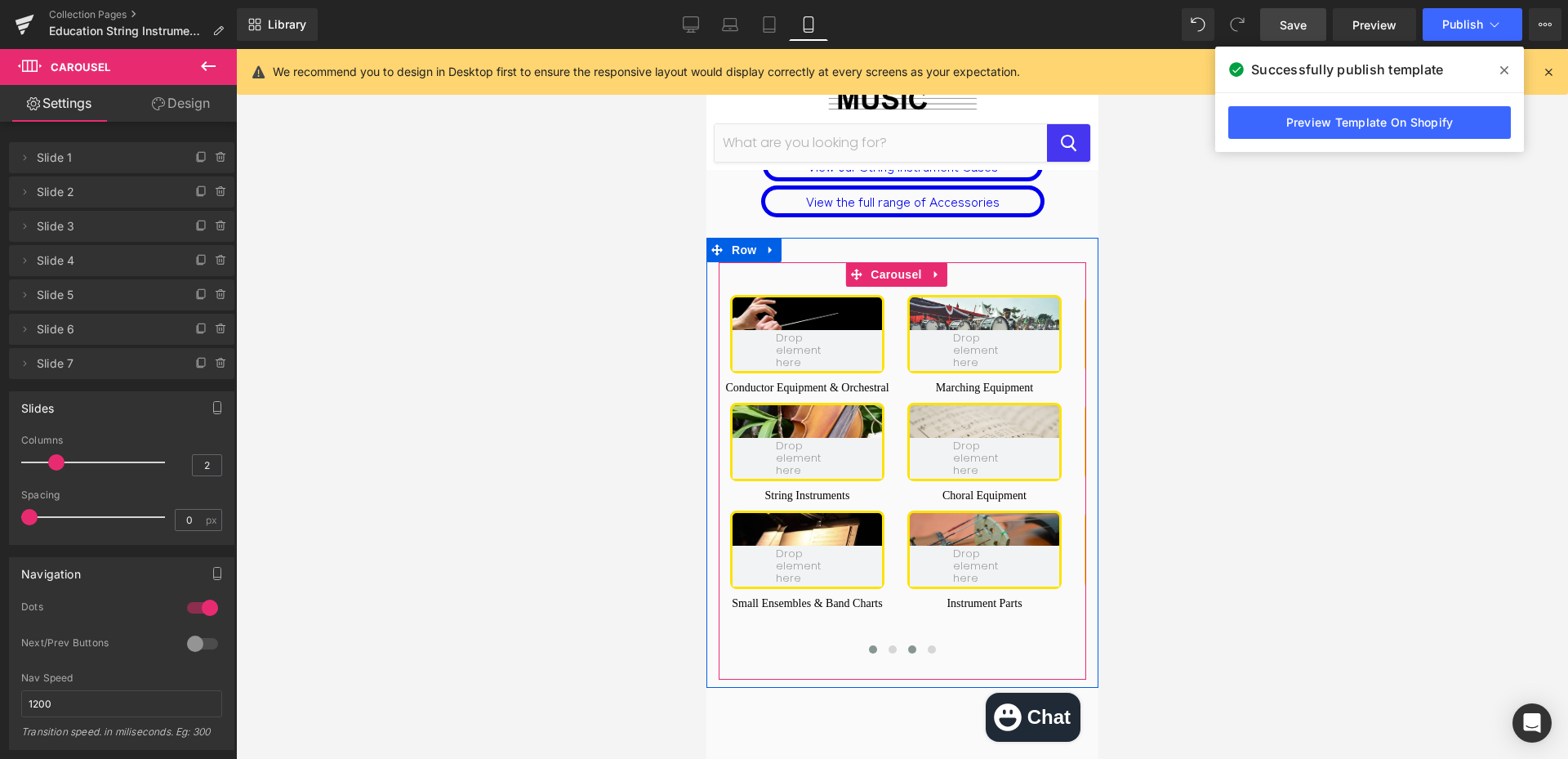
click at [870, 645] on span at bounding box center [873, 649] width 8 height 8
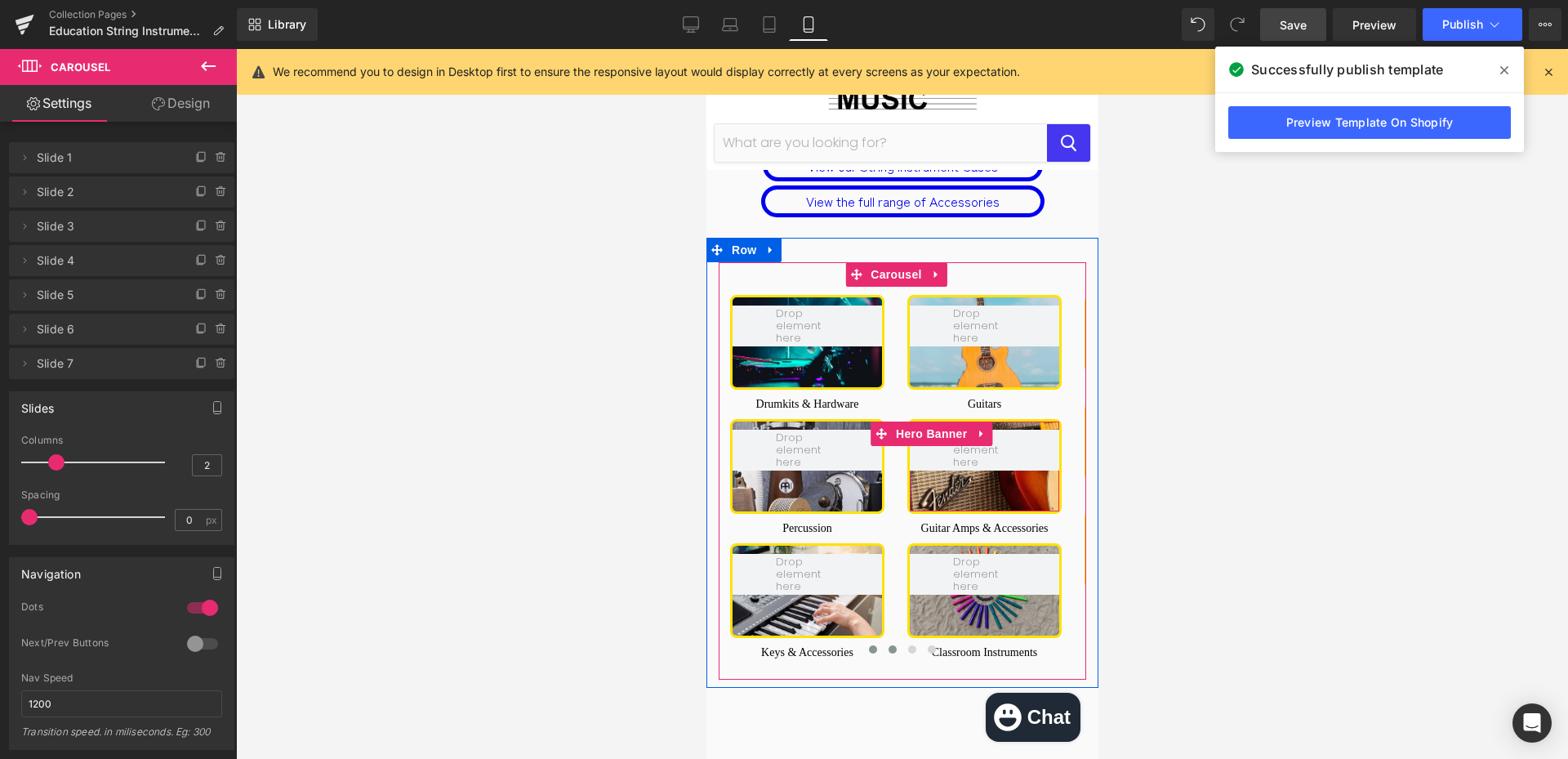
click at [888, 645] on span at bounding box center [892, 649] width 8 height 8
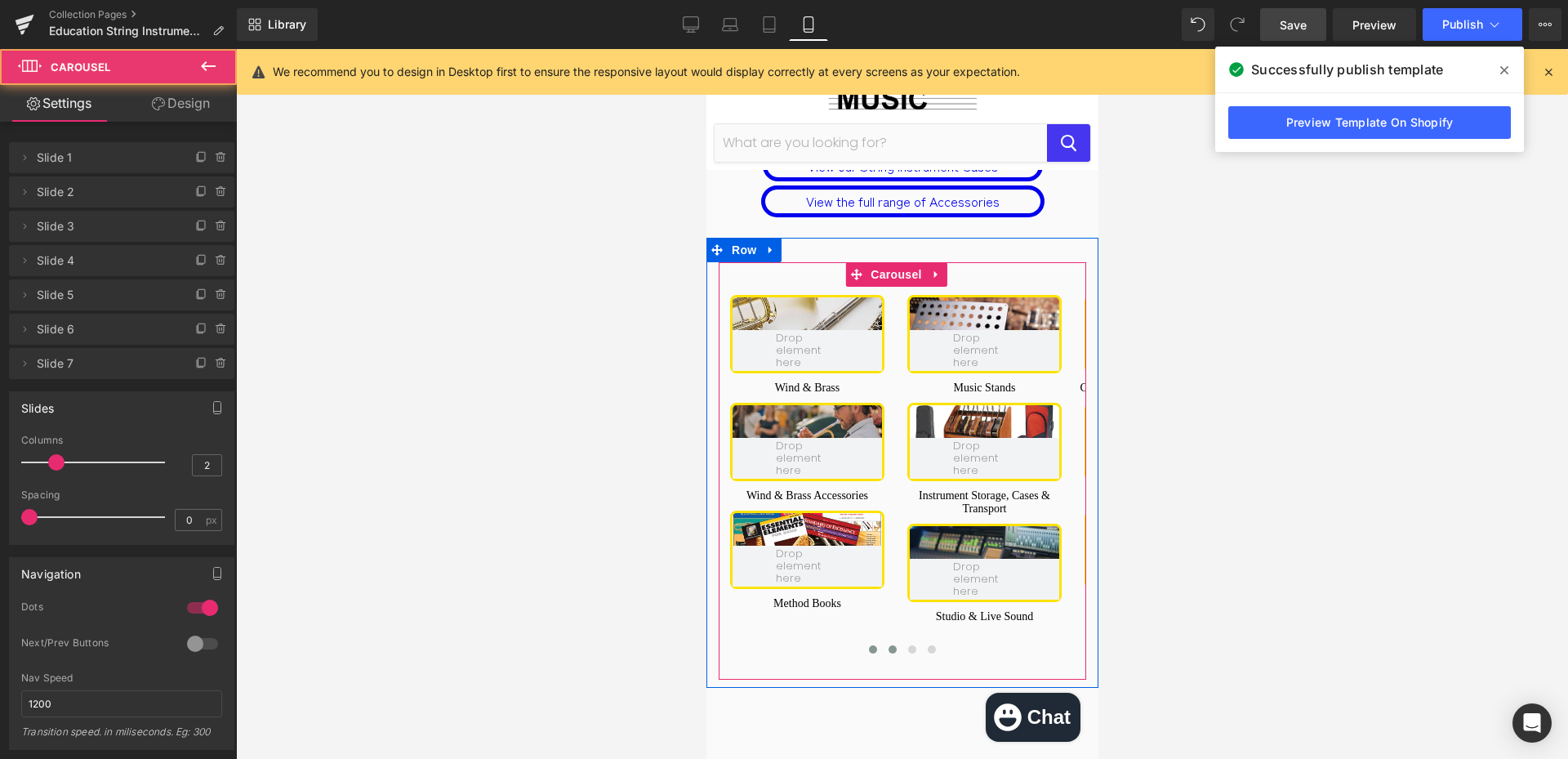
click at [869, 645] on span at bounding box center [873, 649] width 8 height 8
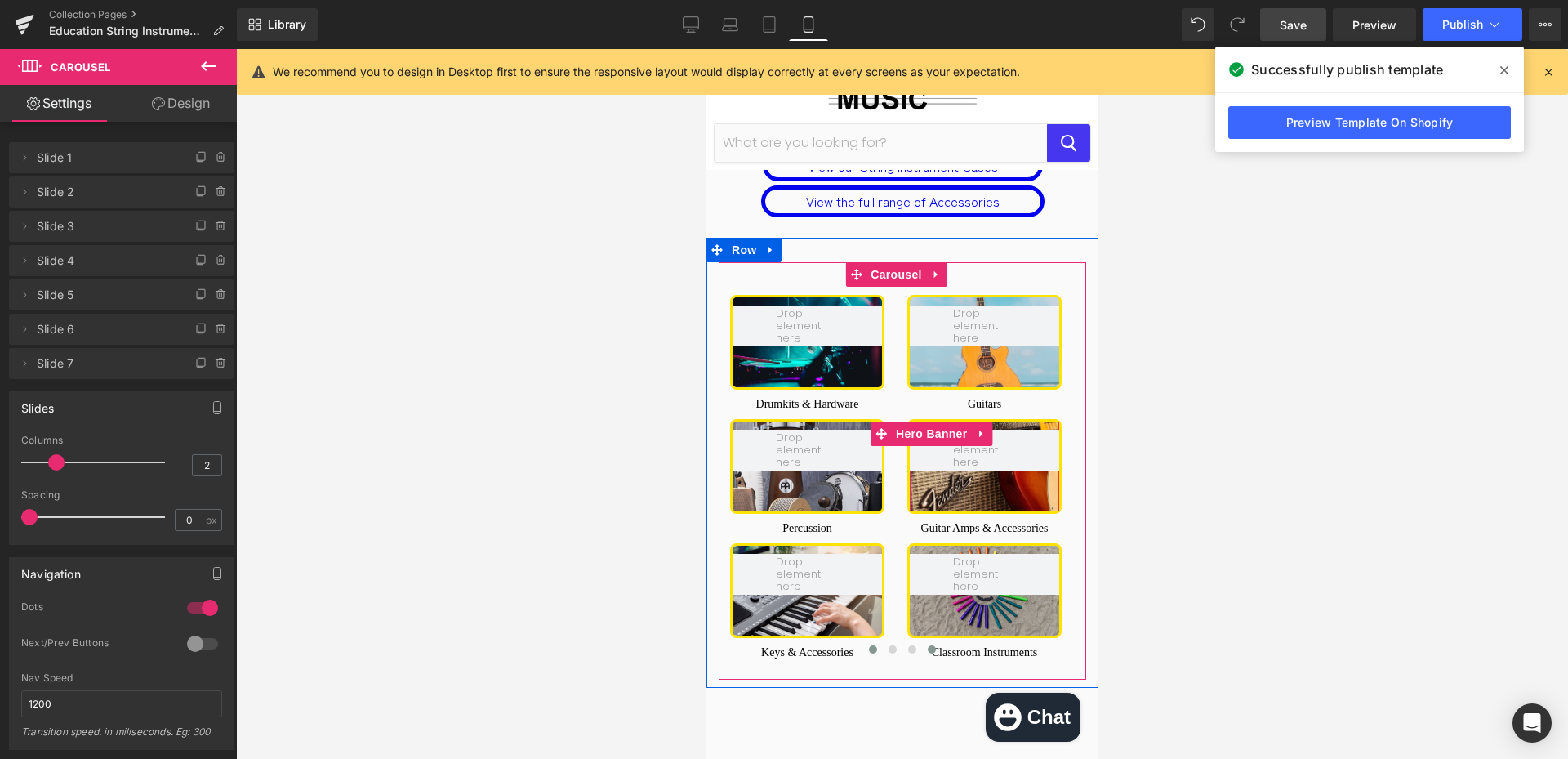
click at [927, 645] on span at bounding box center [931, 649] width 8 height 8
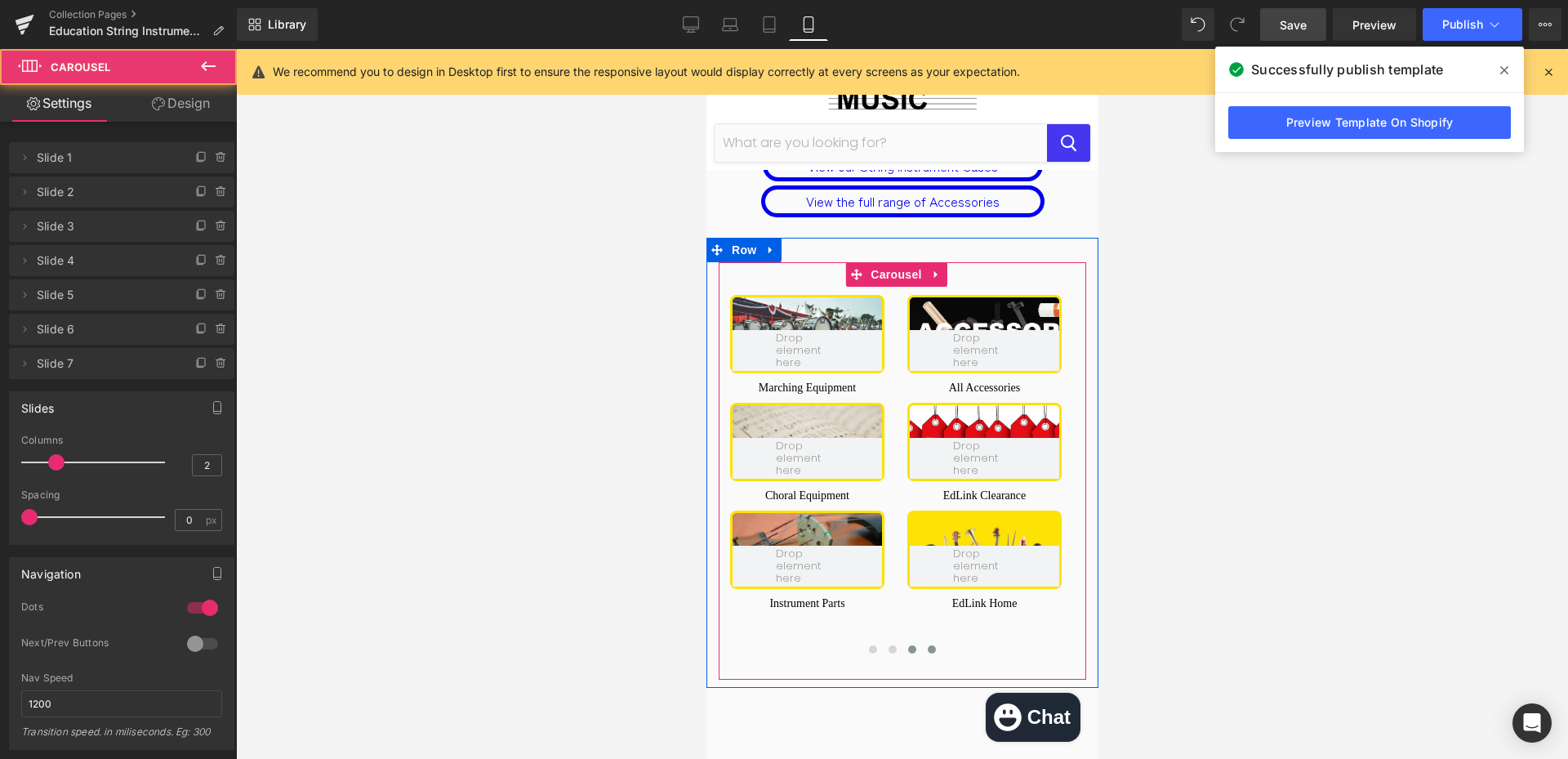
click at [907, 645] on span at bounding box center [911, 649] width 8 height 8
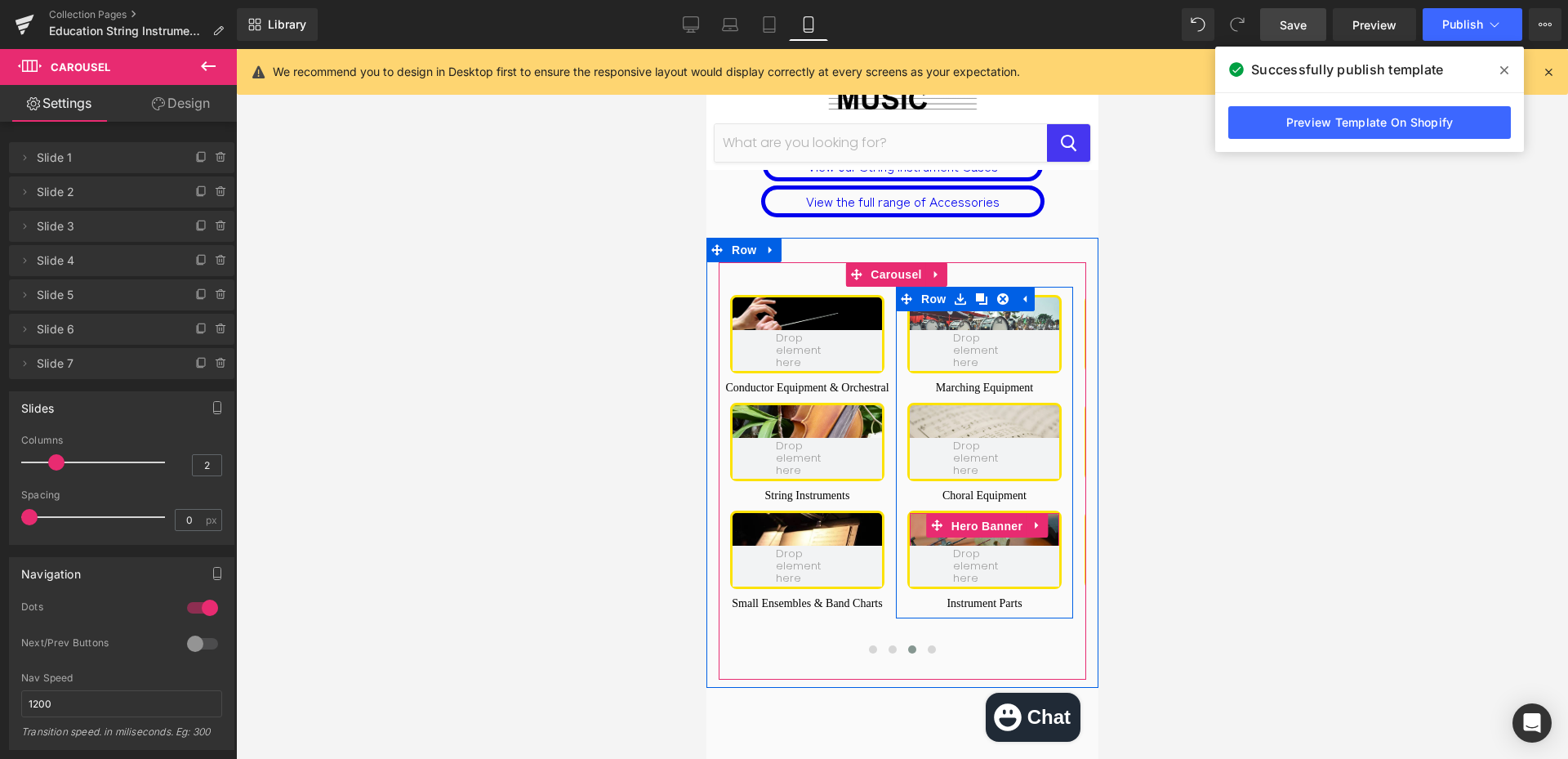
click at [1010, 514] on span "Hero Banner" at bounding box center [986, 525] width 79 height 25
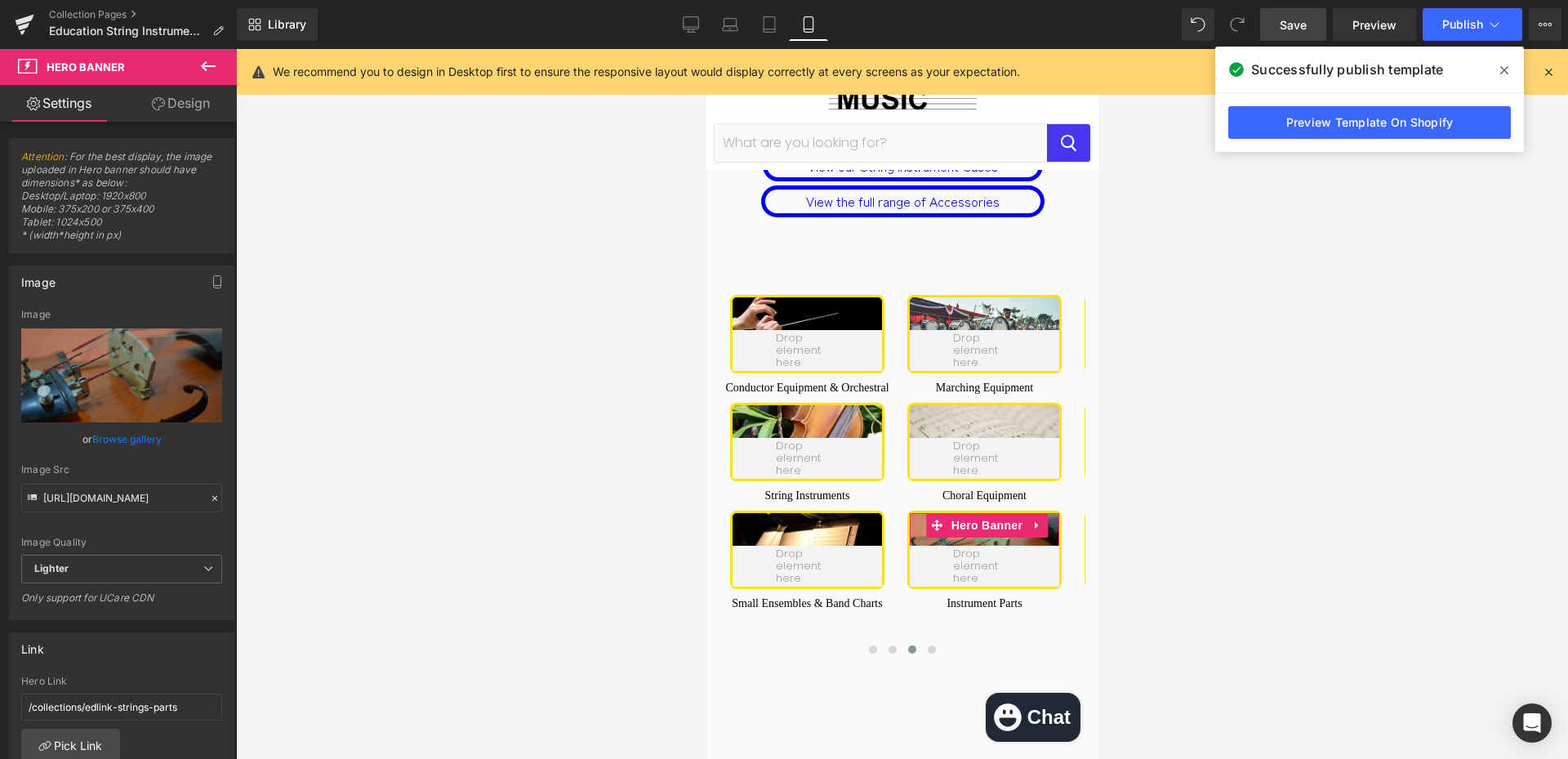
click at [181, 109] on link "Design" at bounding box center [181, 103] width 119 height 37
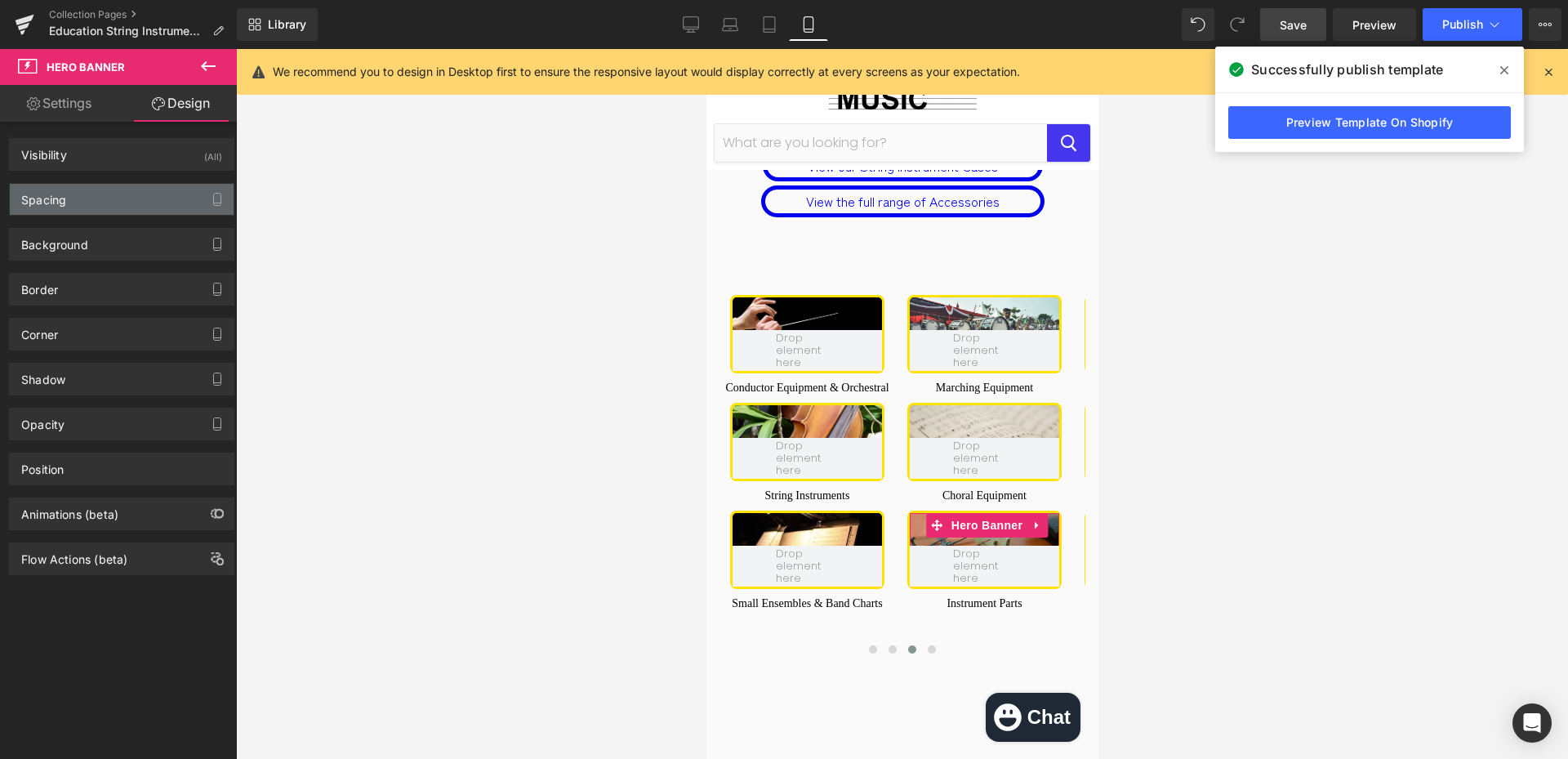
click at [116, 200] on div "Spacing" at bounding box center [122, 199] width 224 height 31
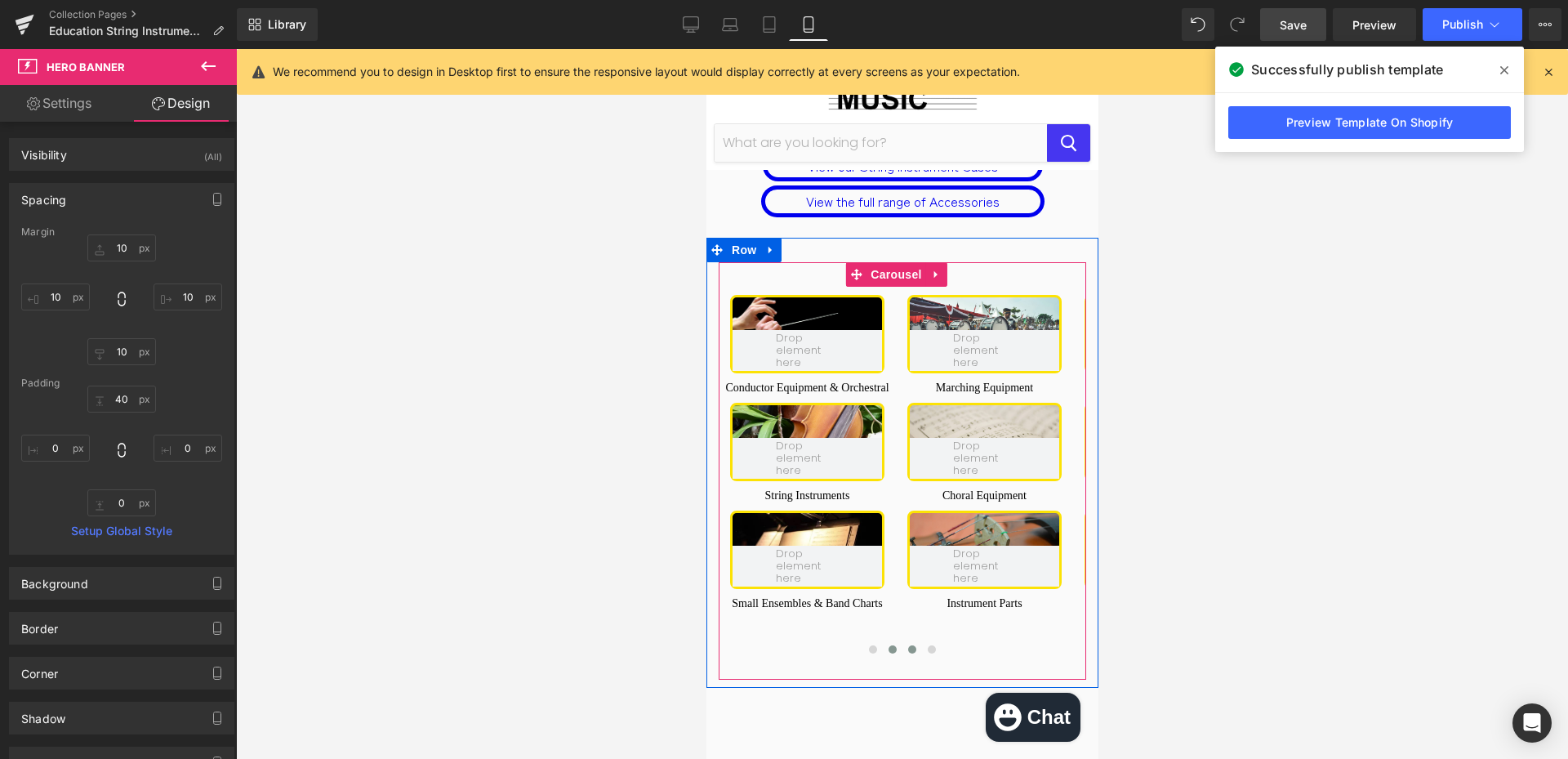
click at [888, 645] on span at bounding box center [892, 649] width 8 height 8
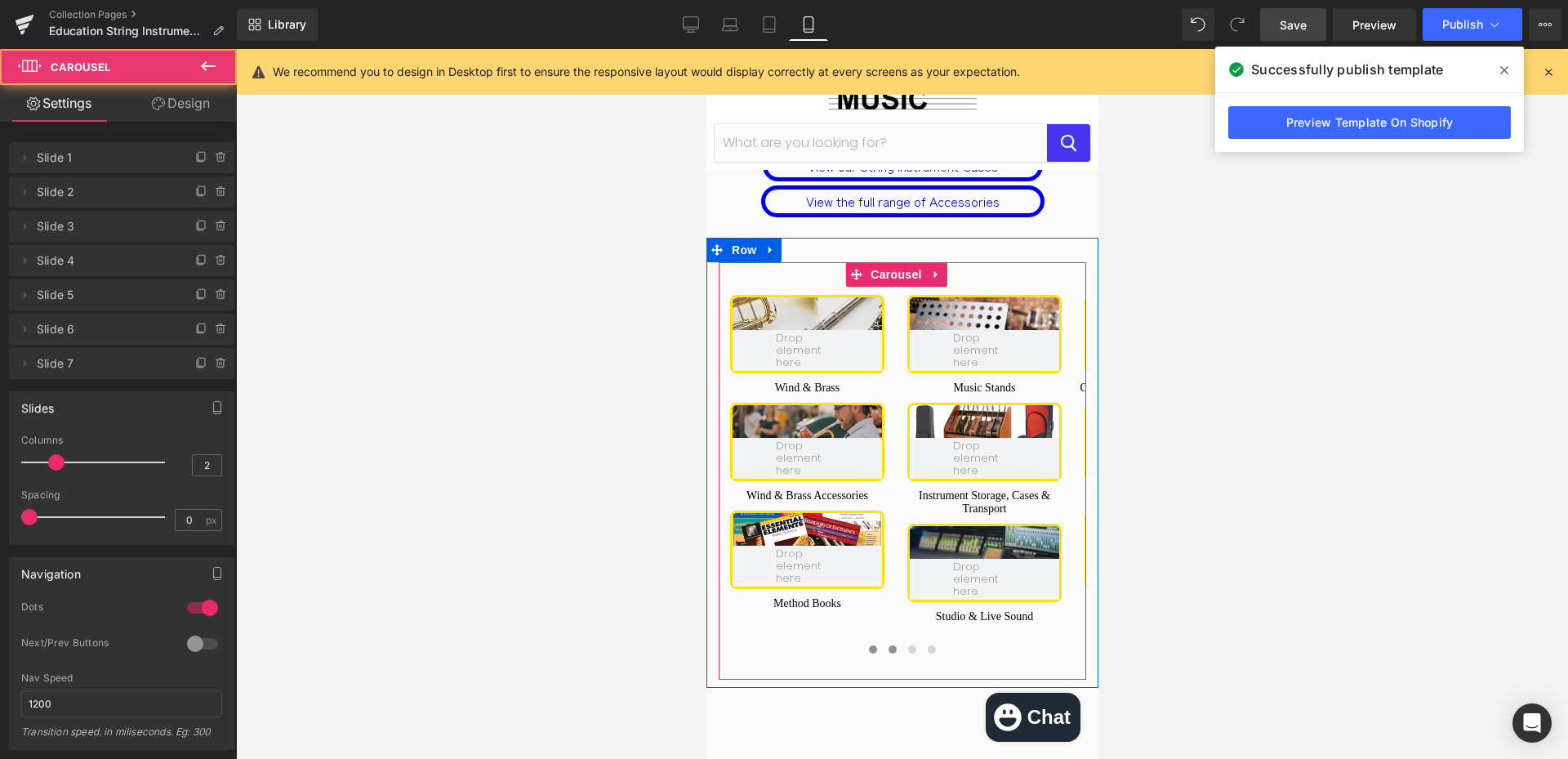
click at [869, 645] on span at bounding box center [873, 649] width 8 height 8
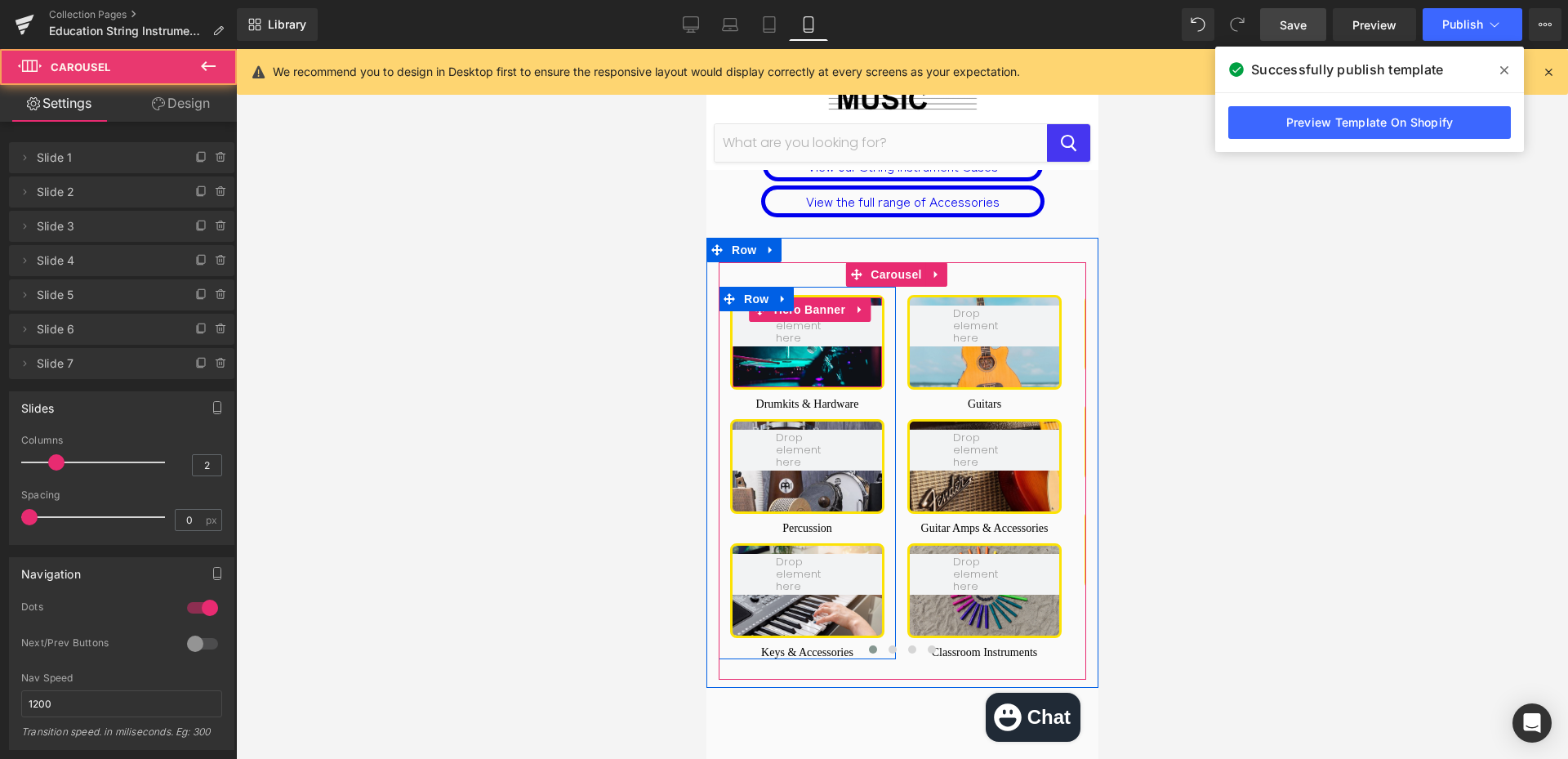
click at [803, 298] on div at bounding box center [806, 342] width 149 height 90
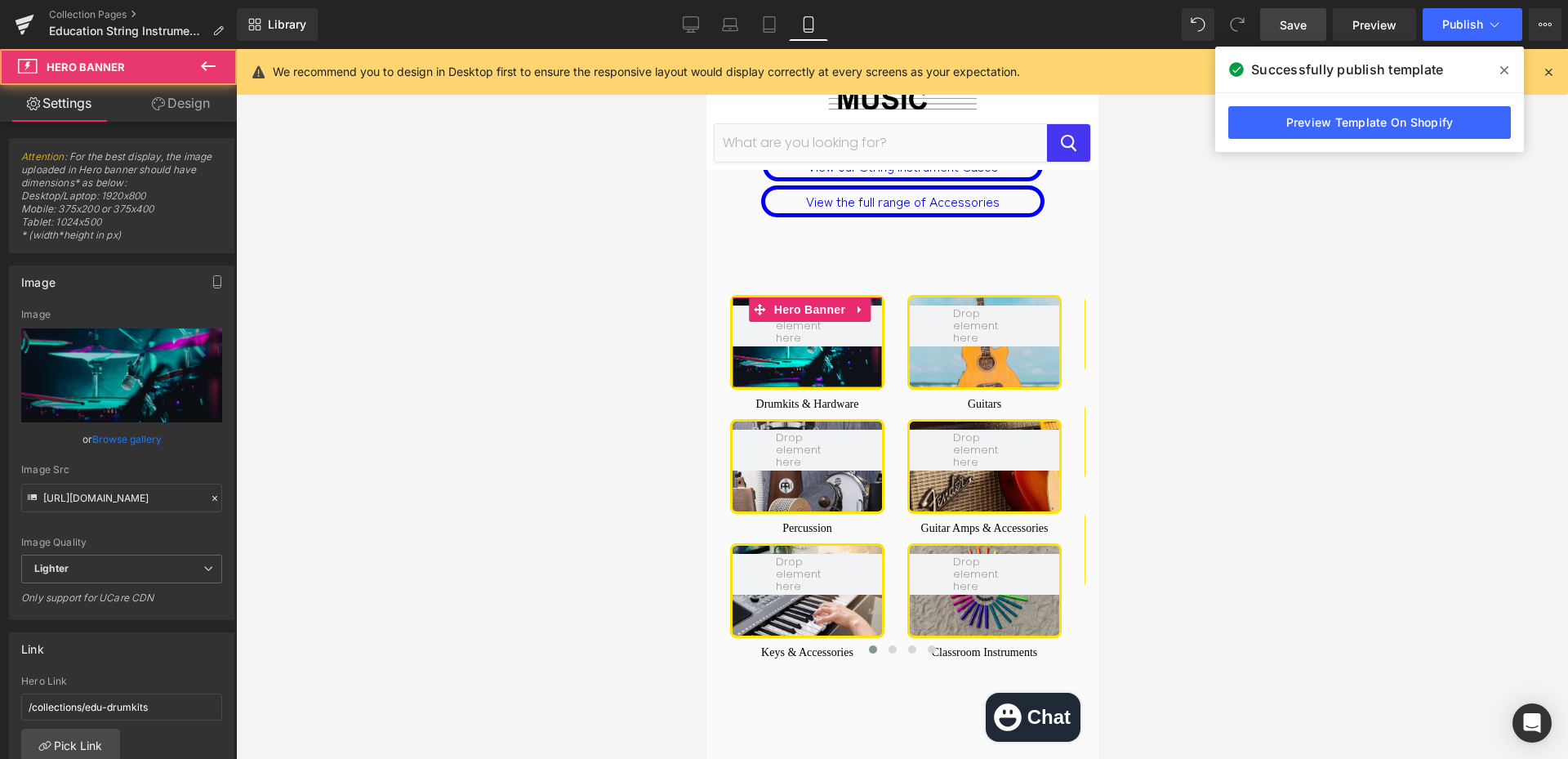
click at [171, 105] on link "Design" at bounding box center [181, 103] width 119 height 37
click at [0, 0] on div "Spacing" at bounding box center [0, 0] width 0 height 0
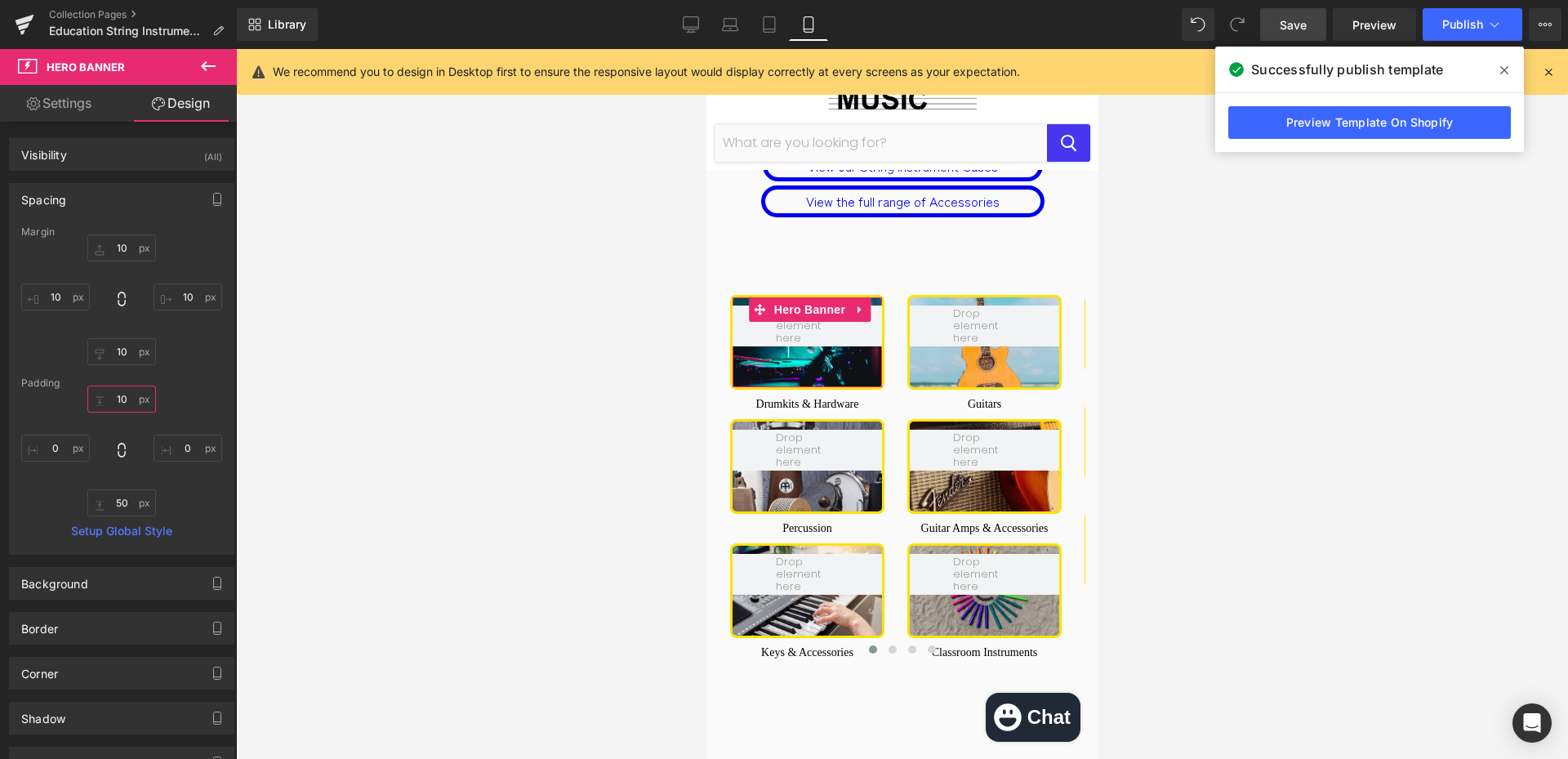
click at [123, 406] on input "text" at bounding box center [121, 399] width 68 height 27
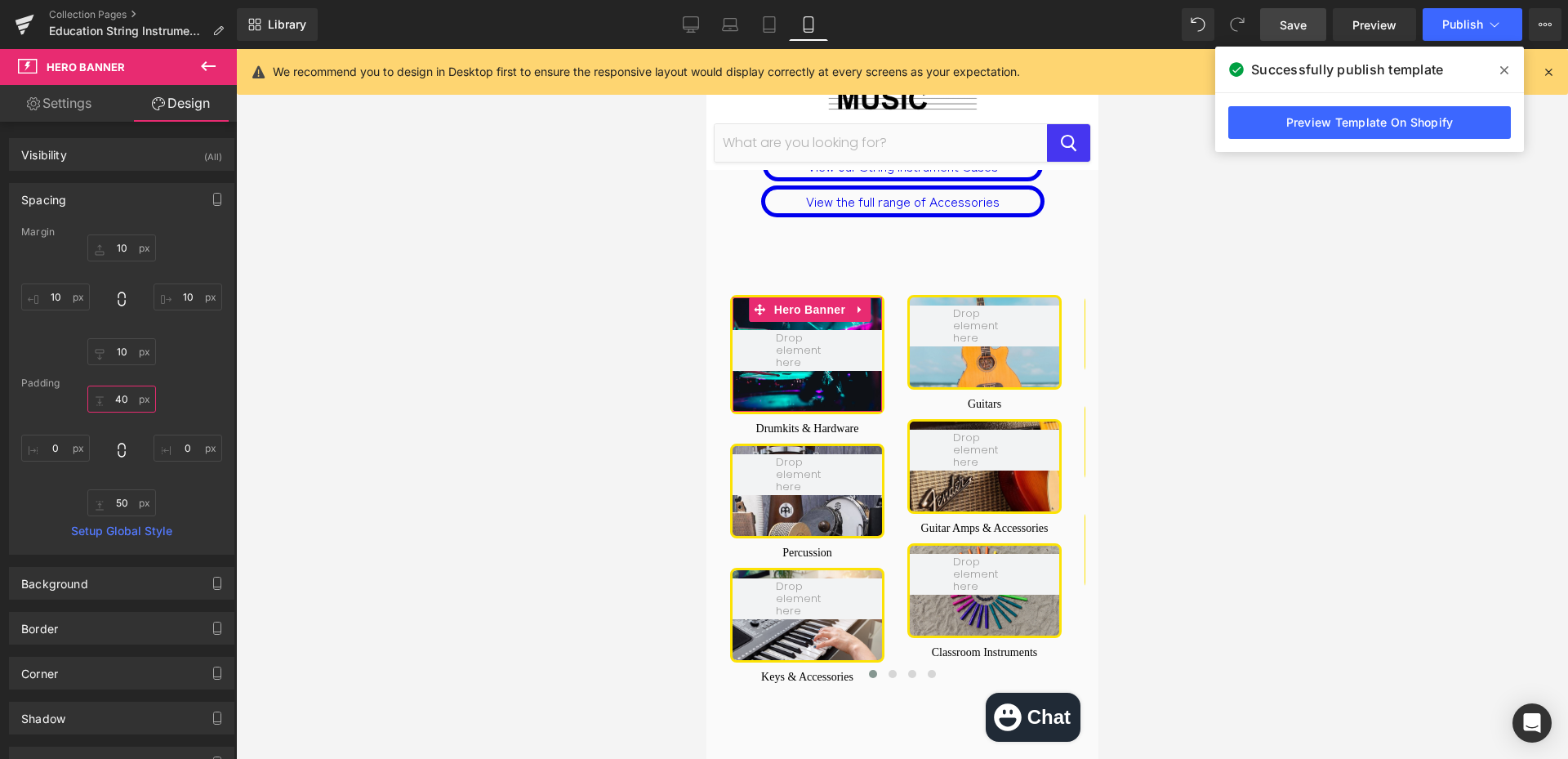
type input "40"
type input "0"
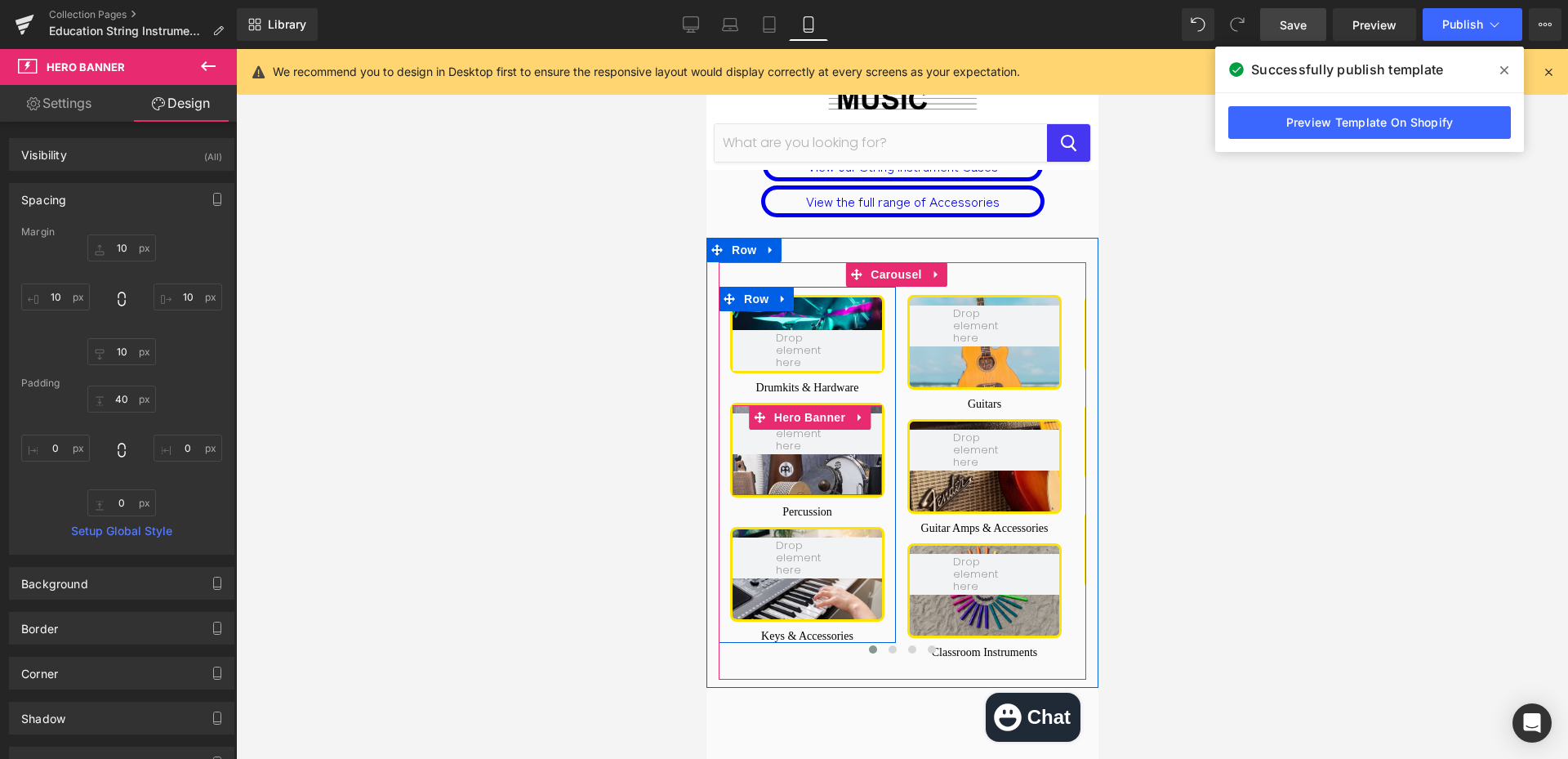
click at [834, 406] on div at bounding box center [806, 450] width 149 height 90
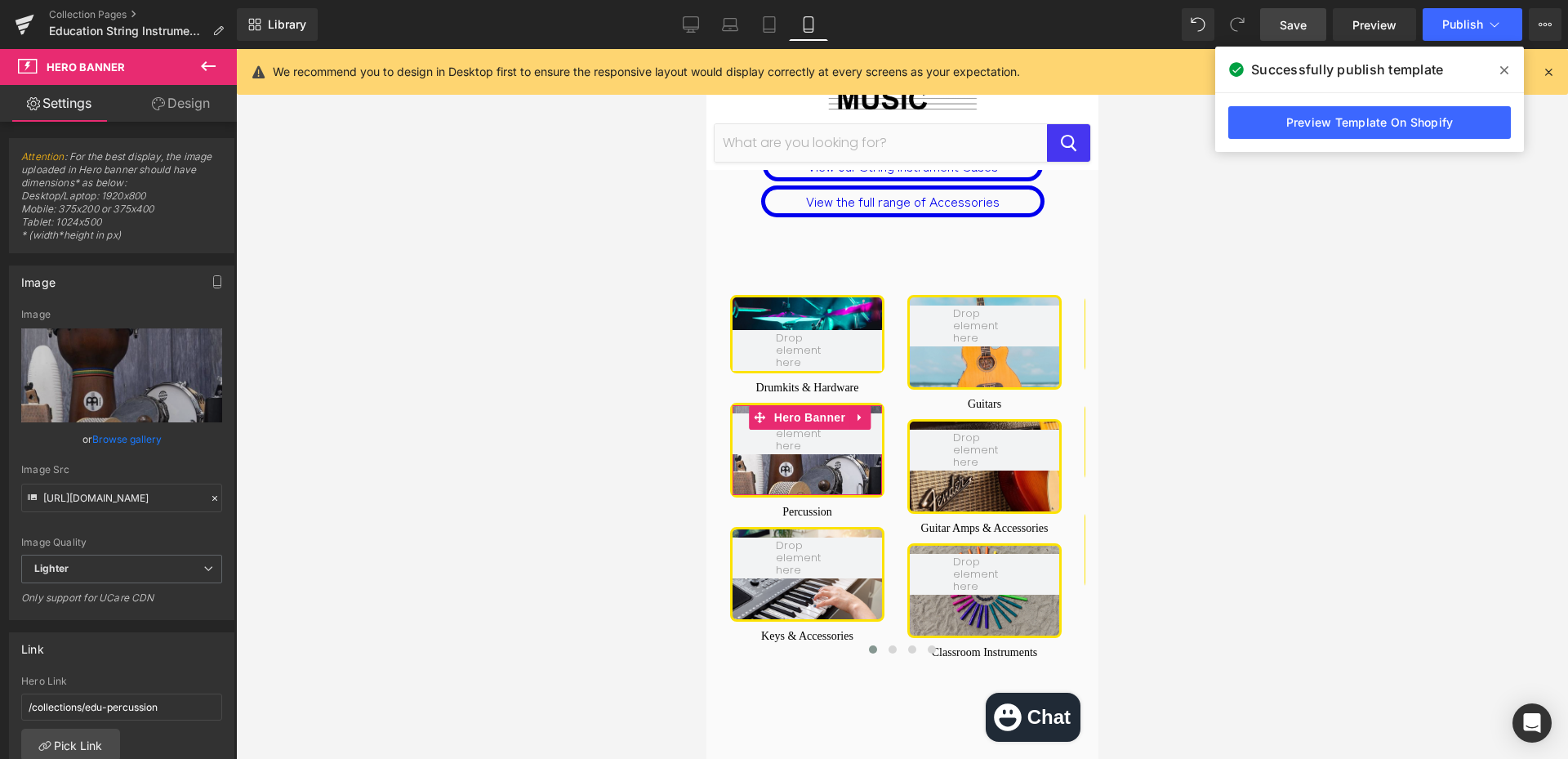
drag, startPoint x: 207, startPoint y: 97, endPoint x: 86, endPoint y: 204, distance: 161.5
click at [207, 99] on link "Design" at bounding box center [181, 103] width 119 height 37
click at [0, 0] on div "Spacing" at bounding box center [0, 0] width 0 height 0
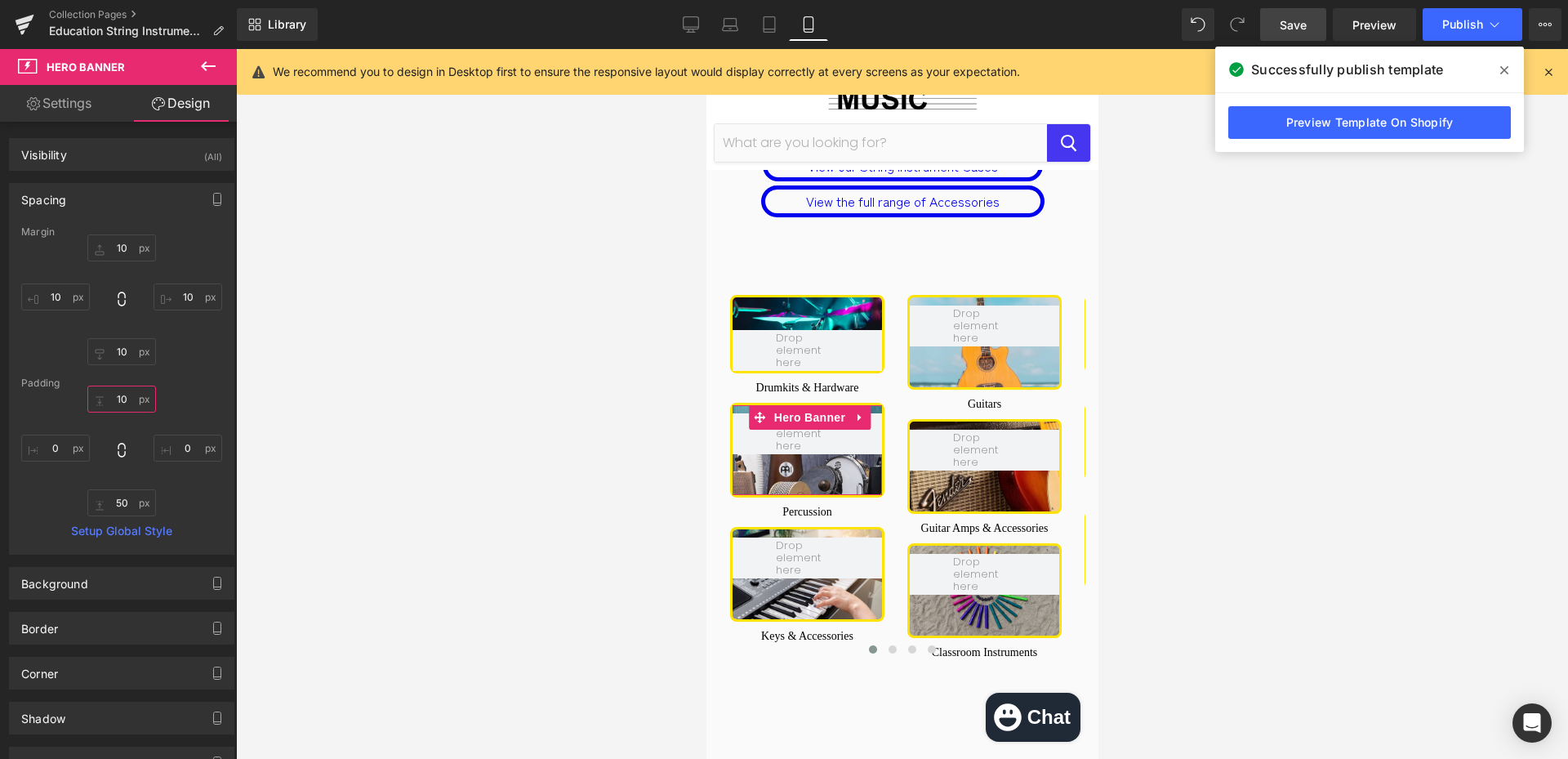
click at [128, 396] on input "text" at bounding box center [121, 399] width 68 height 27
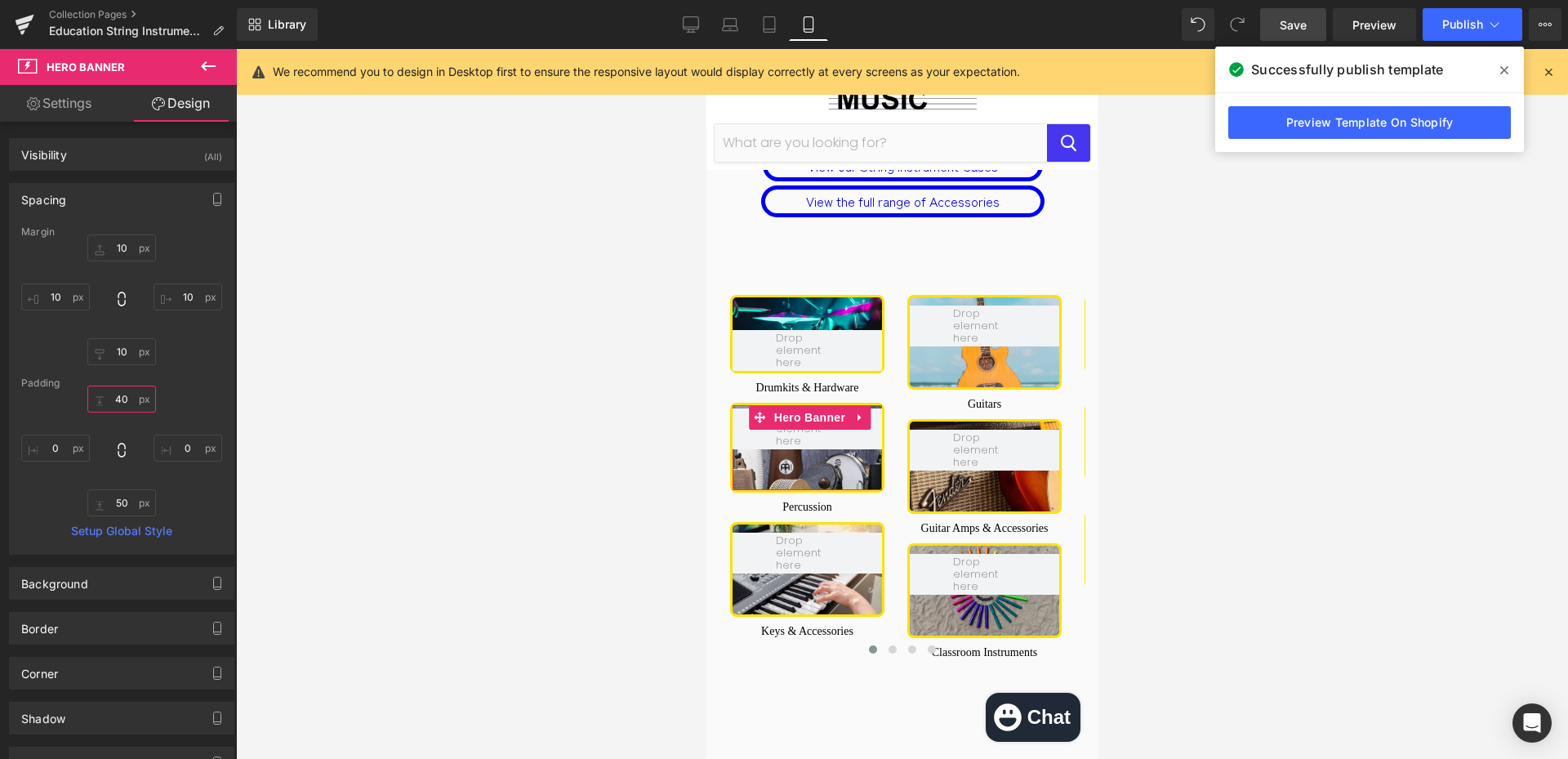
type input "40"
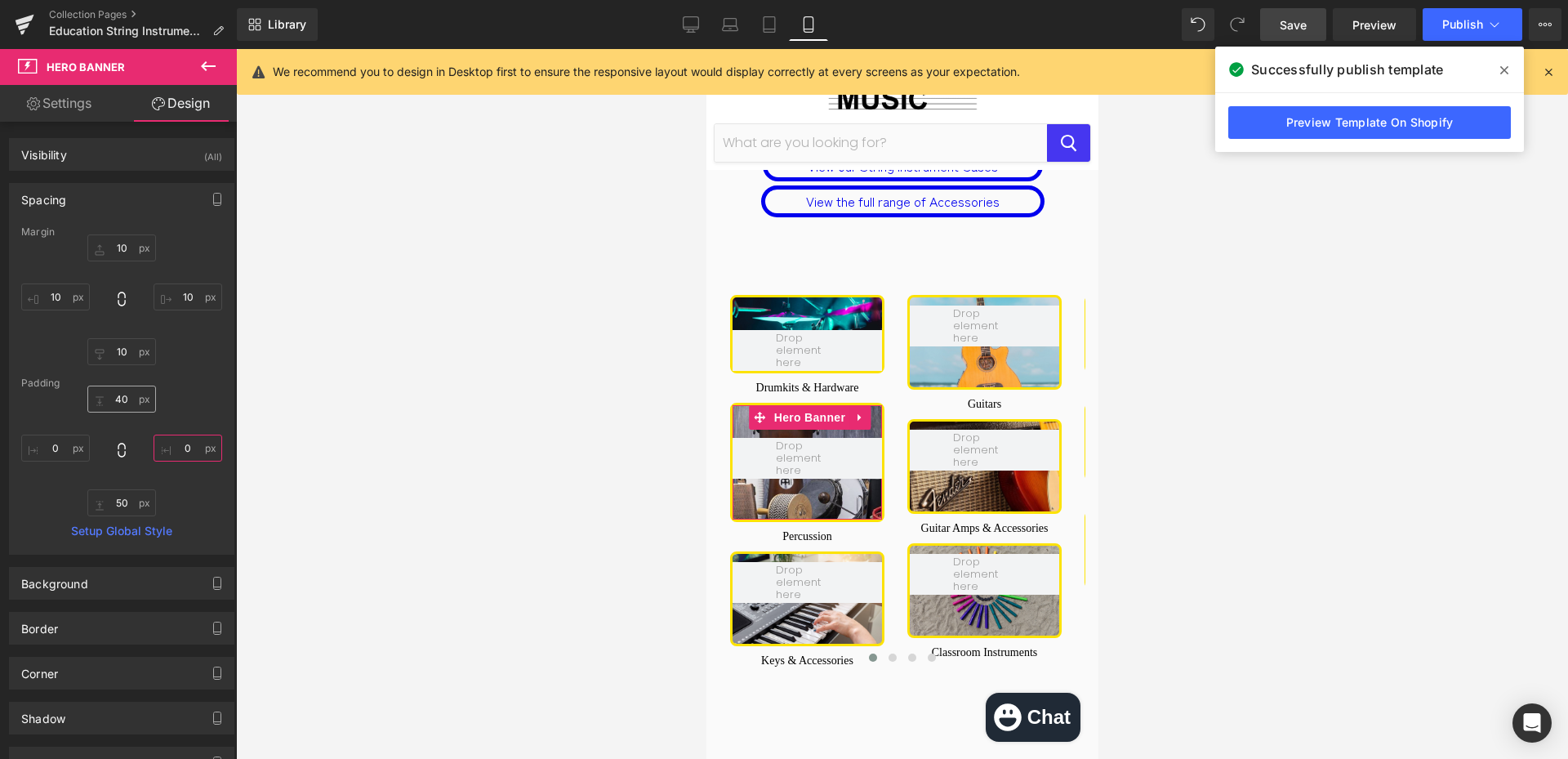
type input "0"
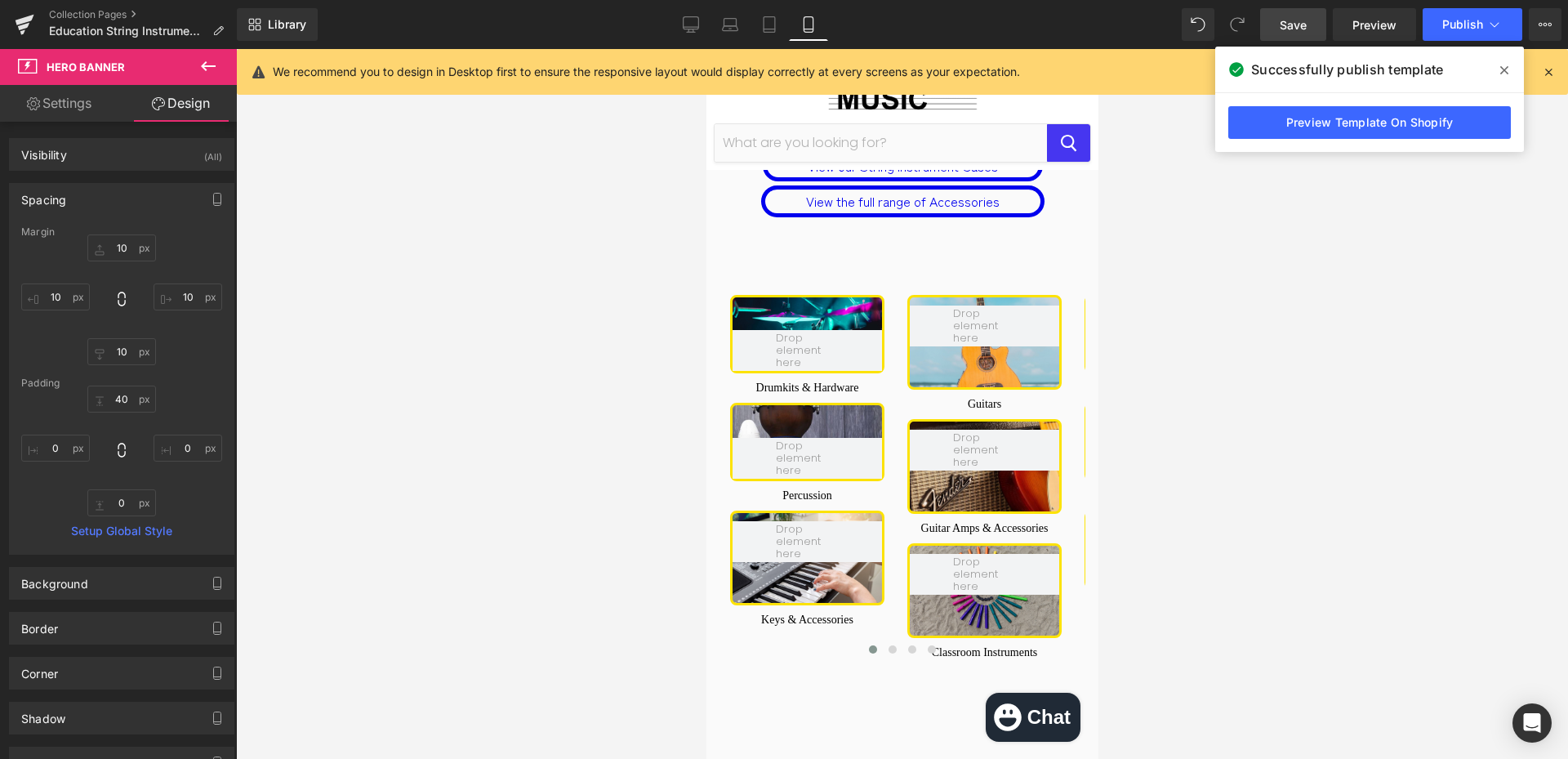
click at [823, 514] on div at bounding box center [806, 558] width 149 height 90
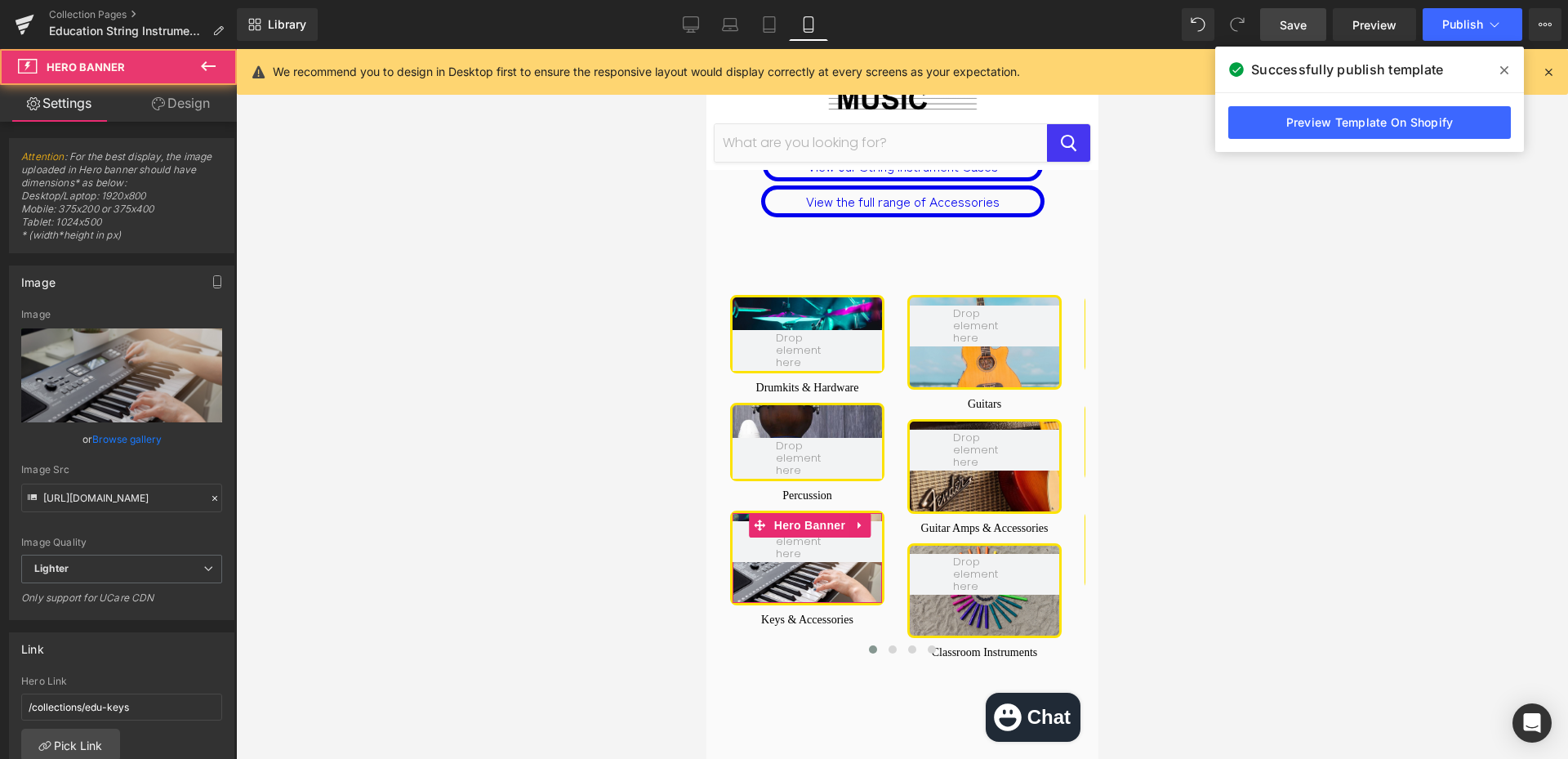
click at [187, 92] on link "Design" at bounding box center [181, 103] width 119 height 37
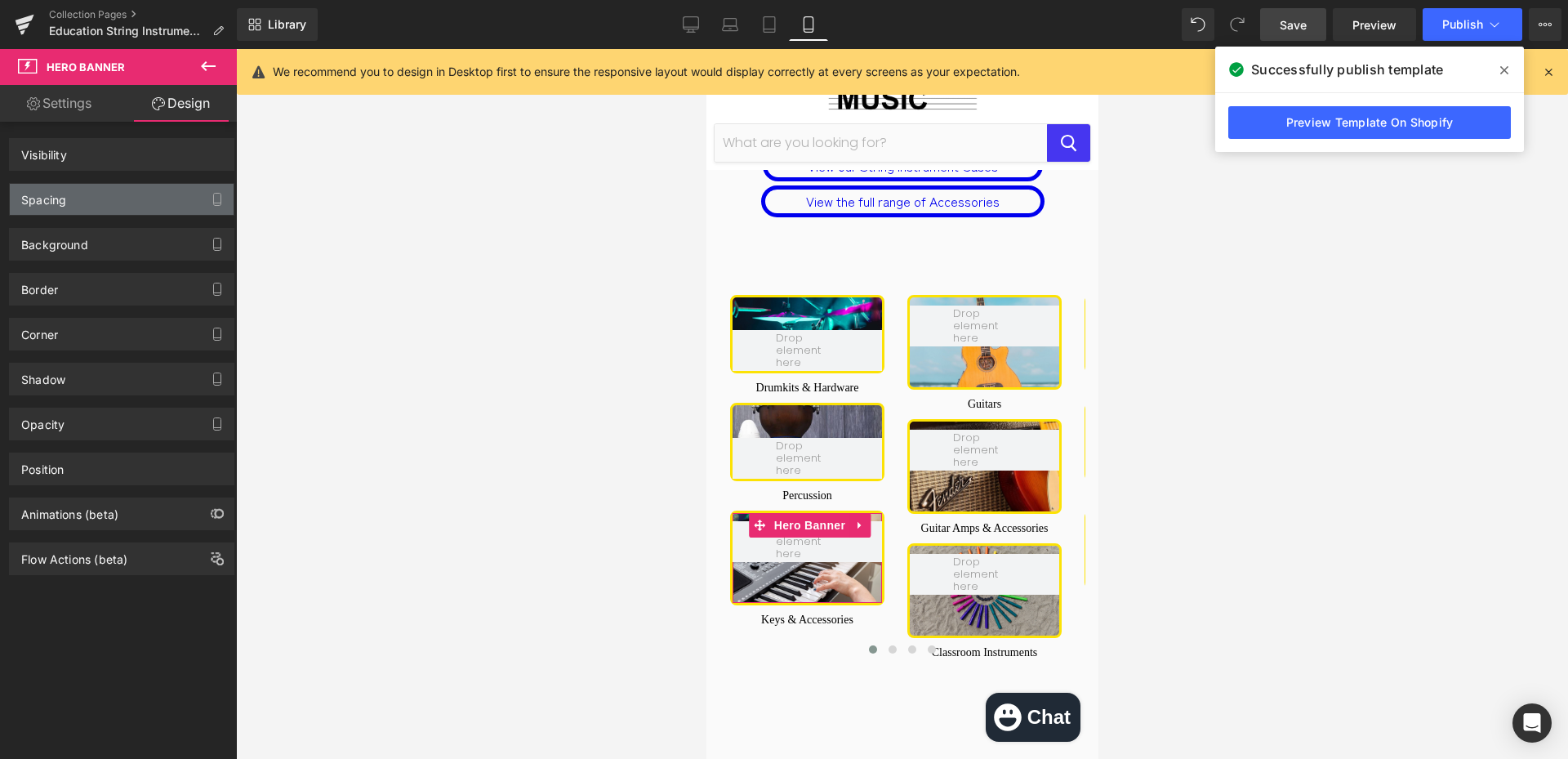
click at [93, 206] on div "Spacing" at bounding box center [122, 199] width 224 height 31
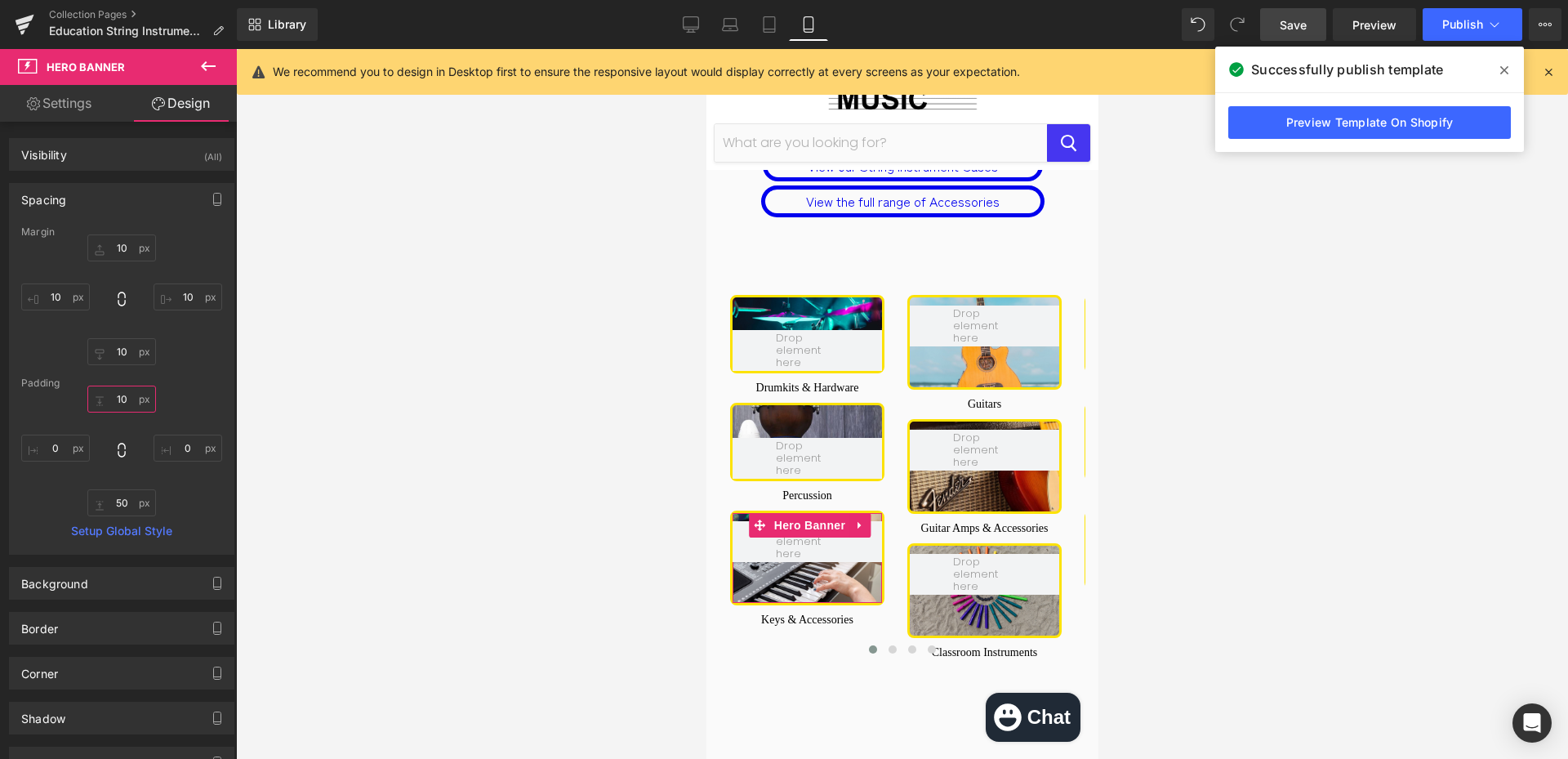
click at [135, 411] on input "text" at bounding box center [121, 399] width 68 height 27
type input "40"
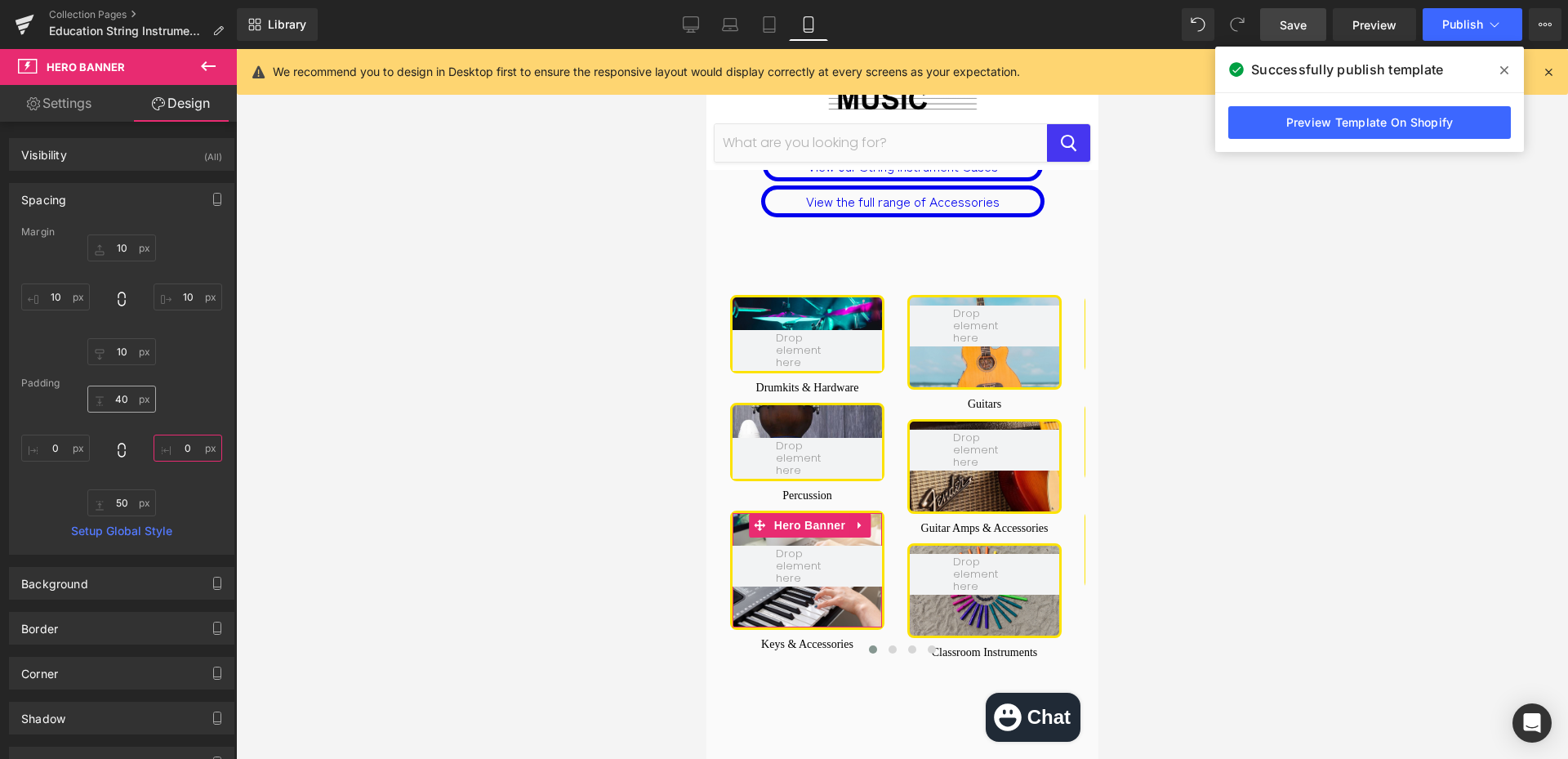
type input "0"
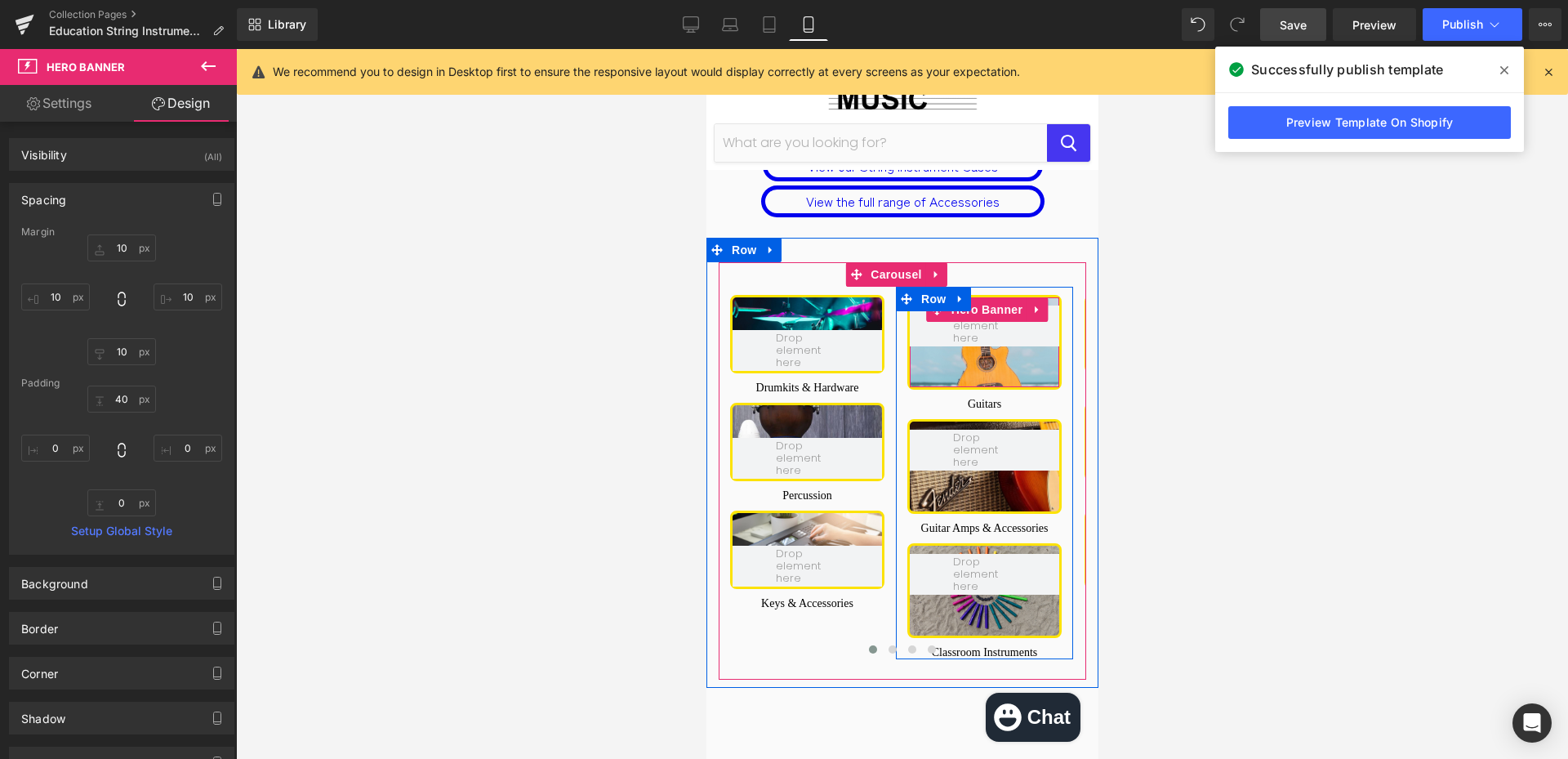
click at [1009, 300] on div at bounding box center [983, 342] width 149 height 90
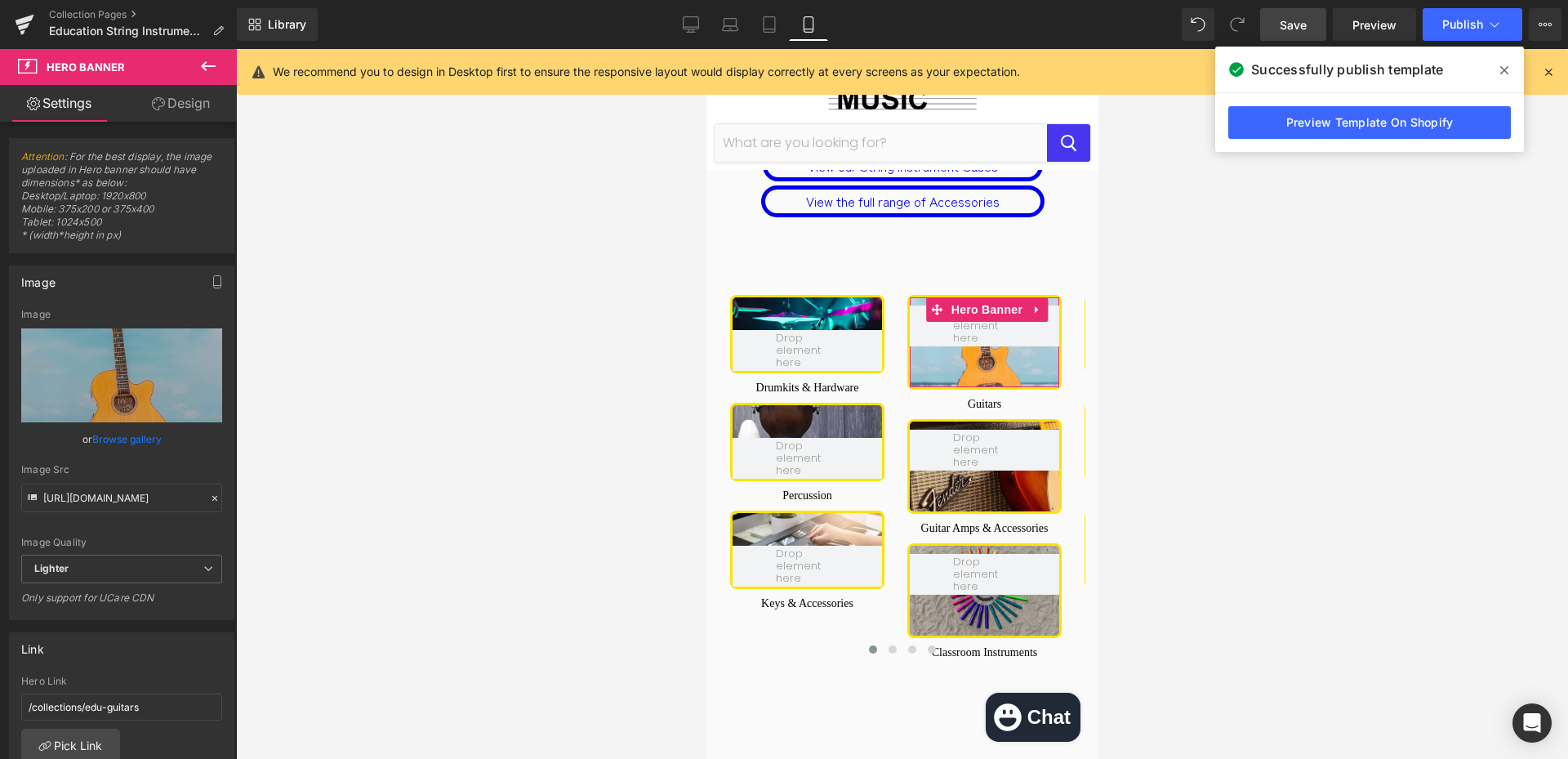
click at [210, 97] on link "Design" at bounding box center [181, 103] width 119 height 37
click at [0, 0] on div "Spacing" at bounding box center [0, 0] width 0 height 0
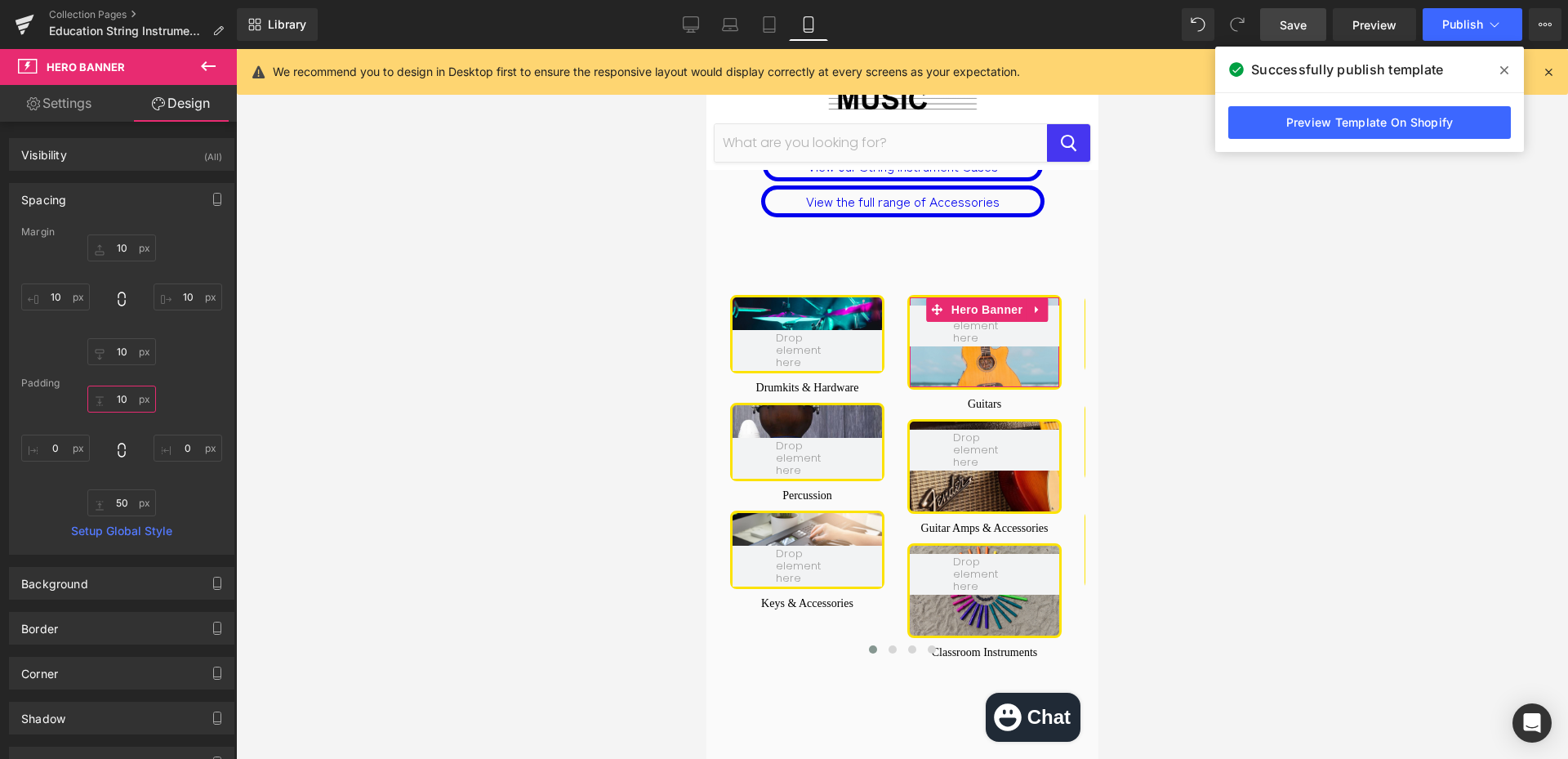
click at [129, 397] on input "text" at bounding box center [121, 399] width 68 height 27
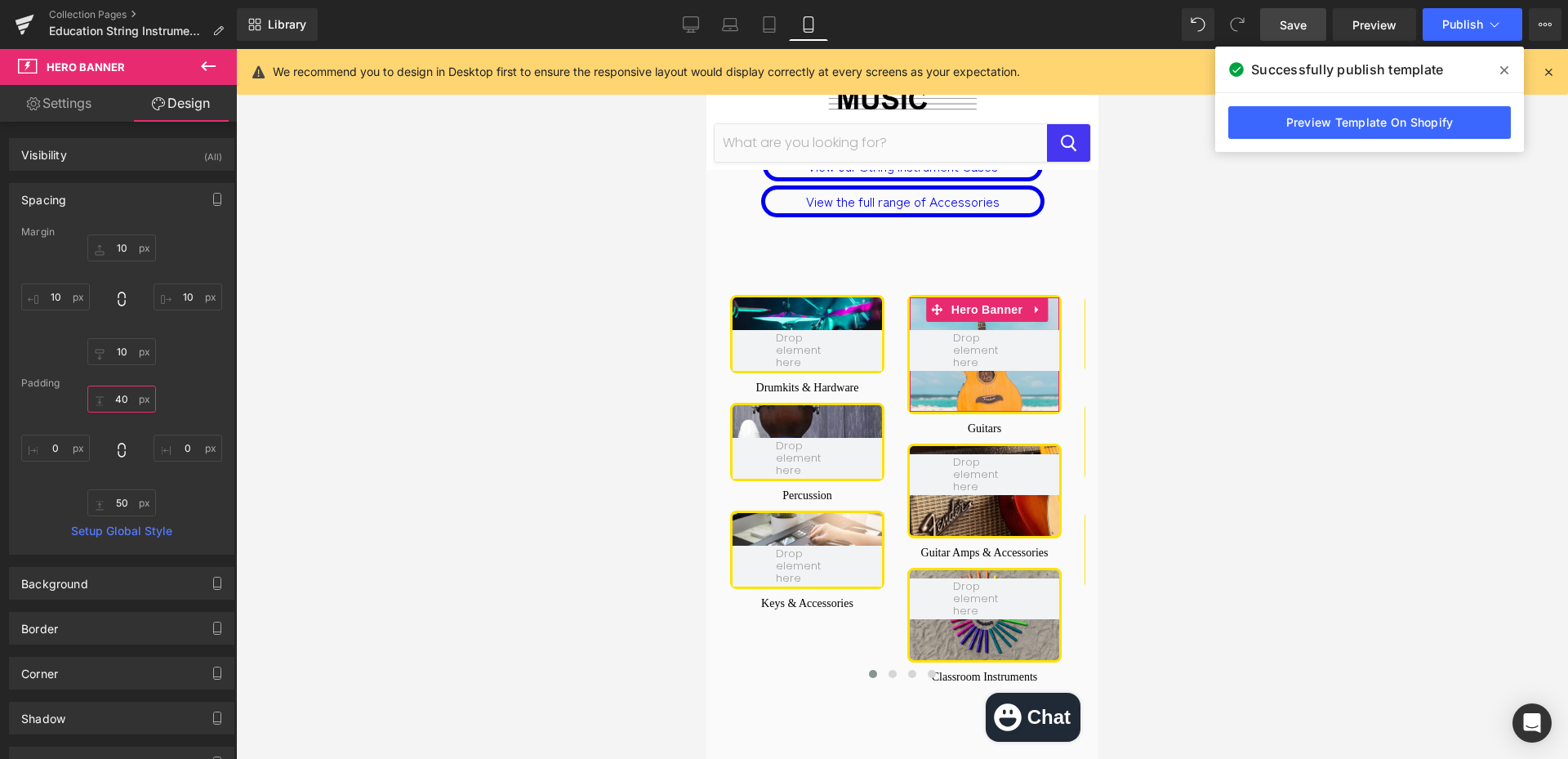
type input "40"
type input "0"
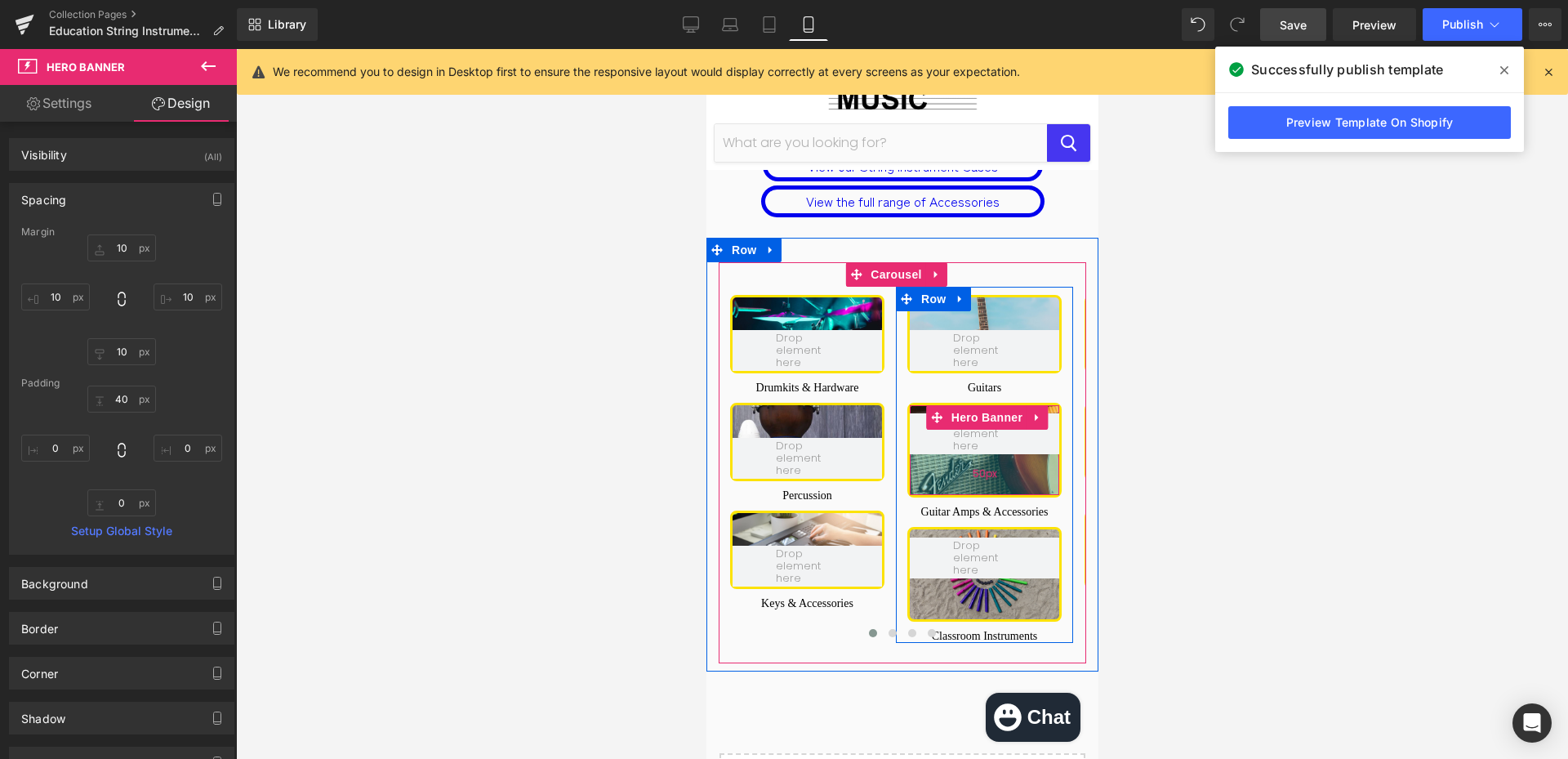
click at [1001, 454] on div "50px" at bounding box center [983, 474] width 149 height 41
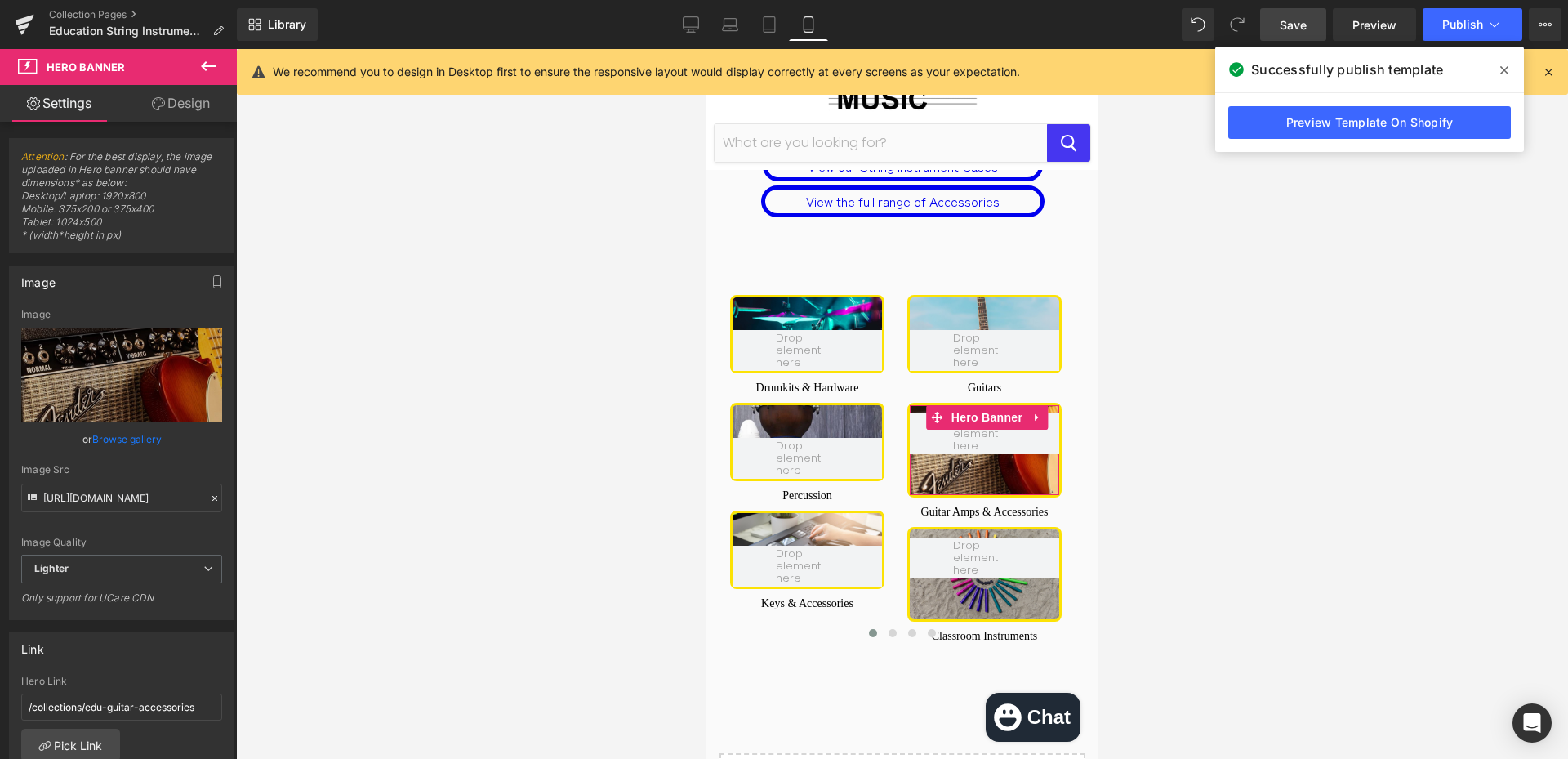
click at [184, 118] on link "Design" at bounding box center [181, 103] width 119 height 37
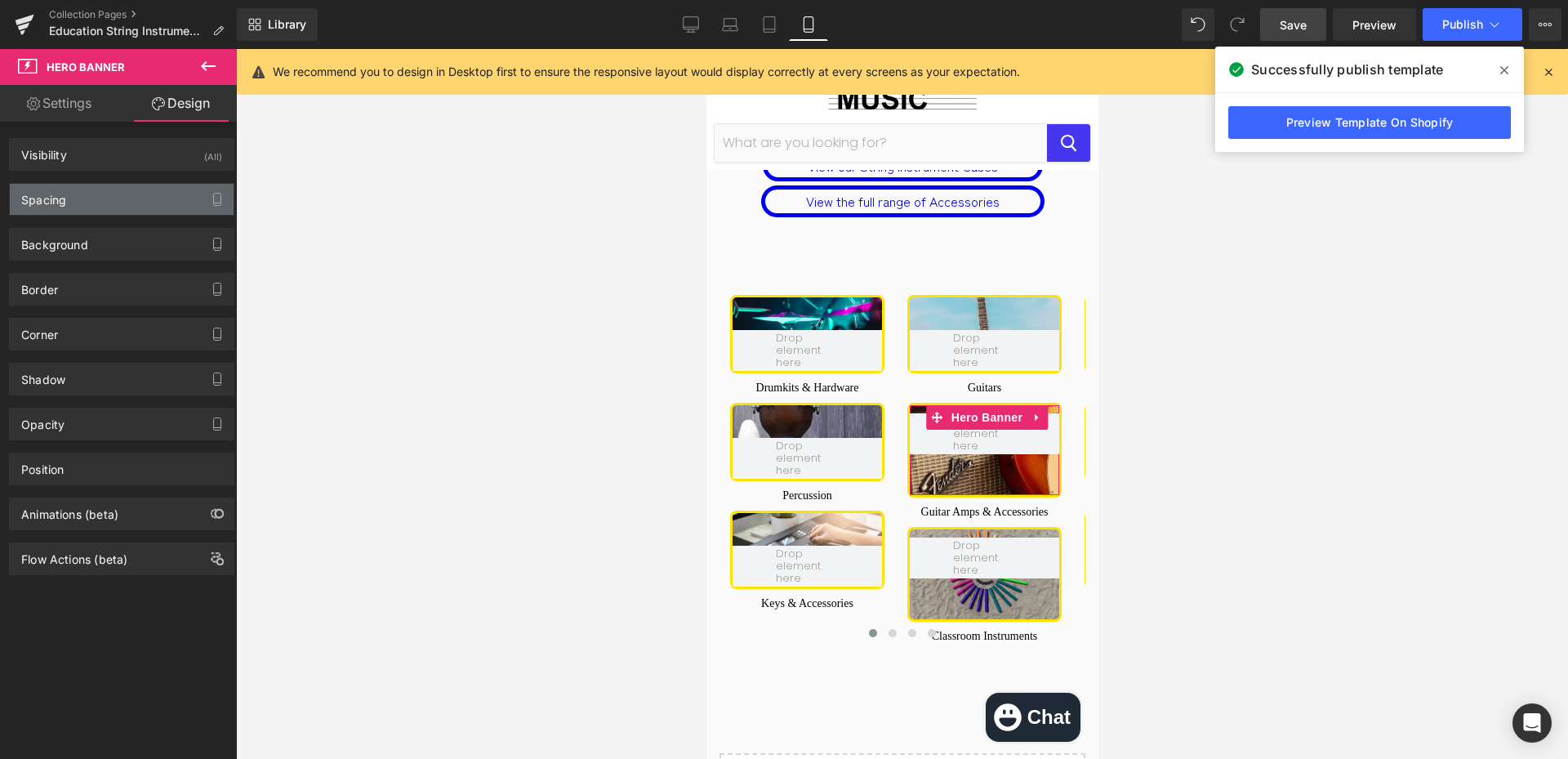
click at [91, 204] on div "Spacing" at bounding box center [122, 199] width 224 height 31
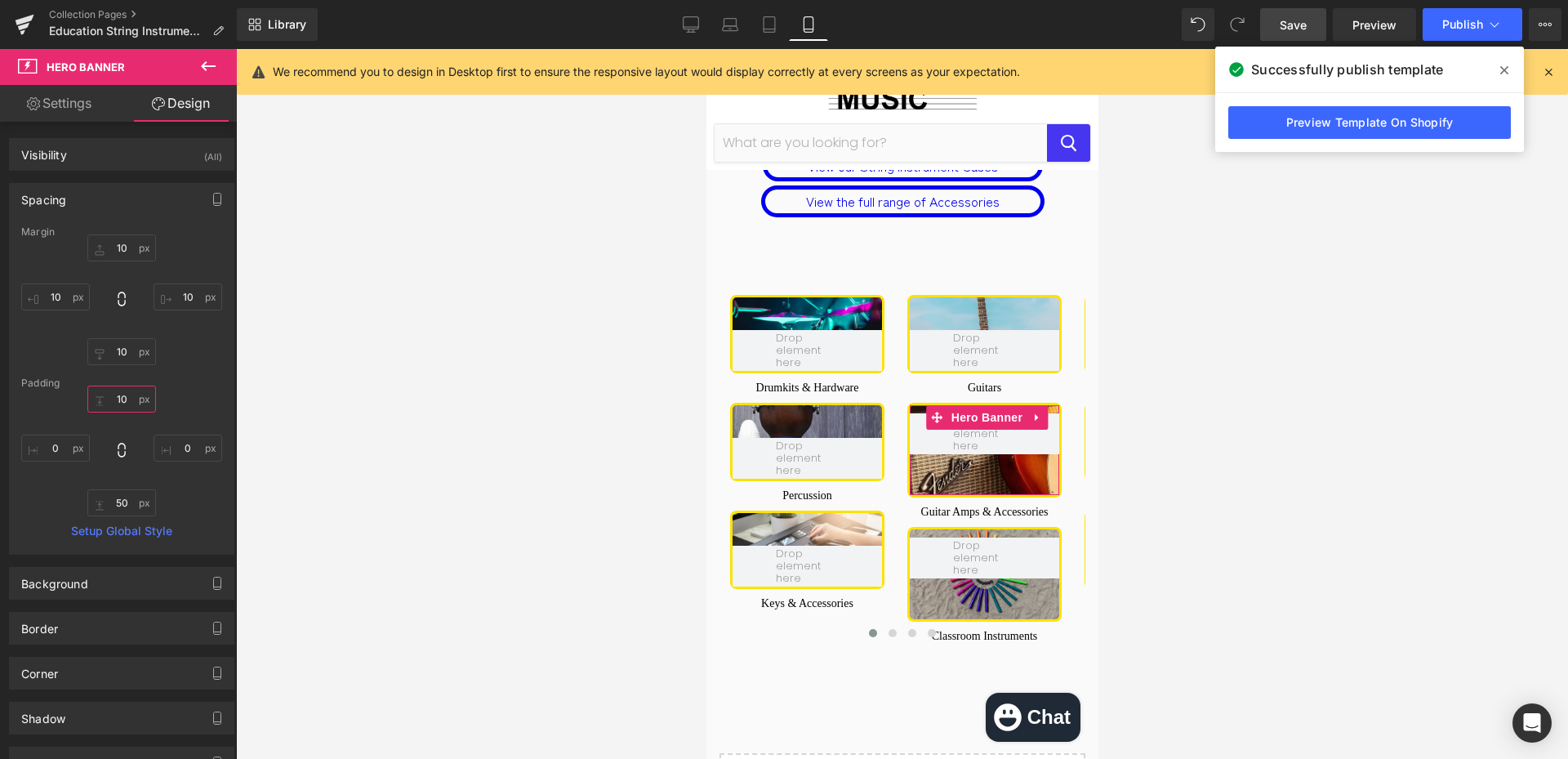
click at [134, 401] on input "10" at bounding box center [121, 399] width 68 height 27
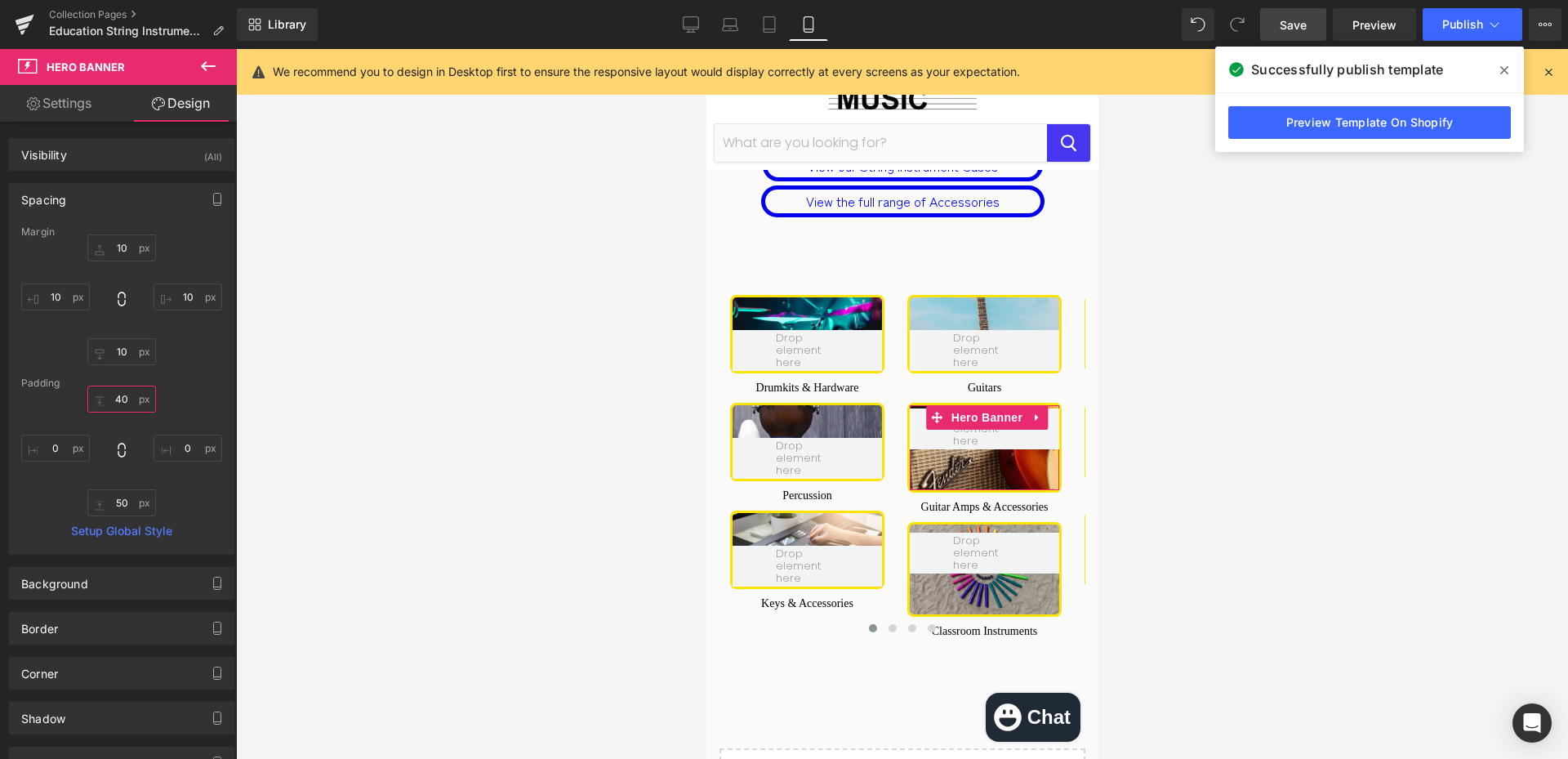
type input "40"
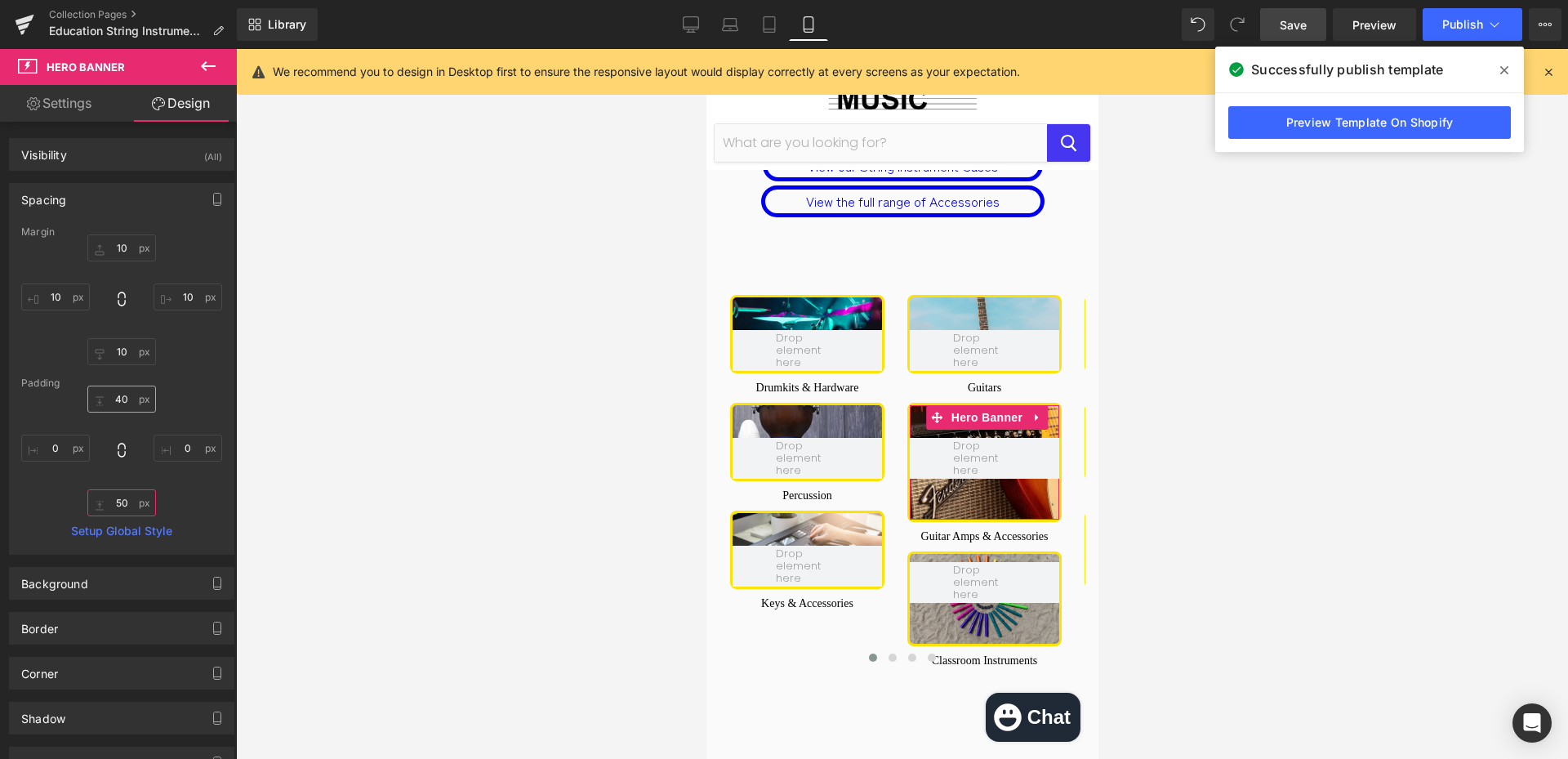
type input "0"
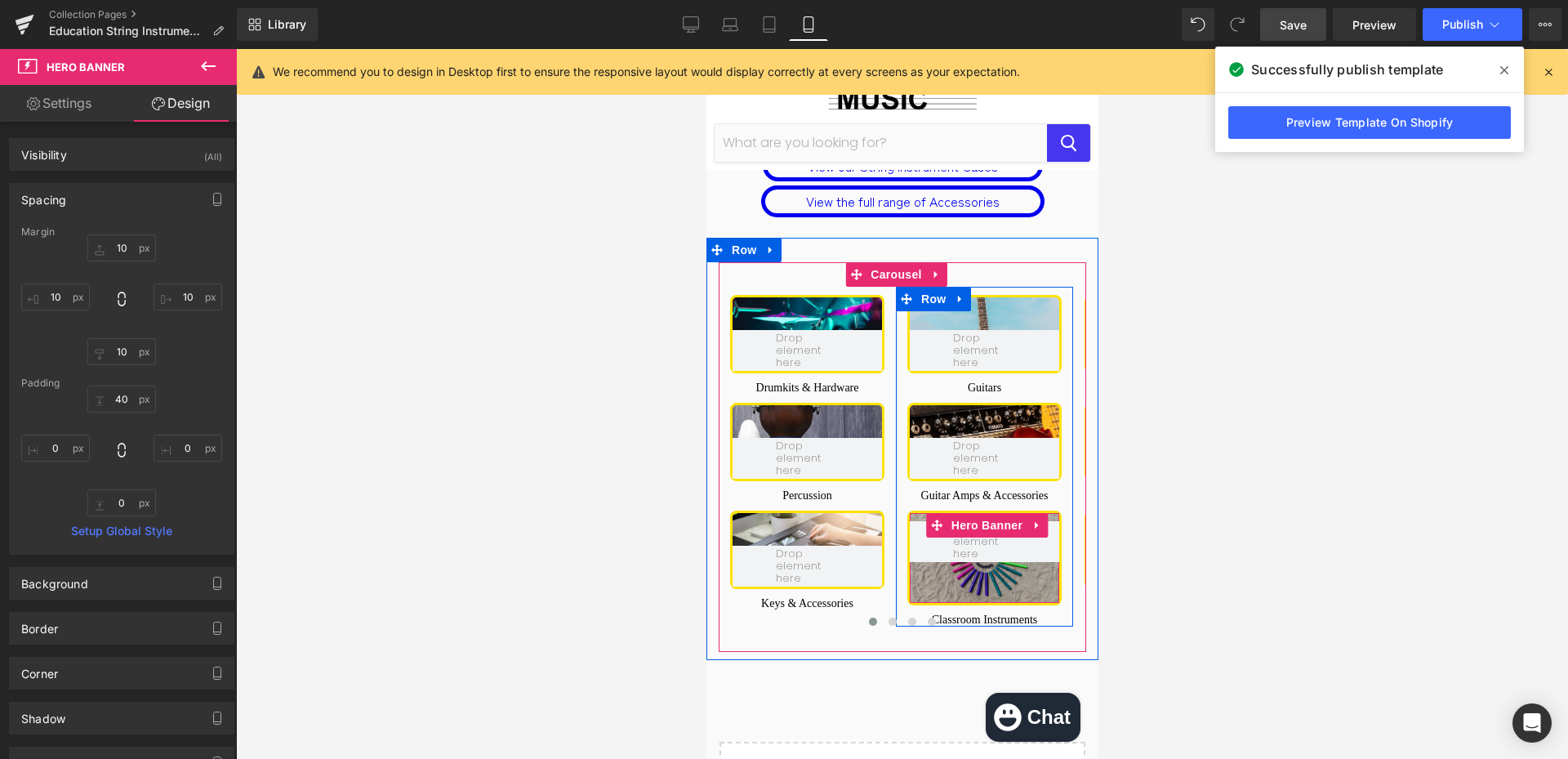
click at [952, 516] on div at bounding box center [983, 558] width 149 height 90
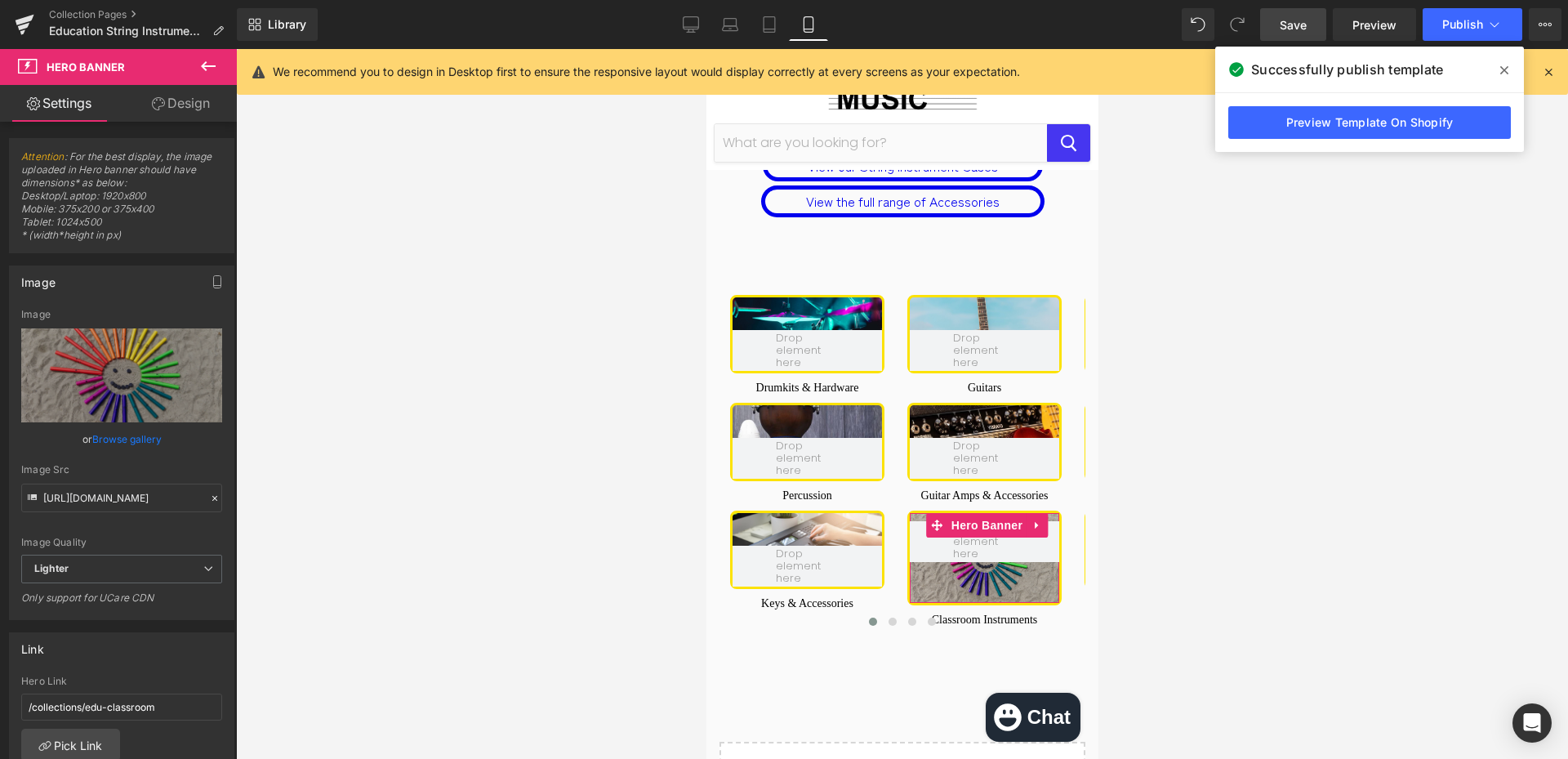
click at [172, 111] on link "Design" at bounding box center [181, 103] width 119 height 37
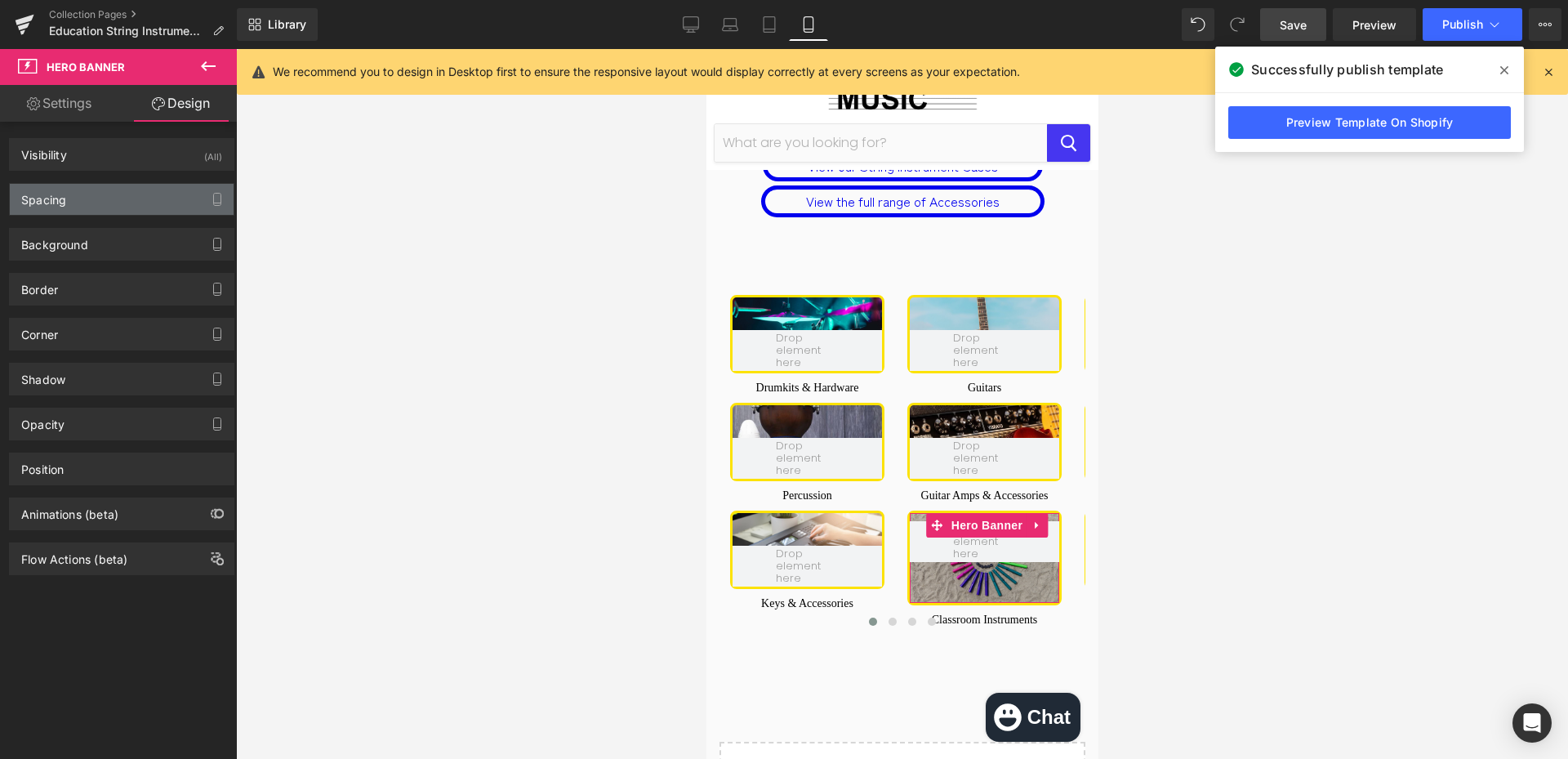
click at [114, 204] on div "Spacing" at bounding box center [122, 199] width 224 height 31
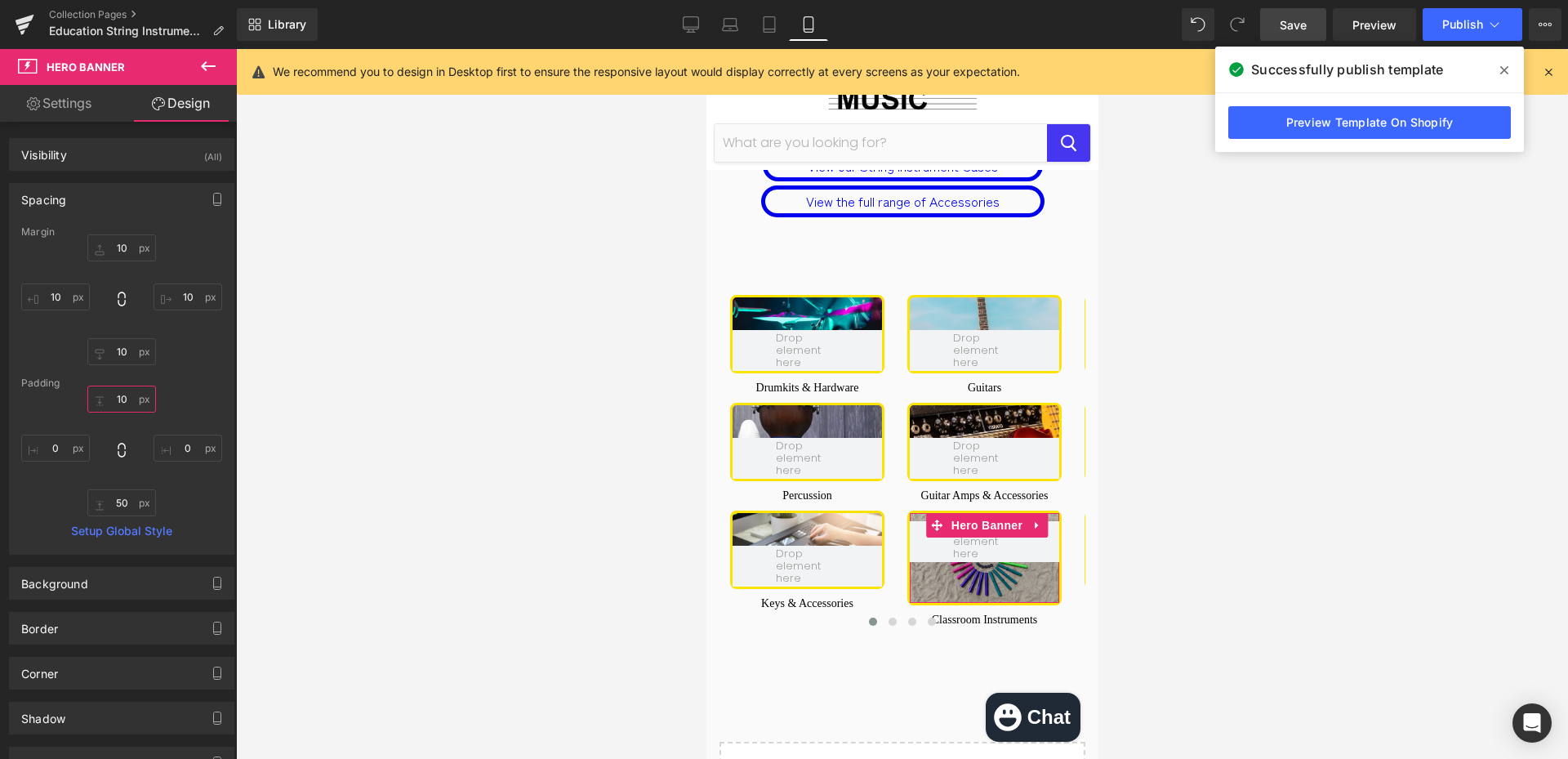
click at [124, 397] on input "text" at bounding box center [121, 399] width 68 height 27
type input "40"
type input "0"
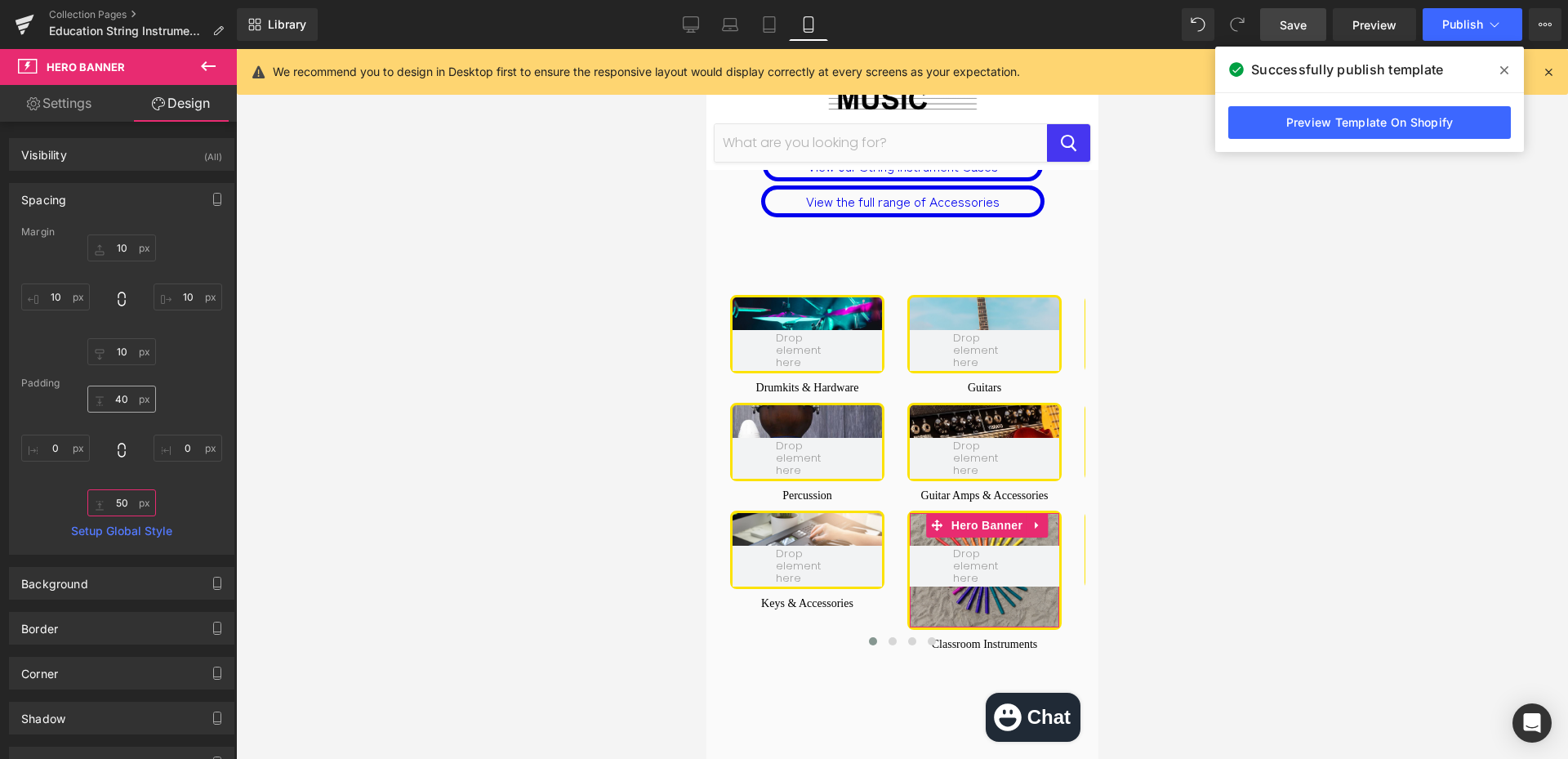
type input "0"
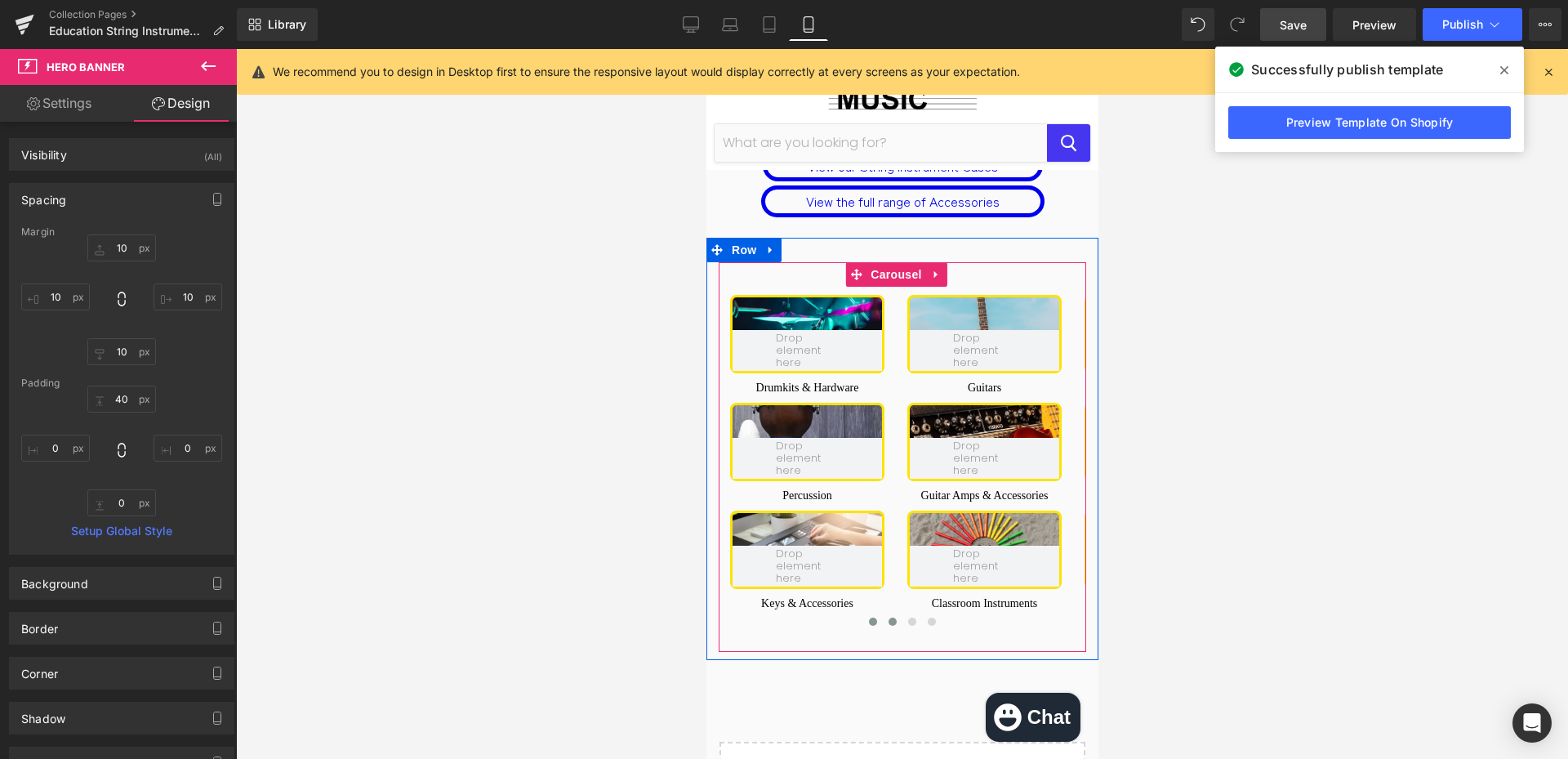
drag, startPoint x: 881, startPoint y: 565, endPoint x: 893, endPoint y: 565, distance: 12.0
click at [882, 614] on button at bounding box center [892, 621] width 20 height 17
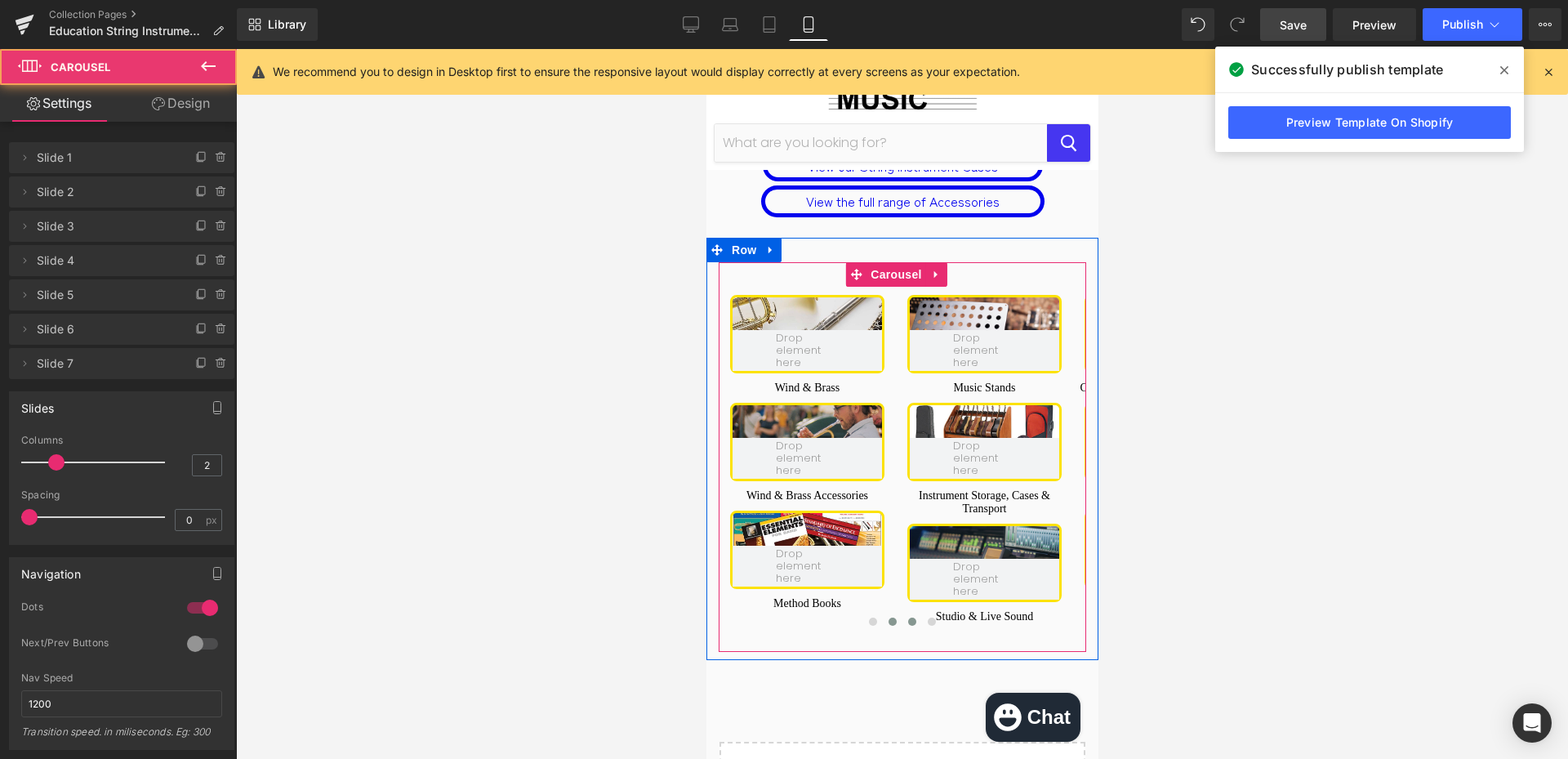
click at [903, 614] on button at bounding box center [912, 621] width 20 height 17
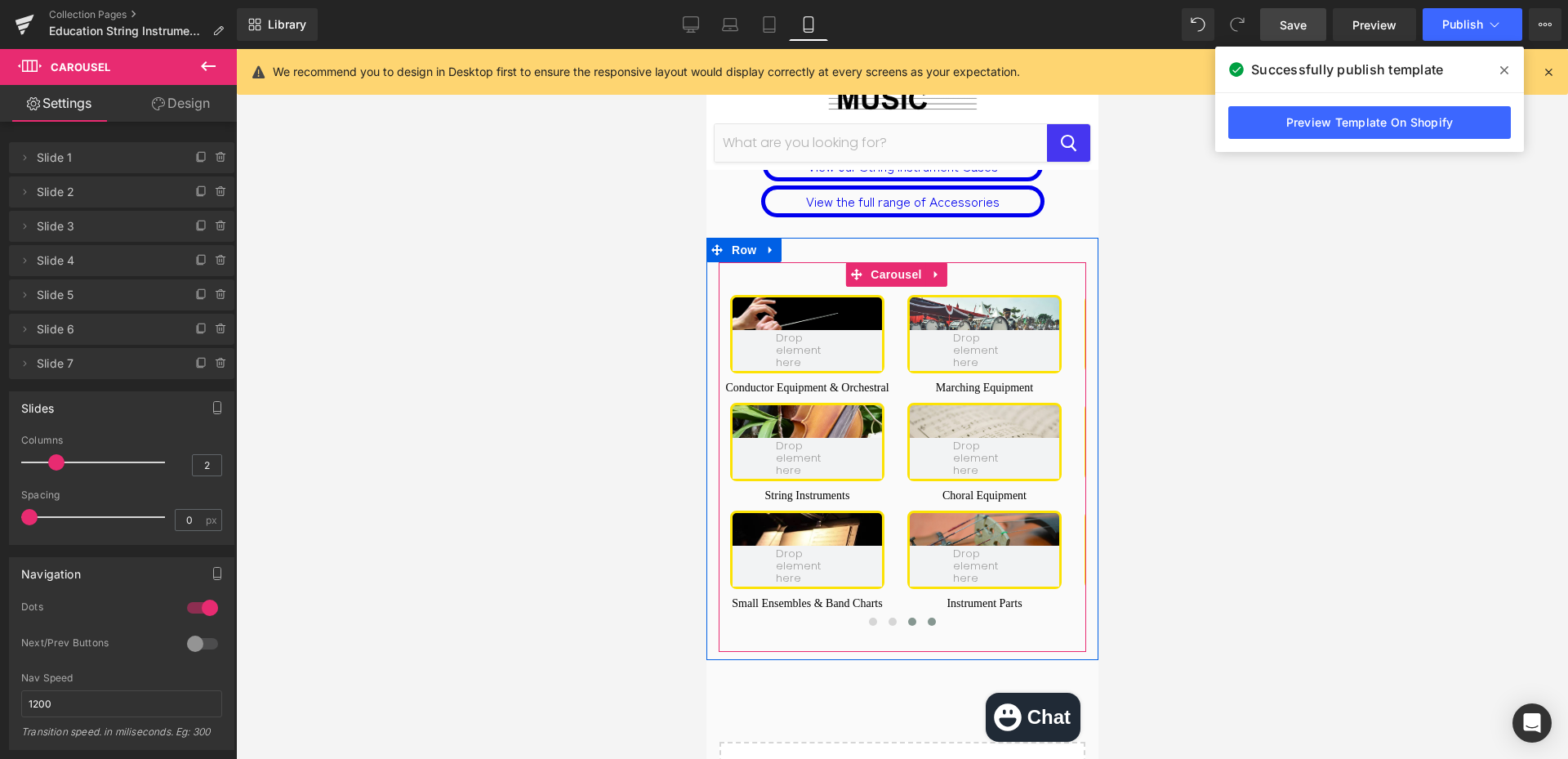
click at [921, 614] on button at bounding box center [931, 621] width 20 height 17
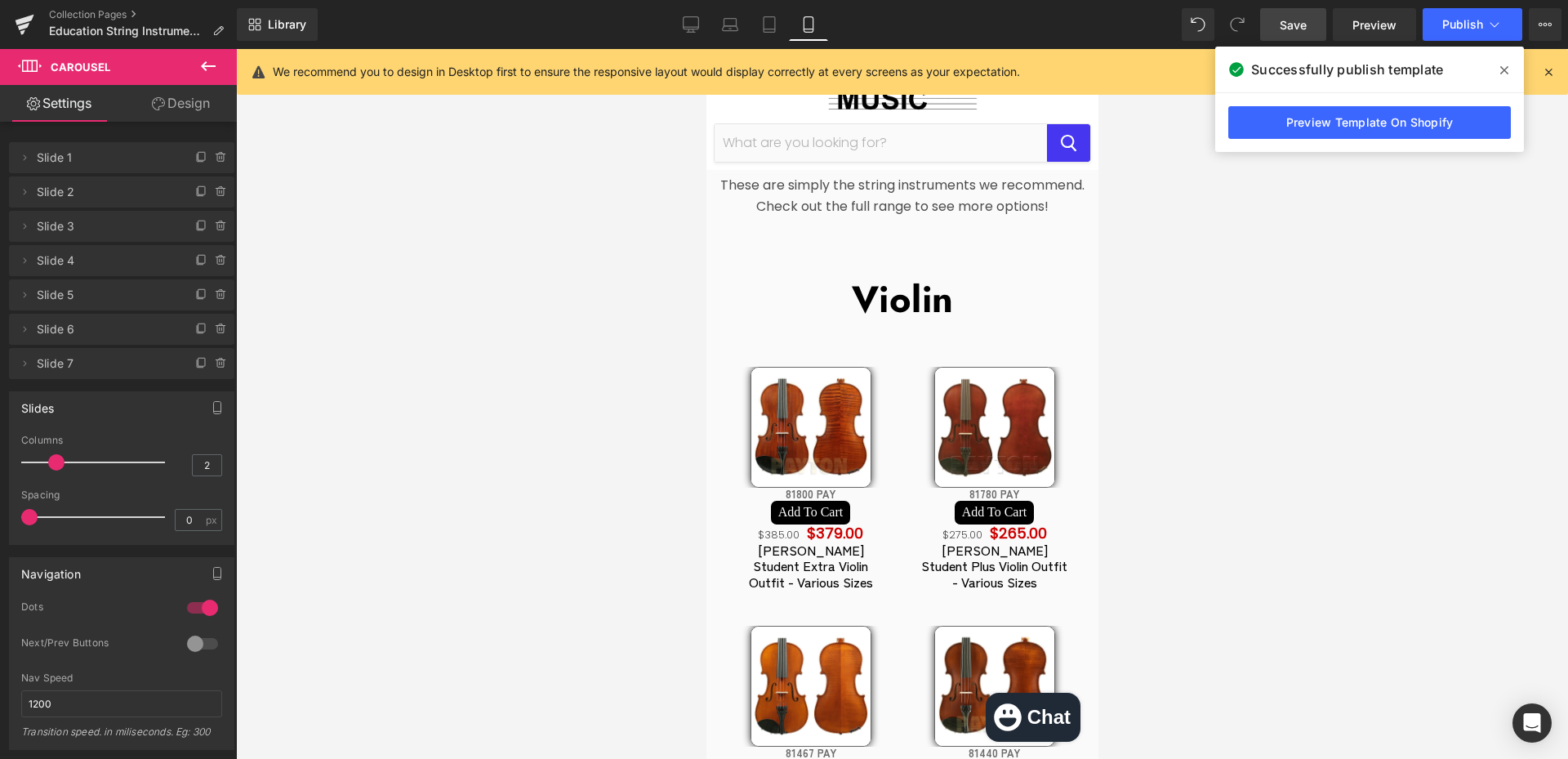
scroll to position [115, 0]
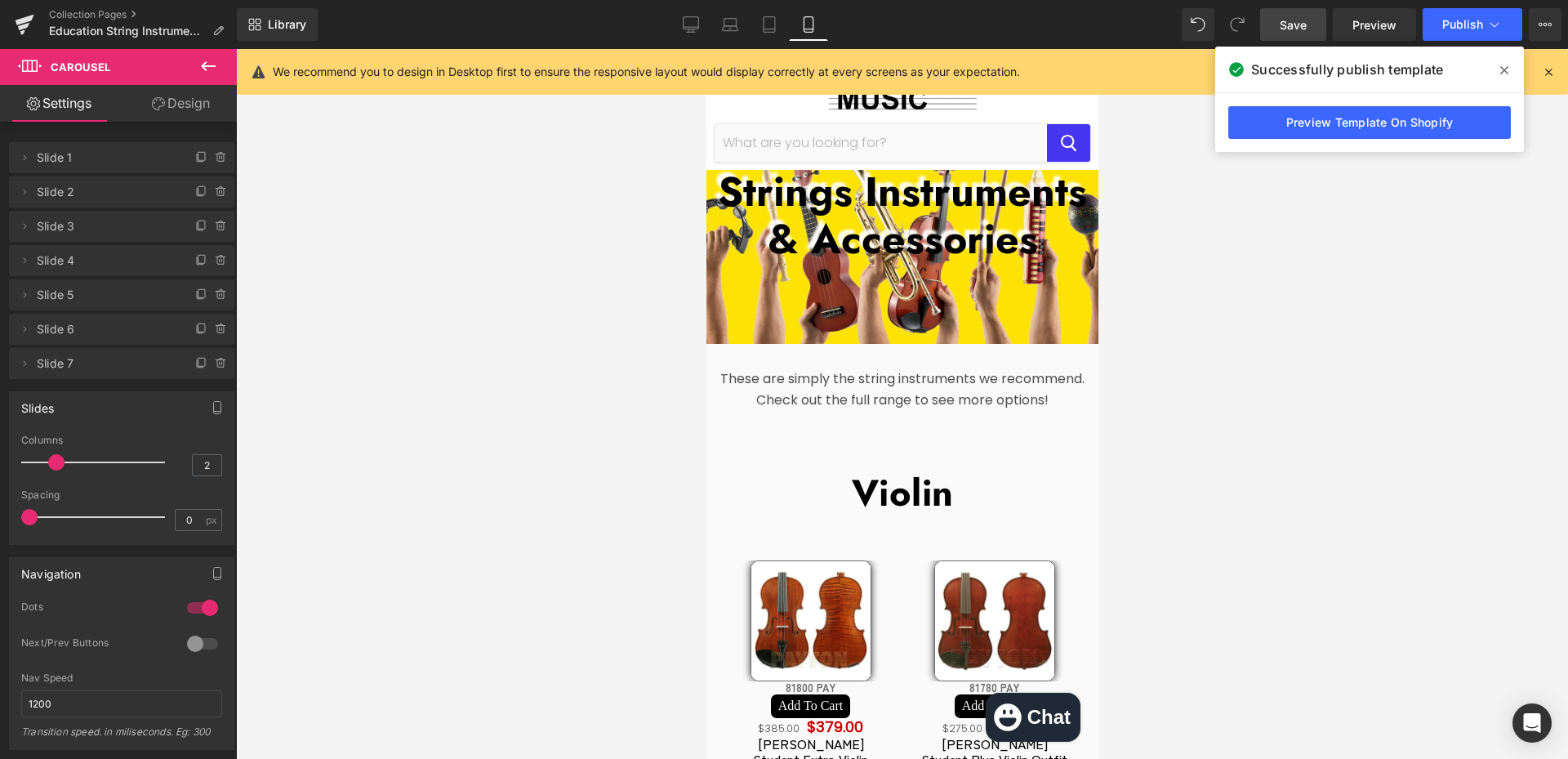
drag, startPoint x: 1804, startPoint y: 594, endPoint x: 1799, endPoint y: 143, distance: 451.0
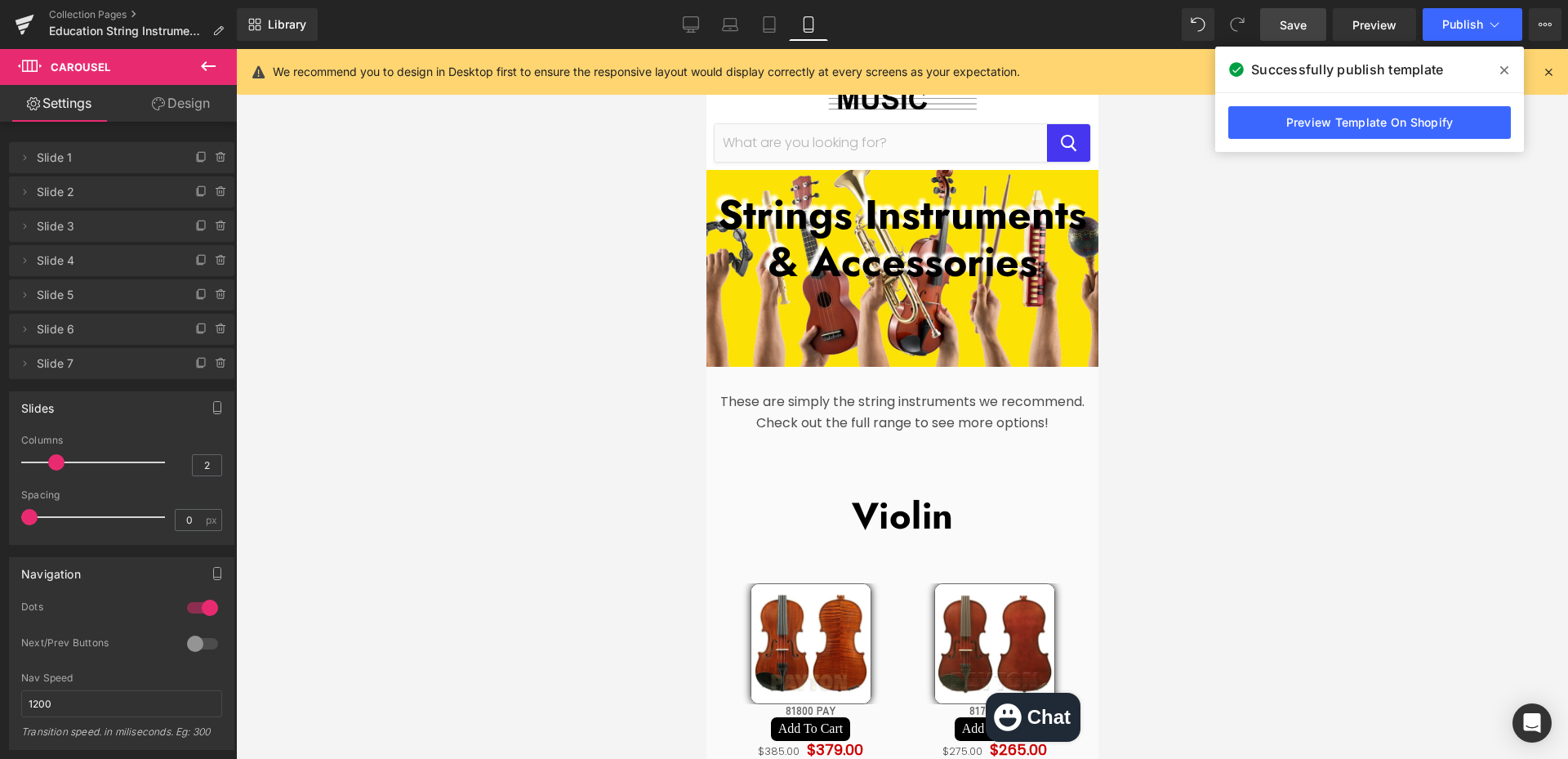
click at [1305, 19] on span "Save" at bounding box center [1293, 25] width 27 height 17
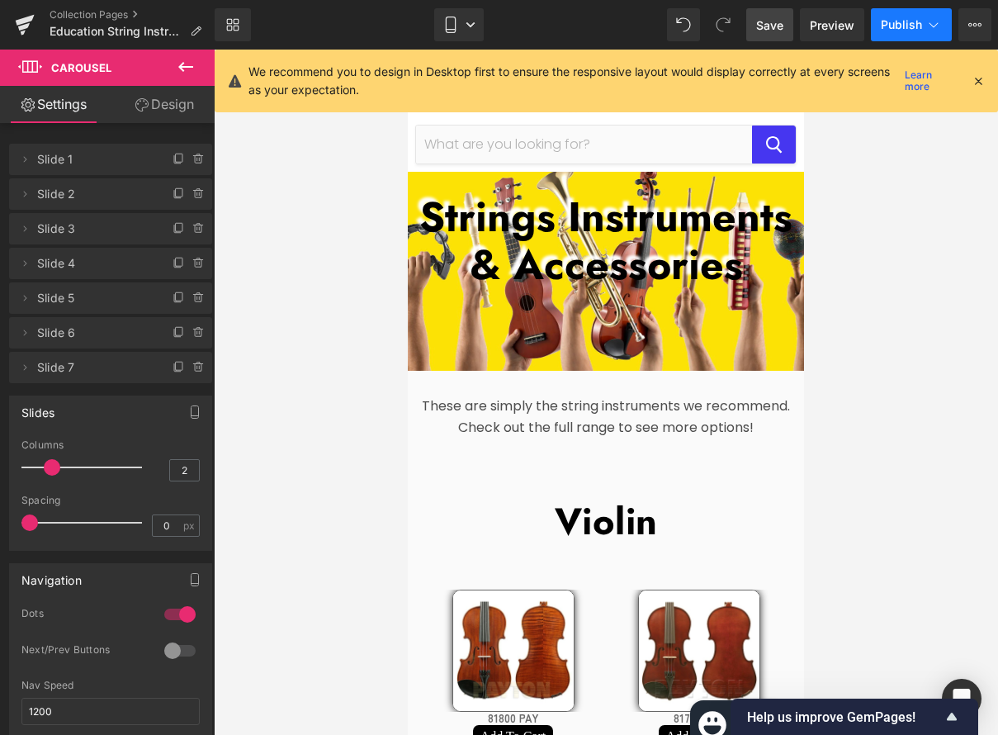
click at [910, 33] on button "Publish" at bounding box center [911, 24] width 81 height 33
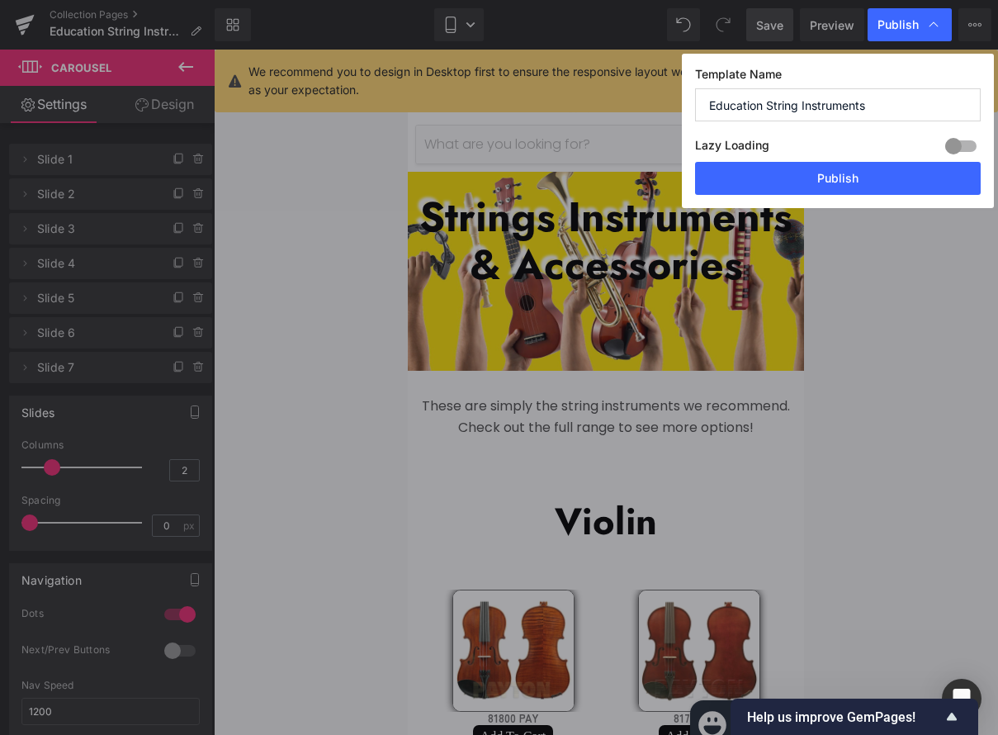
click at [846, 182] on button "Publish" at bounding box center [838, 178] width 286 height 33
